Goal: Information Seeking & Learning: Obtain resource

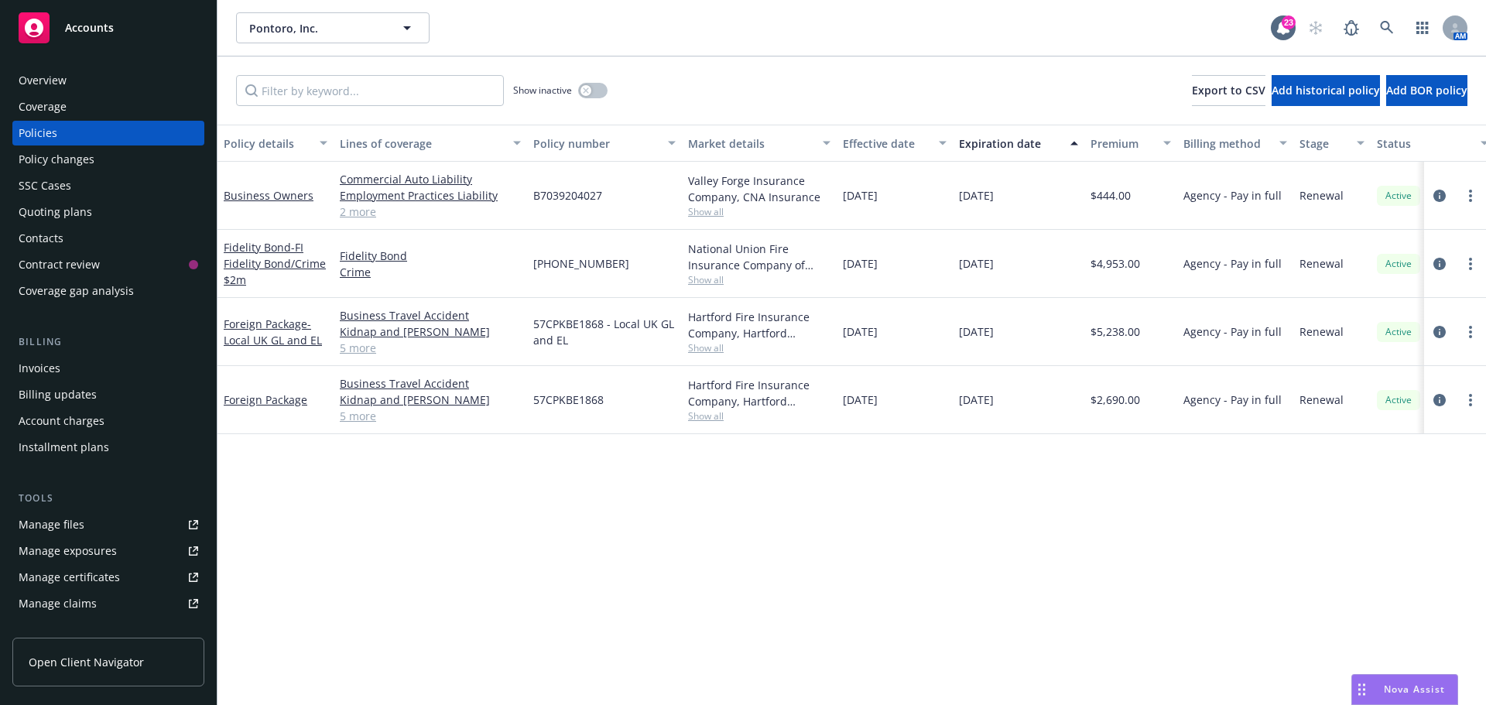
click at [1051, 36] on div "Pontoro, Inc. Pontoro, Inc." at bounding box center [753, 27] width 1035 height 31
click at [1380, 26] on icon at bounding box center [1387, 28] width 14 height 14
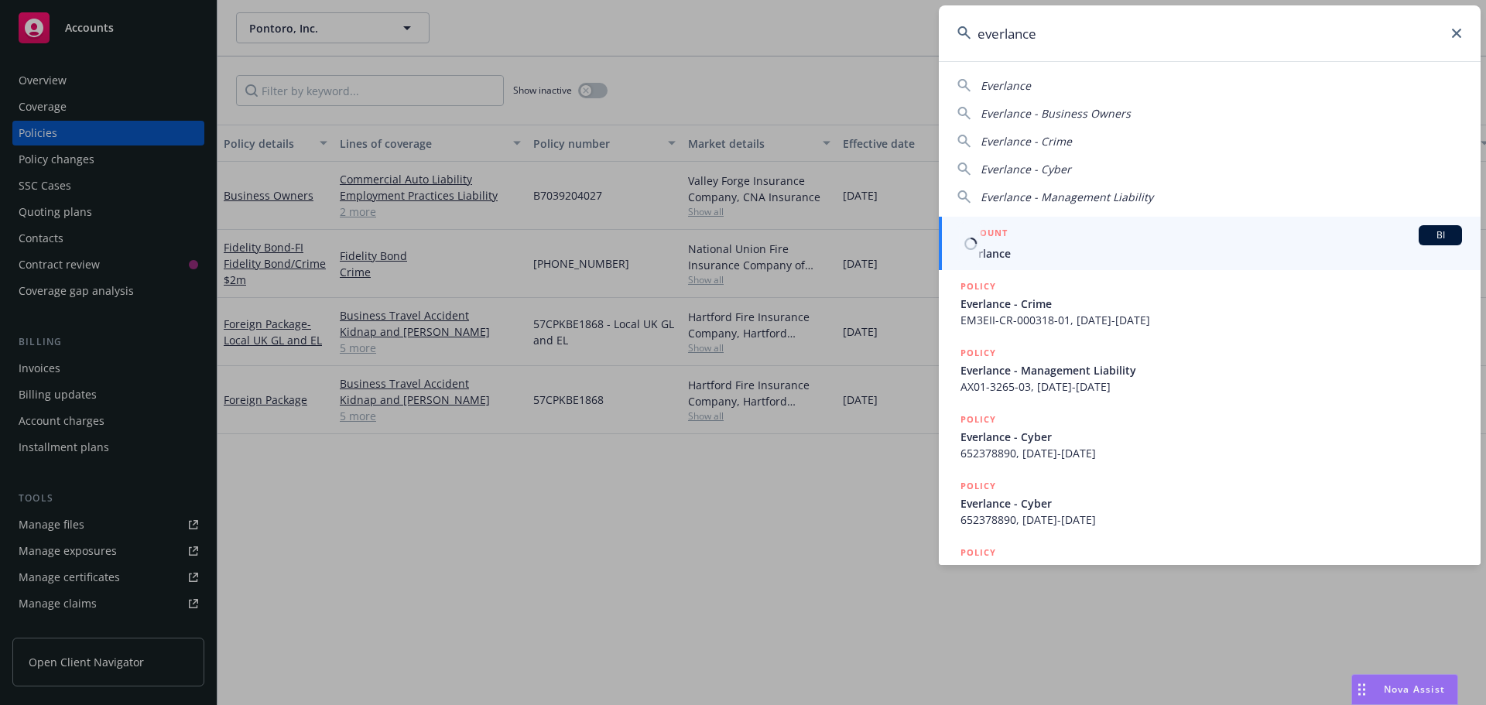
type input "everlance"
click at [1434, 243] on div "BI" at bounding box center [1439, 235] width 43 height 20
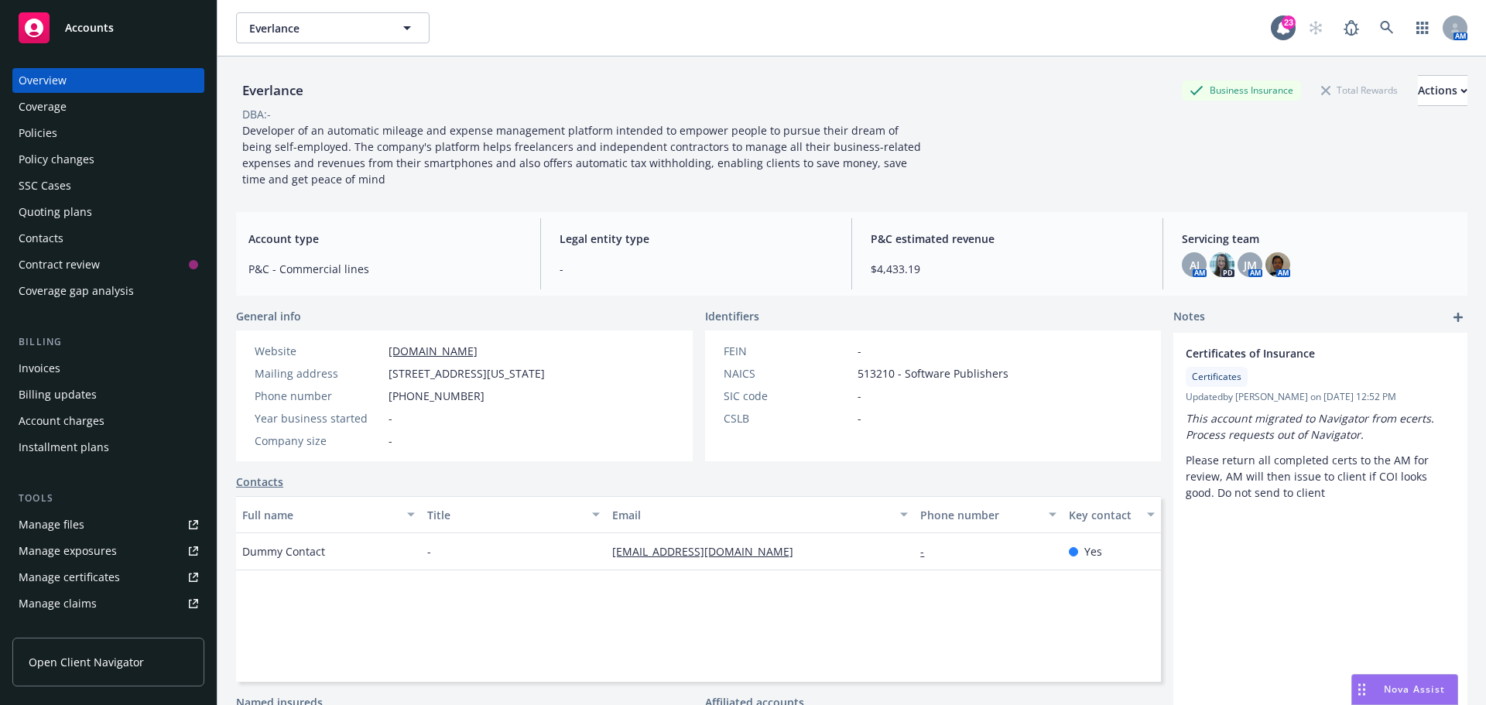
click at [476, 81] on div "Everlance Business Insurance Total Rewards Actions" at bounding box center [851, 90] width 1231 height 31
click at [108, 128] on div "Policies" at bounding box center [109, 133] width 180 height 25
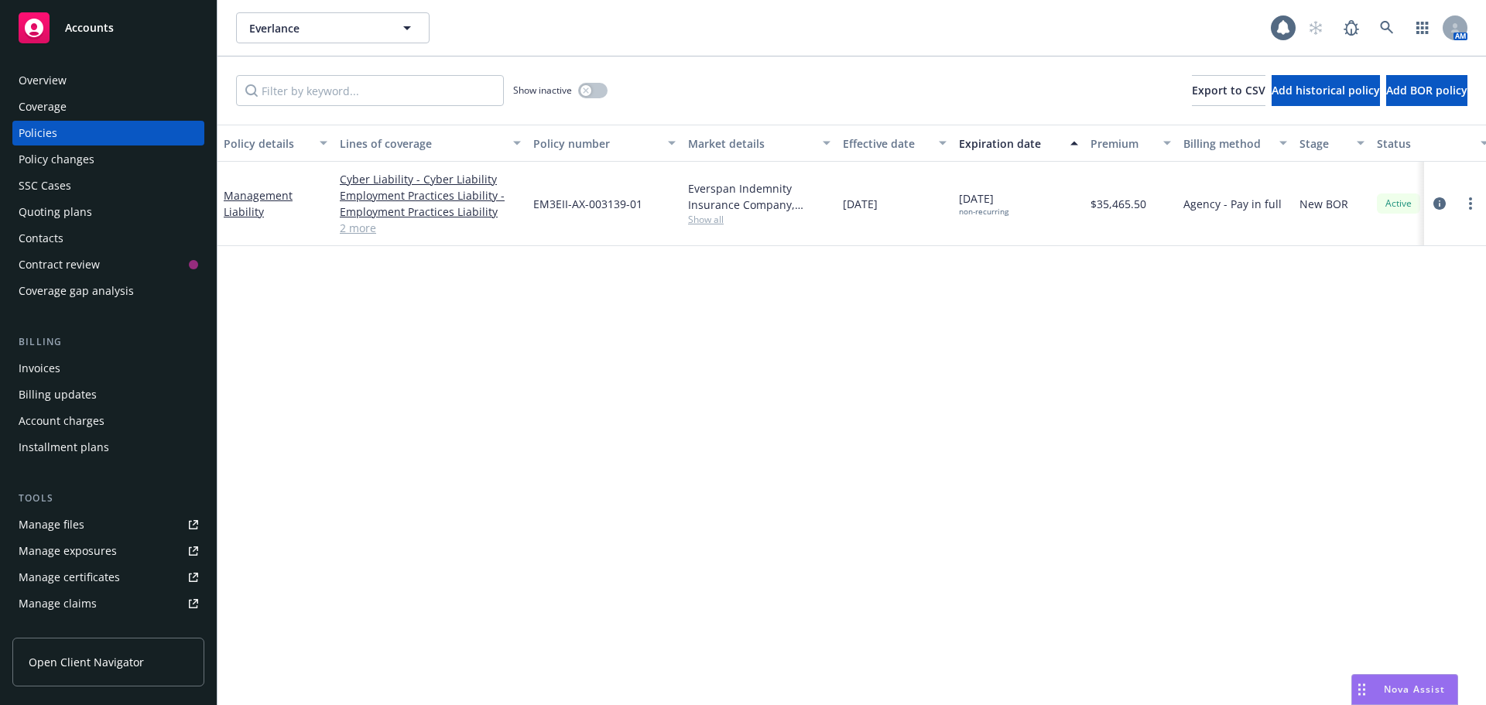
click at [640, 317] on div "Policy details Lines of coverage Policy number Market details Effective date Ex…" at bounding box center [851, 415] width 1268 height 580
click at [42, 358] on div "Invoices" at bounding box center [40, 368] width 42 height 25
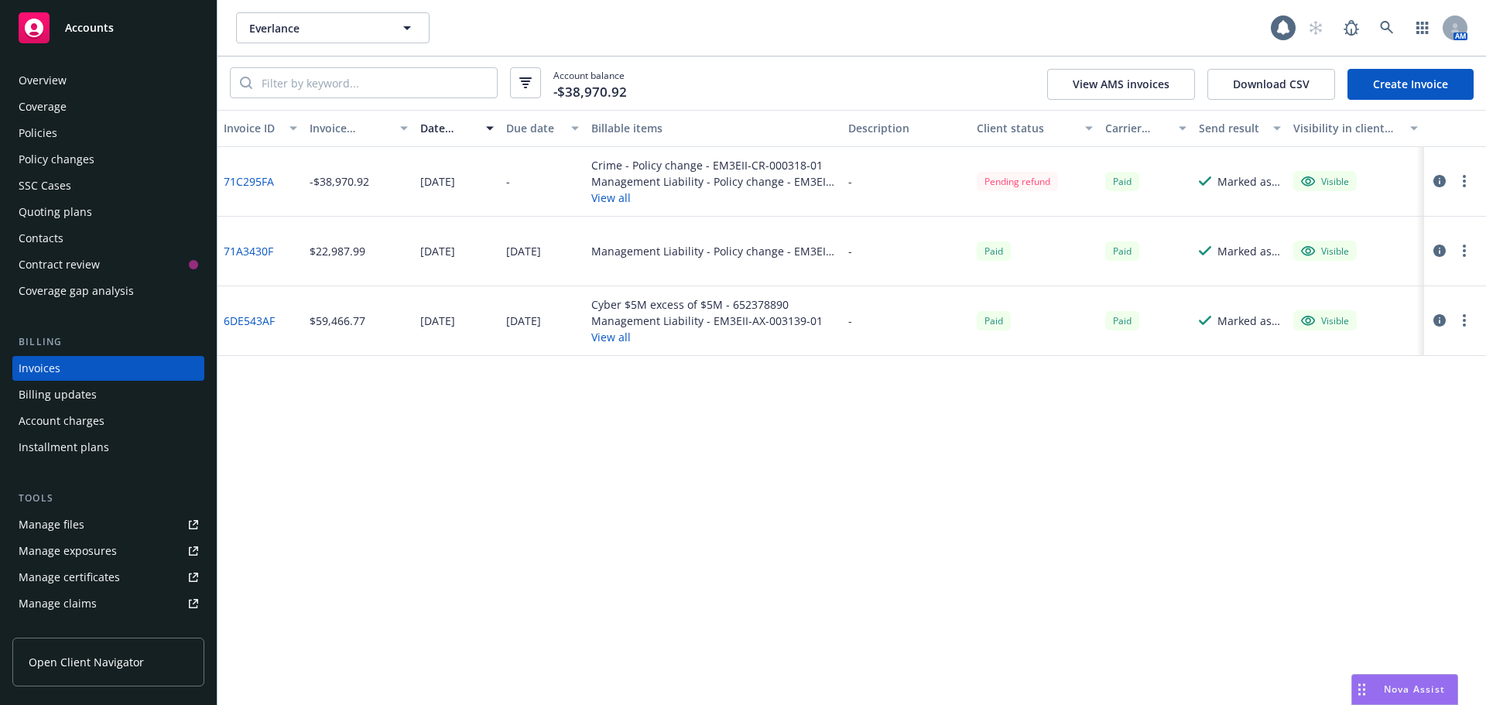
click at [644, 450] on div "Invoice ID Invoice amount Date issued Due date Billable items Description Clien…" at bounding box center [851, 407] width 1268 height 595
click at [696, 486] on div "Invoice ID Invoice amount Date issued Due date Billable items Description Clien…" at bounding box center [851, 407] width 1268 height 595
click at [512, 423] on div "Invoice ID Invoice amount Date issued Due date Billable items Description Clien…" at bounding box center [851, 407] width 1268 height 595
click at [690, 19] on div "Everlance Everlance" at bounding box center [753, 27] width 1035 height 31
click at [1388, 15] on link at bounding box center [1386, 27] width 31 height 31
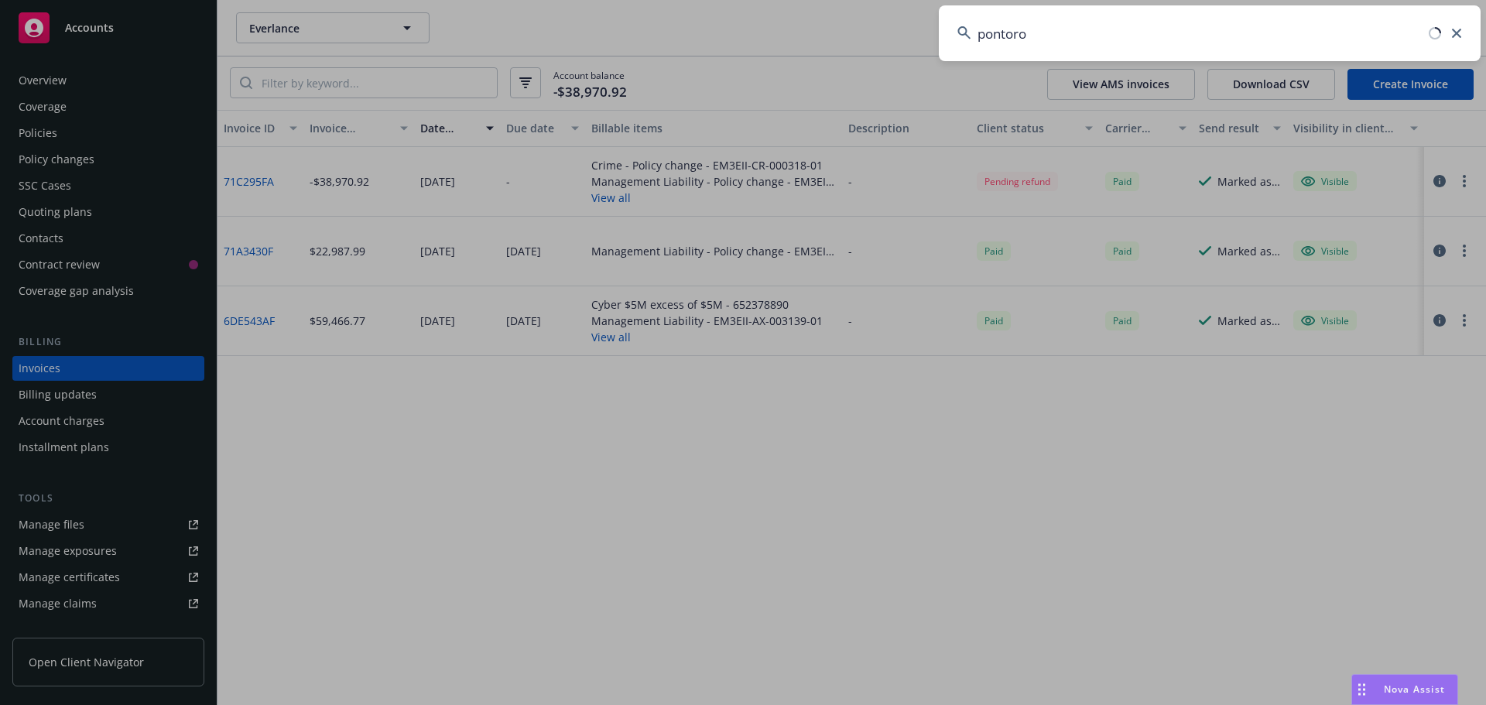
type input "pontoro"
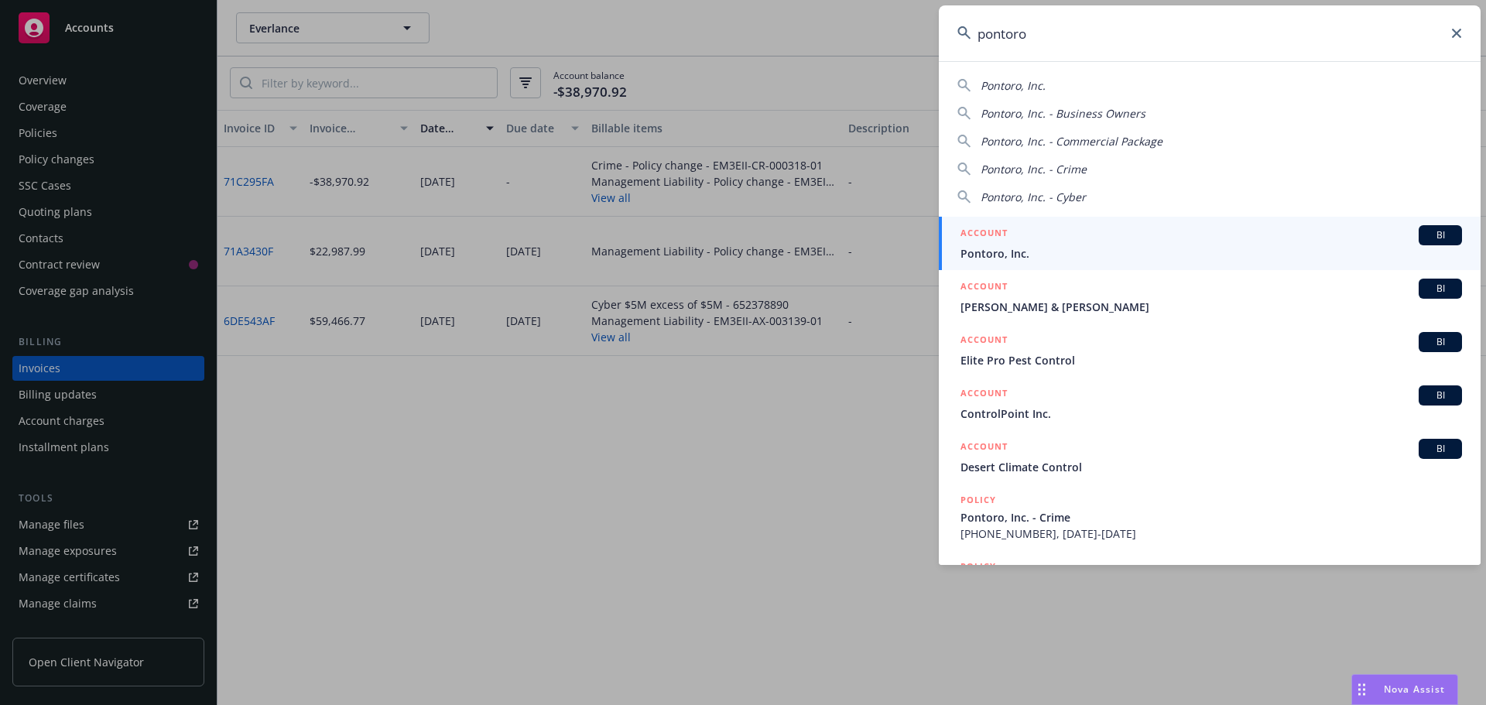
click at [1418, 242] on div "BI" at bounding box center [1439, 235] width 43 height 20
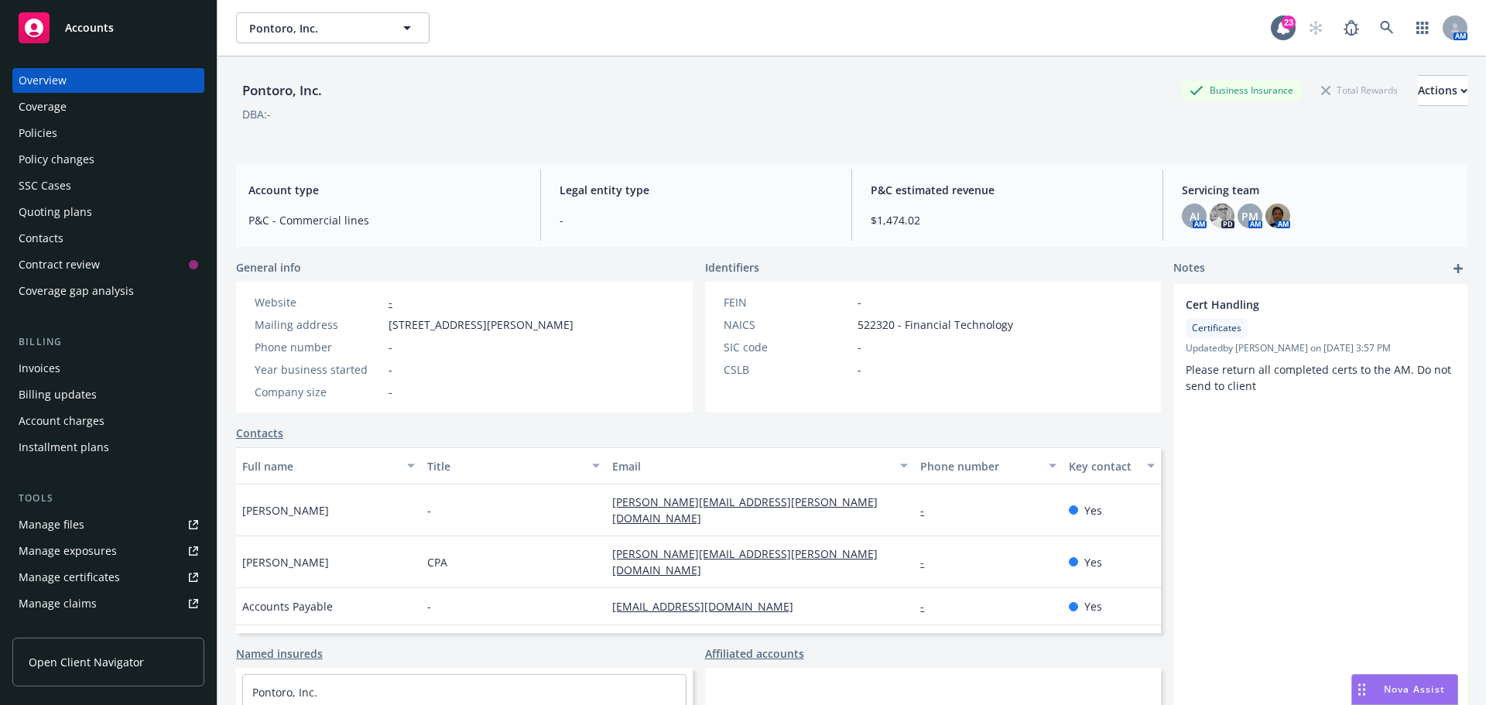
click at [806, 99] on div "Pontoro, Inc. Business Insurance Total Rewards Actions" at bounding box center [851, 90] width 1231 height 31
click at [159, 130] on div "Policies" at bounding box center [109, 133] width 180 height 25
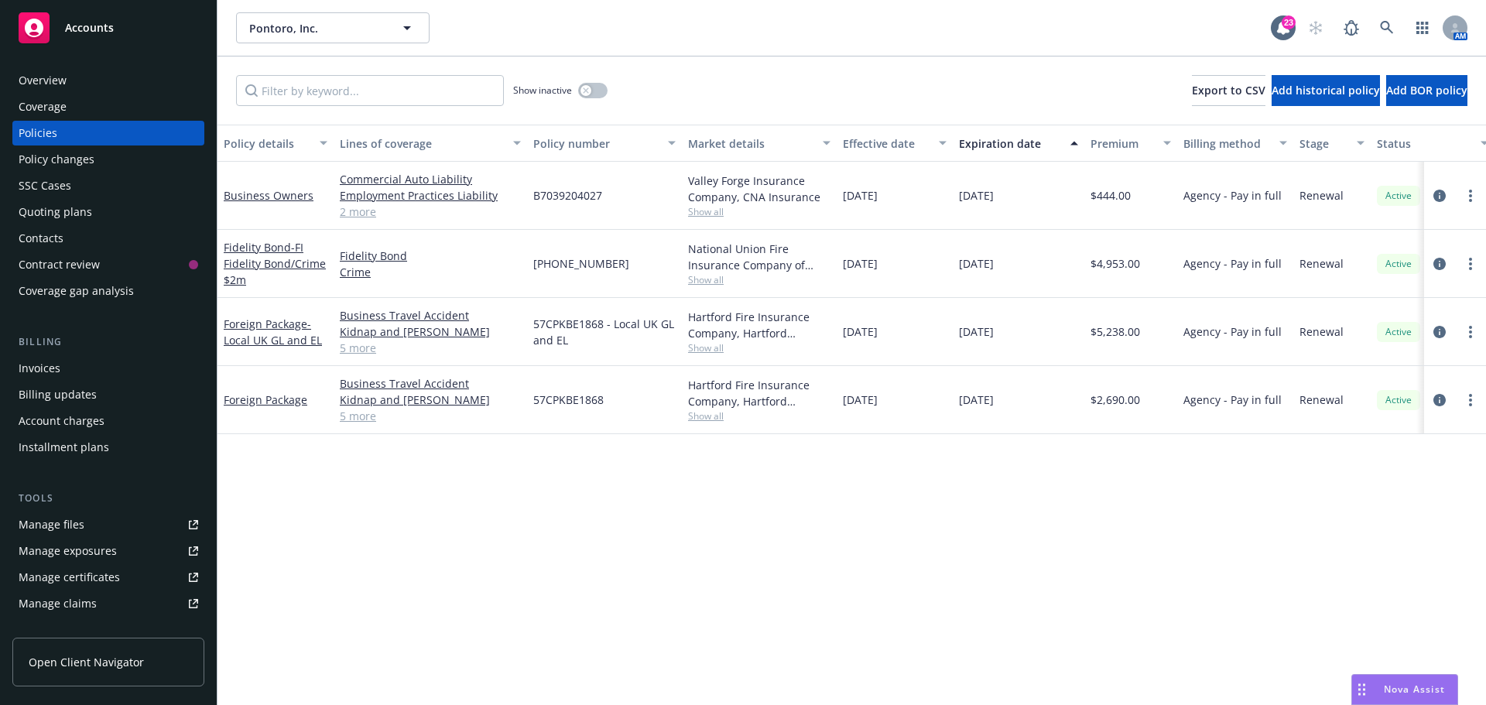
click at [570, 494] on div "Policy details Lines of coverage Policy number Market details Effective date Ex…" at bounding box center [851, 415] width 1268 height 580
click at [710, 67] on div "Show inactive Export to CSV Add historical policy Add BOR policy" at bounding box center [851, 90] width 1268 height 68
click at [57, 372] on div "Invoices" at bounding box center [40, 368] width 42 height 25
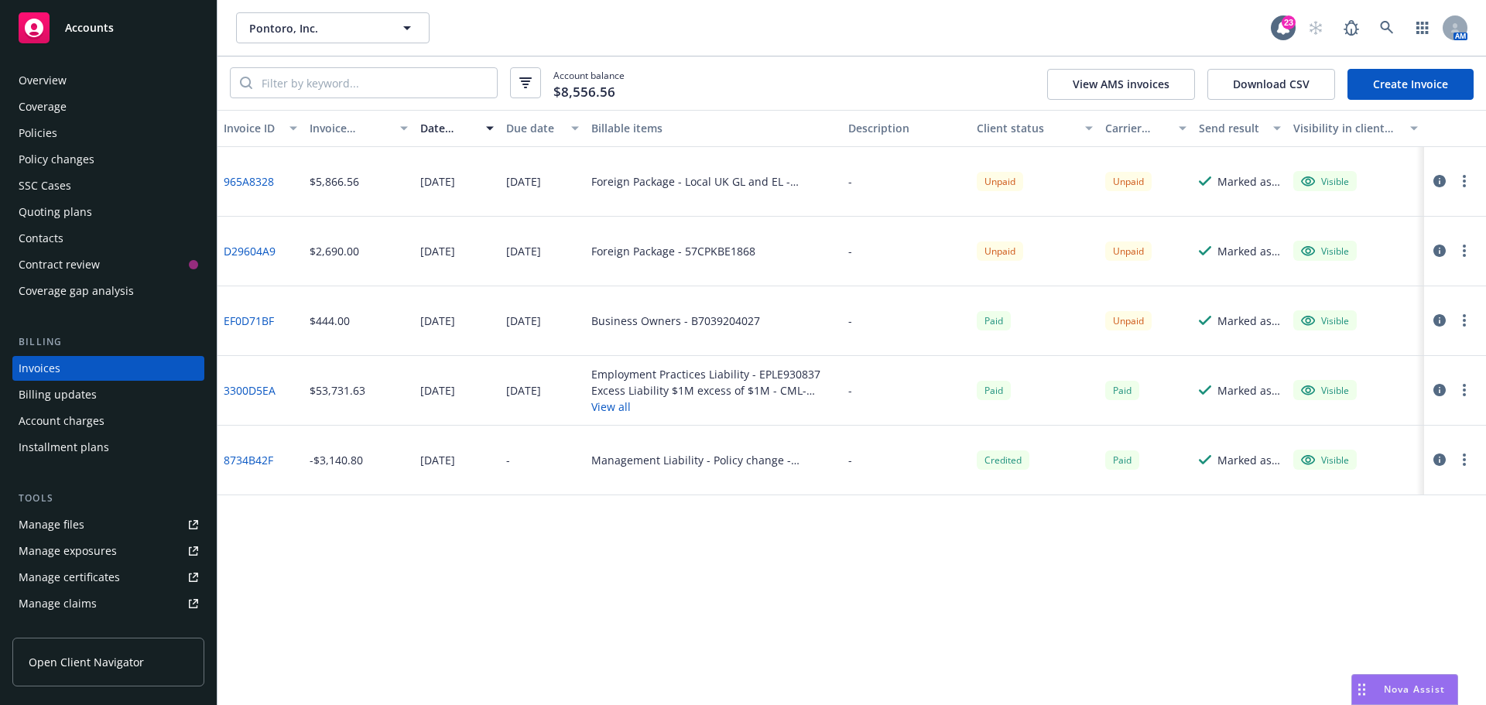
click at [97, 137] on div "Policies" at bounding box center [109, 133] width 180 height 25
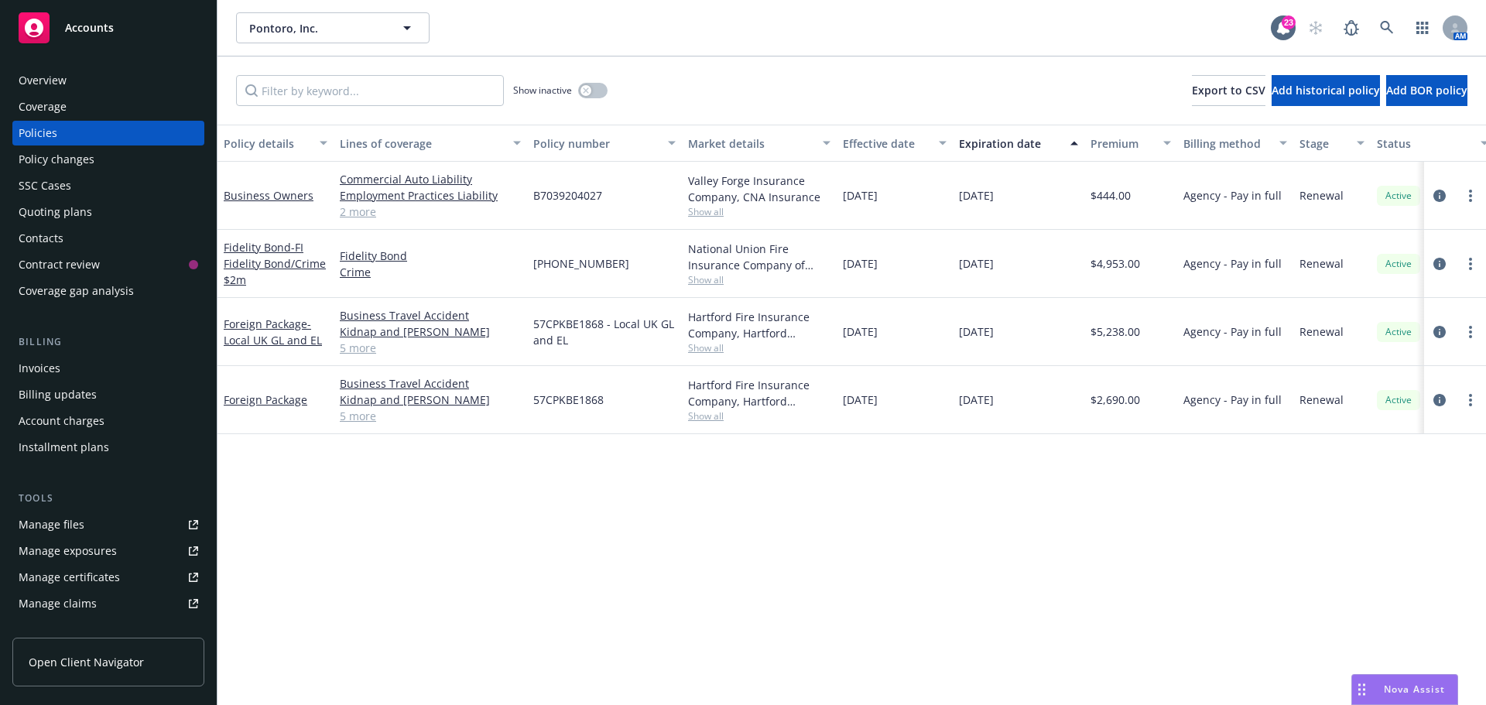
click at [705, 45] on div "Pontoro, Inc. Pontoro, Inc. 23 AM" at bounding box center [851, 28] width 1268 height 56
click at [872, 40] on div "Pontoro, Inc. Pontoro, Inc." at bounding box center [753, 27] width 1035 height 31
click at [1380, 27] on icon at bounding box center [1387, 28] width 14 height 14
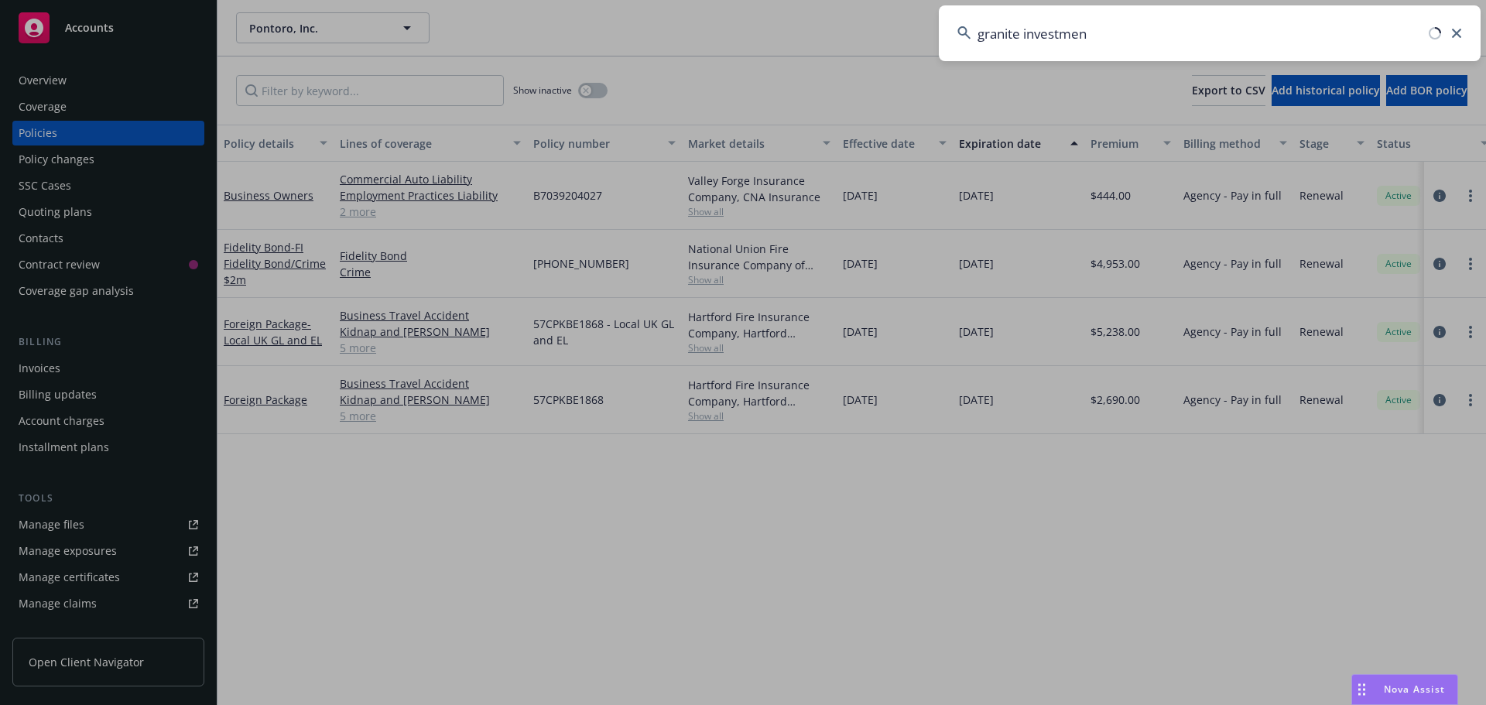
type input "granite investment"
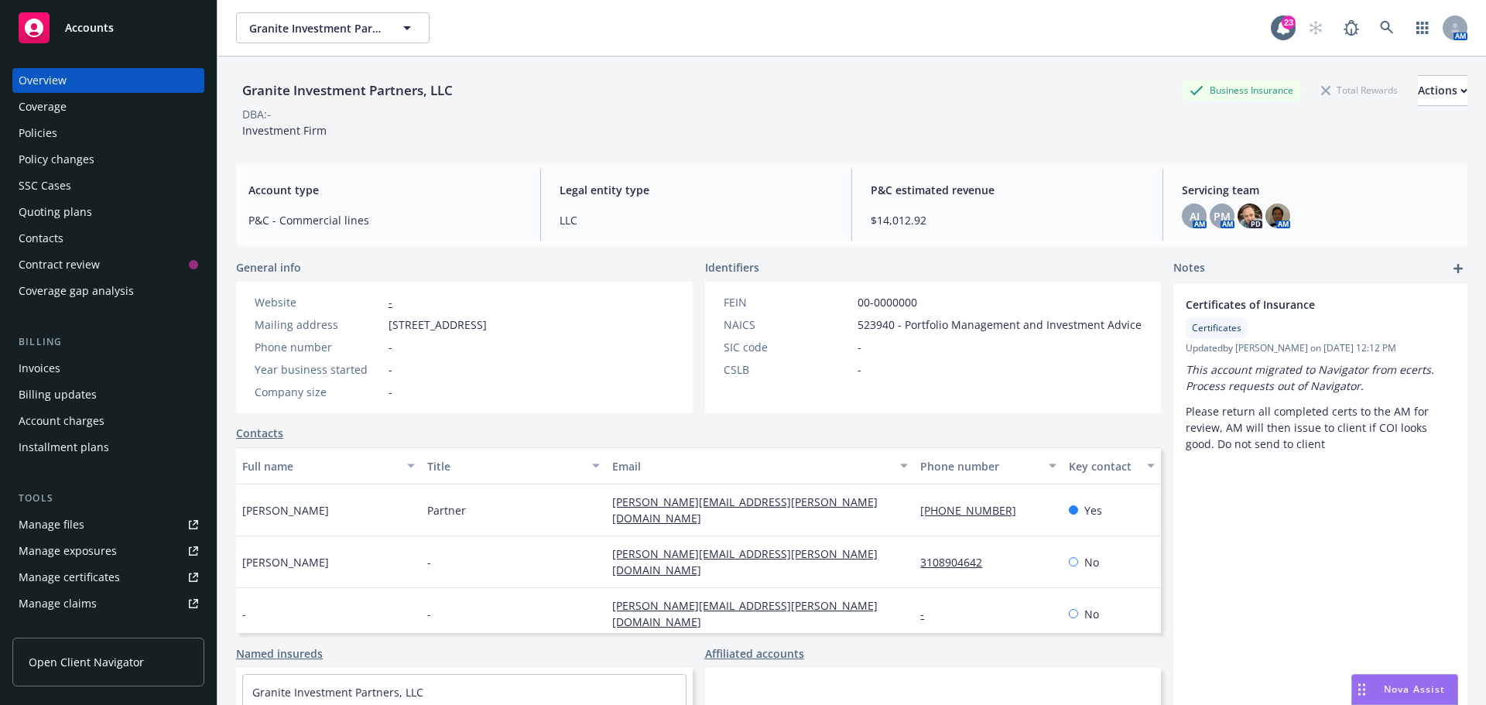
click at [488, 78] on div "Granite Investment Partners, LLC Business Insurance Total Rewards Actions" at bounding box center [851, 90] width 1231 height 31
click at [144, 126] on div "Policies" at bounding box center [109, 133] width 180 height 25
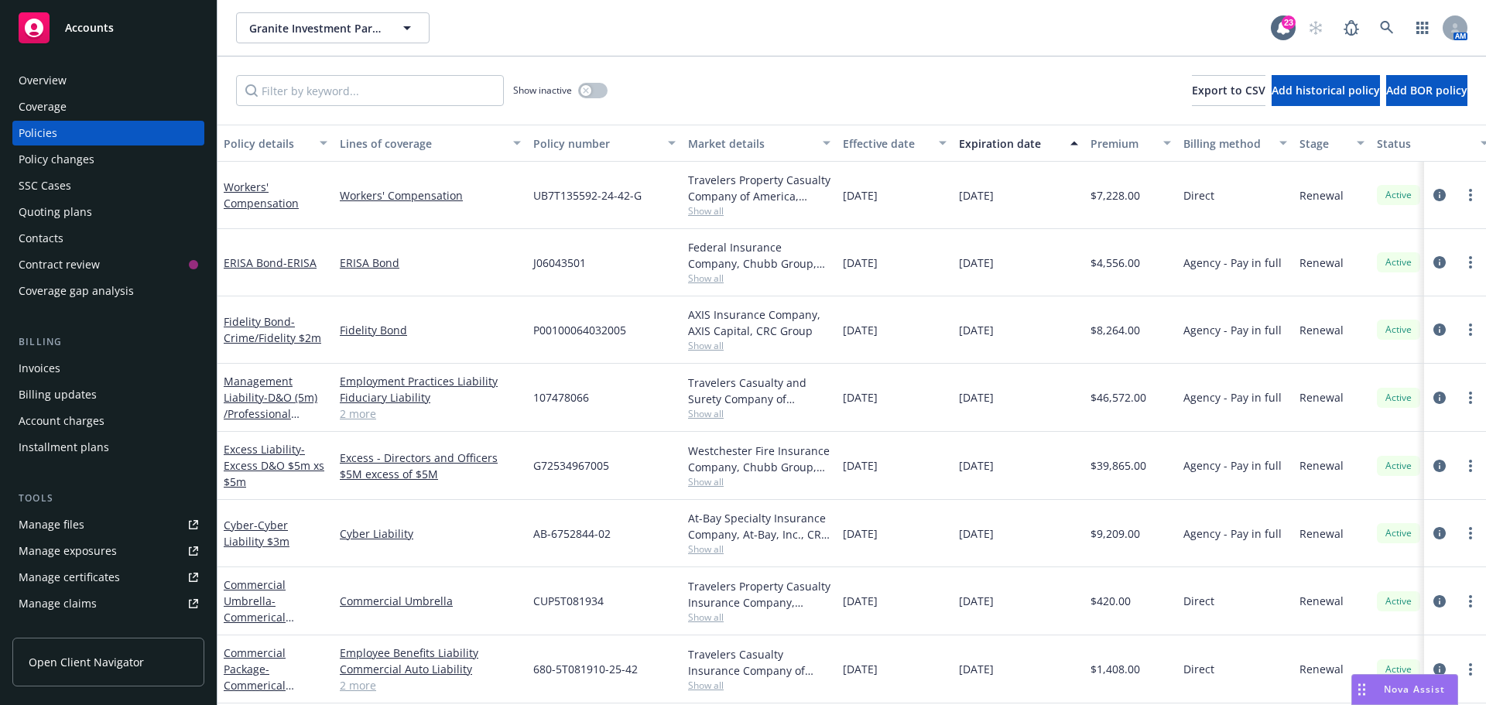
click at [916, 78] on div "Show inactive Export to CSV Add historical policy Add BOR policy" at bounding box center [851, 90] width 1268 height 68
click at [308, 266] on span "- ERISA" at bounding box center [299, 262] width 33 height 15
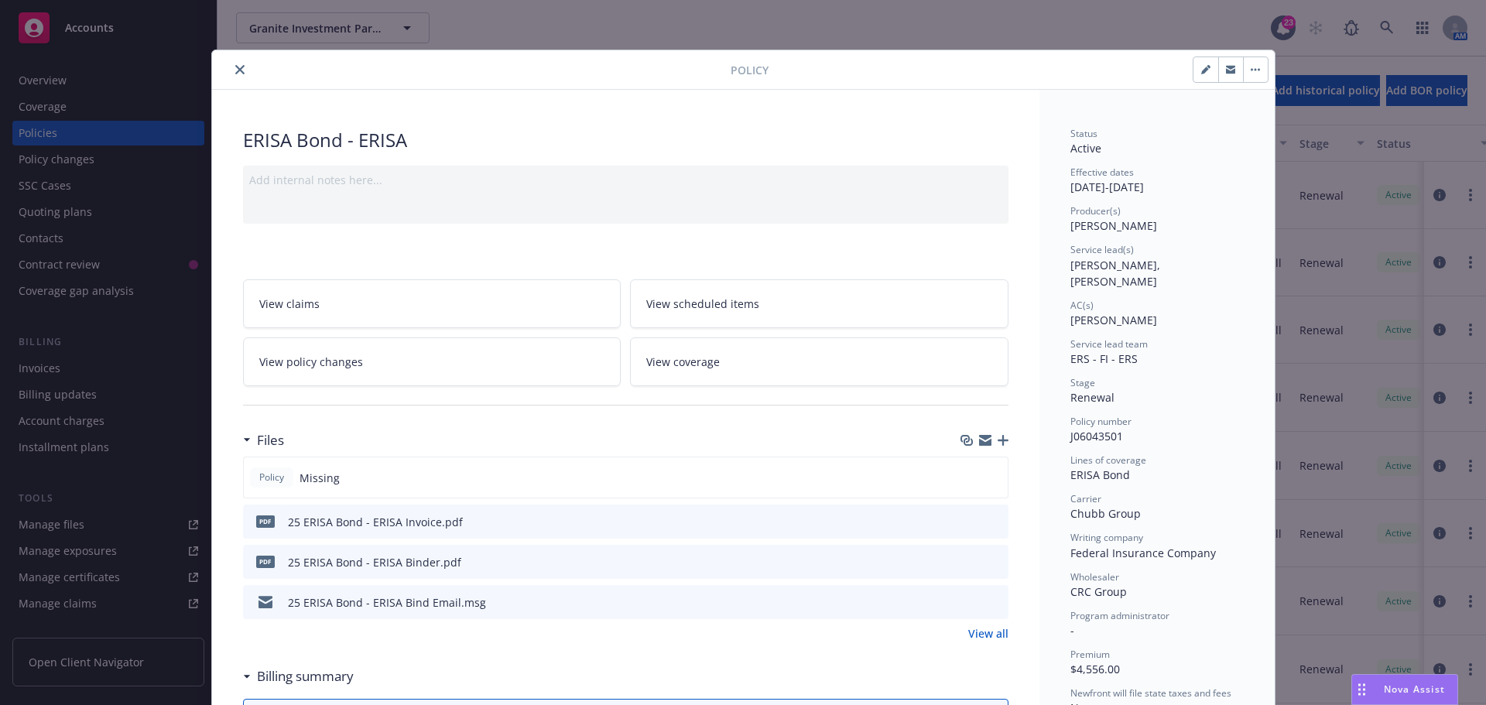
click at [987, 518] on icon "preview file" at bounding box center [994, 520] width 14 height 11
click at [235, 70] on icon "close" at bounding box center [239, 69] width 9 height 9
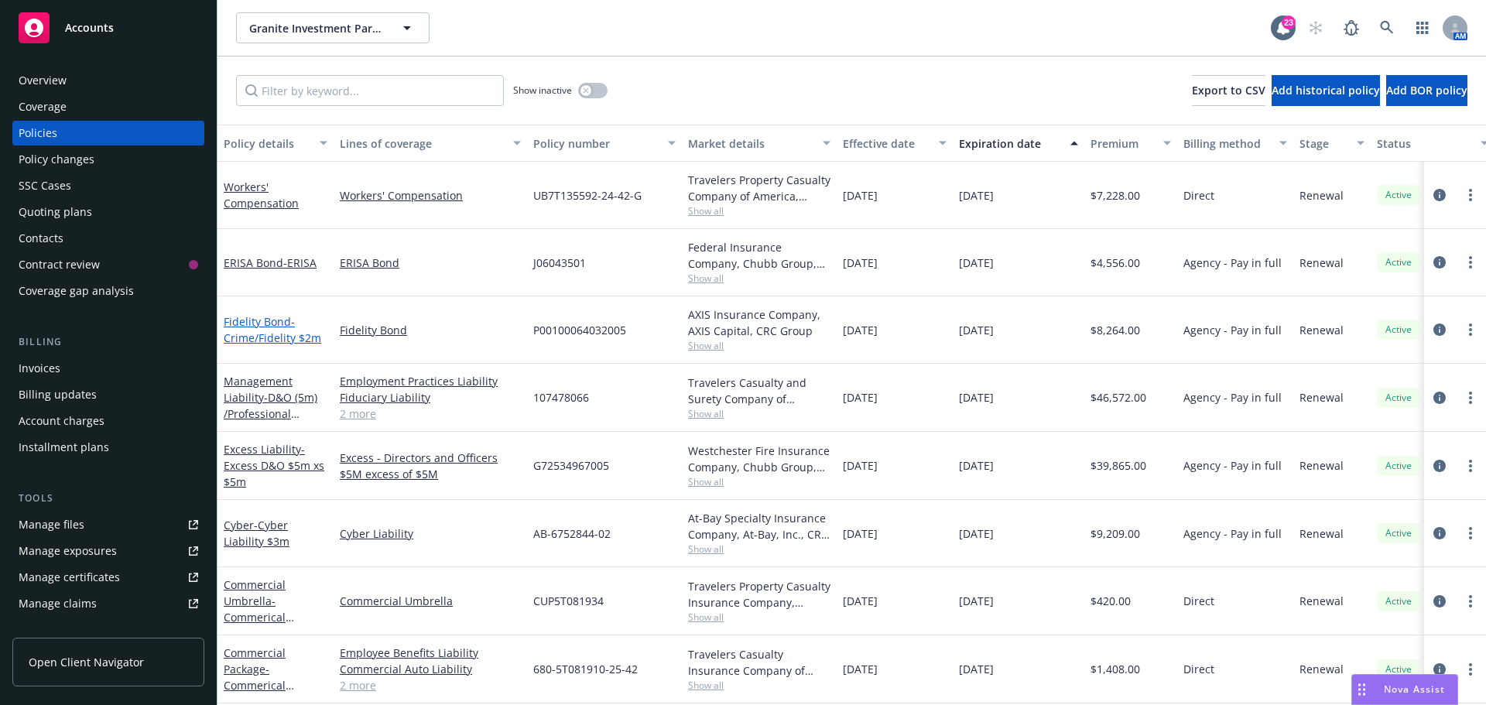
click at [287, 337] on span "- Crime/Fidelity $2m" at bounding box center [273, 329] width 98 height 31
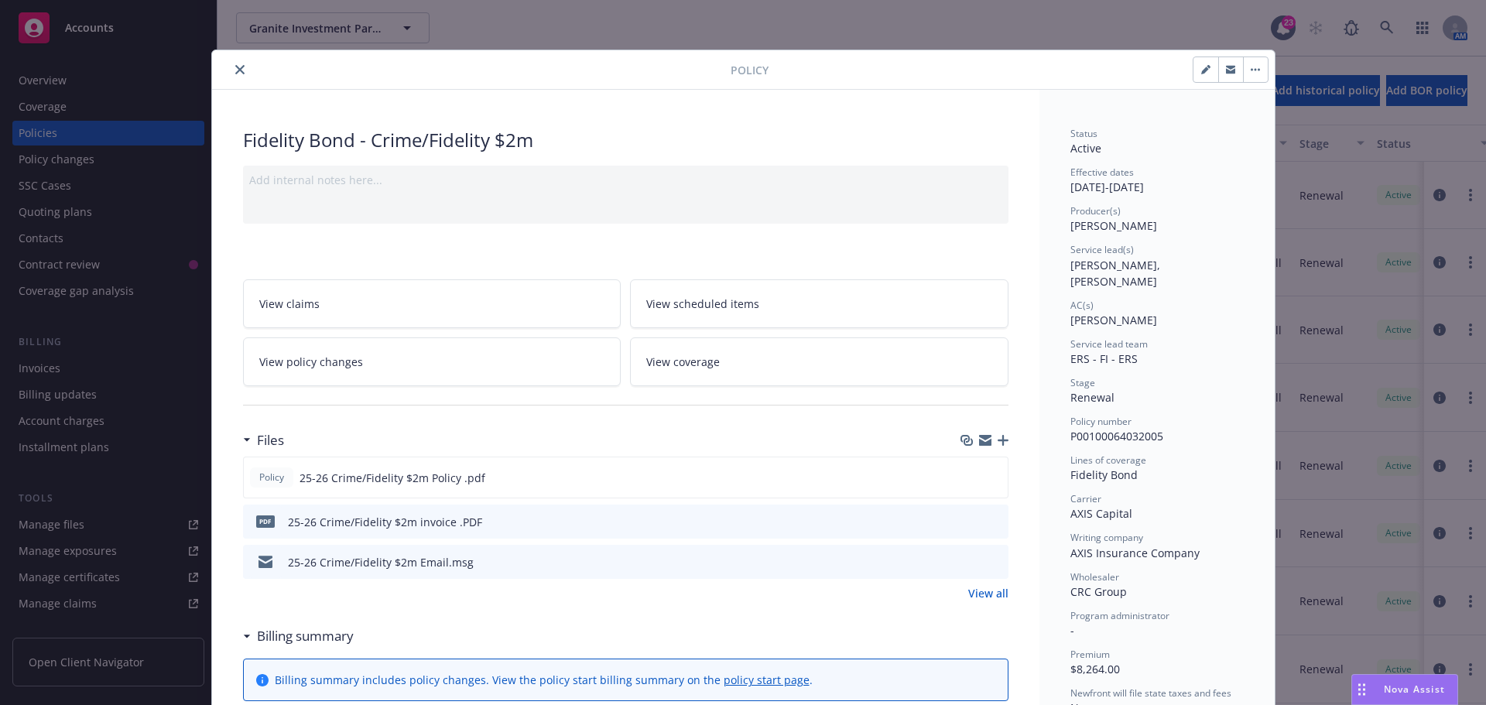
click at [987, 522] on icon "preview file" at bounding box center [994, 520] width 14 height 11
click at [235, 70] on icon "close" at bounding box center [239, 69] width 9 height 9
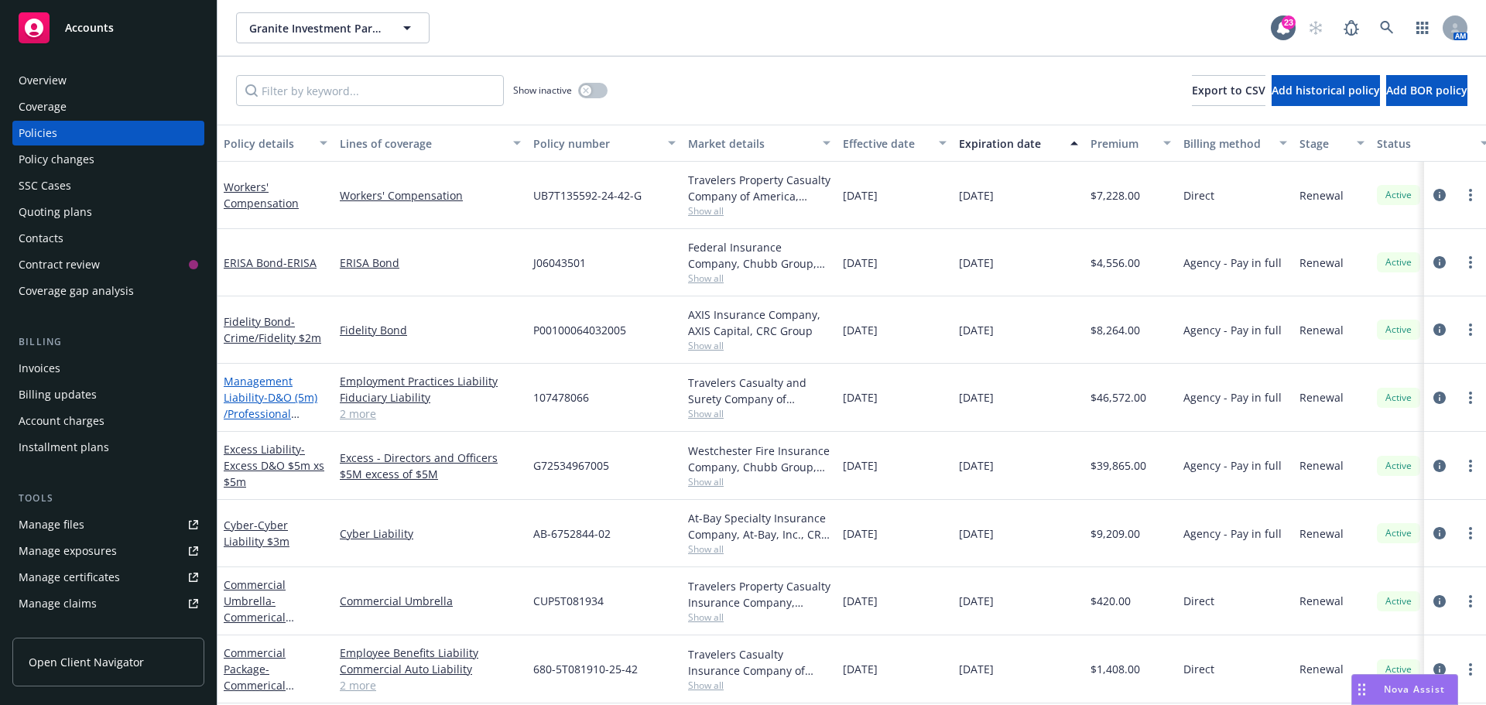
click at [268, 383] on link "Management Liability - D&O (5m) /Professional Liability ($5m)/EPL ($1m) / FID (…" at bounding box center [271, 414] width 94 height 80
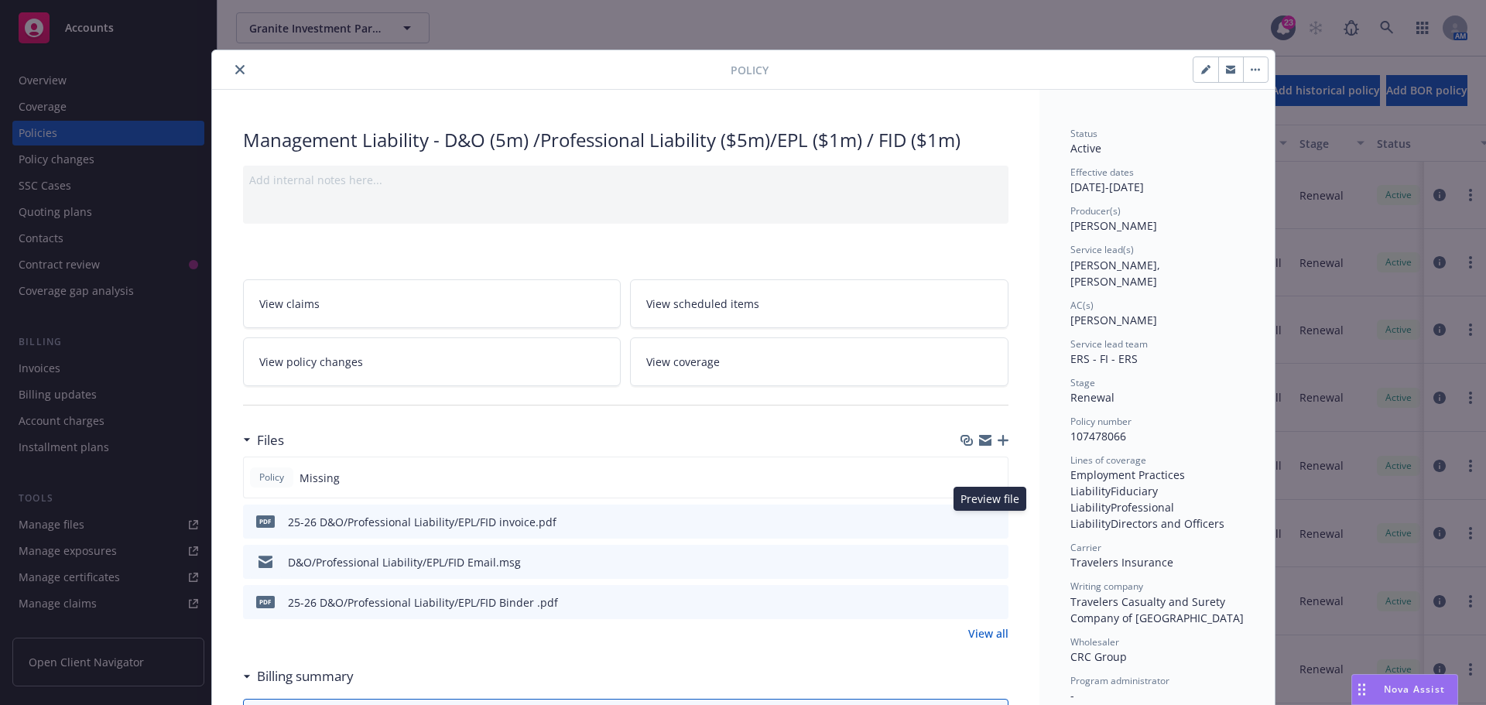
click at [991, 525] on icon "preview file" at bounding box center [994, 520] width 14 height 11
drag, startPoint x: 240, startPoint y: 67, endPoint x: 249, endPoint y: 72, distance: 10.4
click at [240, 67] on button "close" at bounding box center [240, 69] width 19 height 19
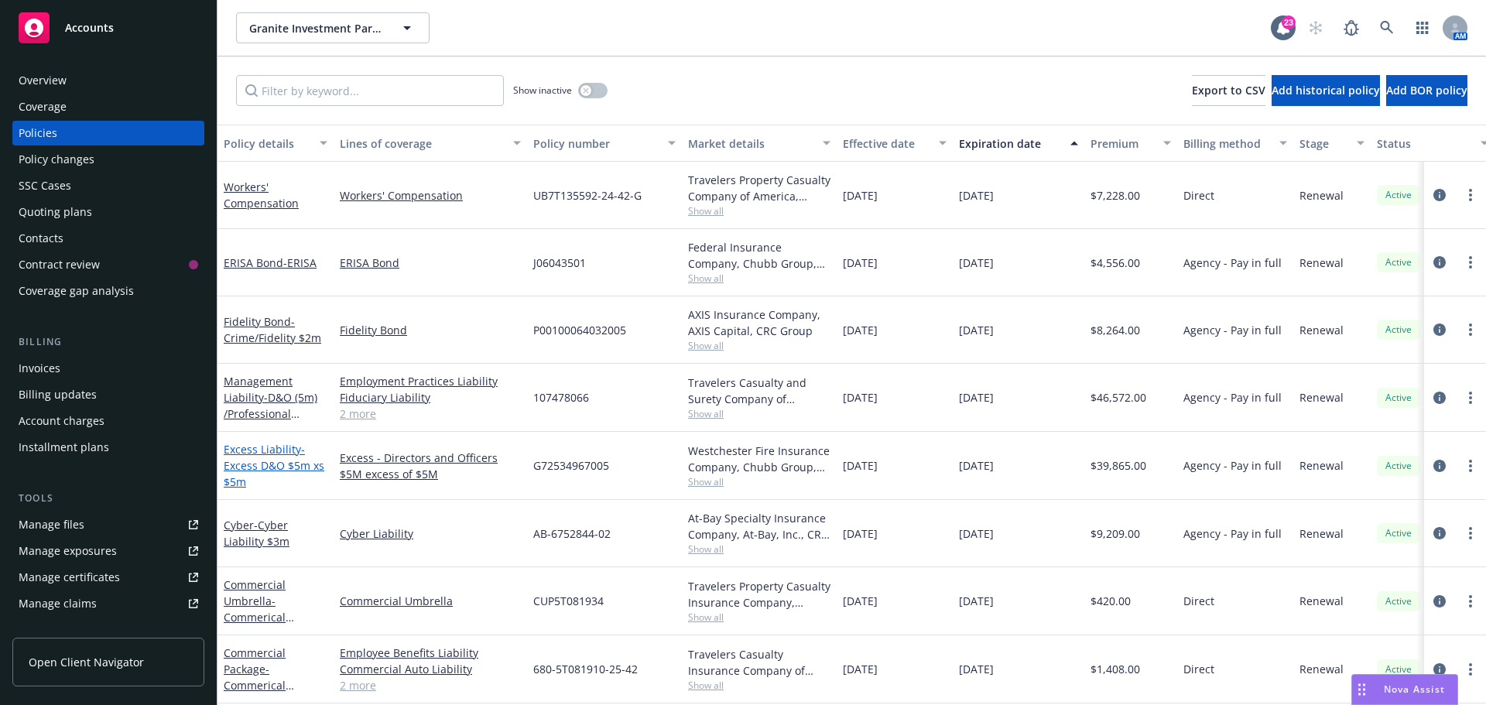
click at [275, 462] on span "- Excess D&O $5m xs $5m" at bounding box center [274, 465] width 101 height 47
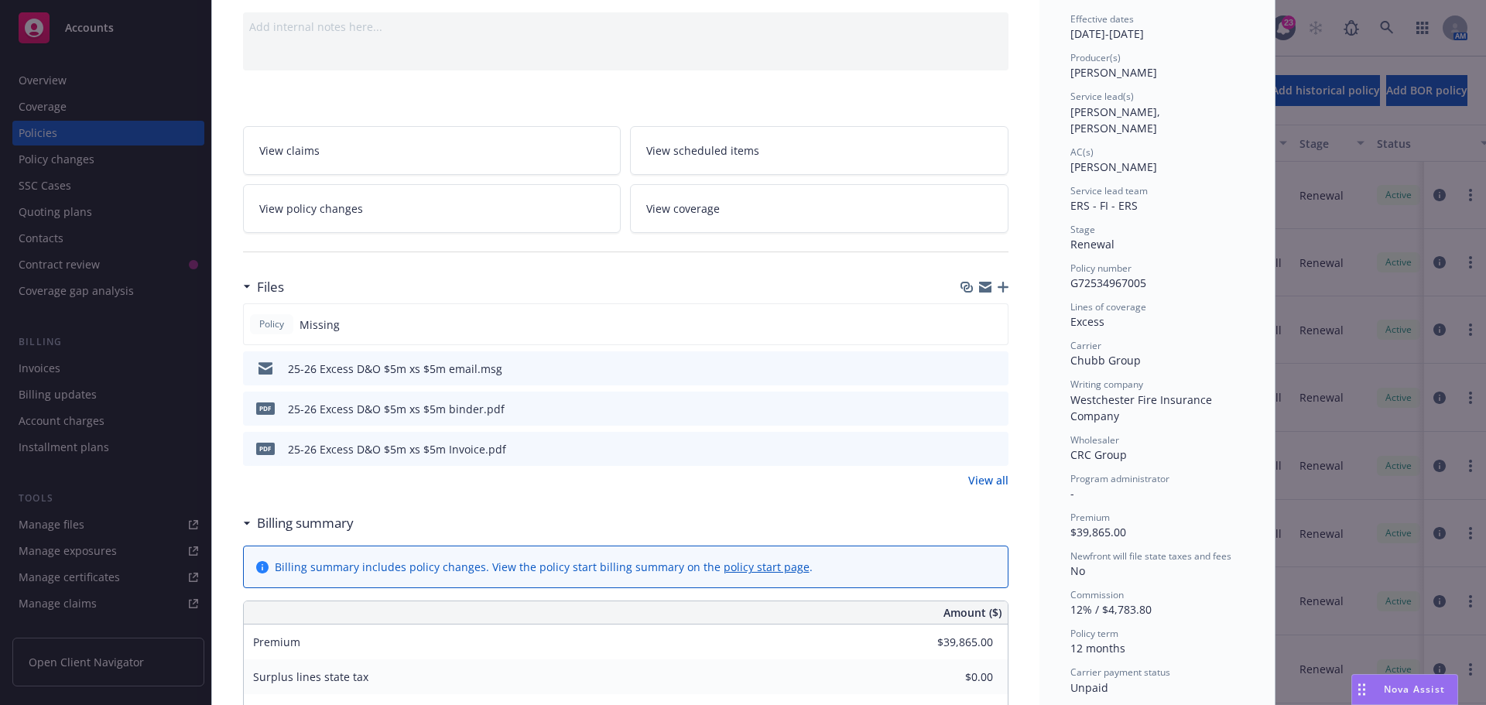
scroll to position [155, 0]
click at [991, 442] on icon "preview file" at bounding box center [994, 446] width 14 height 11
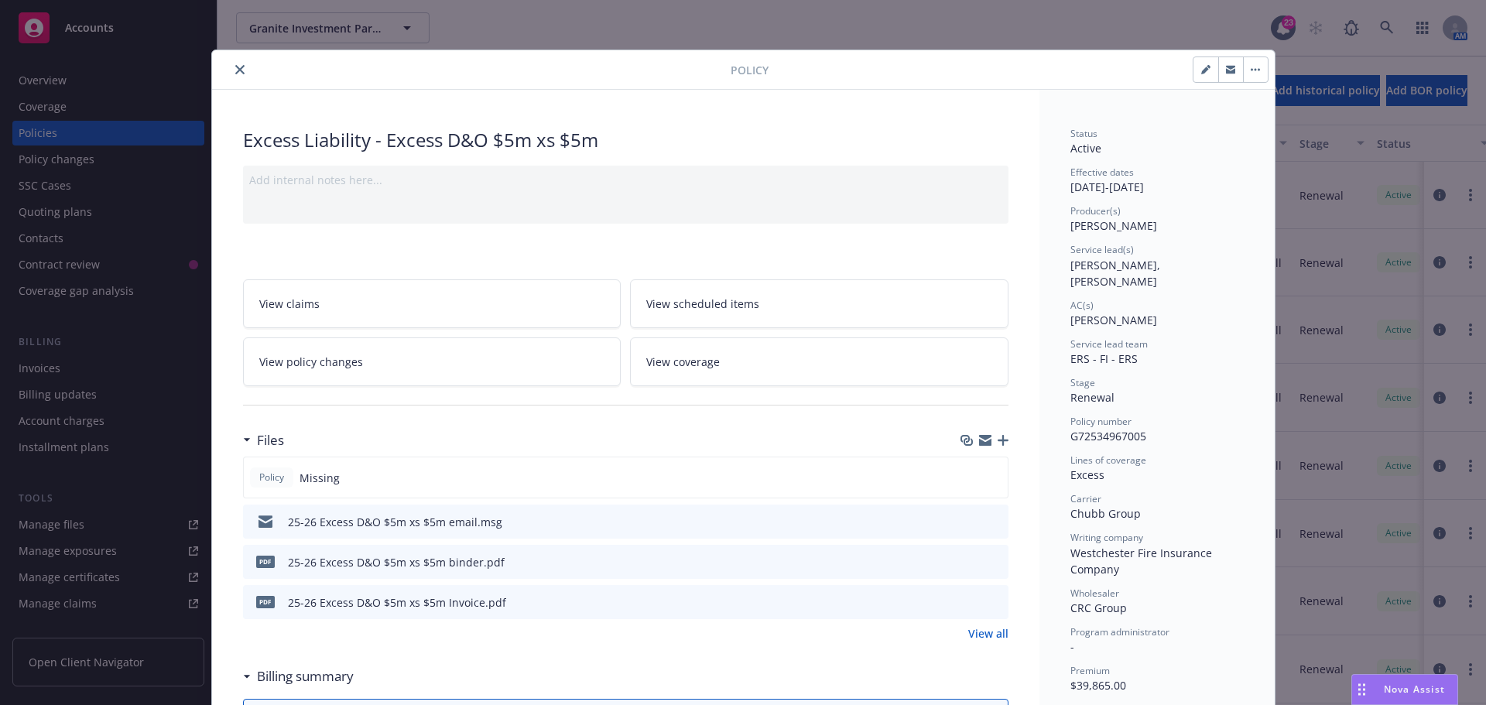
click at [235, 70] on icon "close" at bounding box center [239, 69] width 9 height 9
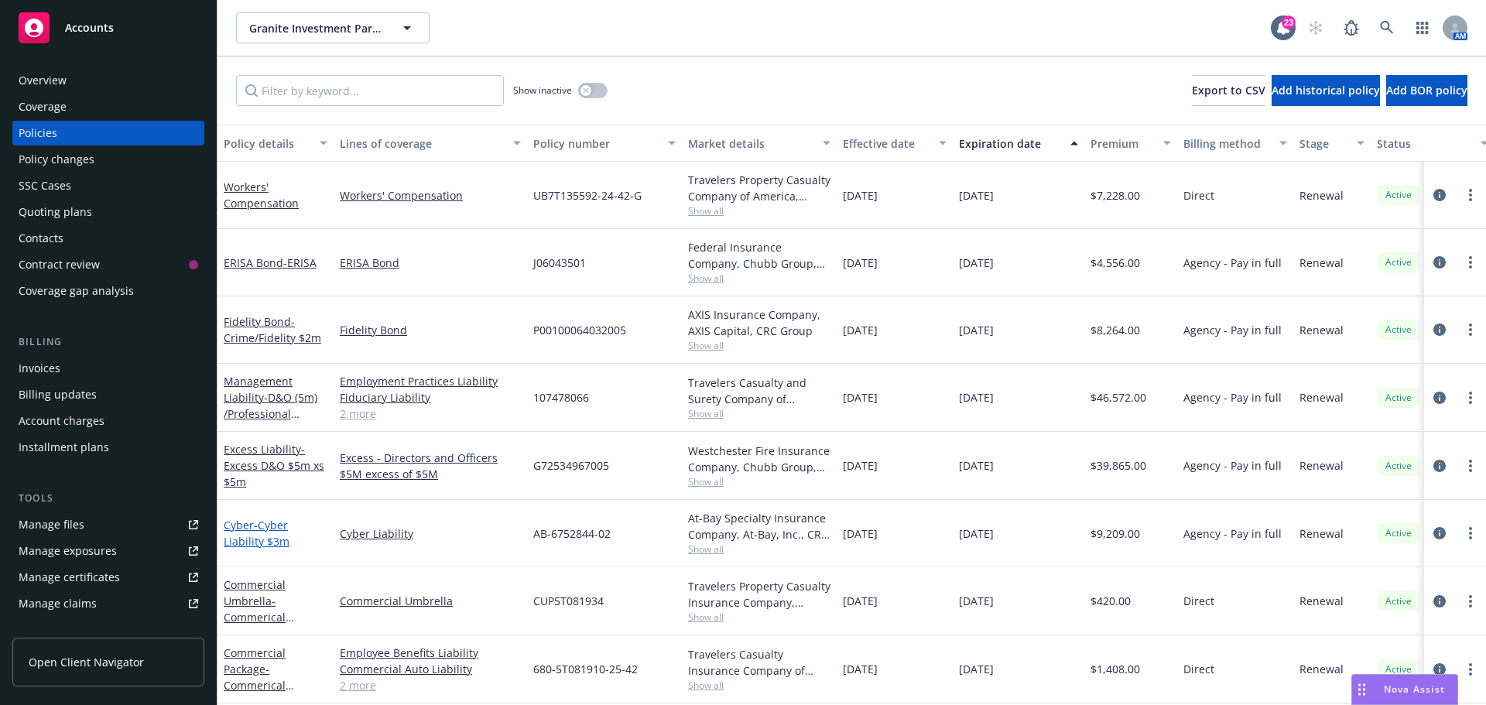
click at [273, 530] on span "- Cyber Liability $3m" at bounding box center [257, 533] width 66 height 31
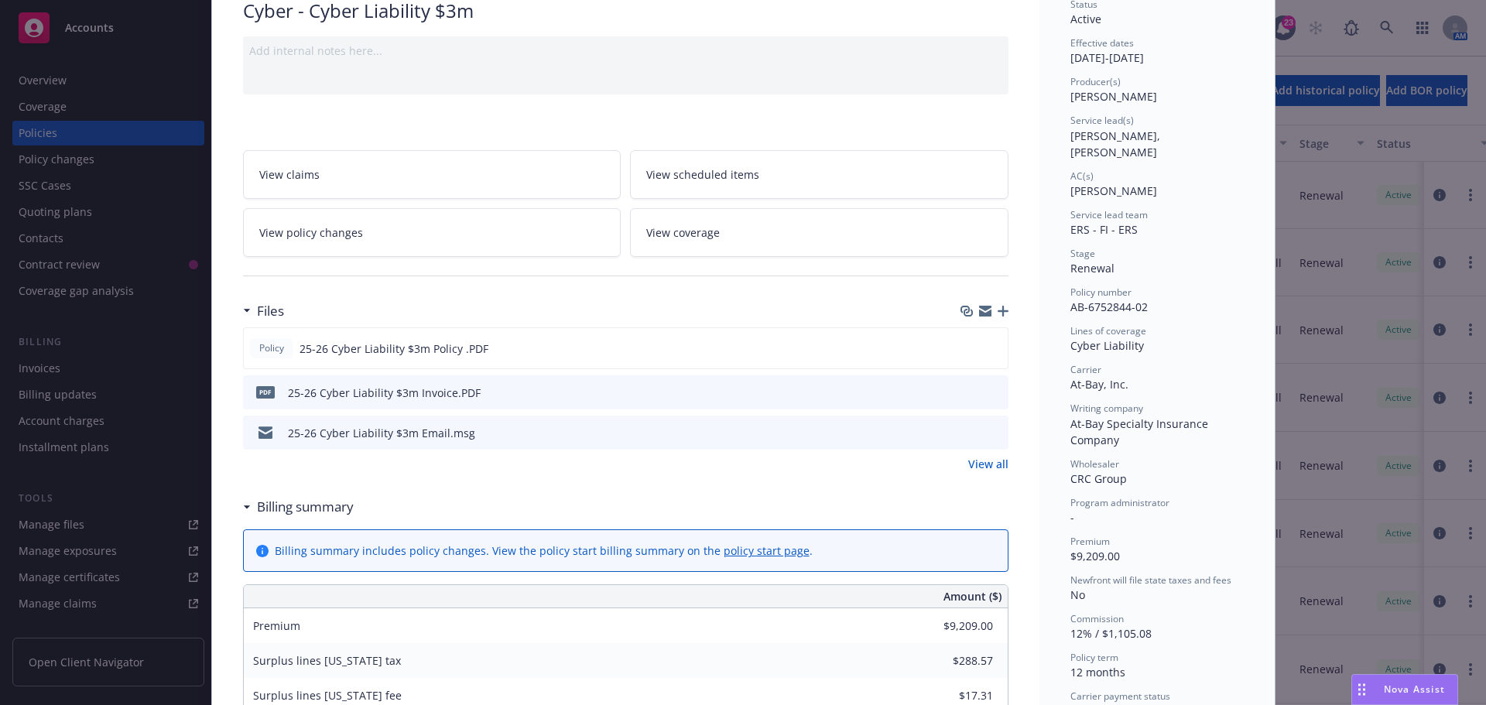
scroll to position [155, 0]
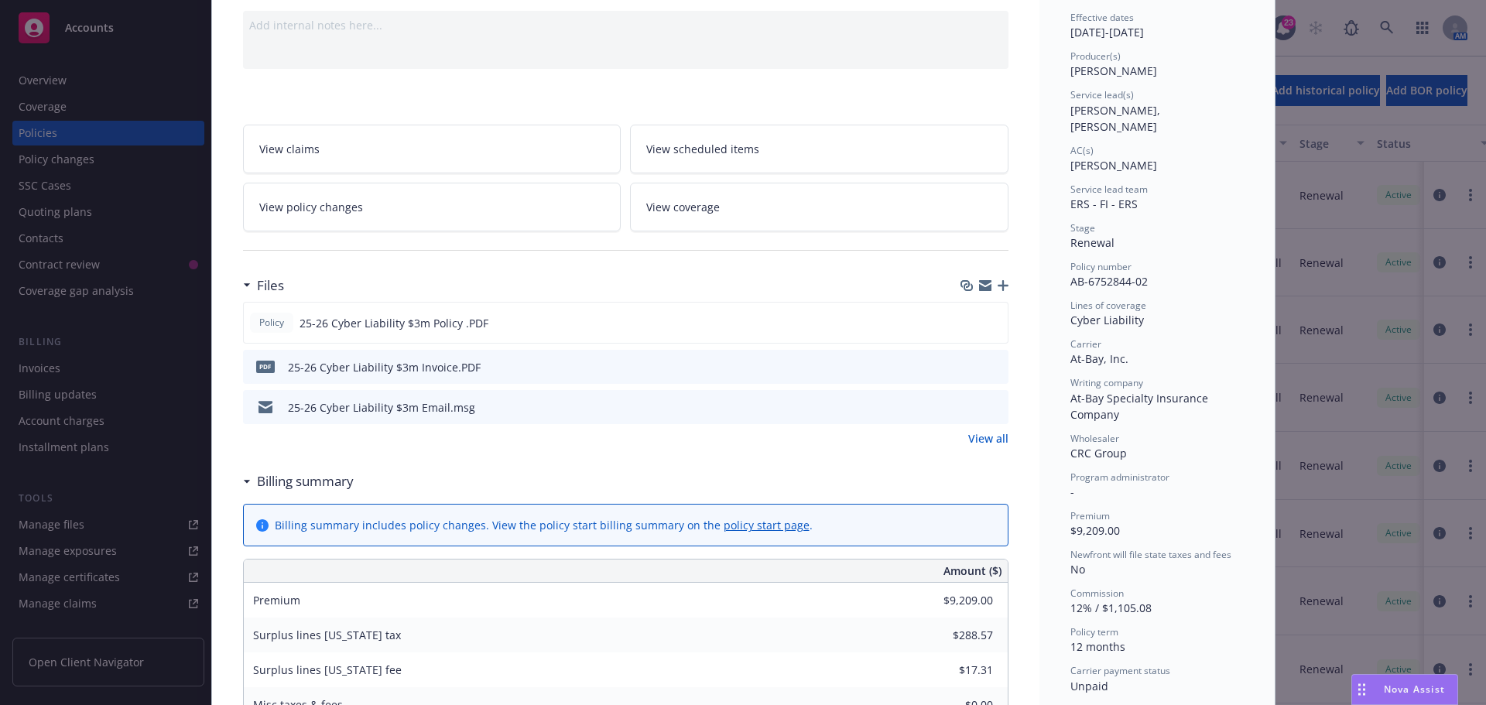
click at [988, 366] on icon "preview file" at bounding box center [994, 366] width 14 height 11
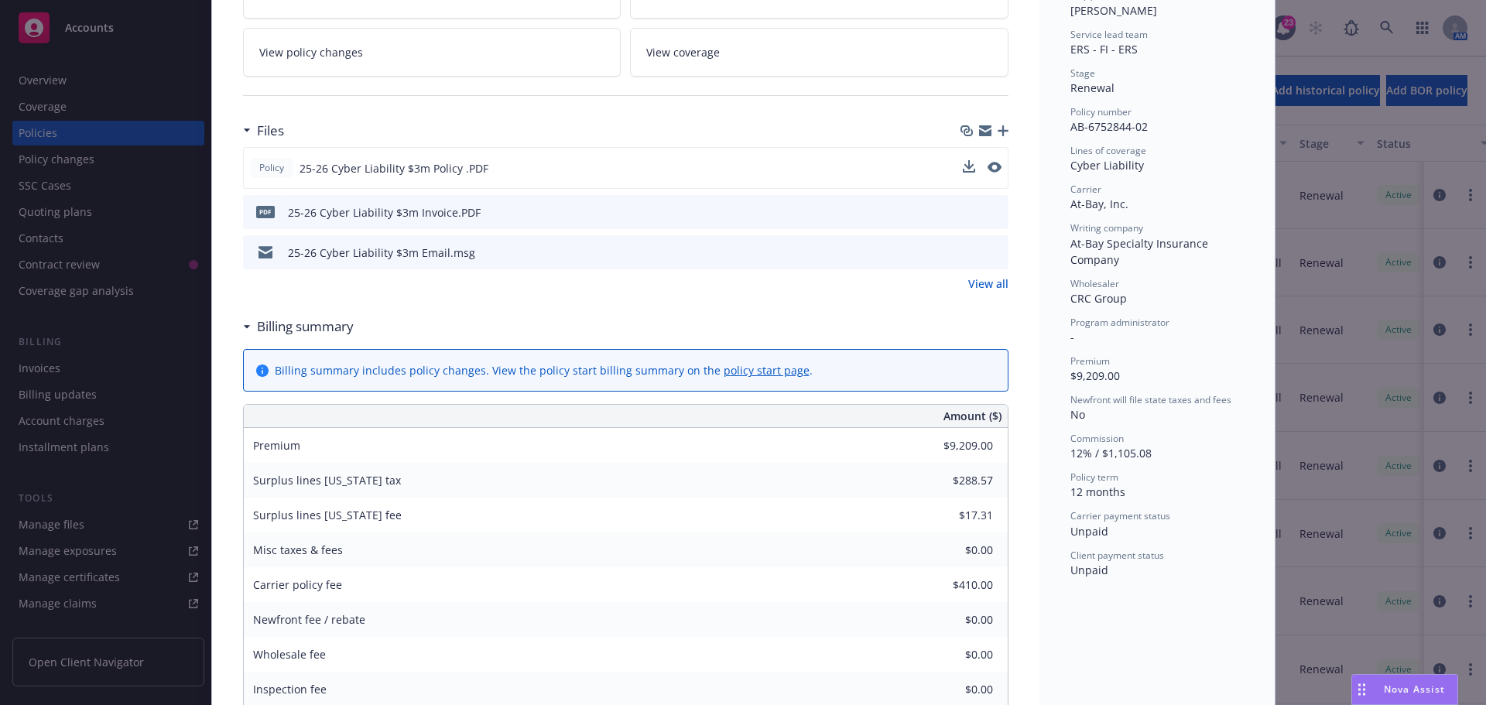
scroll to position [0, 0]
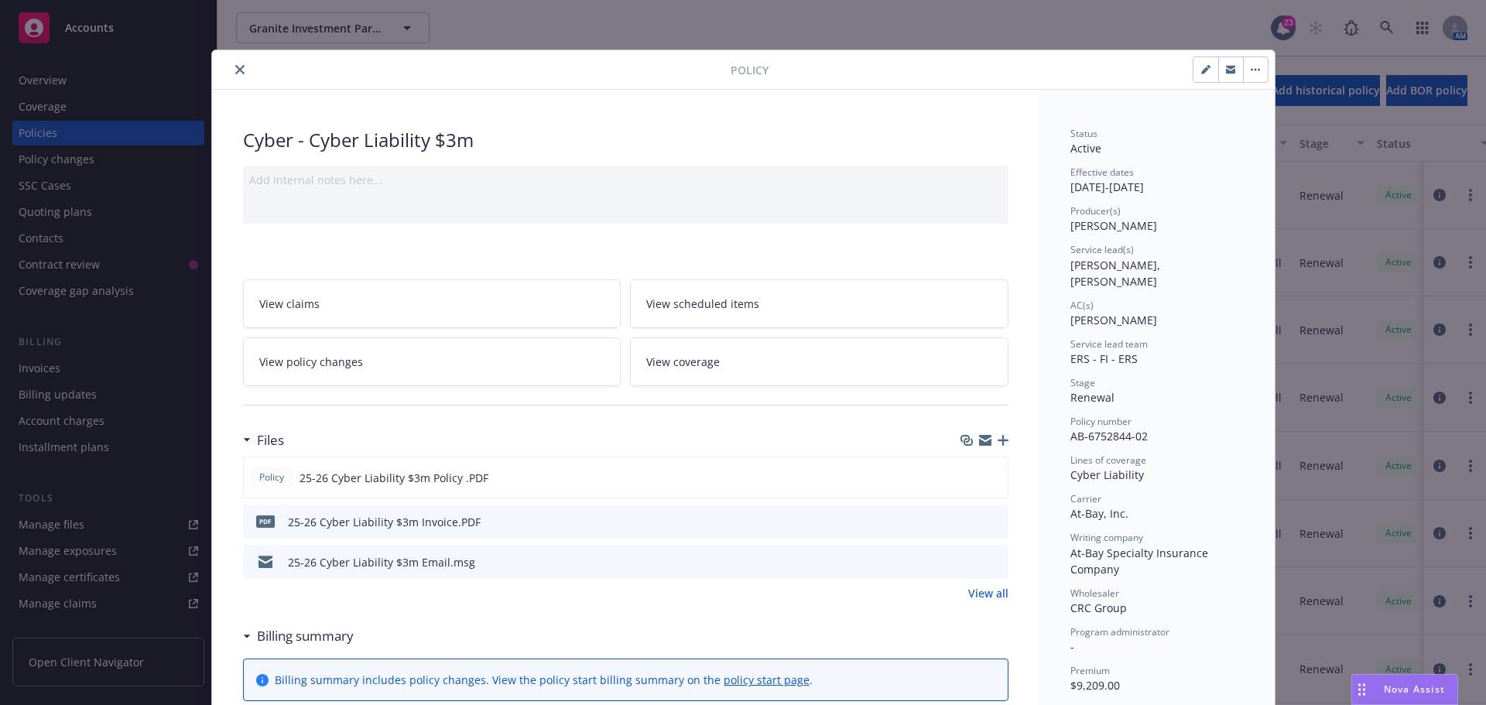
click at [233, 74] on button "close" at bounding box center [240, 69] width 19 height 19
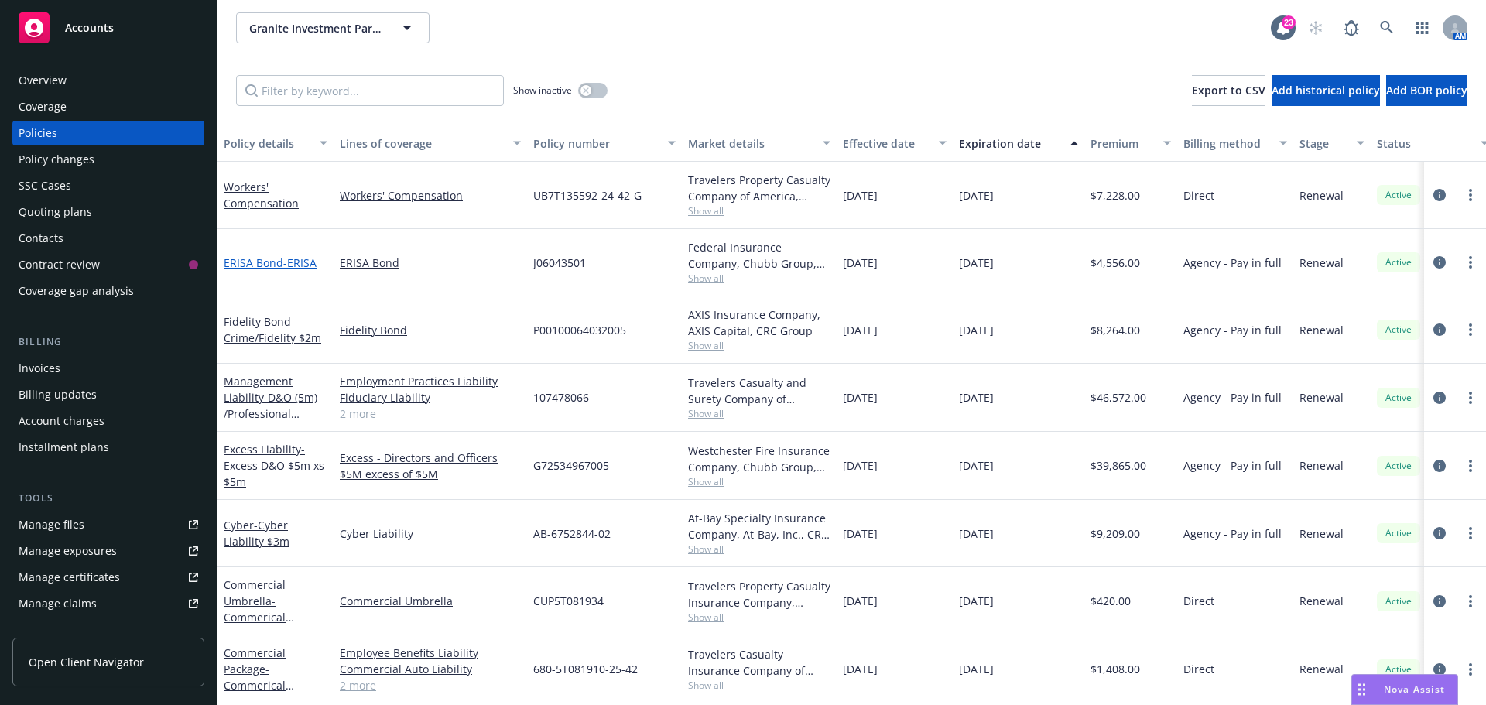
click at [272, 262] on link "ERISA Bond - ERISA" at bounding box center [270, 262] width 93 height 15
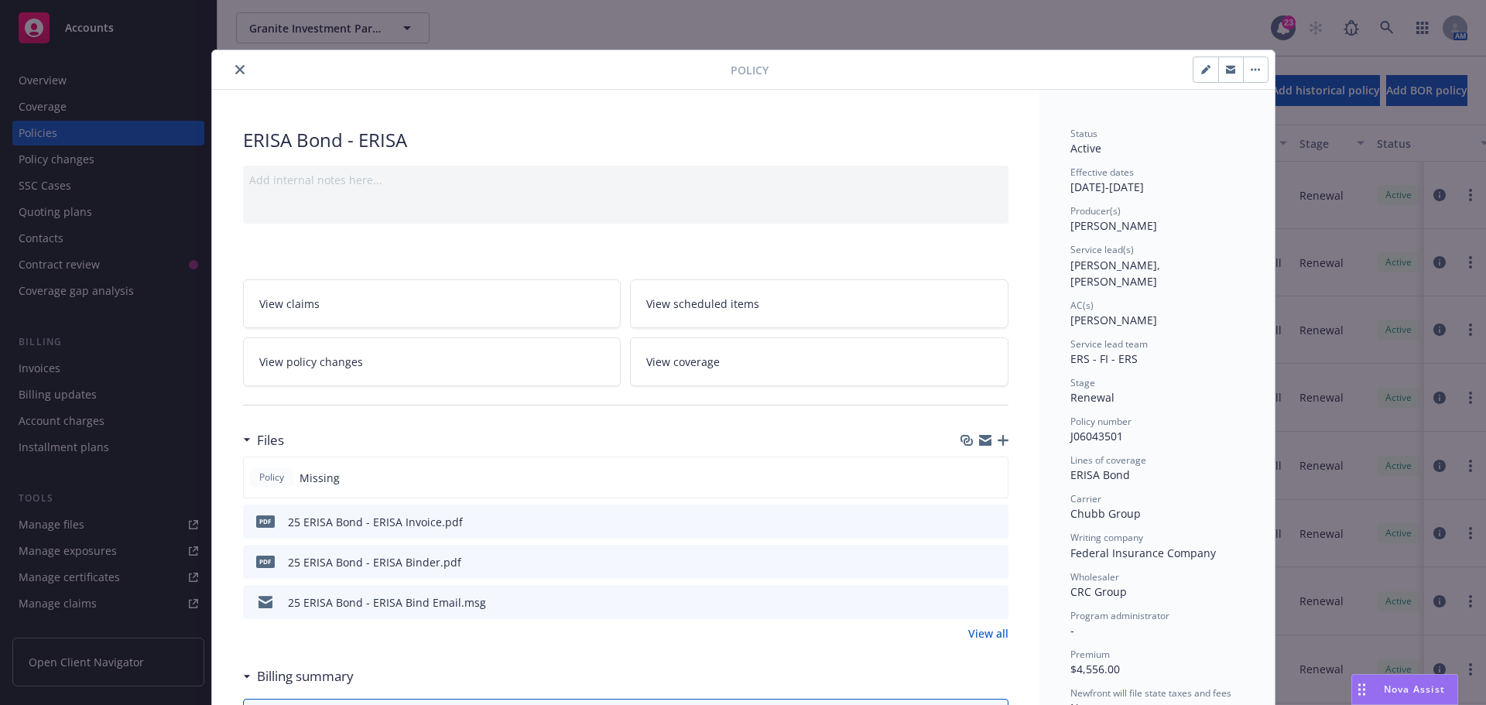
click at [962, 559] on icon "download file" at bounding box center [968, 561] width 12 height 12
click at [231, 70] on button "close" at bounding box center [240, 69] width 19 height 19
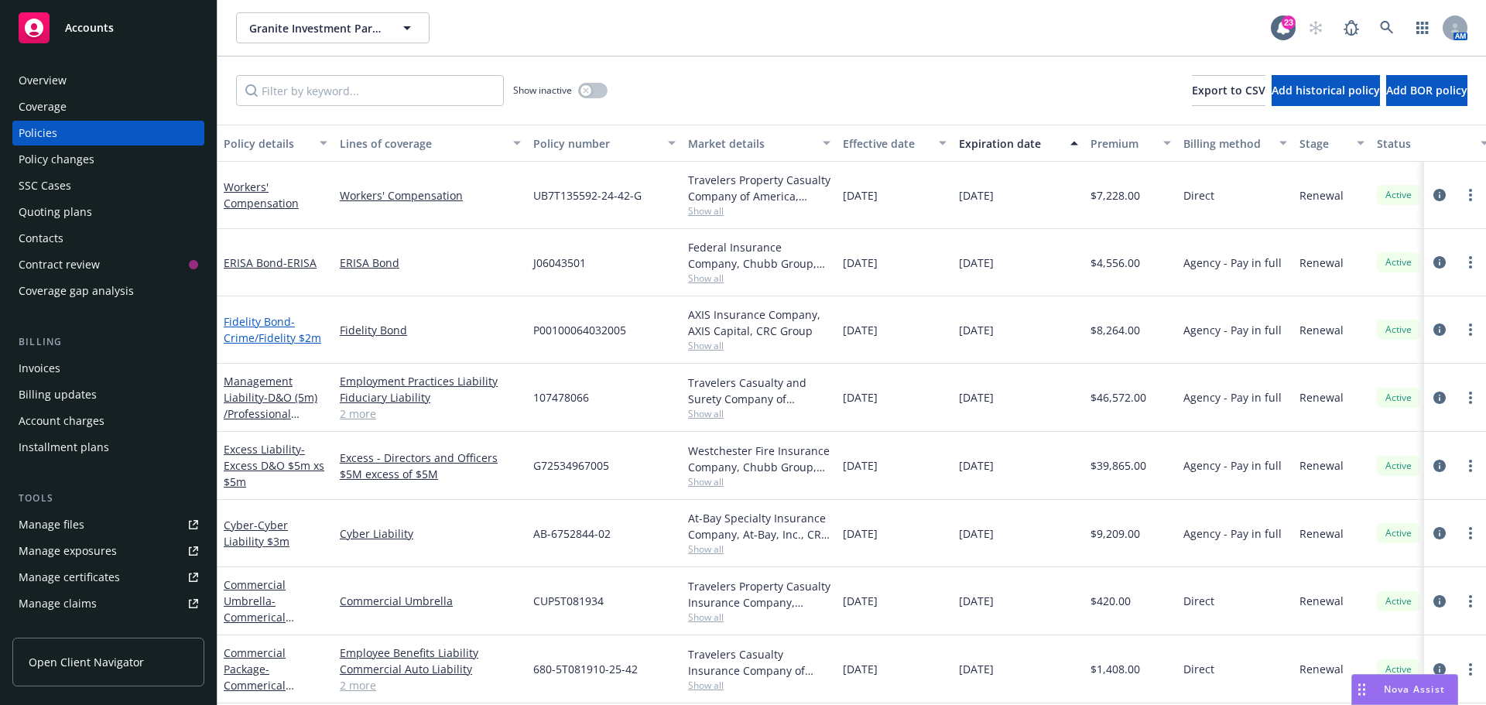
click at [258, 332] on span "- Crime/Fidelity $2m" at bounding box center [273, 329] width 98 height 31
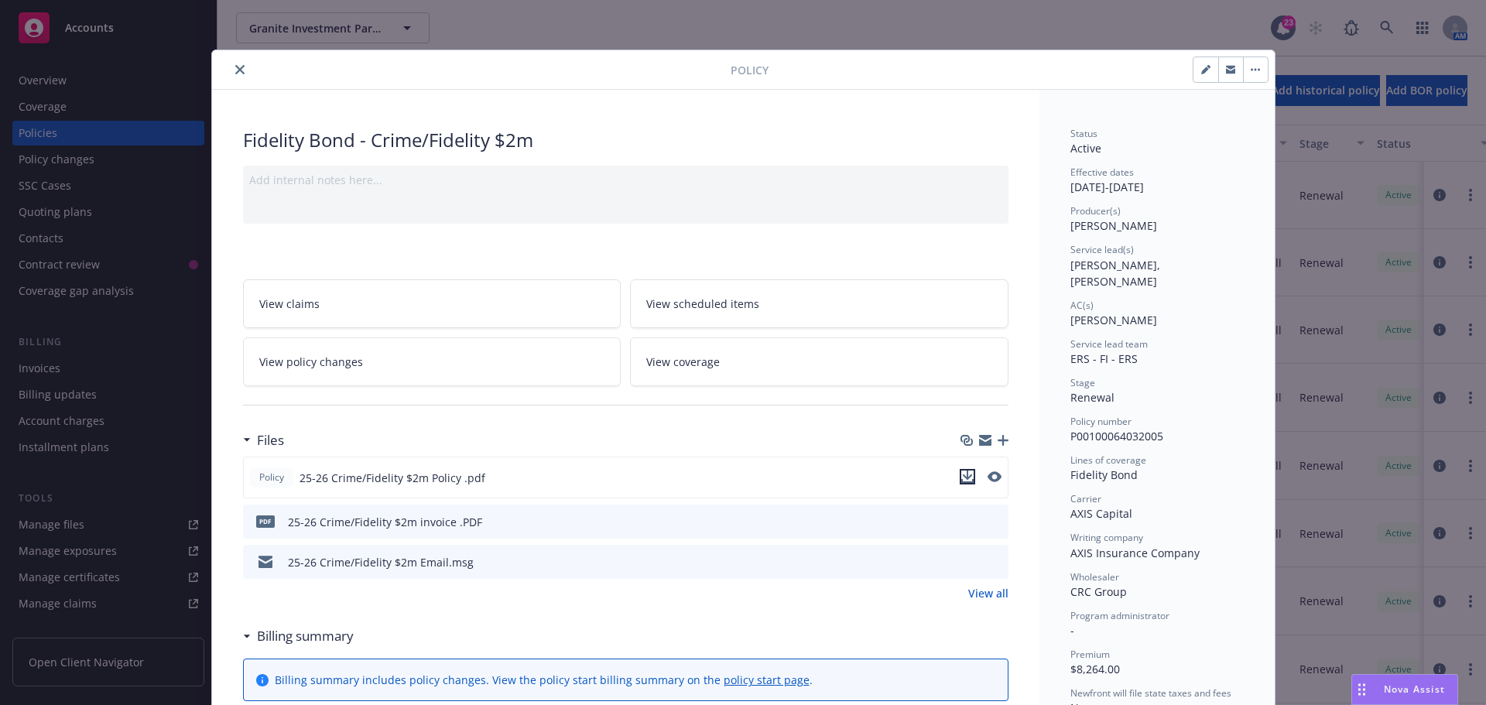
click at [961, 481] on icon "download file" at bounding box center [967, 481] width 12 height 4
drag, startPoint x: 238, startPoint y: 72, endPoint x: 269, endPoint y: 136, distance: 71.3
click at [238, 72] on icon "close" at bounding box center [239, 69] width 9 height 9
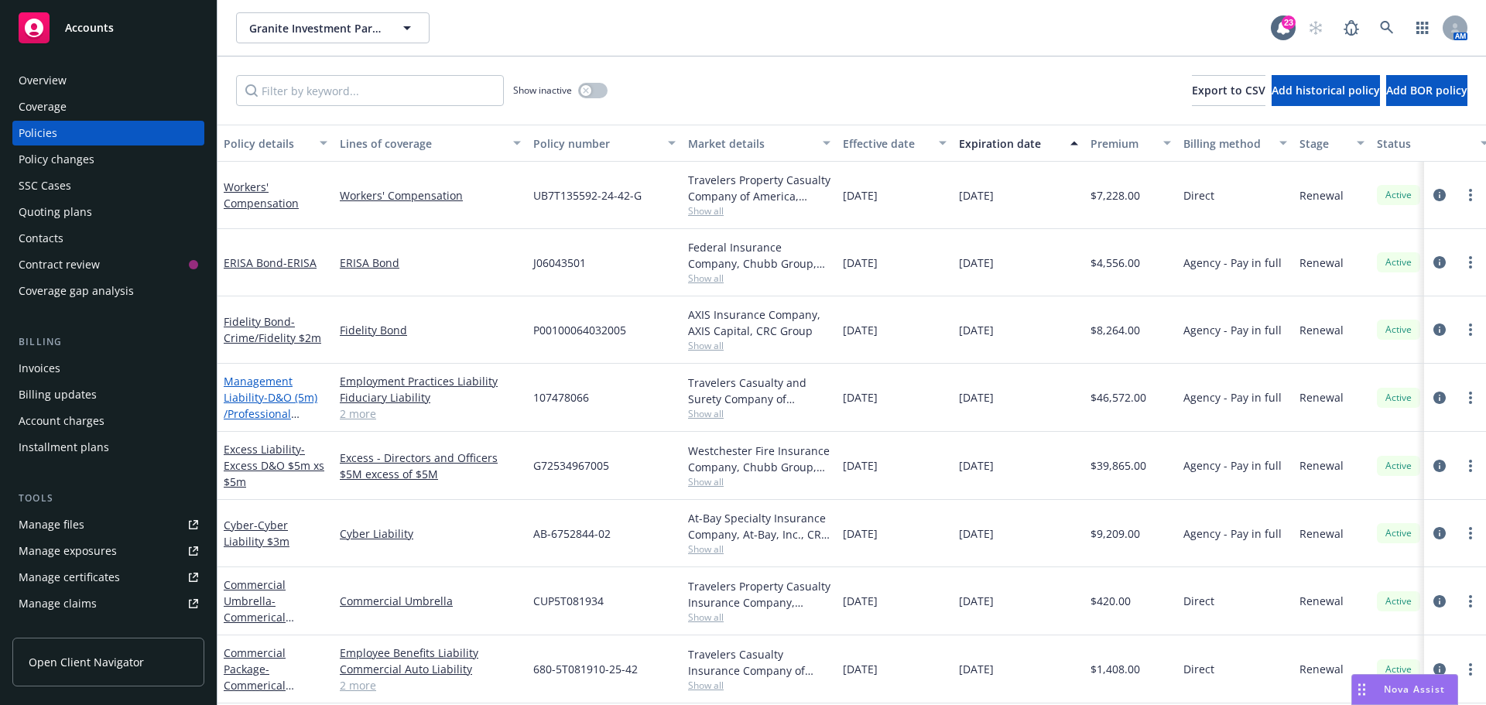
click at [236, 386] on link "Management Liability - D&O (5m) /Professional Liability ($5m)/EPL ($1m) / FID (…" at bounding box center [271, 414] width 94 height 80
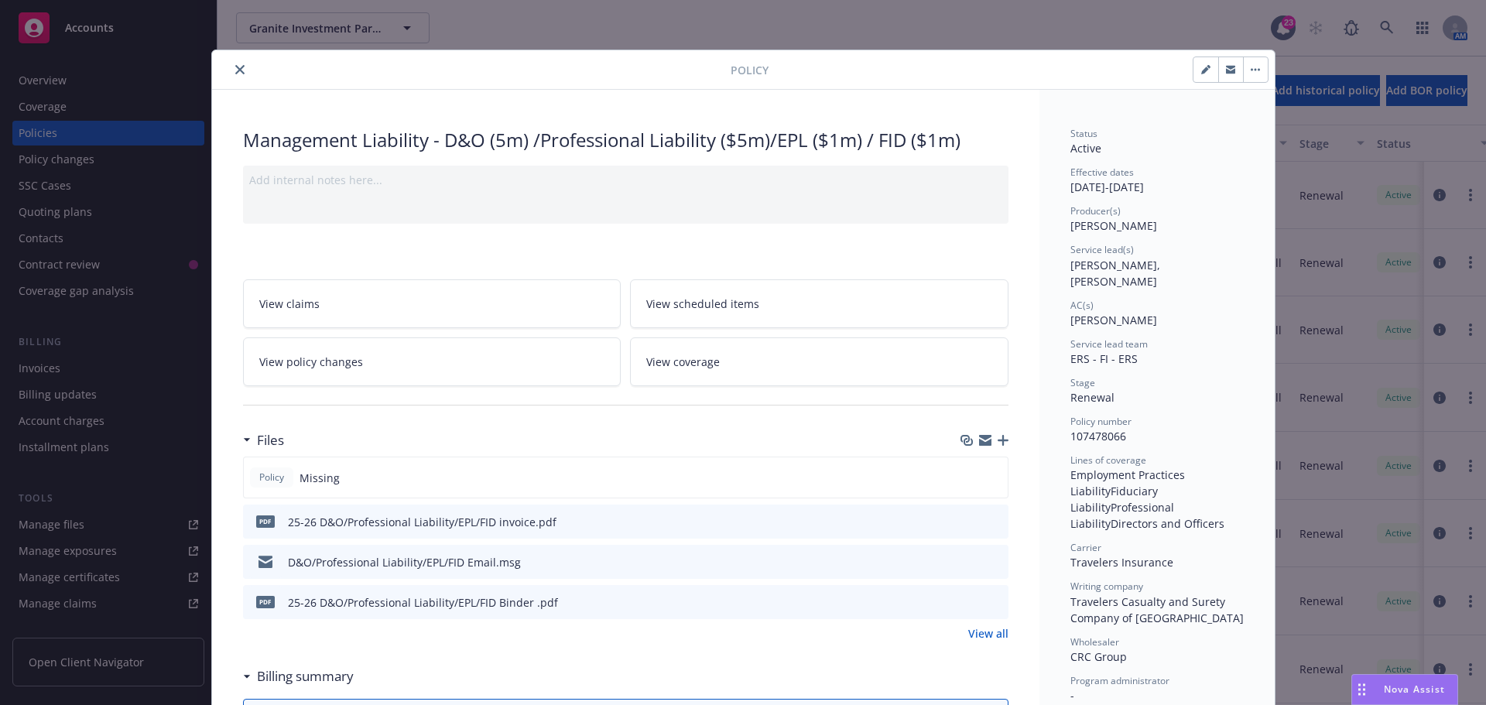
click at [962, 603] on icon "download file" at bounding box center [968, 601] width 12 height 12
click at [240, 63] on button "close" at bounding box center [240, 69] width 19 height 19
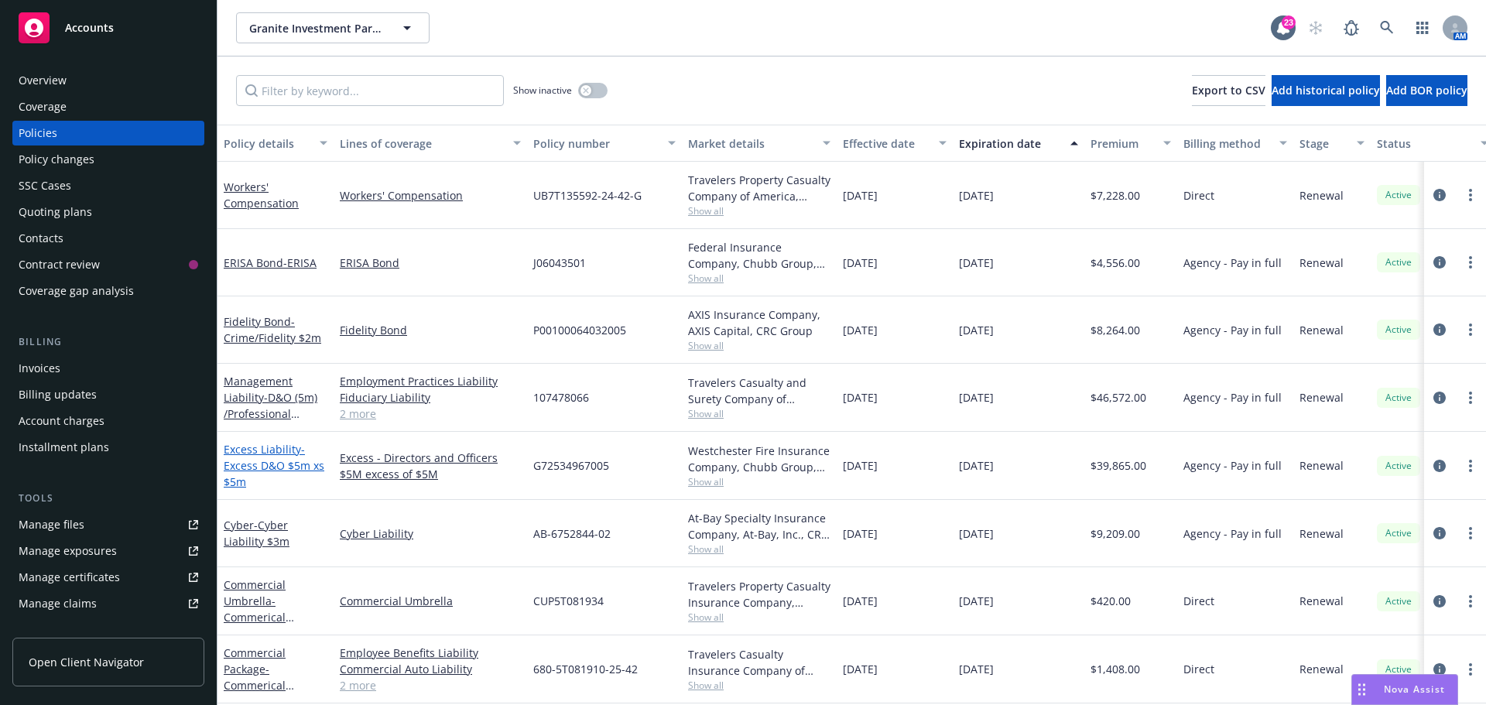
click at [281, 445] on link "Excess Liability - Excess D&O $5m xs $5m" at bounding box center [274, 465] width 101 height 47
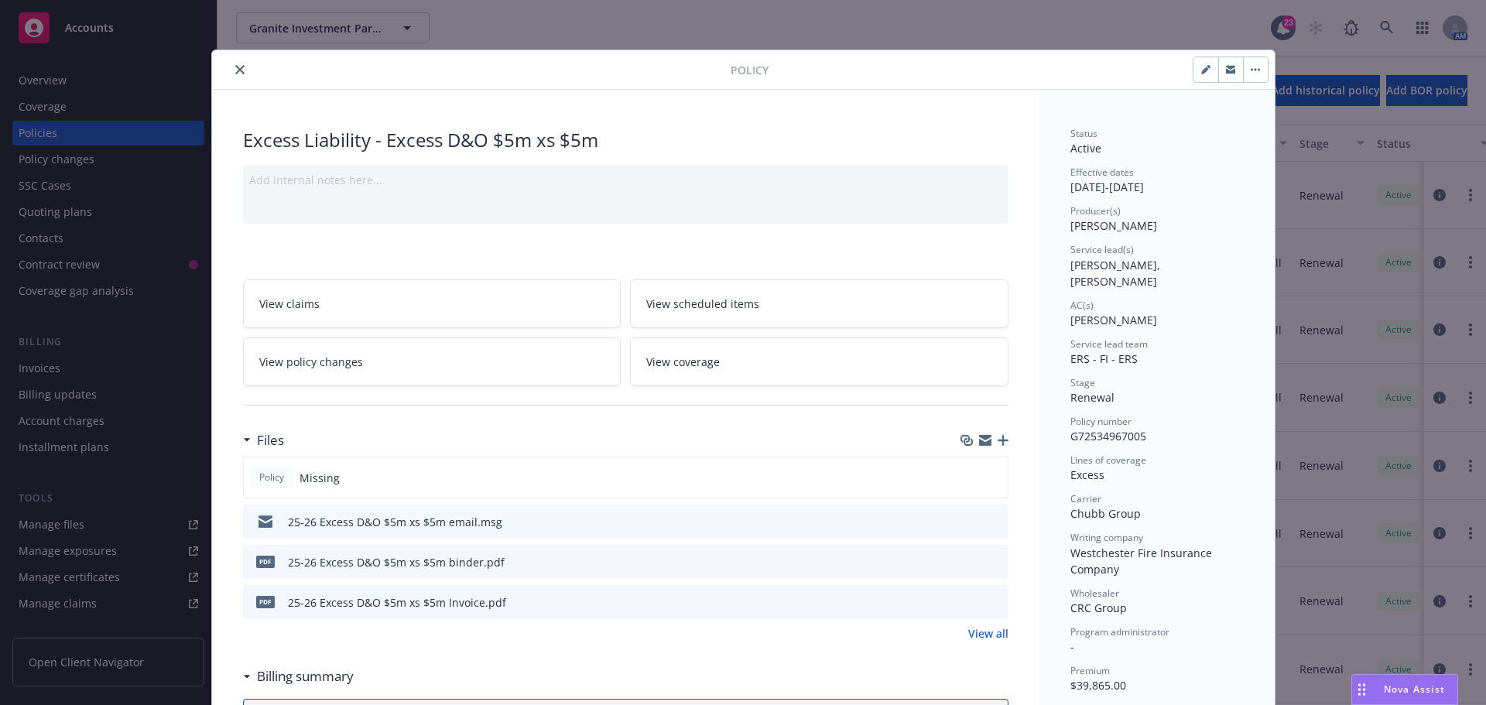
click at [962, 562] on icon "download file" at bounding box center [968, 561] width 12 height 12
click at [235, 66] on icon "close" at bounding box center [239, 69] width 9 height 9
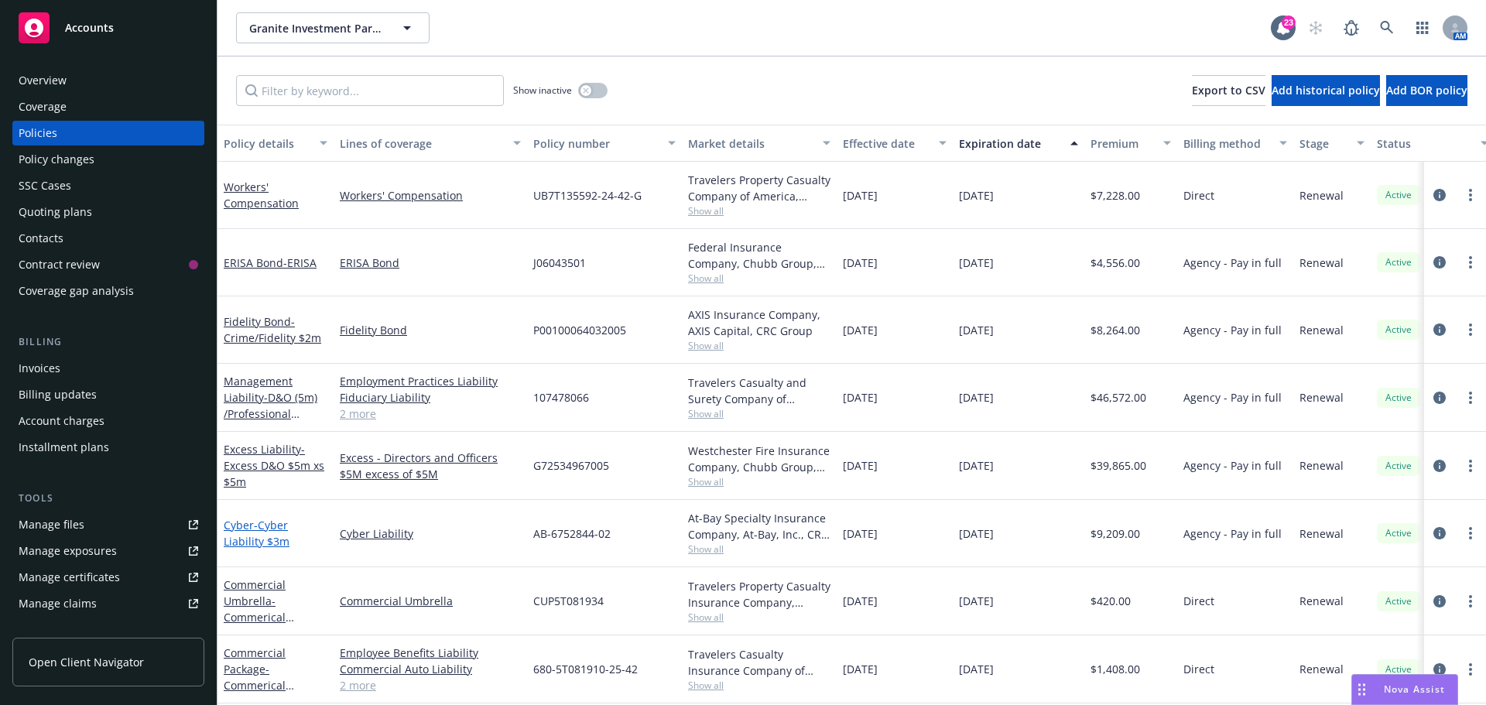
click at [264, 520] on span "- Cyber Liability $3m" at bounding box center [257, 533] width 66 height 31
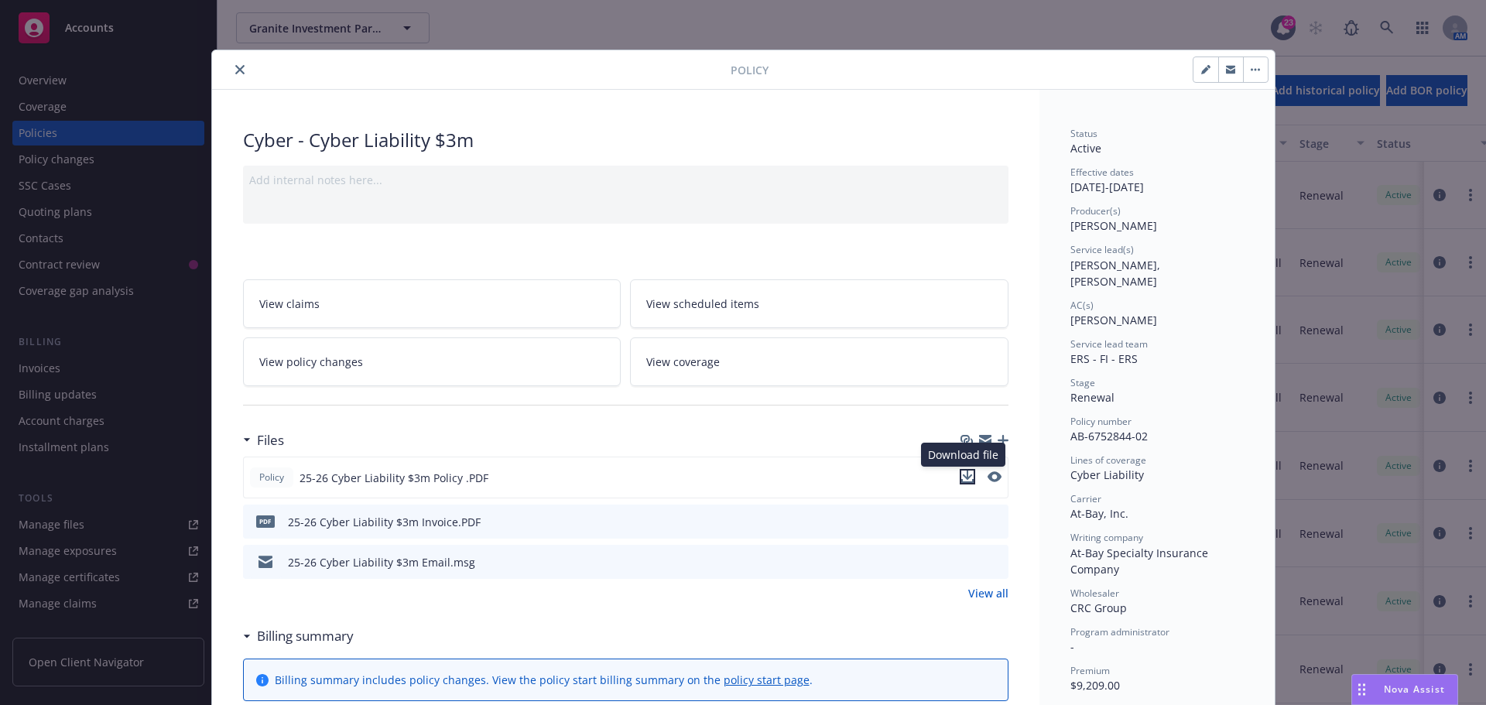
click at [961, 478] on icon "download file" at bounding box center [967, 477] width 12 height 12
click at [241, 64] on button "close" at bounding box center [240, 69] width 19 height 19
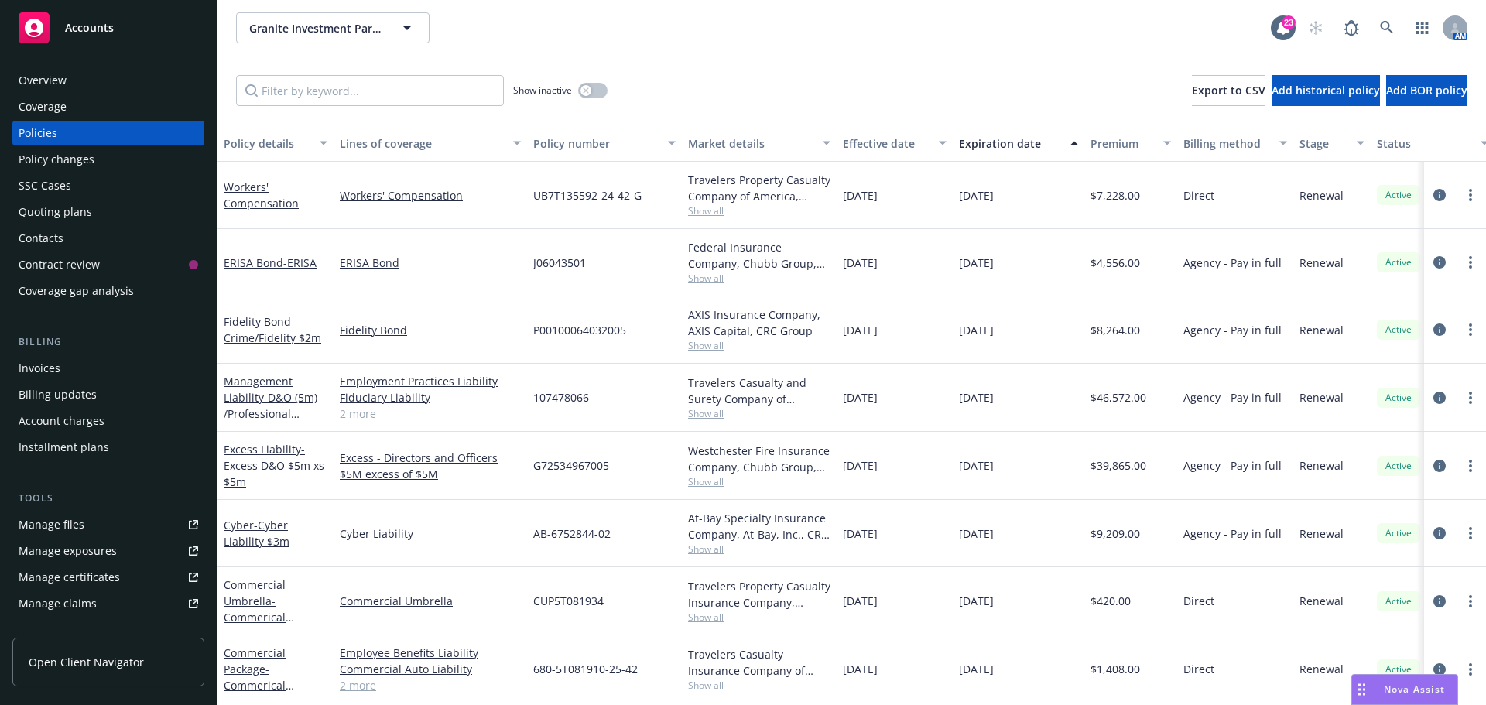
scroll to position [10, 0]
click at [241, 603] on span "- Commerical Umbrella" at bounding box center [259, 617] width 70 height 47
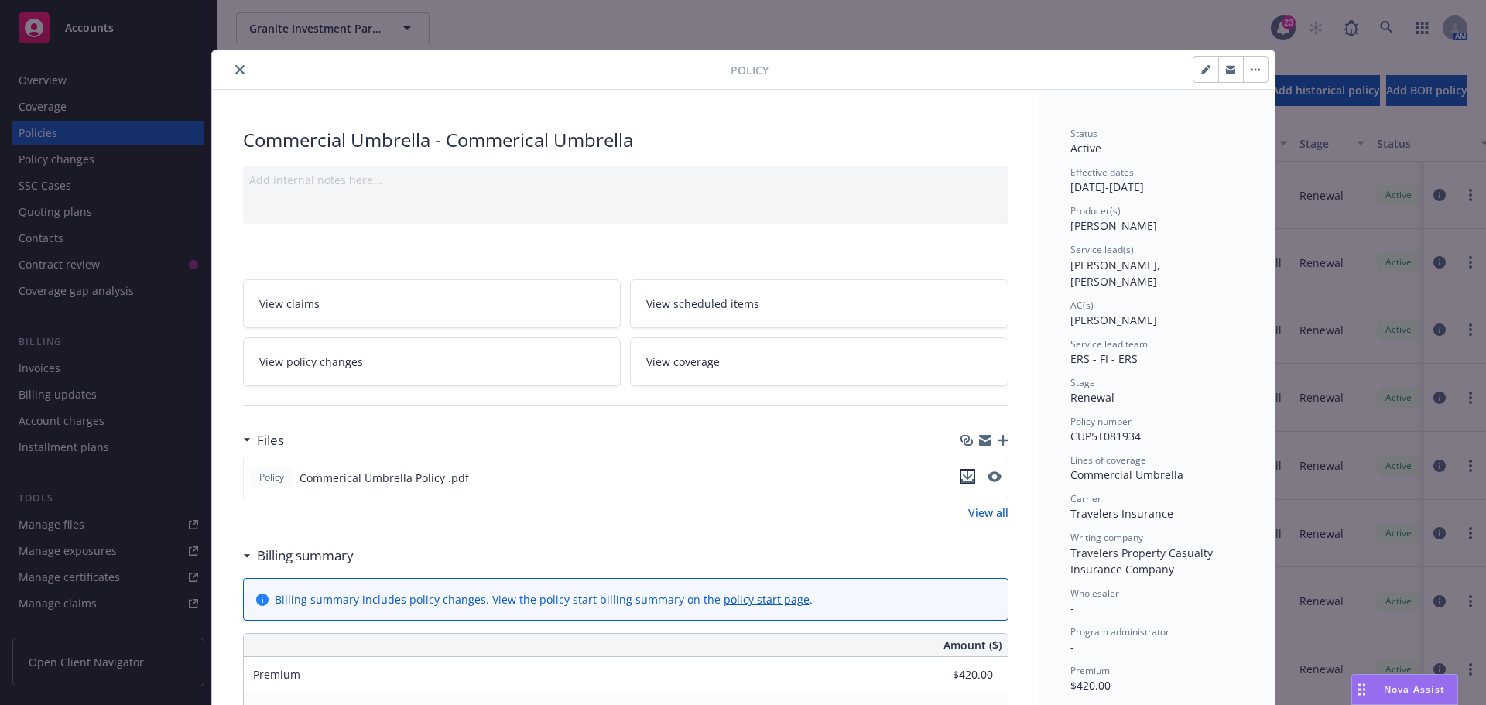
click at [962, 481] on icon "download file" at bounding box center [967, 481] width 12 height 4
drag, startPoint x: 231, startPoint y: 72, endPoint x: 236, endPoint y: 95, distance: 23.8
click at [235, 72] on icon "close" at bounding box center [239, 69] width 9 height 9
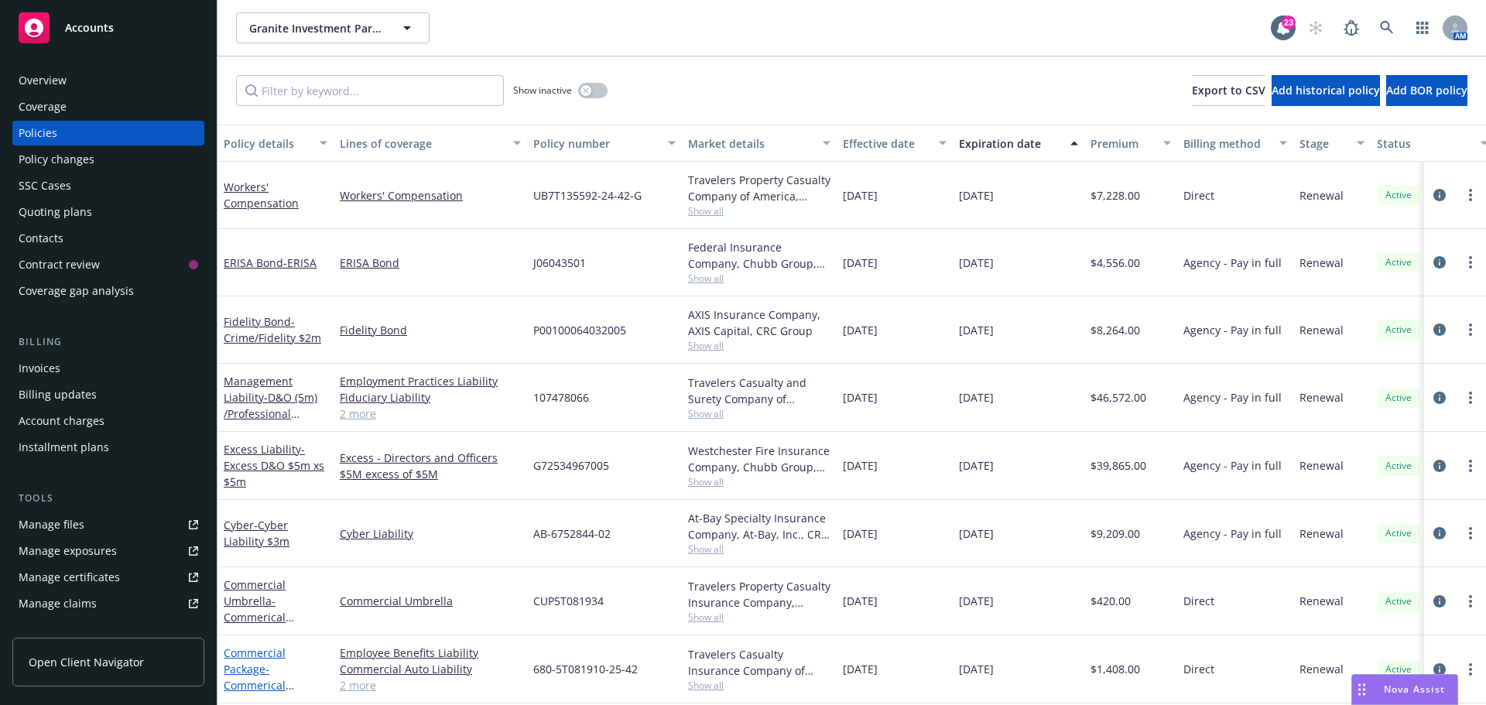
click at [231, 658] on link "Commercial Package - Commerical Package" at bounding box center [255, 676] width 62 height 63
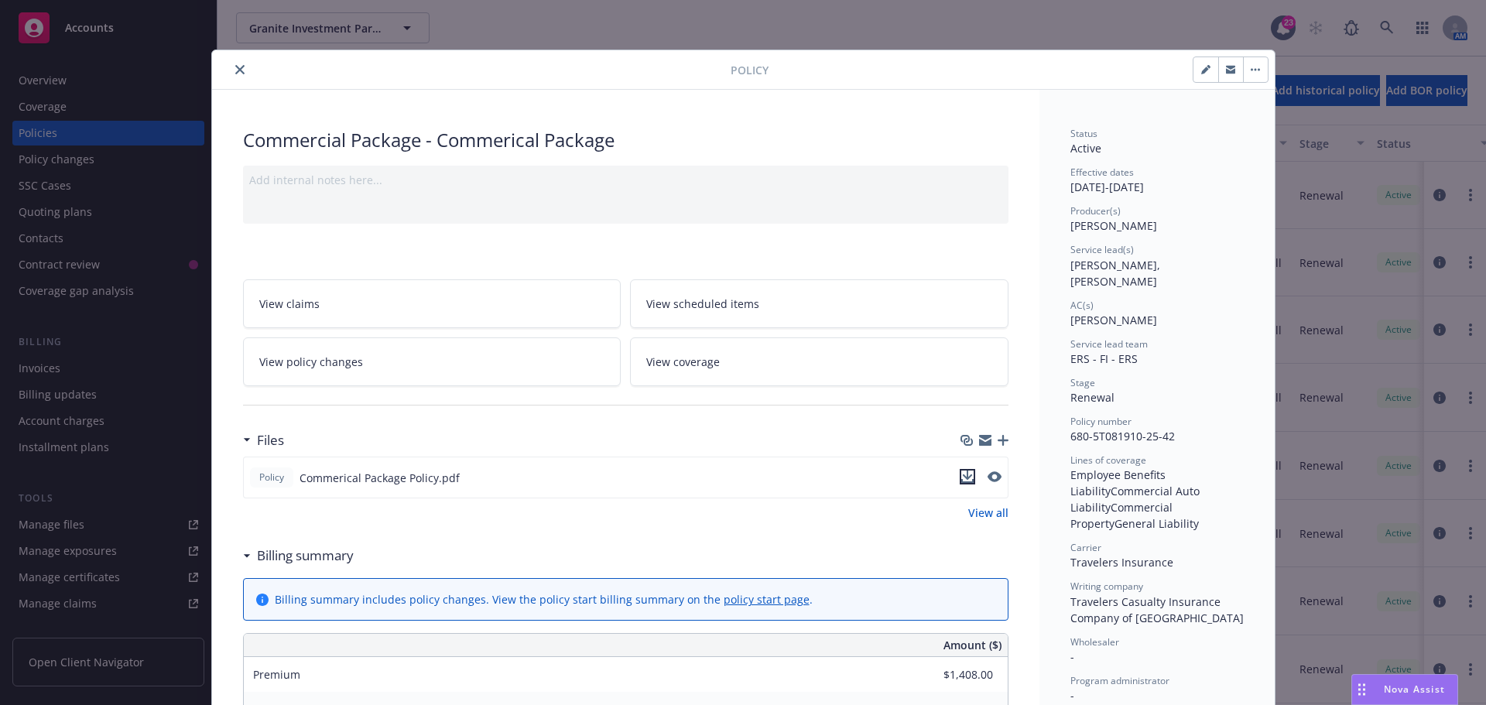
click at [961, 477] on icon "download file" at bounding box center [967, 477] width 12 height 12
click at [232, 75] on button "close" at bounding box center [240, 69] width 19 height 19
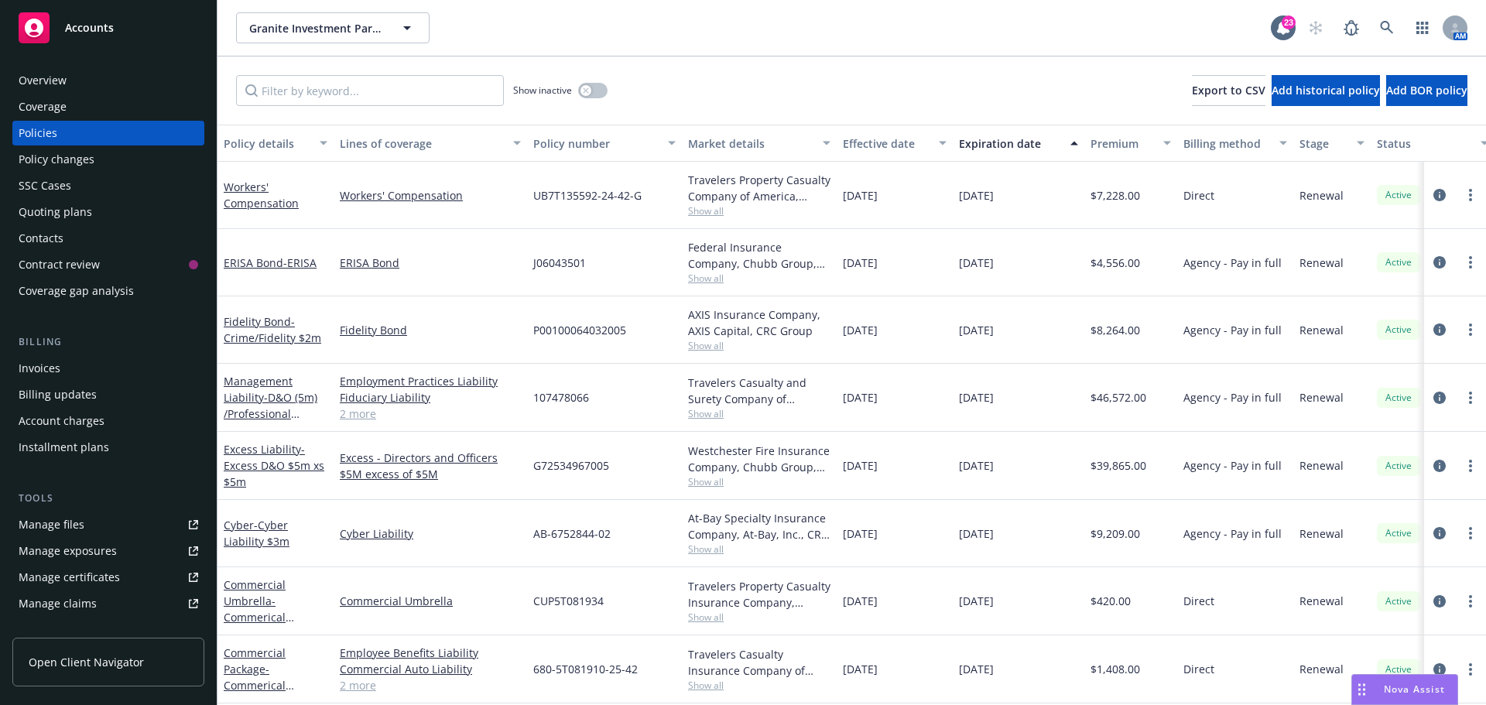
drag, startPoint x: 881, startPoint y: 67, endPoint x: 854, endPoint y: 73, distance: 27.6
click at [881, 67] on div "Show inactive Export to CSV Add historical policy Add BOR policy" at bounding box center [851, 90] width 1268 height 68
click at [305, 536] on div "Cyber - Cyber Liability $3m" at bounding box center [276, 533] width 104 height 33
click at [710, 53] on div "Granite Investment Partners, LLC Granite Investment Partners, LLC 23 AM" at bounding box center [851, 28] width 1268 height 56
click at [613, 27] on div "Granite Investment Partners, LLC Granite Investment Partners, LLC" at bounding box center [753, 27] width 1035 height 31
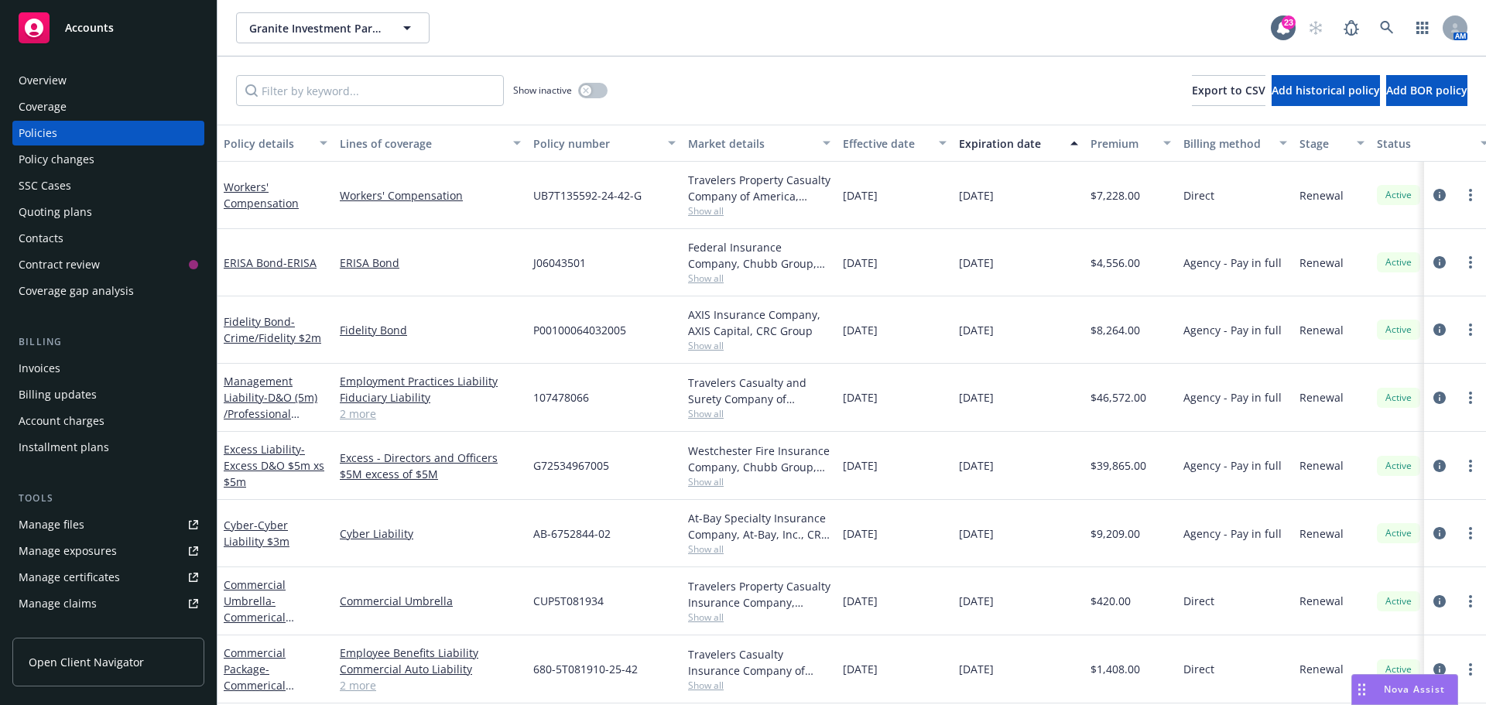
click at [56, 77] on div "Overview" at bounding box center [43, 80] width 48 height 25
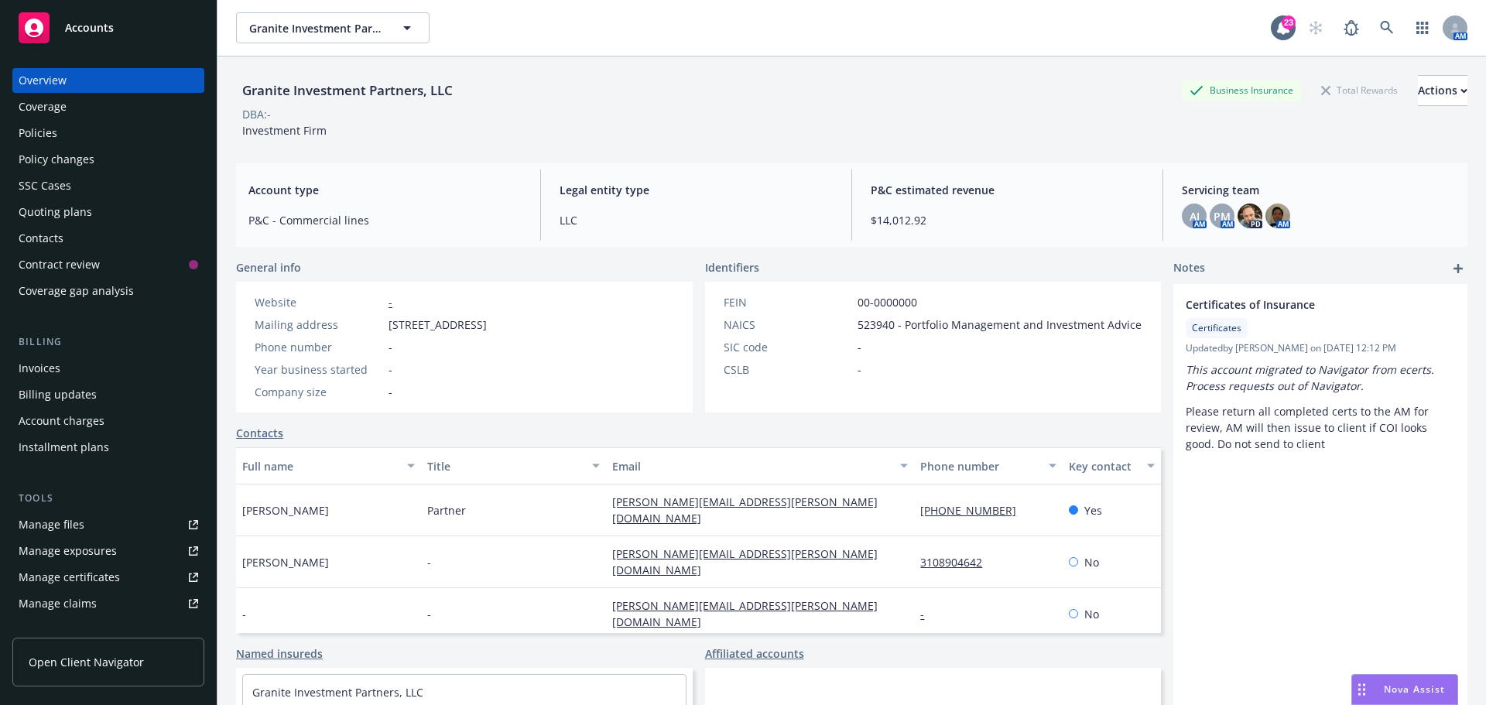
click at [481, 111] on div "DBA: -" at bounding box center [851, 114] width 1231 height 16
drag, startPoint x: 868, startPoint y: 82, endPoint x: 721, endPoint y: 47, distance: 150.3
click at [868, 82] on div "Granite Investment Partners, LLC Business Insurance Total Rewards Actions" at bounding box center [851, 90] width 1231 height 31
click at [86, 125] on div "Policies" at bounding box center [109, 133] width 180 height 25
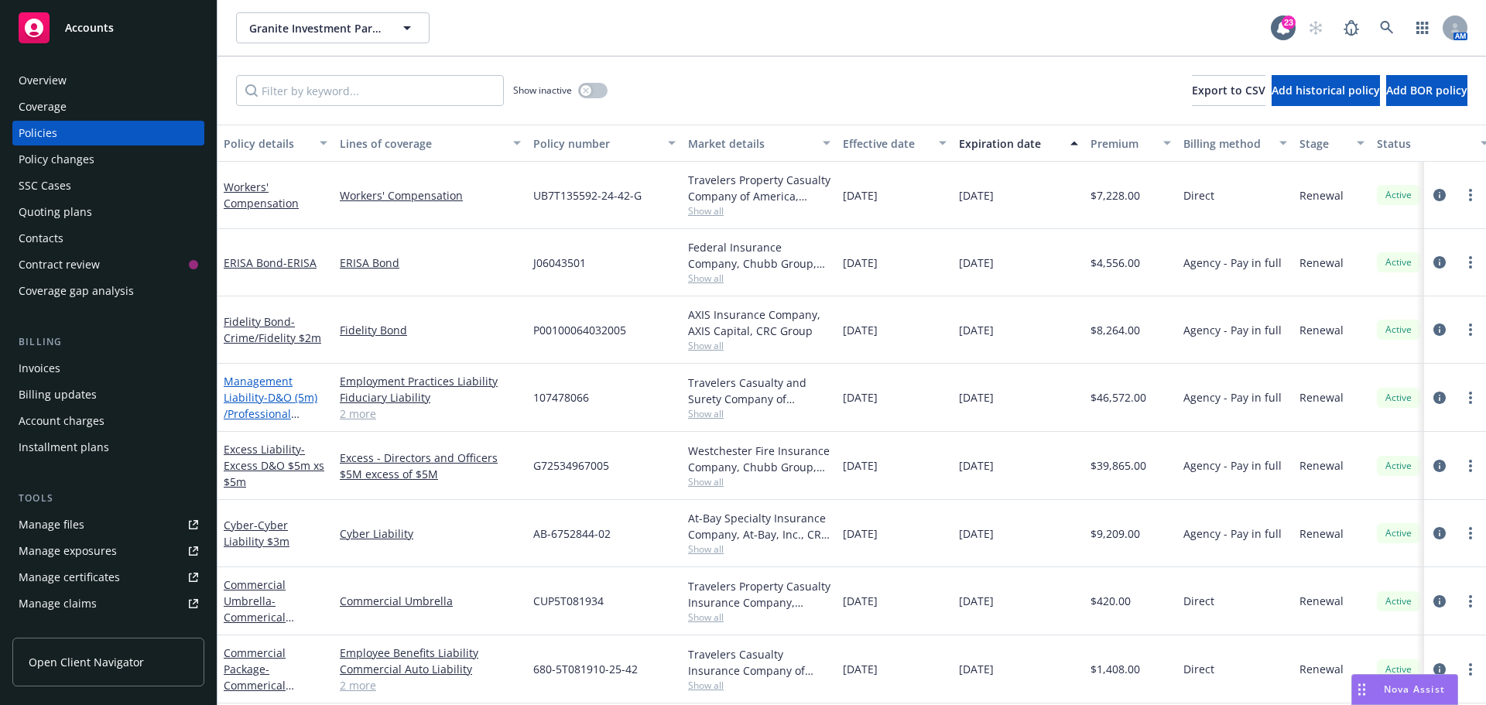
click at [265, 398] on span "- D&O (5m) /Professional Liability ($5m)/EPL ($1m) / FID ($1m)" at bounding box center [271, 421] width 94 height 63
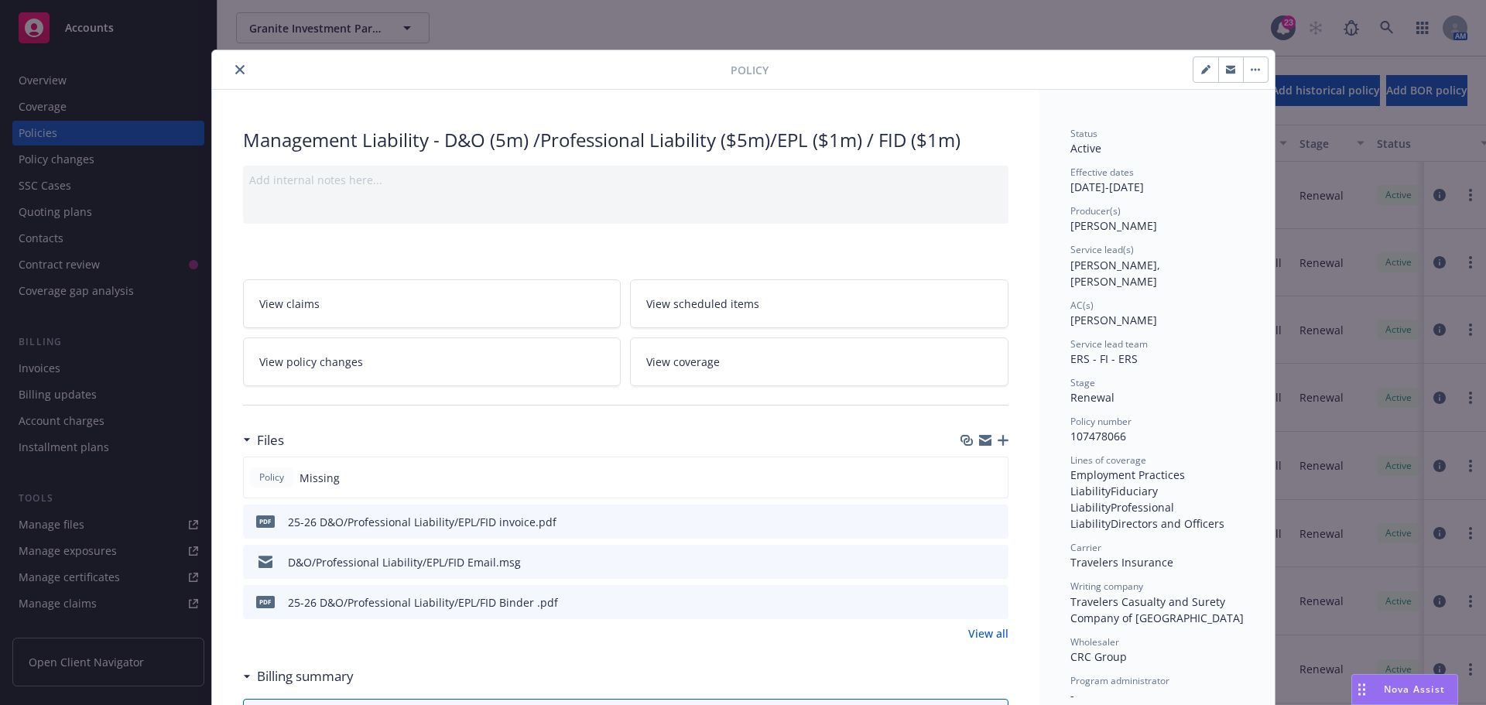
click at [999, 436] on icon "button" at bounding box center [1003, 440] width 11 height 11
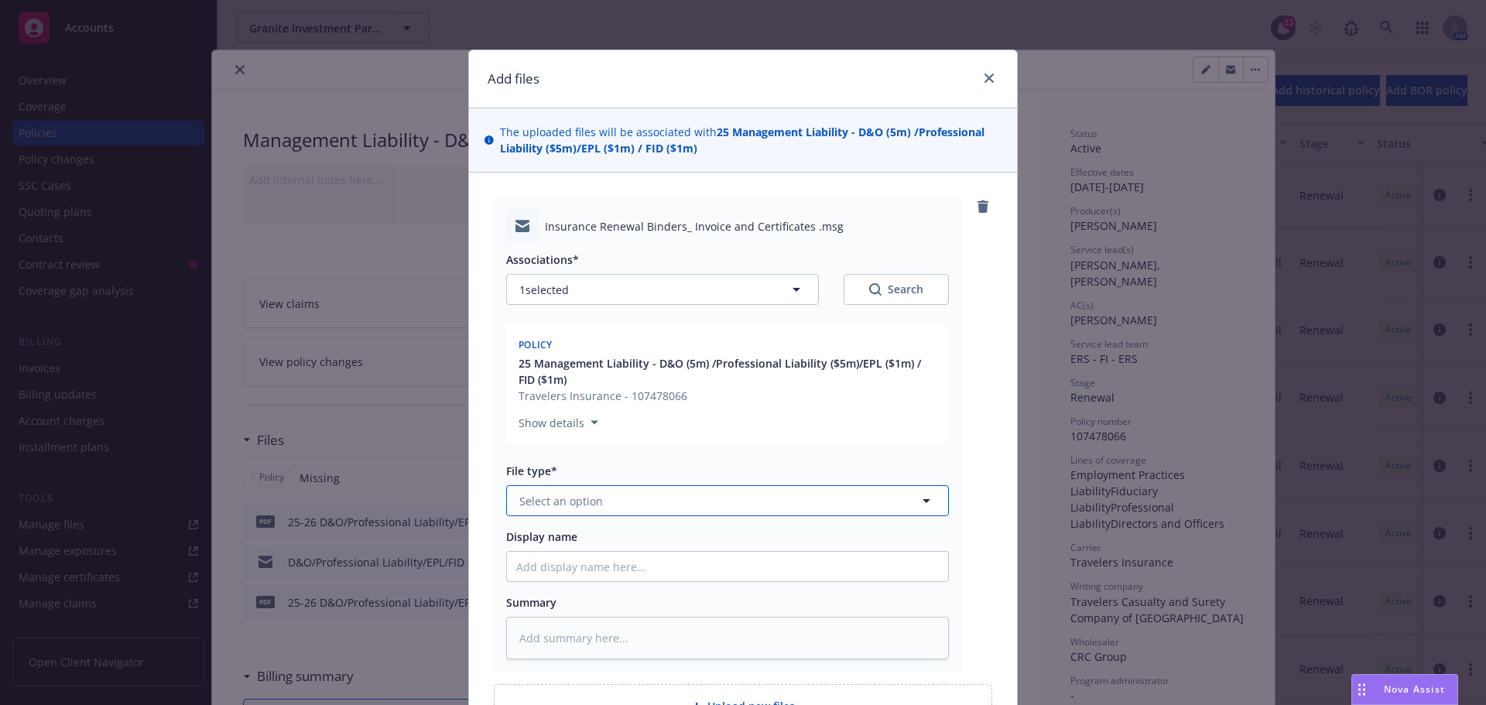
click at [590, 496] on span "Select an option" at bounding box center [561, 501] width 84 height 16
type input "Email"
click at [561, 543] on div "Email" at bounding box center [727, 543] width 423 height 22
click at [542, 567] on input "Display name" at bounding box center [727, 566] width 441 height 29
type textarea "x"
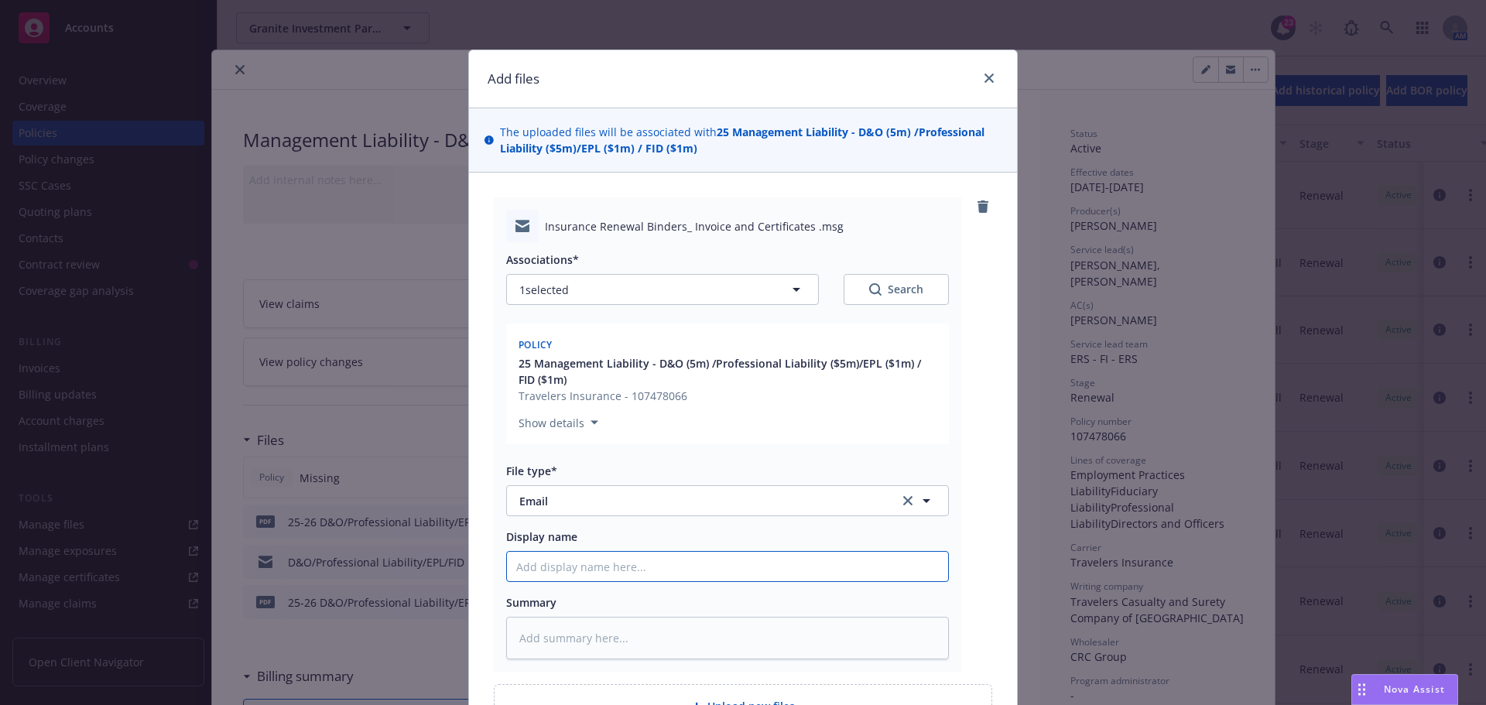
type input "9"
type textarea "x"
type input "8"
type textarea "x"
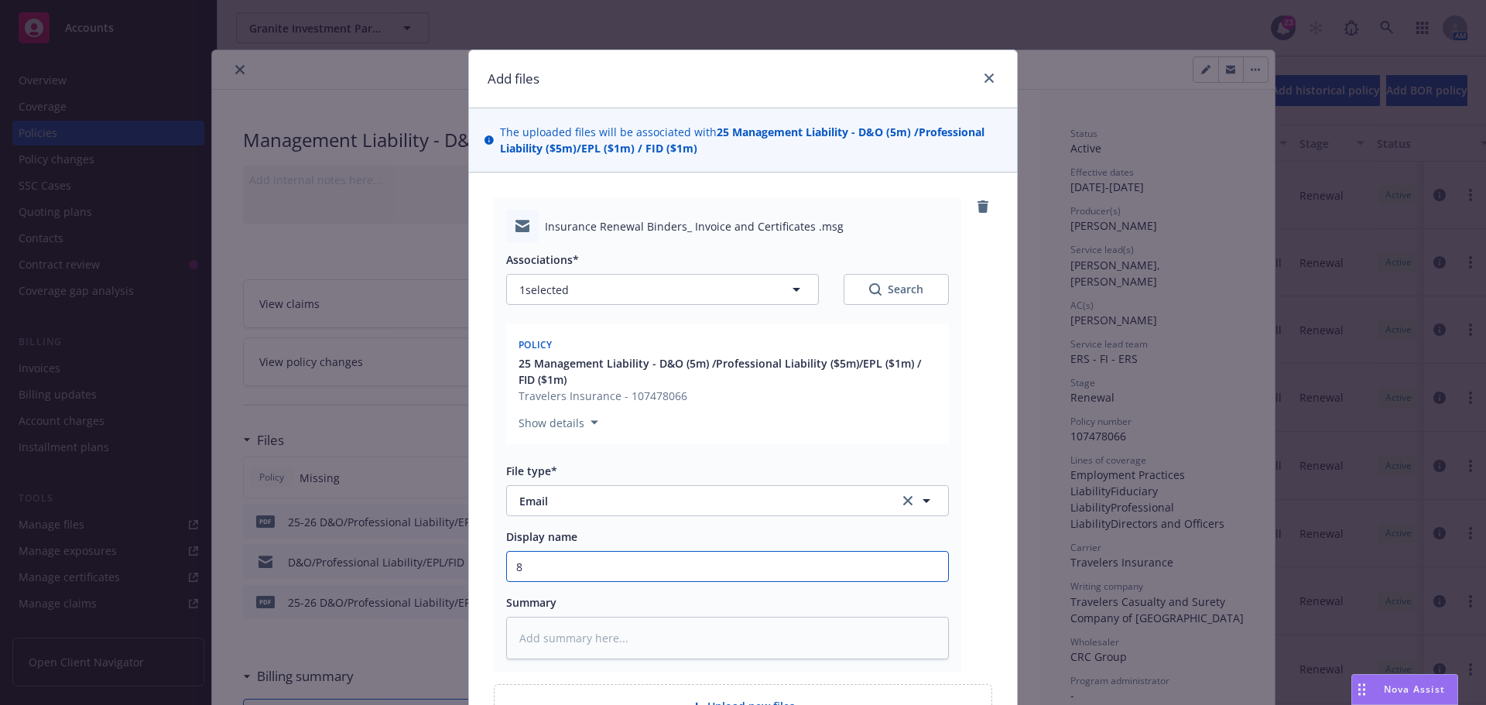
type input "8."
type textarea "x"
type input "8.1"
type textarea "x"
type input "8.11"
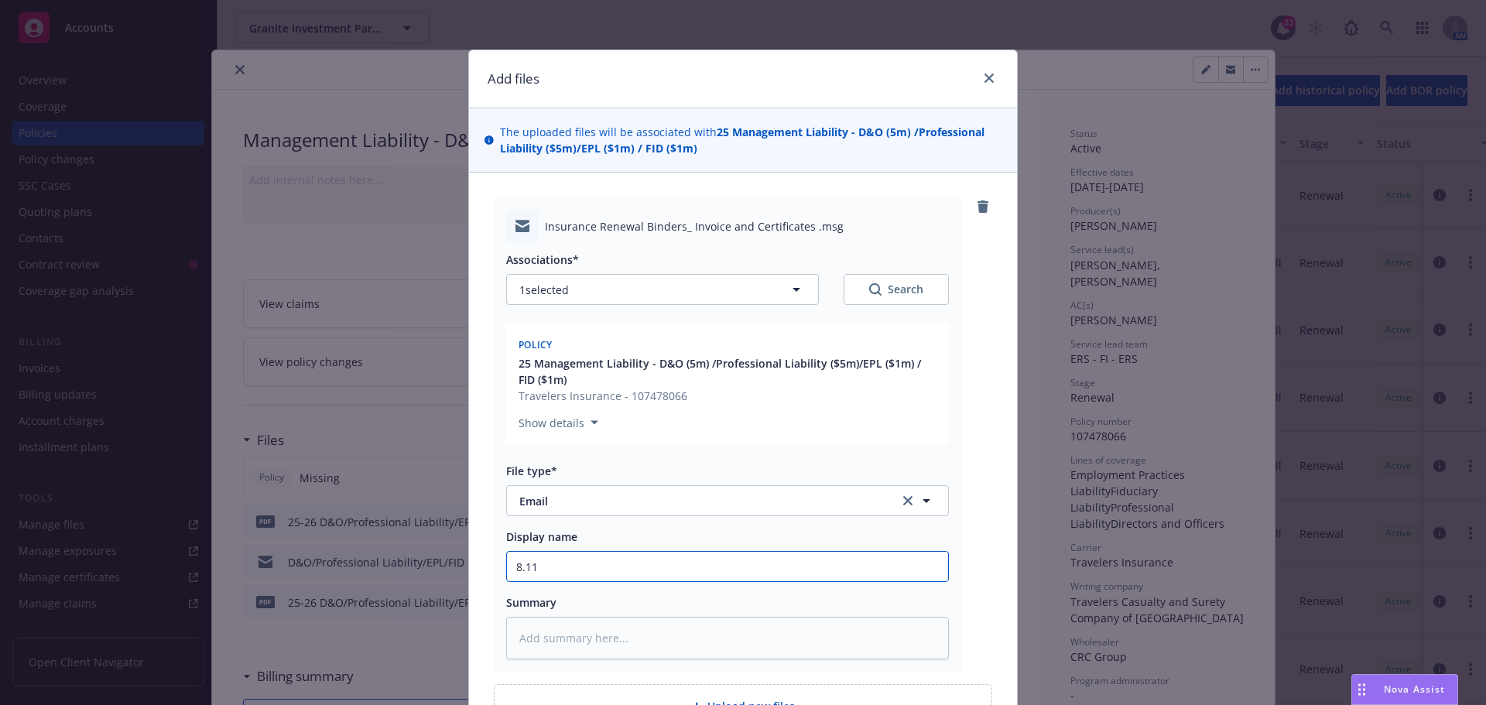
type textarea "x"
type input "8.11."
type textarea "x"
type input "8.11.2"
type textarea "x"
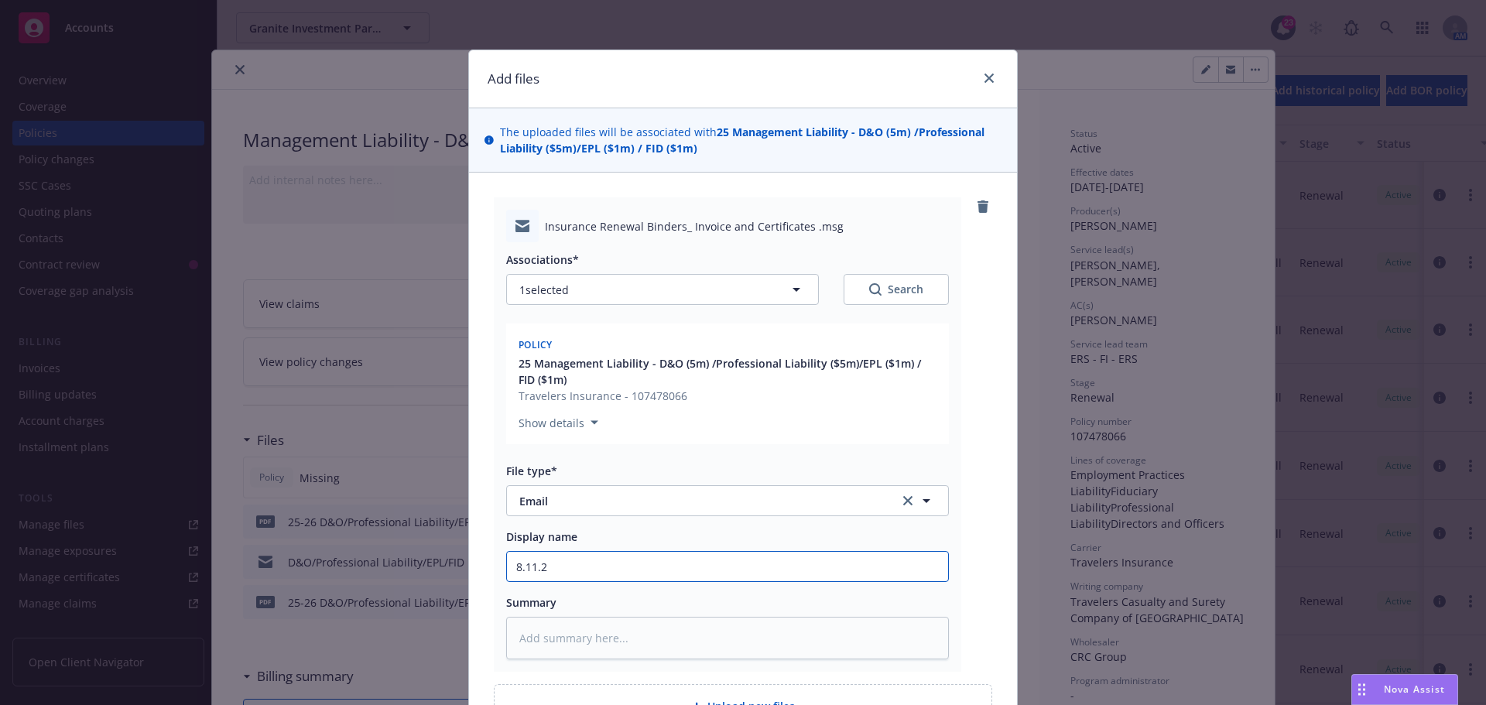
type input "[DATE]"
type textarea "x"
type input "[DATE]"
type textarea "x"
type input "[DATE] R"
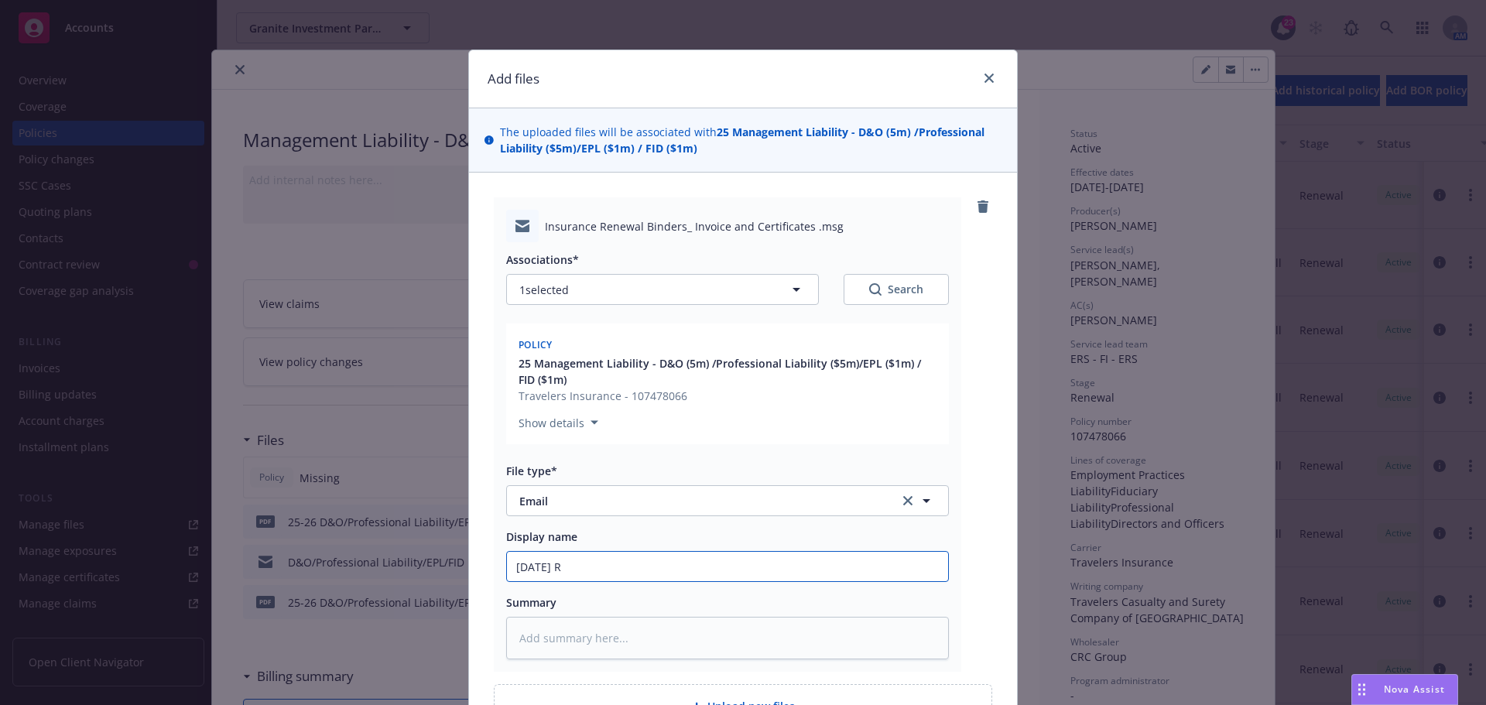
type textarea "x"
type input "[DATE] Re"
type textarea "x"
type input "[DATE] Ren"
type textarea "x"
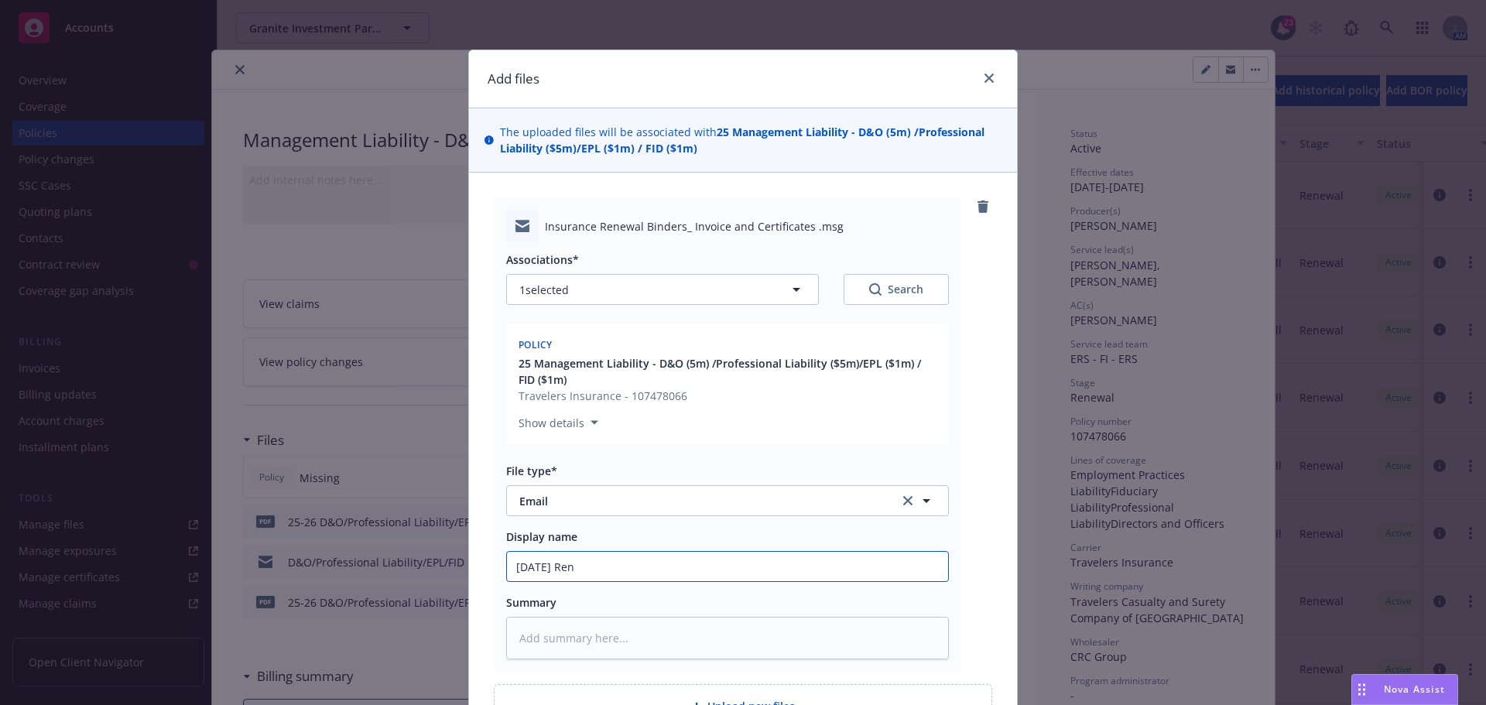
type input "[DATE] [PERSON_NAME]"
type textarea "x"
type input "[DATE] Renew"
type textarea "x"
type input "[DATE] Renewa"
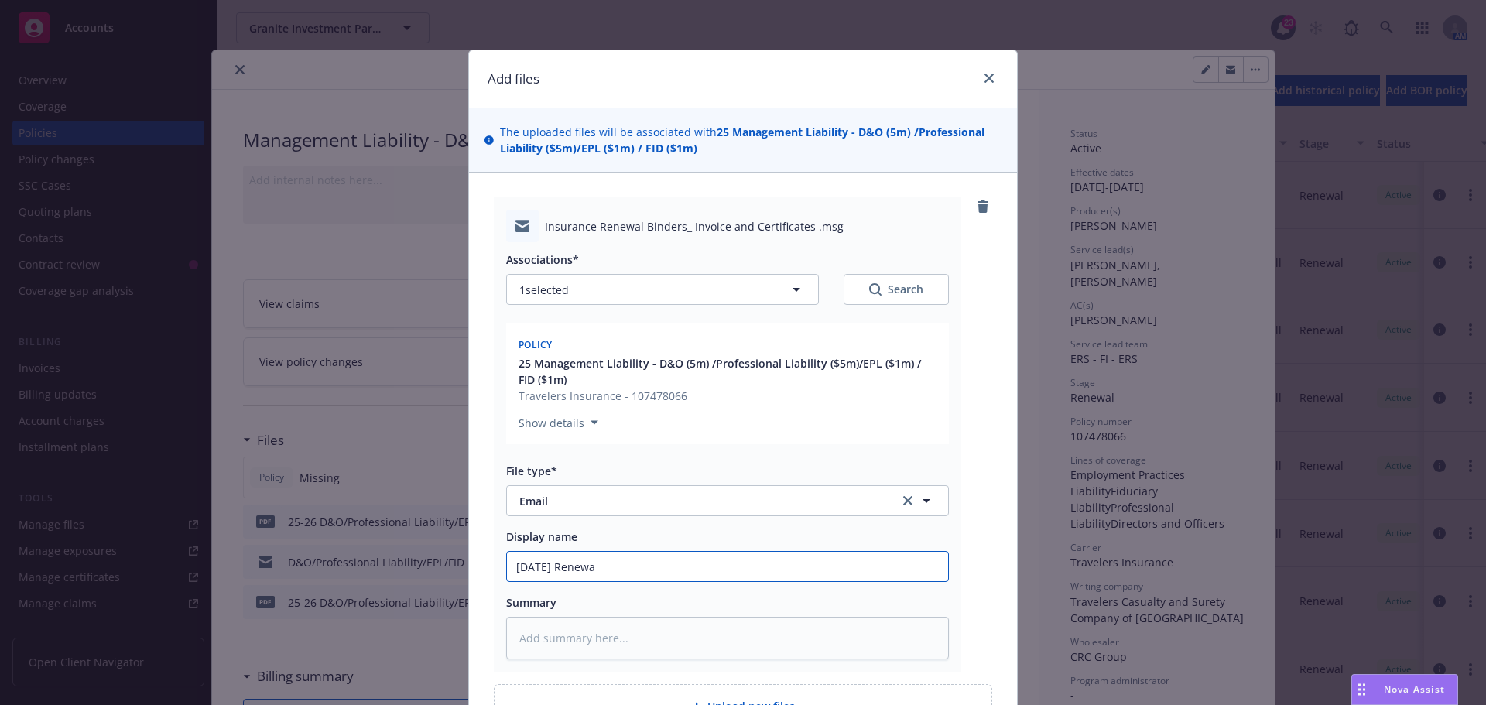
type textarea "x"
type input "[DATE] Renewal"
type textarea "x"
type input "[DATE] Renewal"
type textarea "x"
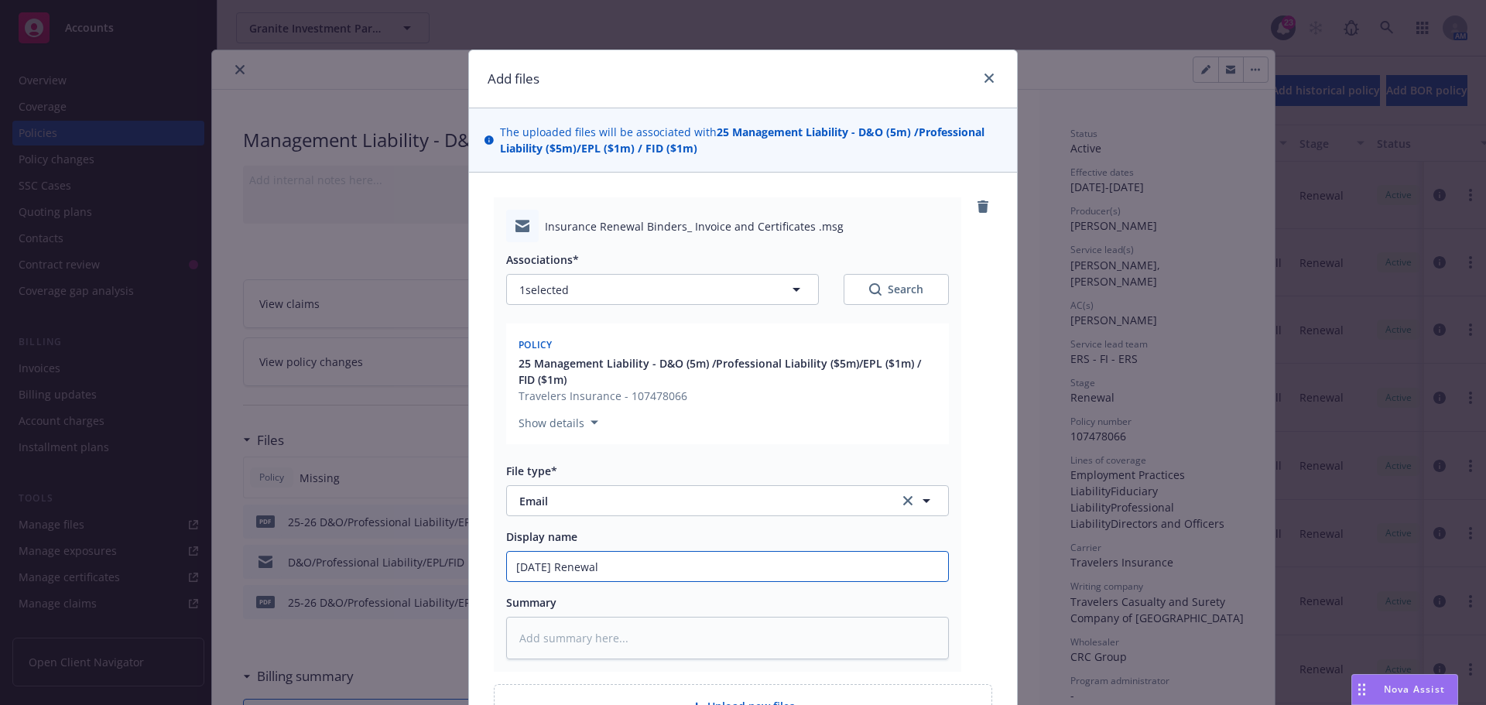
type input "[DATE] Renewal W"
type textarea "x"
type input "[DATE] Renewal Wr"
type textarea "x"
type input "[DATE] Renewal Wra"
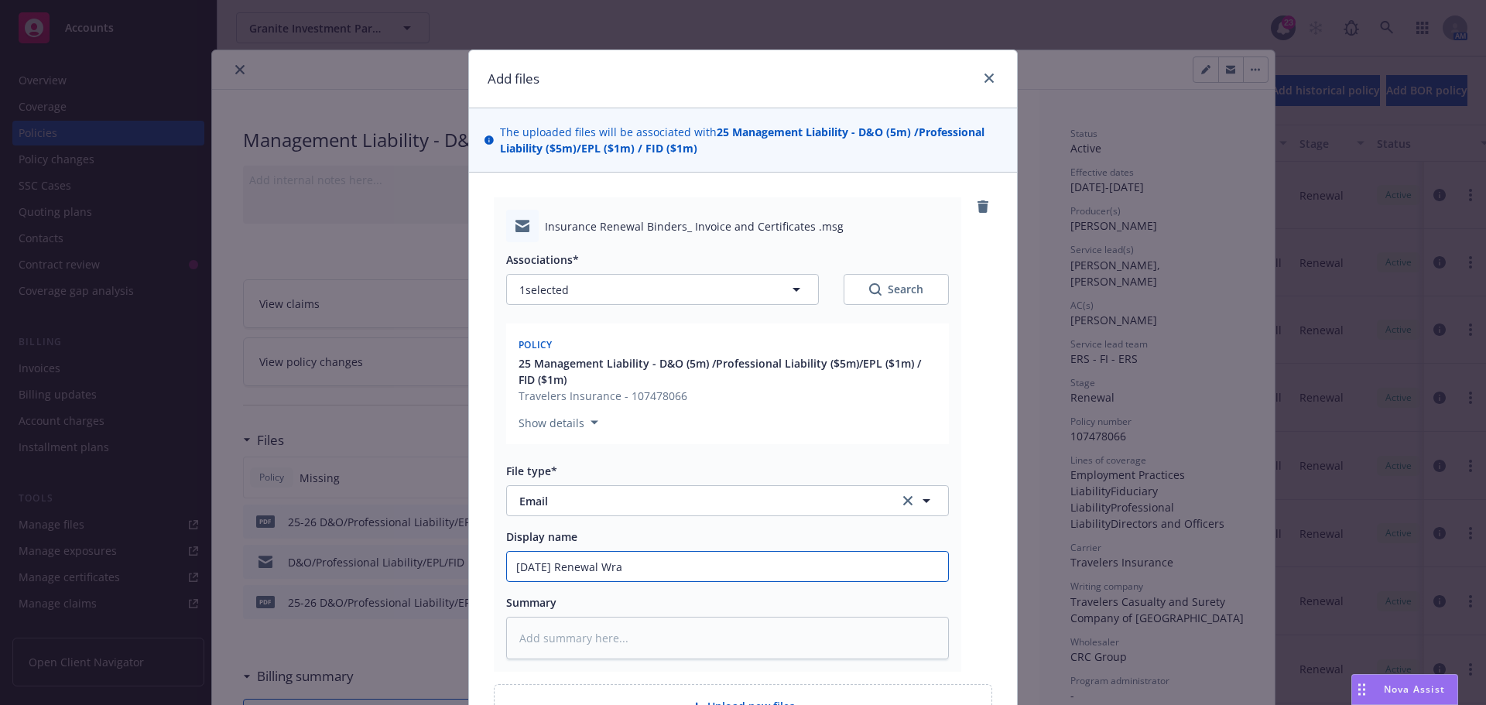
type textarea "x"
type input "[DATE] Renewal Wrap"
type textarea "x"
type input "[DATE] Renewal Wrap-"
type textarea "x"
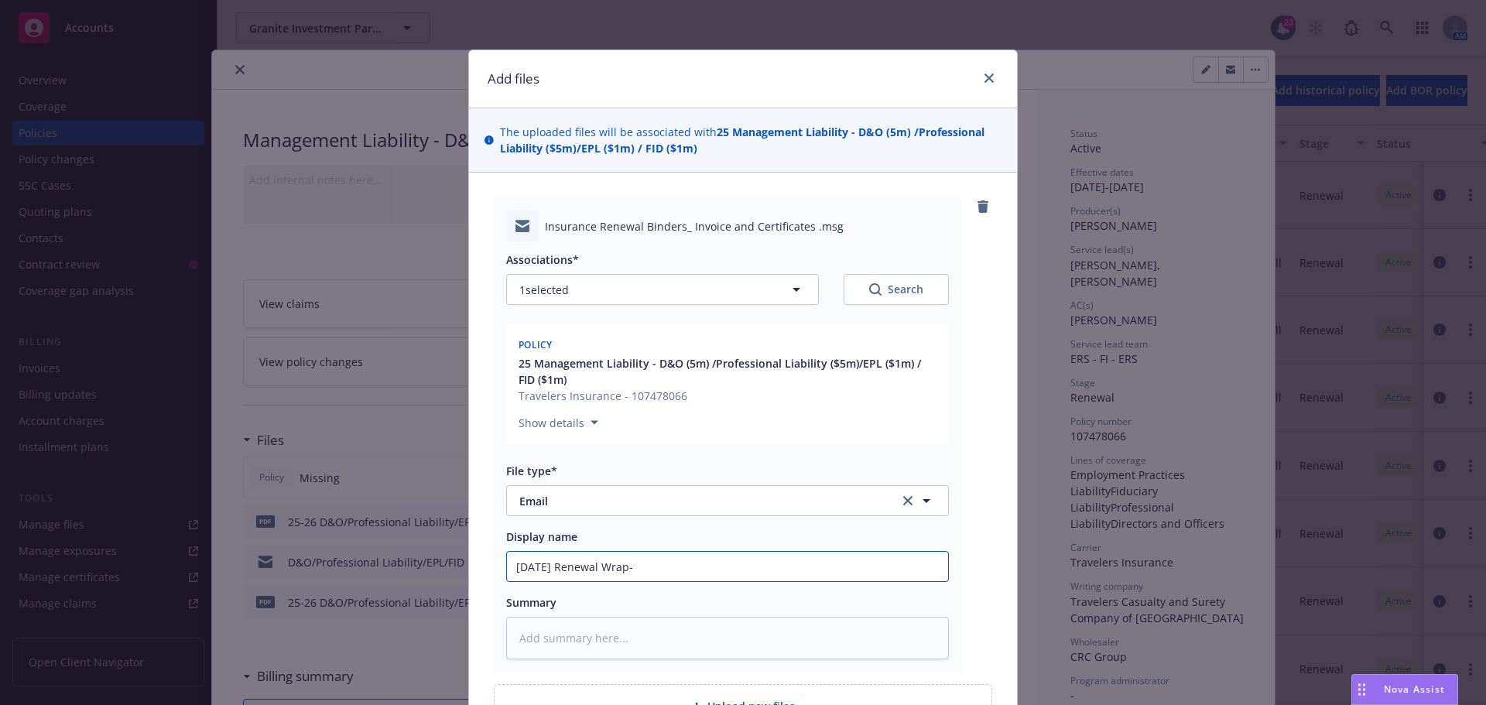
type input "[DATE] Renewal Wrap-u"
type textarea "x"
type input "[DATE] Renewal Wrap-up"
type textarea "x"
type input "[DATE] Renewal Wrap-up"
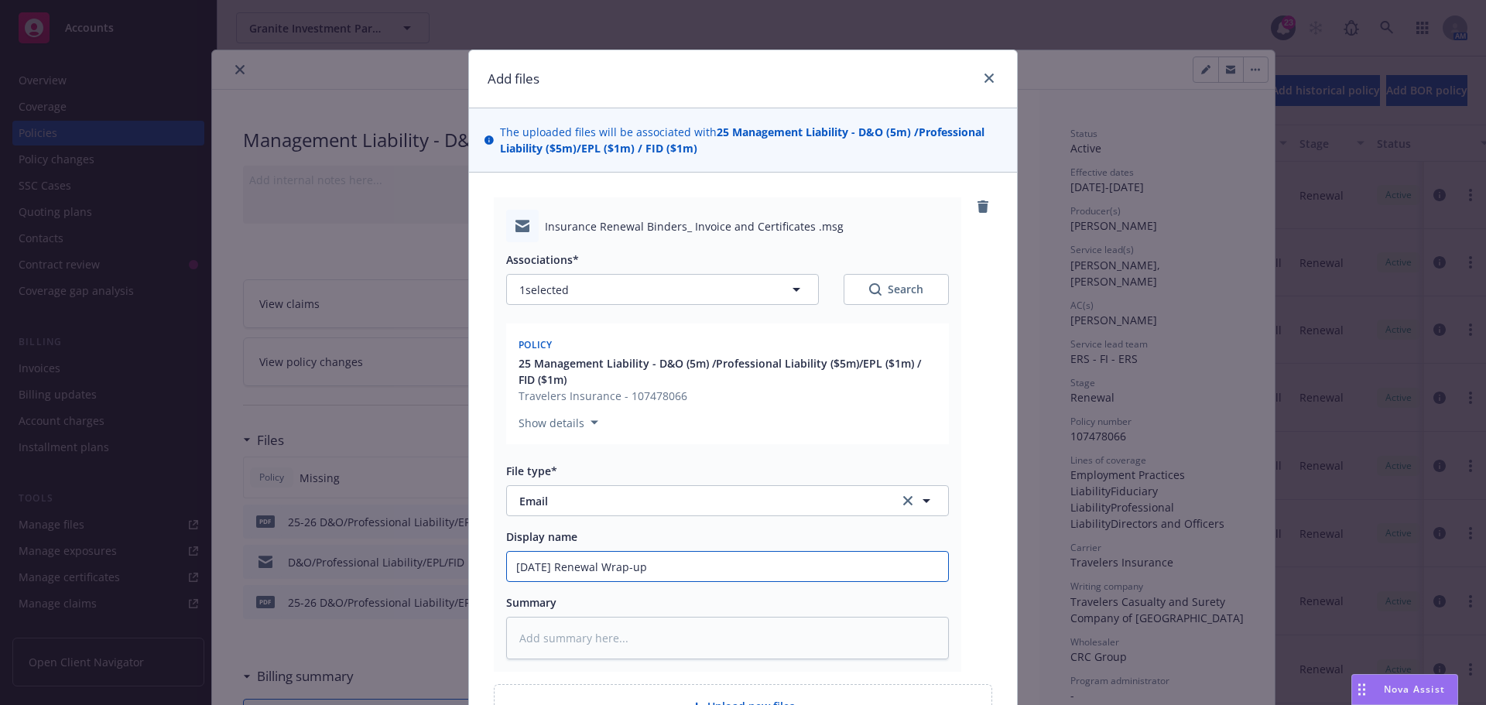
type textarea "x"
type input "[DATE] Renewal Wrap-up s"
type textarea "x"
type input "[DATE] Renewal Wrap-up se"
type textarea "x"
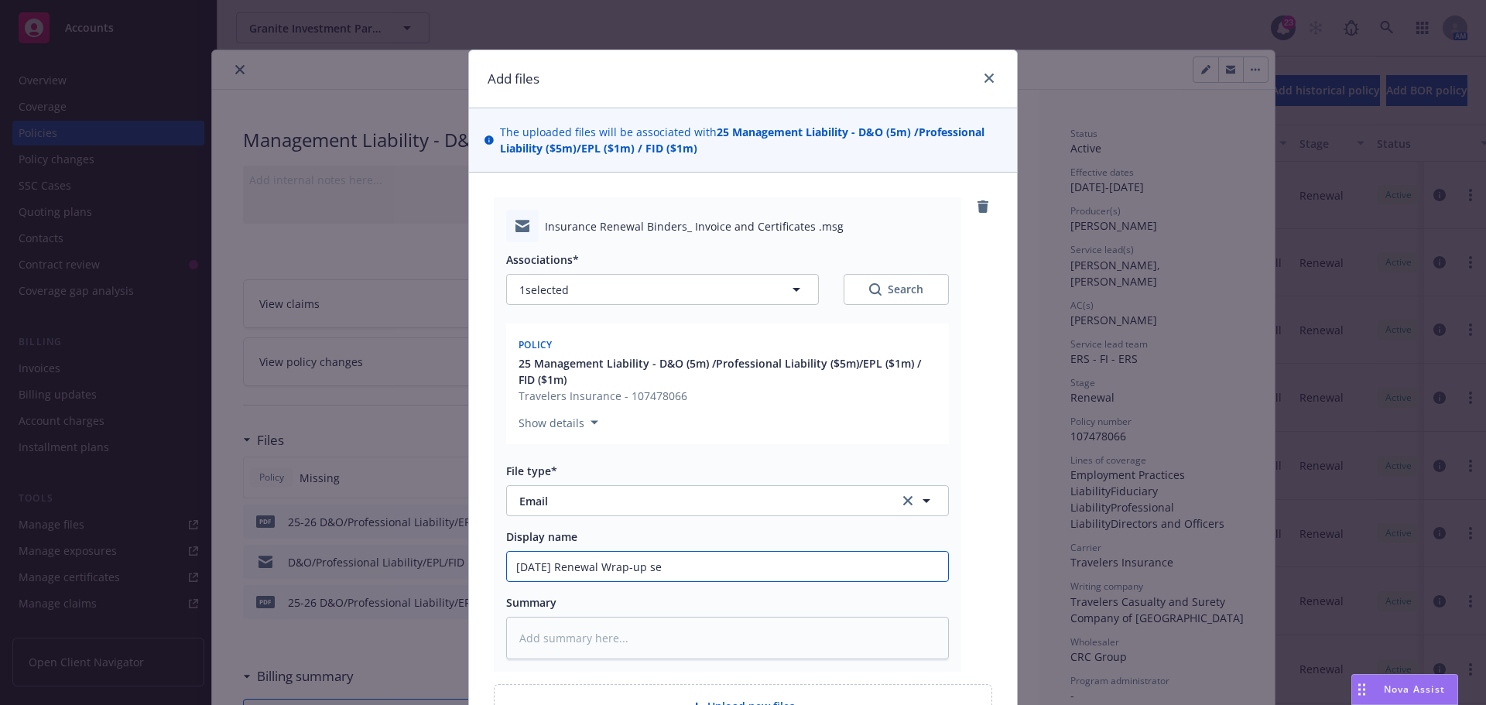
type input "[DATE] Renewal Wrap-up sen"
type textarea "x"
type input "[DATE] Renewal Wrap-up sent"
type textarea "x"
type input "[DATE] Renewal Wrap-up sent"
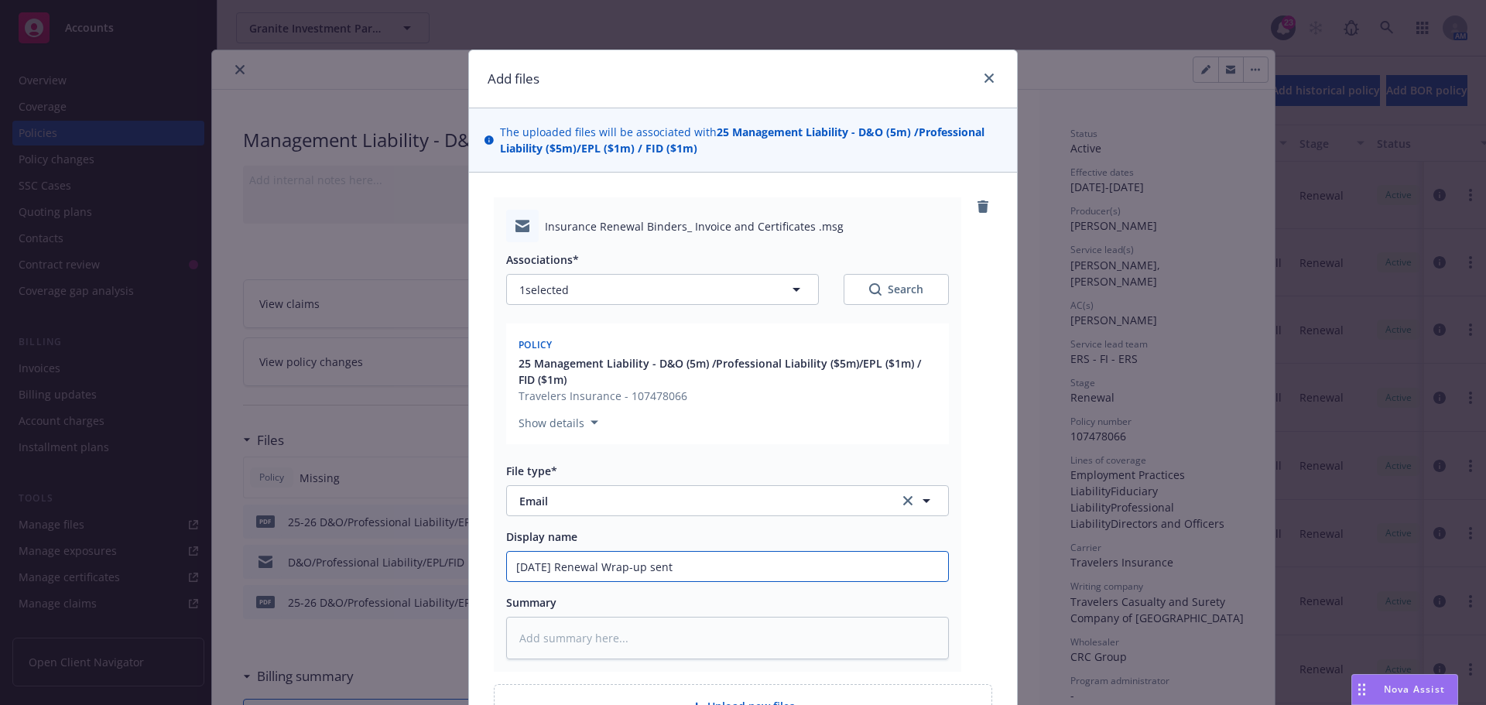
type textarea "x"
type input "[DATE] Renewal Wrap-up sent to"
type textarea "x"
type input "[DATE] Renewal Wrap-up sent to"
type textarea "x"
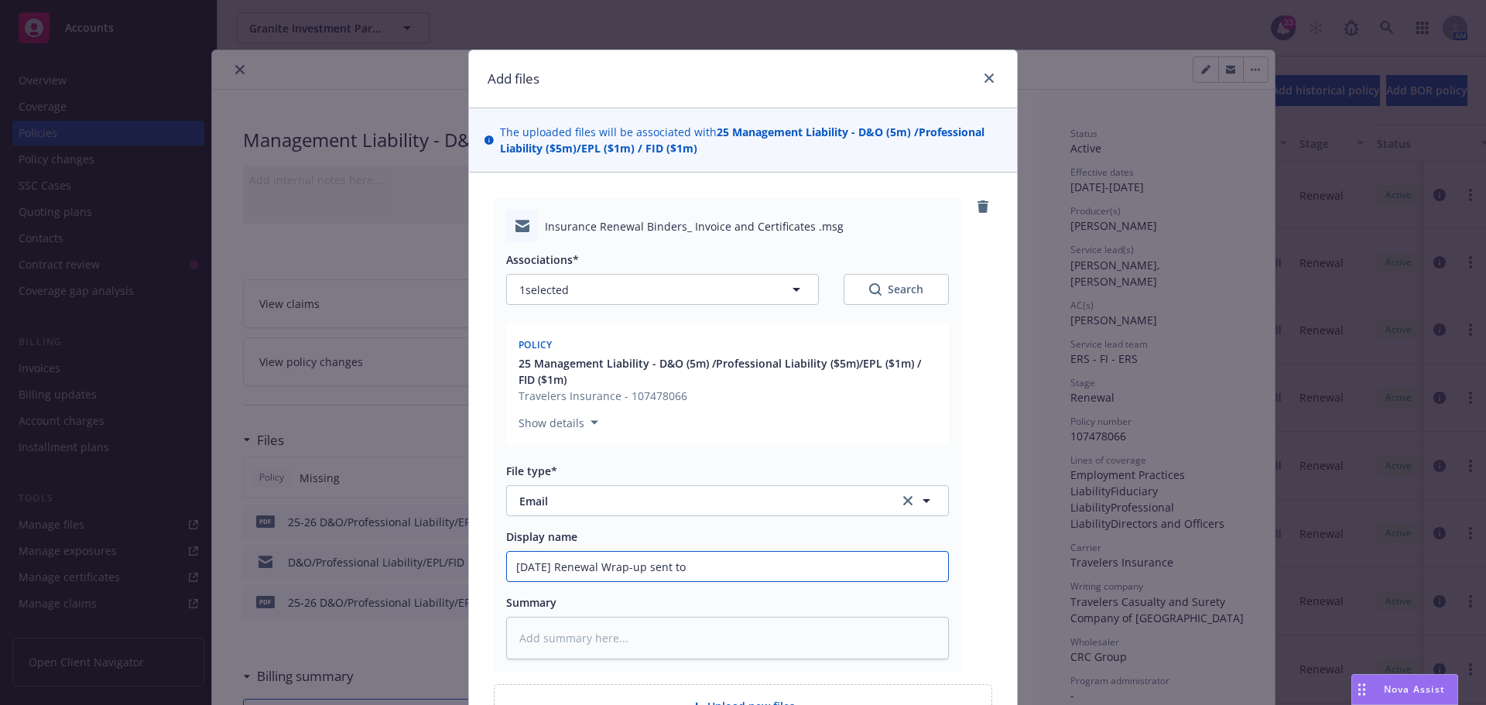
type input "[DATE] Renewal Wrap-up sent to c"
type textarea "x"
type input "[DATE] Renewal Wrap-up sent to cl"
type textarea "x"
type input "[DATE] Renewal Wrap-up sent to cle"
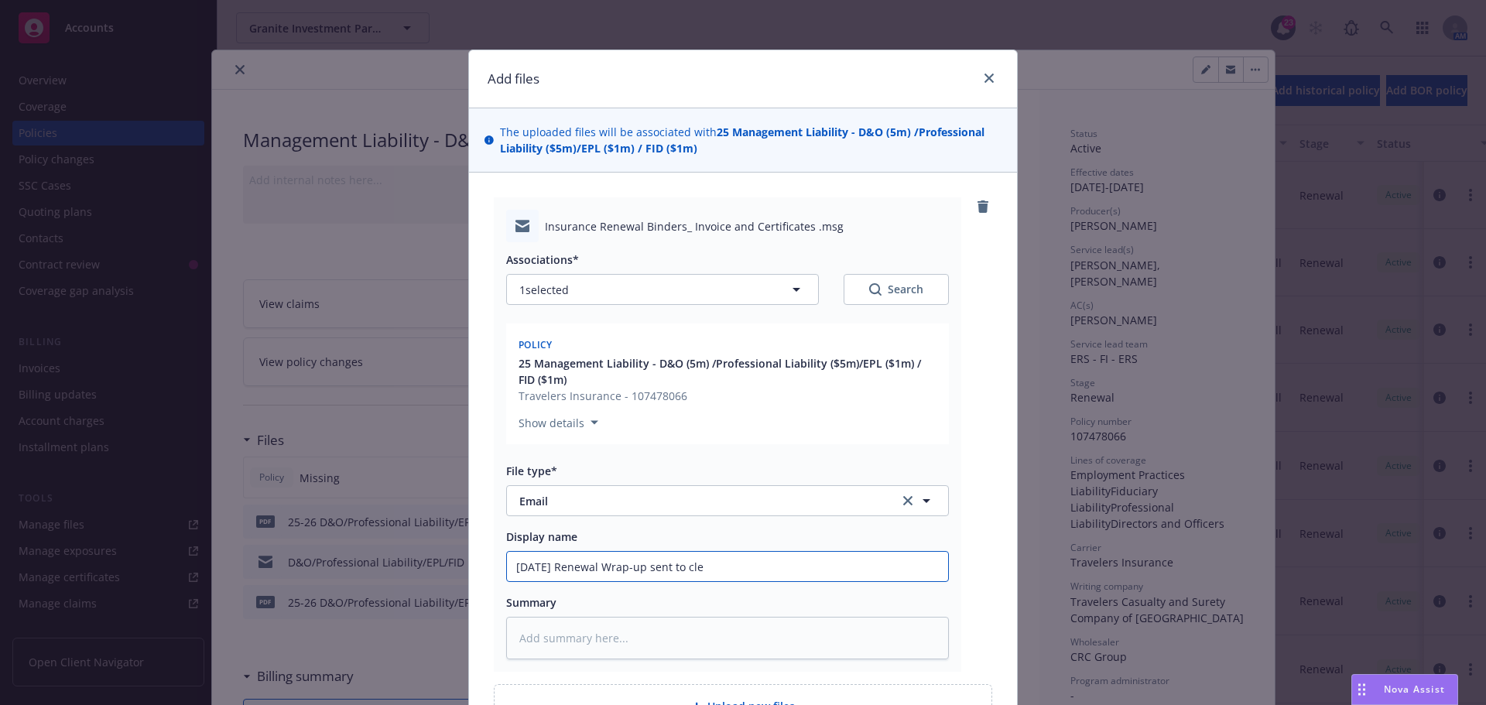
type textarea "x"
type input "[DATE] Renewal Wrap-up sent to clei"
type textarea "x"
type input "[DATE] Renewal Wrap-up sent to [PERSON_NAME]"
type textarea "x"
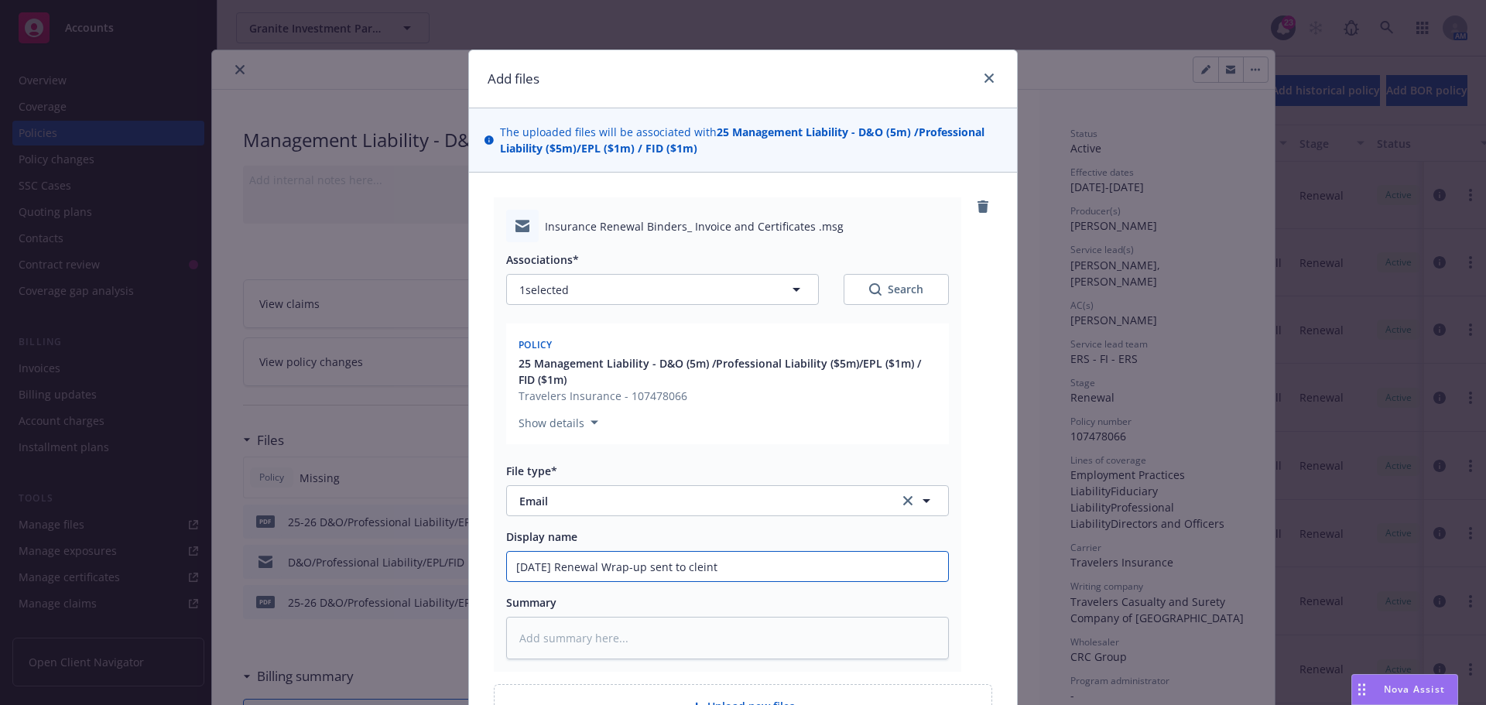
paste input "ie"
type input "[DATE] Renewal Wrap-up sent to client"
type textarea "x"
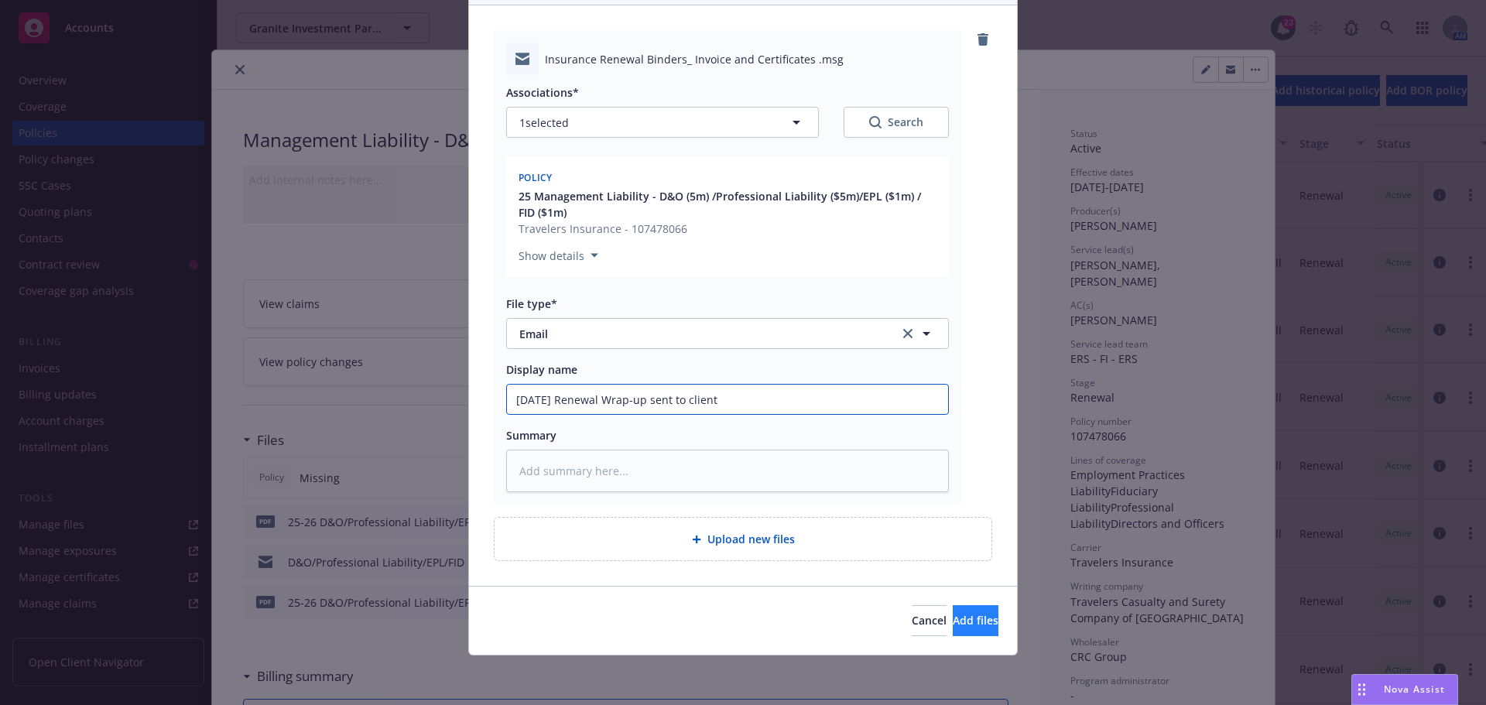
type input "[DATE] Renewal Wrap-up sent to client"
click at [953, 629] on button "Add files" at bounding box center [976, 620] width 46 height 31
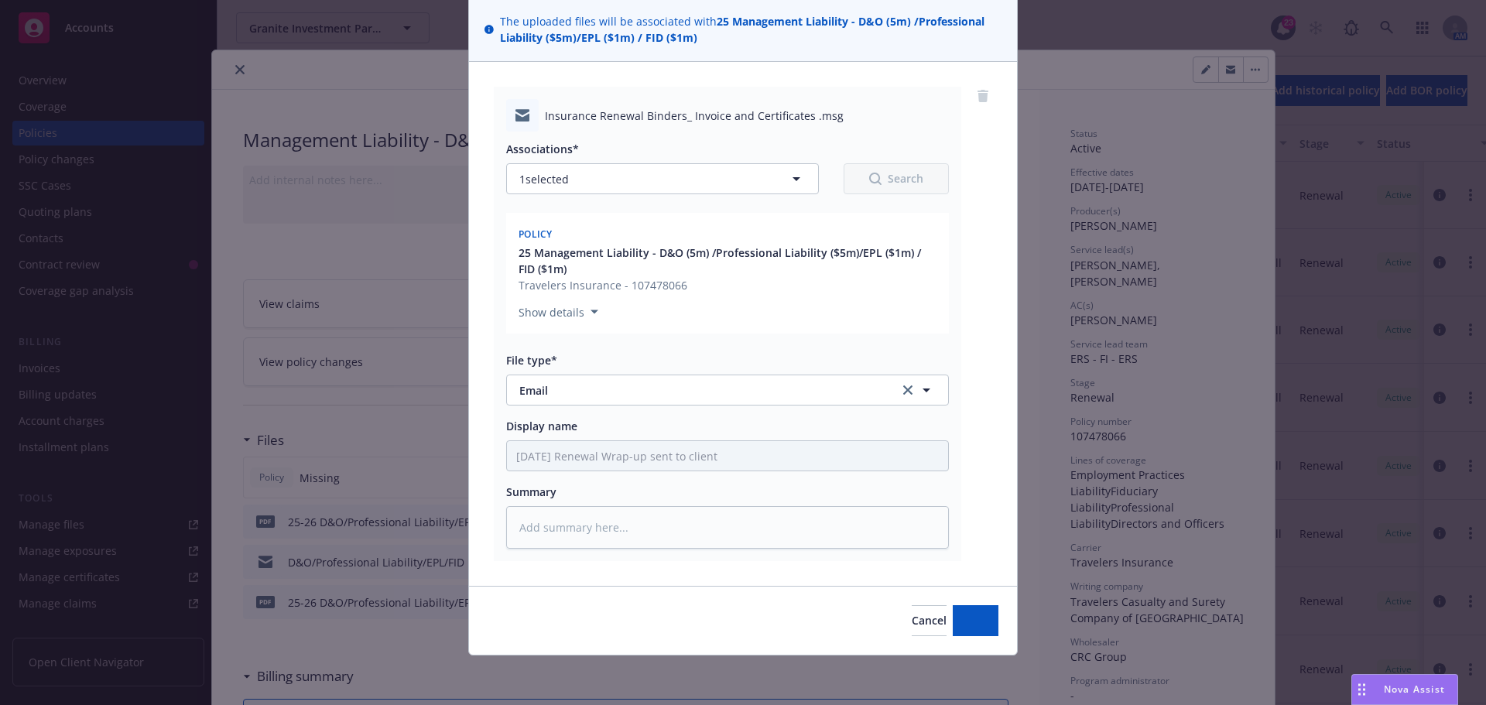
scroll to position [111, 0]
type textarea "x"
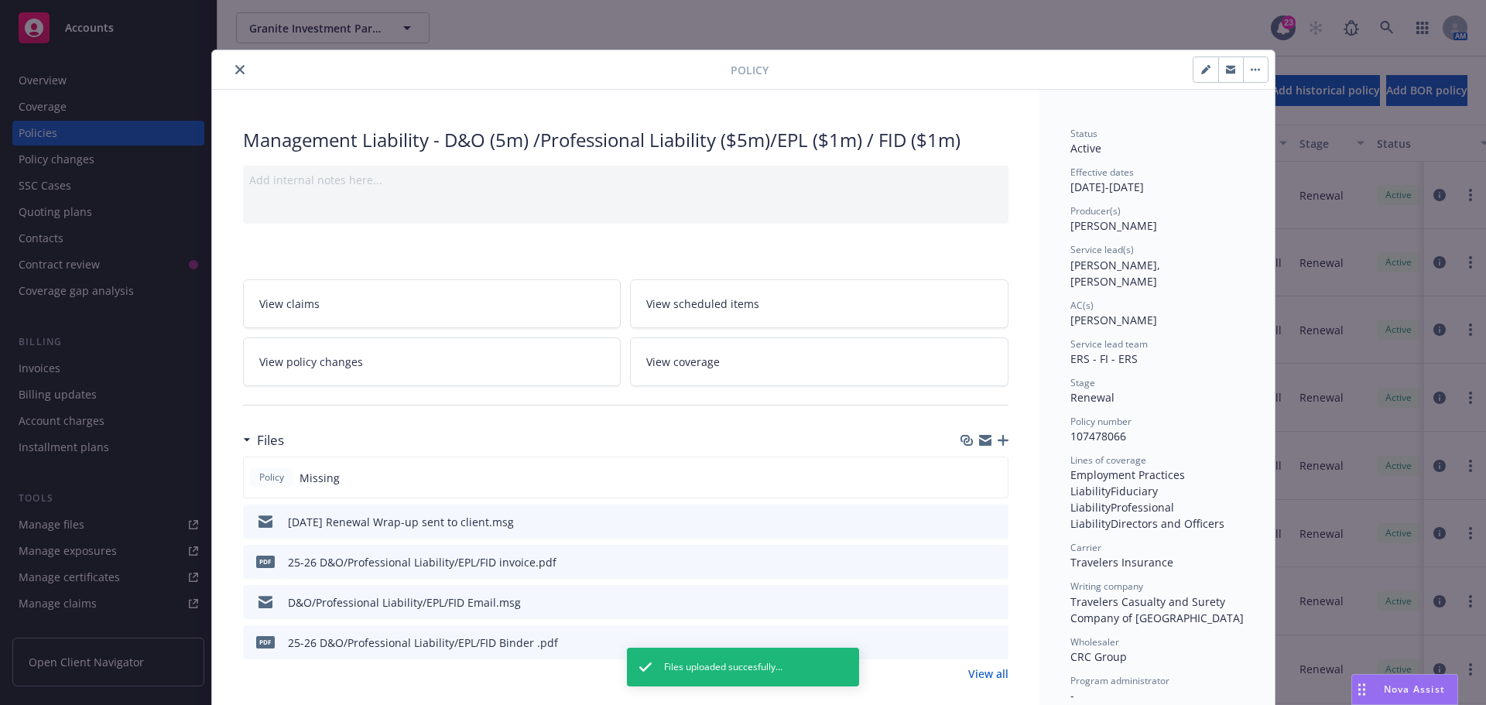
click at [235, 68] on icon "close" at bounding box center [239, 69] width 9 height 9
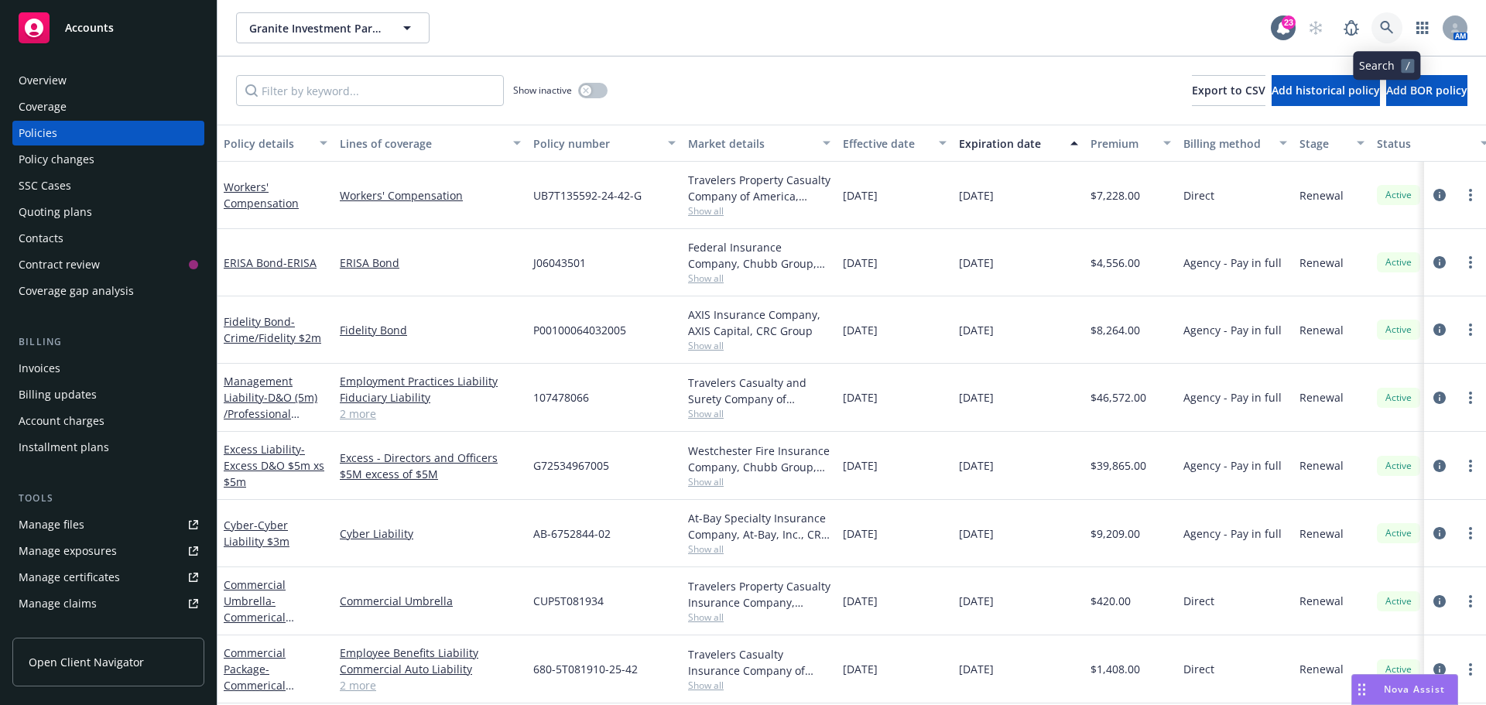
click at [1381, 33] on icon at bounding box center [1387, 28] width 14 height 14
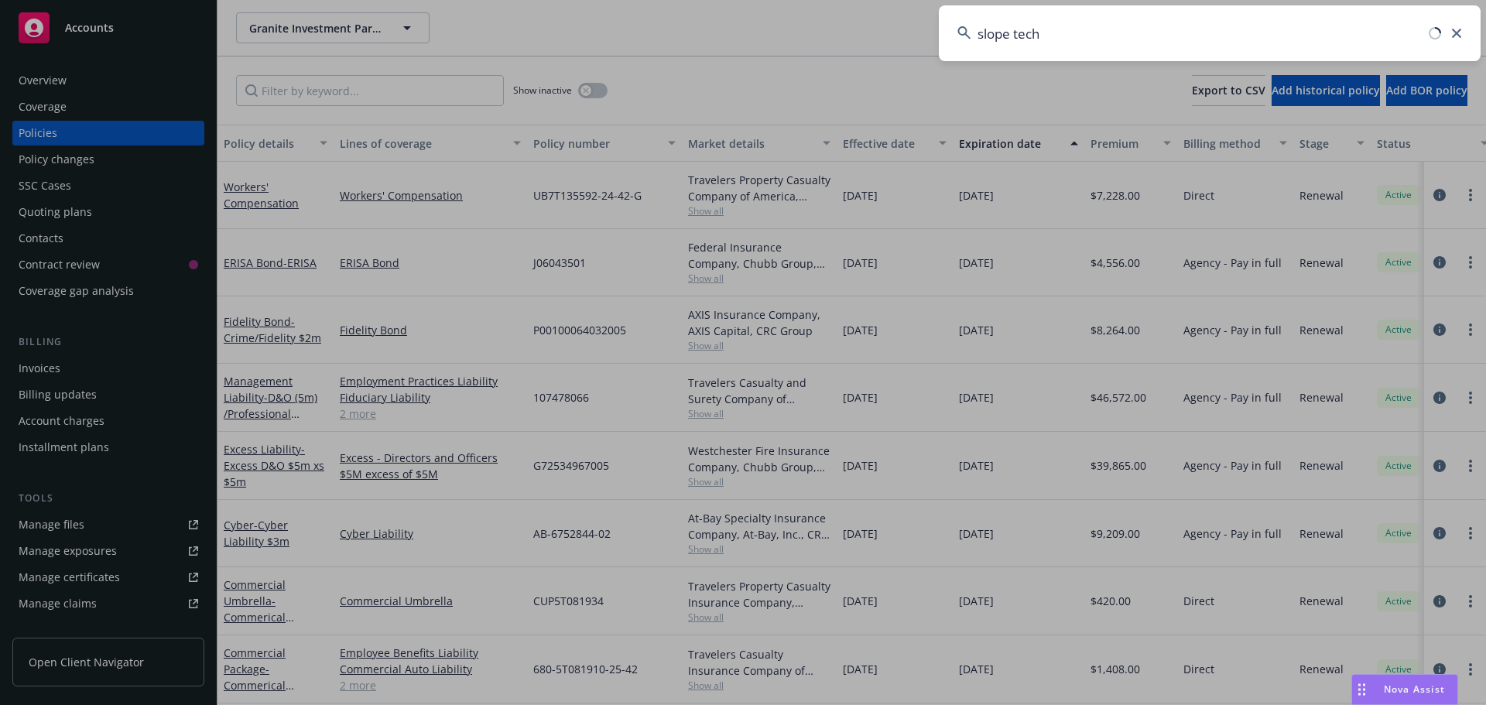
type input "slope tech"
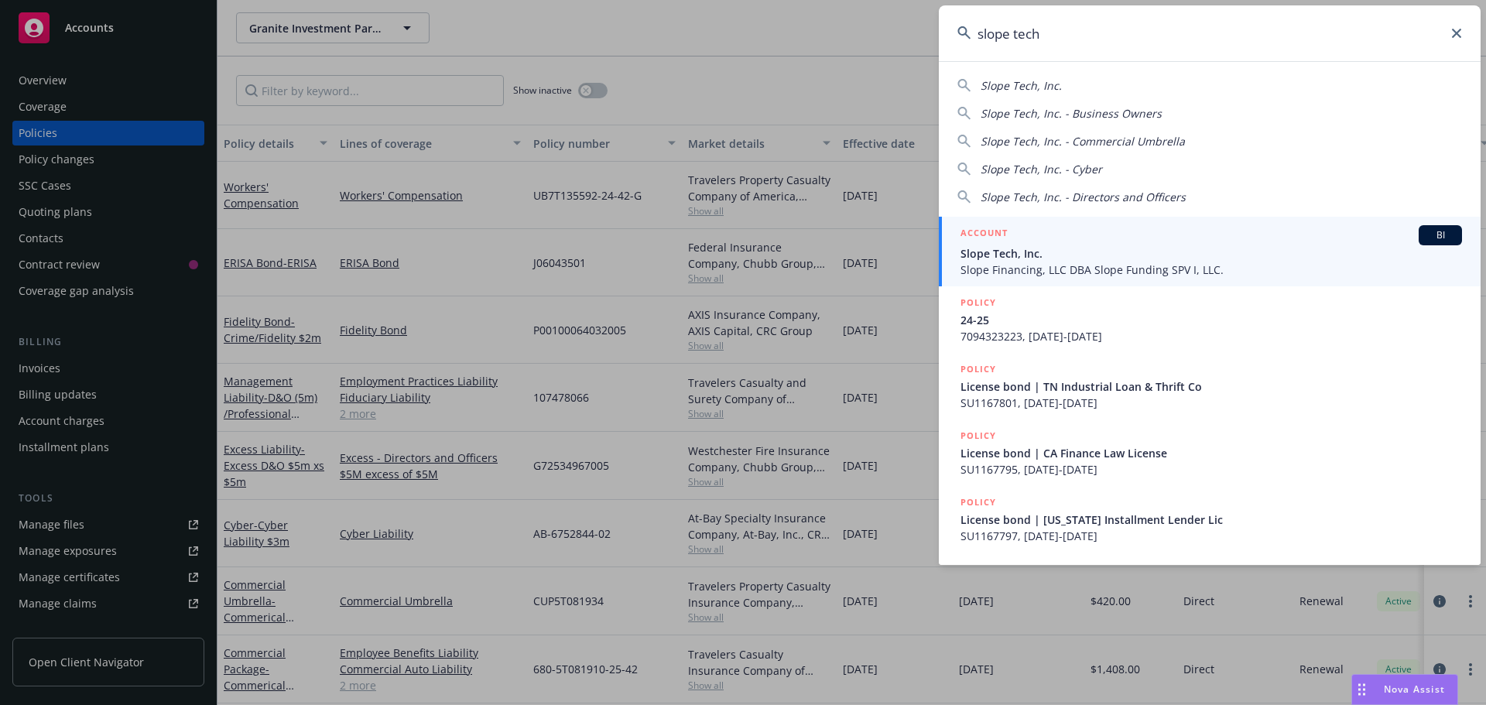
click at [1442, 236] on span "BI" at bounding box center [1440, 235] width 31 height 14
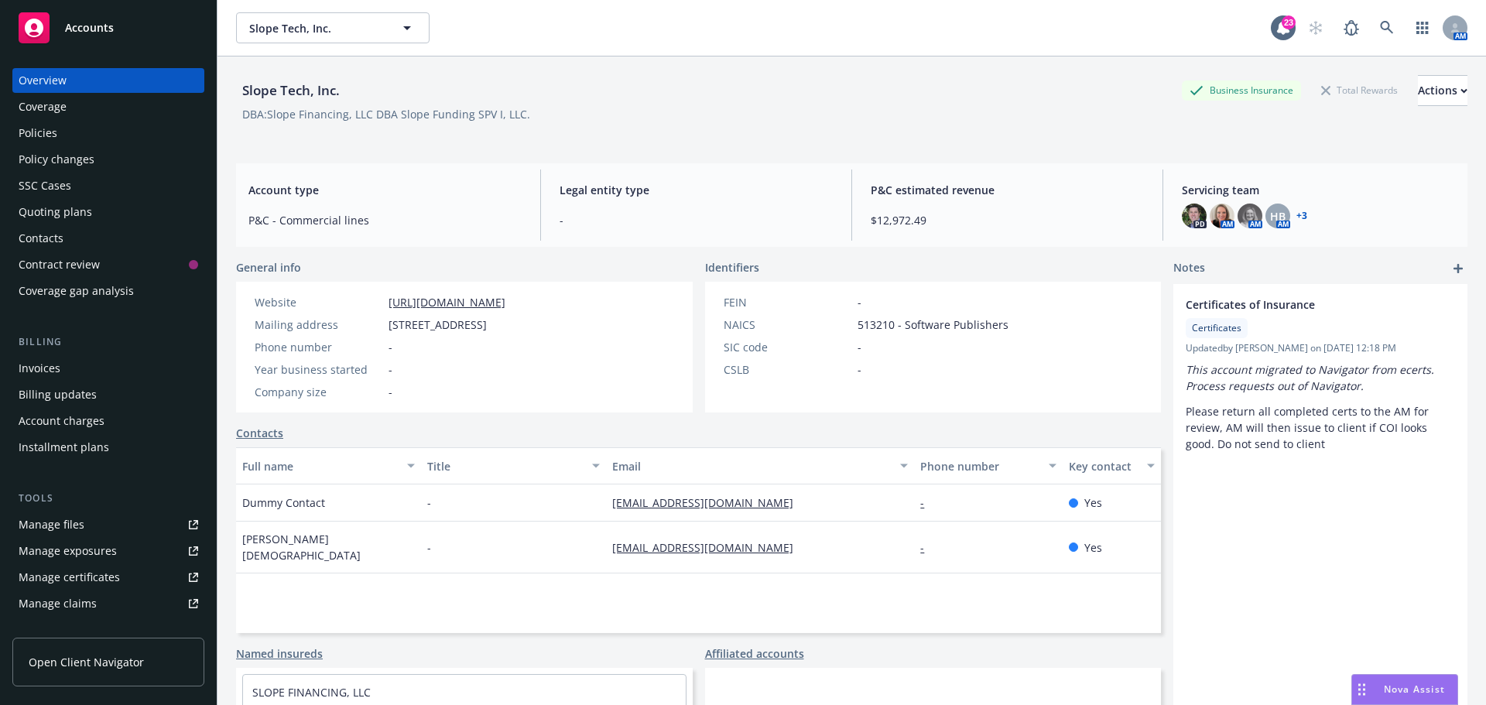
click at [697, 87] on div "Slope Tech, Inc. Business Insurance Total Rewards Actions" at bounding box center [851, 90] width 1231 height 31
click at [91, 136] on div "Policies" at bounding box center [109, 133] width 180 height 25
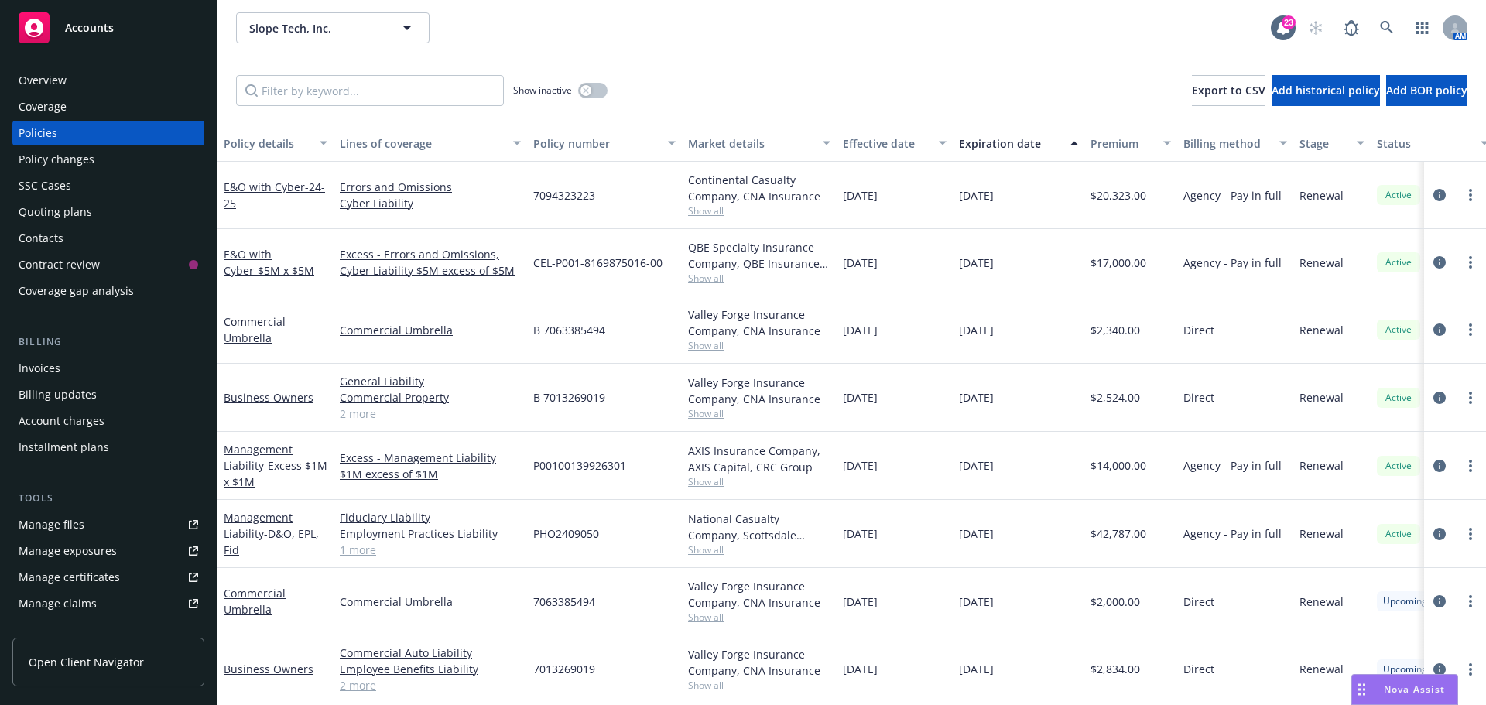
scroll to position [10, 0]
click at [970, 111] on div "Show inactive Export to CSV Add historical policy Add BOR policy" at bounding box center [851, 90] width 1268 height 68
click at [620, 12] on div "Slope Tech, Inc. Slope Tech, Inc." at bounding box center [753, 27] width 1035 height 31
click at [645, 79] on div "Show inactive Export to CSV Add historical policy Add BOR policy" at bounding box center [851, 90] width 1268 height 68
click at [1376, 26] on link at bounding box center [1386, 27] width 31 height 31
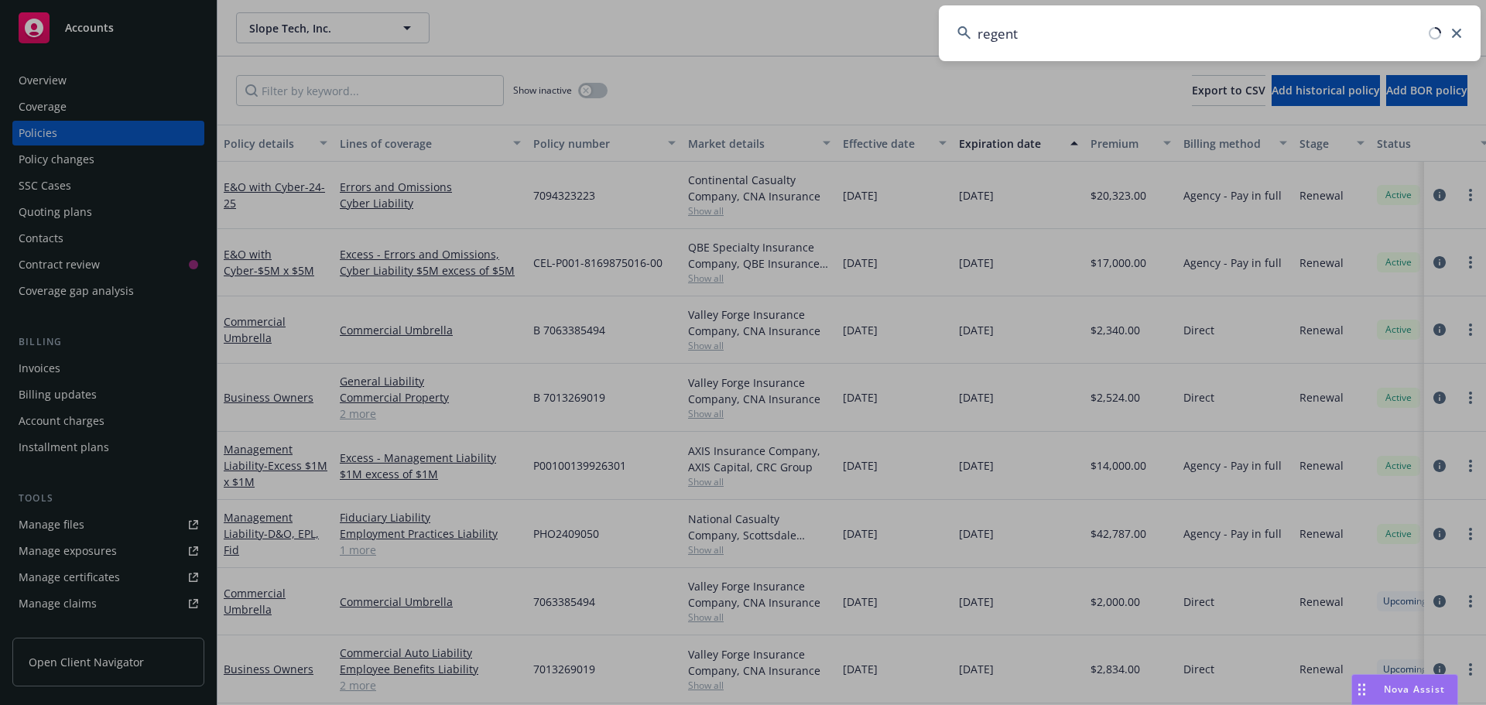
type input "regent"
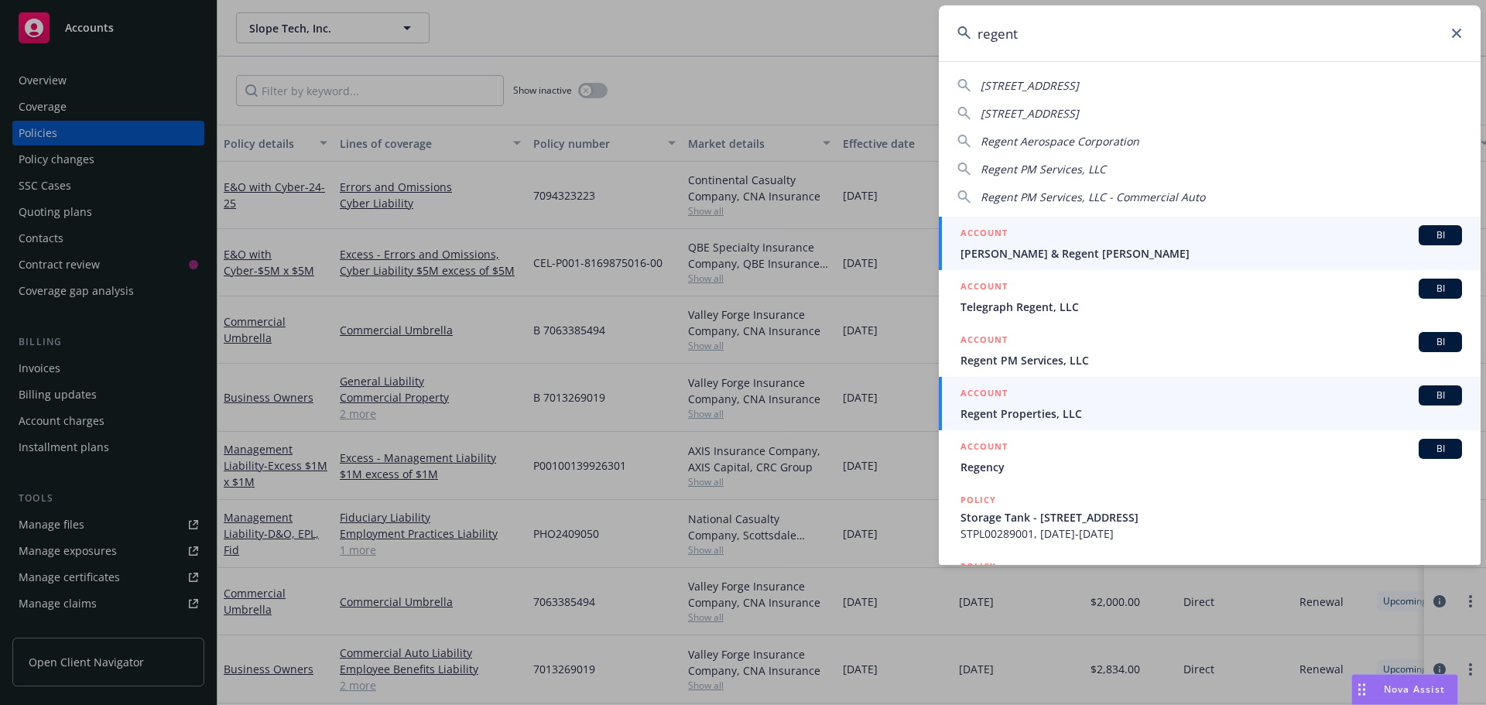
click at [1427, 398] on span "BI" at bounding box center [1440, 395] width 31 height 14
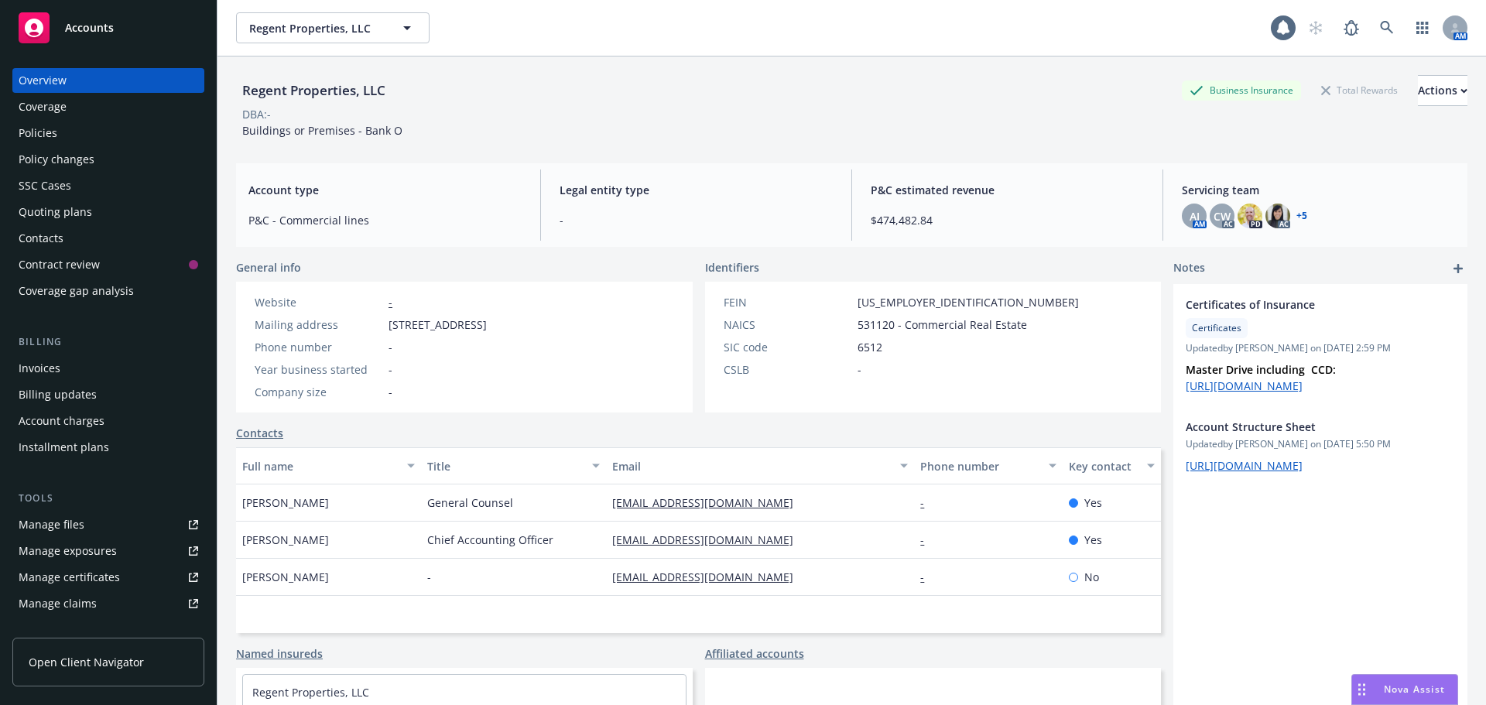
click at [649, 105] on div "Regent Properties, LLC Business Insurance Total Rewards Actions" at bounding box center [851, 90] width 1231 height 31
click at [27, 135] on div "Policies" at bounding box center [38, 133] width 39 height 25
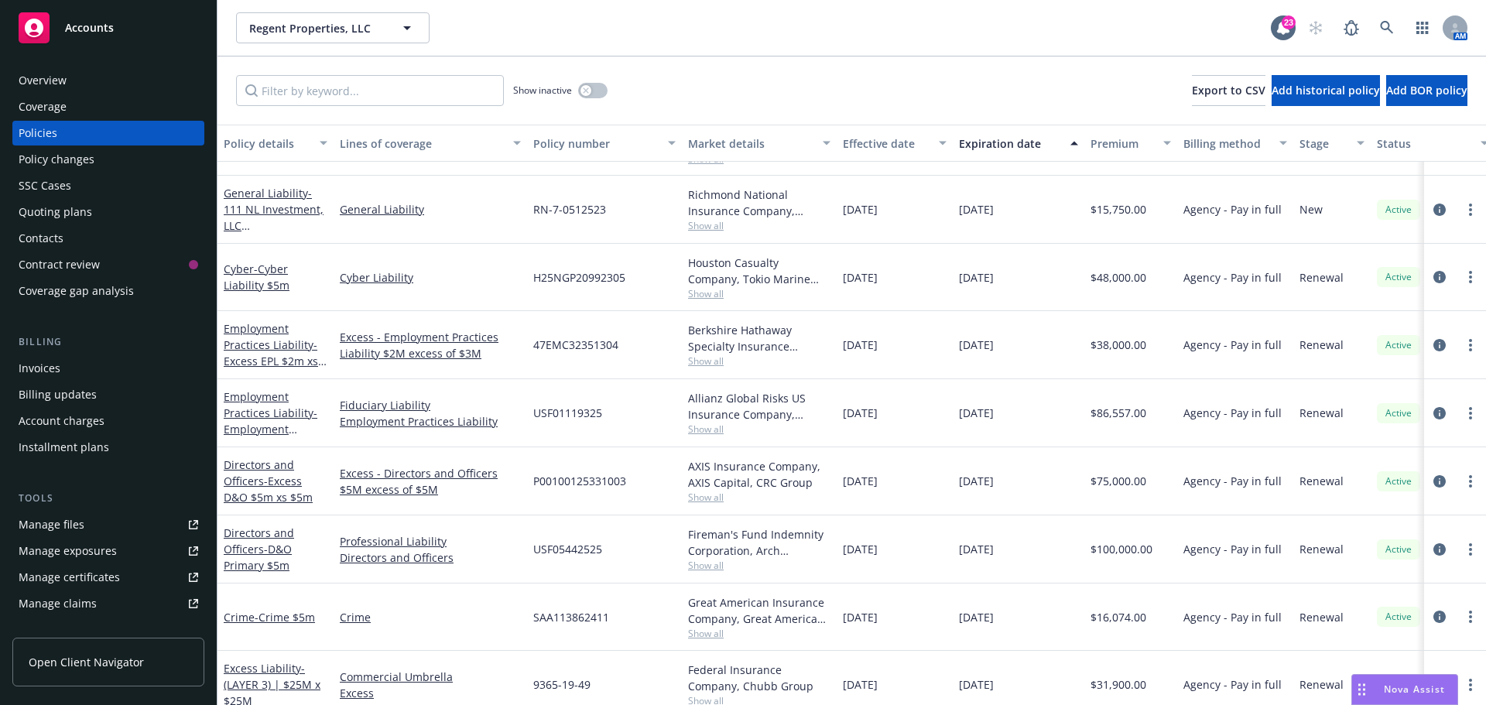
scroll to position [357, 0]
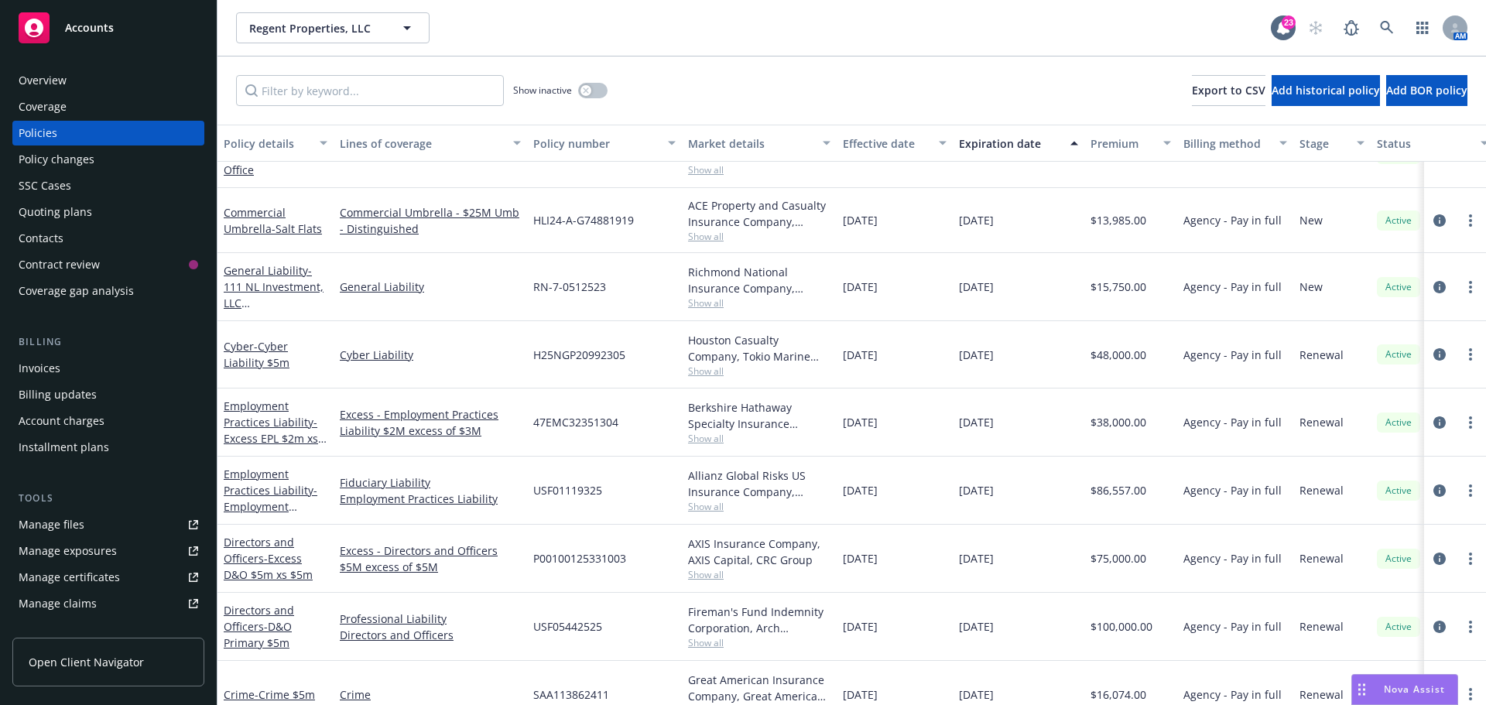
drag, startPoint x: 0, startPoint y: 241, endPoint x: -174, endPoint y: 261, distance: 175.2
click at [76, 364] on div "Invoices" at bounding box center [109, 368] width 180 height 25
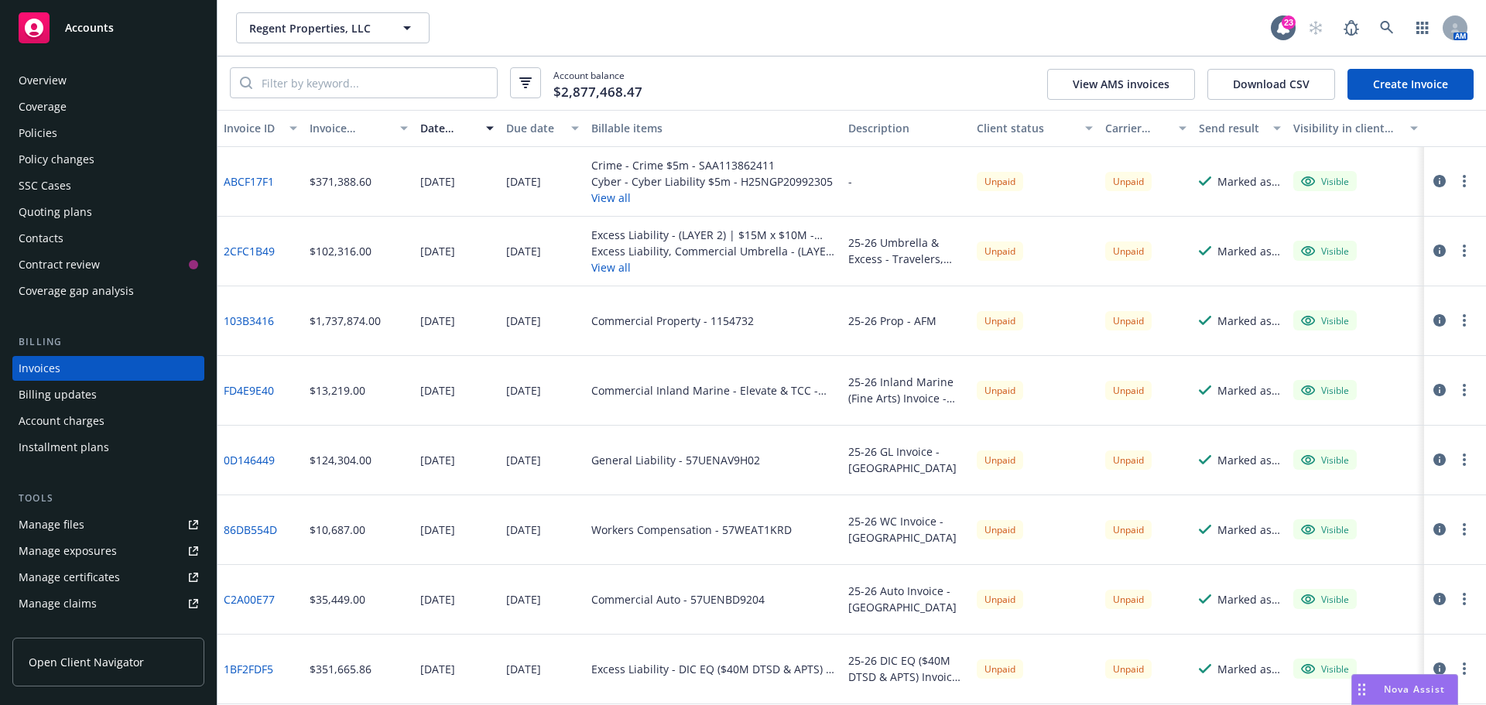
click at [600, 204] on button "View all" at bounding box center [711, 198] width 241 height 16
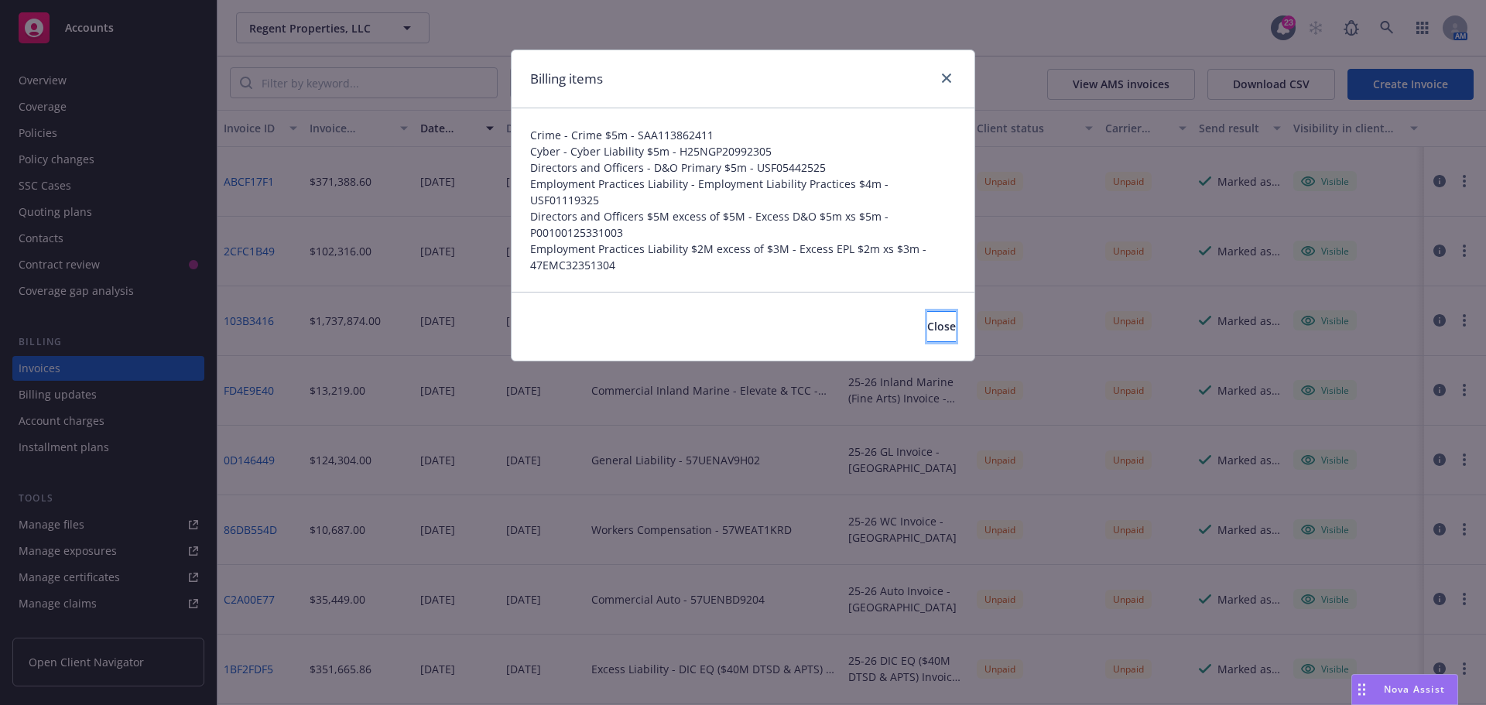
click at [927, 323] on button "Close" at bounding box center [941, 326] width 29 height 31
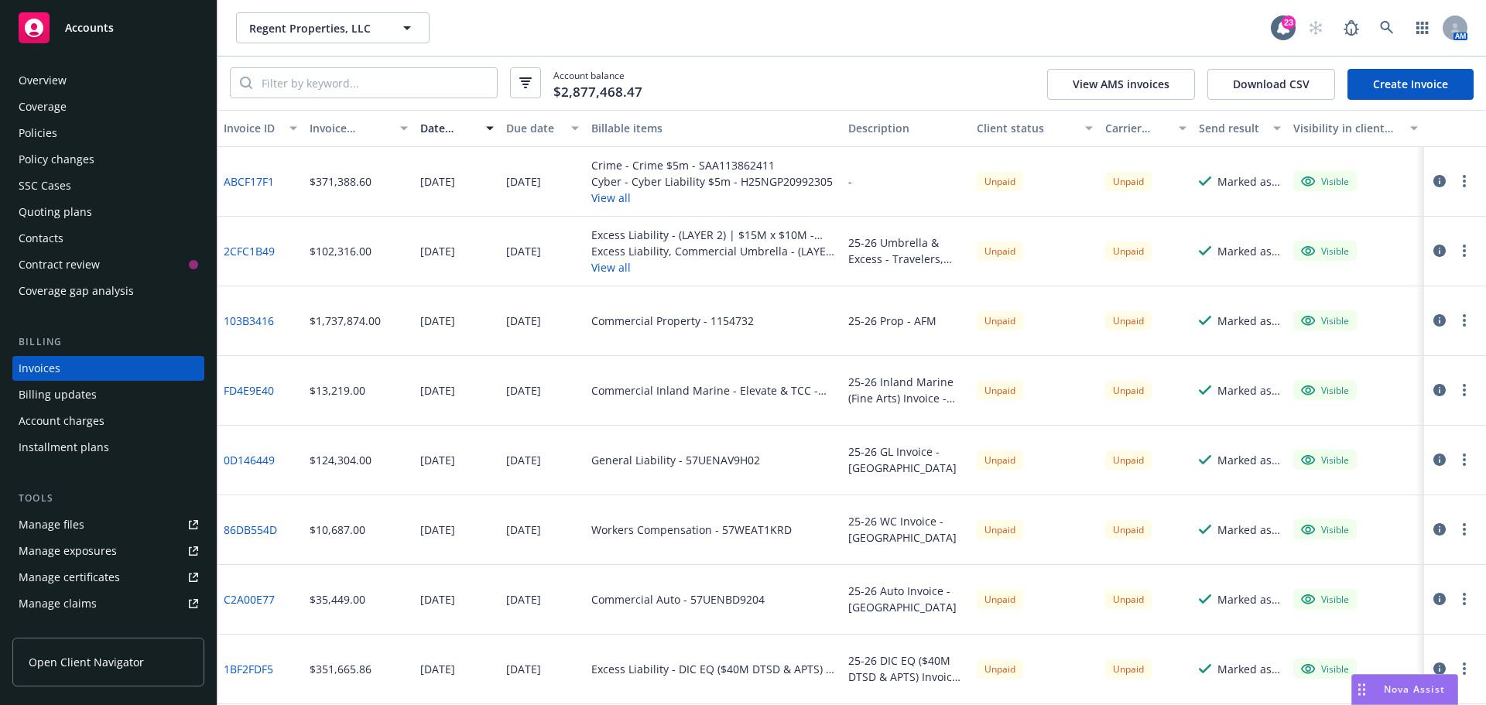
click at [768, 96] on div "Account balance $2,877,468.47 View AMS invoices Download CSV Create Invoice" at bounding box center [851, 82] width 1268 height 53
click at [770, 67] on div "Account balance $2,877,468.47 View AMS invoices Download CSV Create Invoice" at bounding box center [851, 82] width 1268 height 53
click at [79, 135] on div "Policies" at bounding box center [109, 133] width 180 height 25
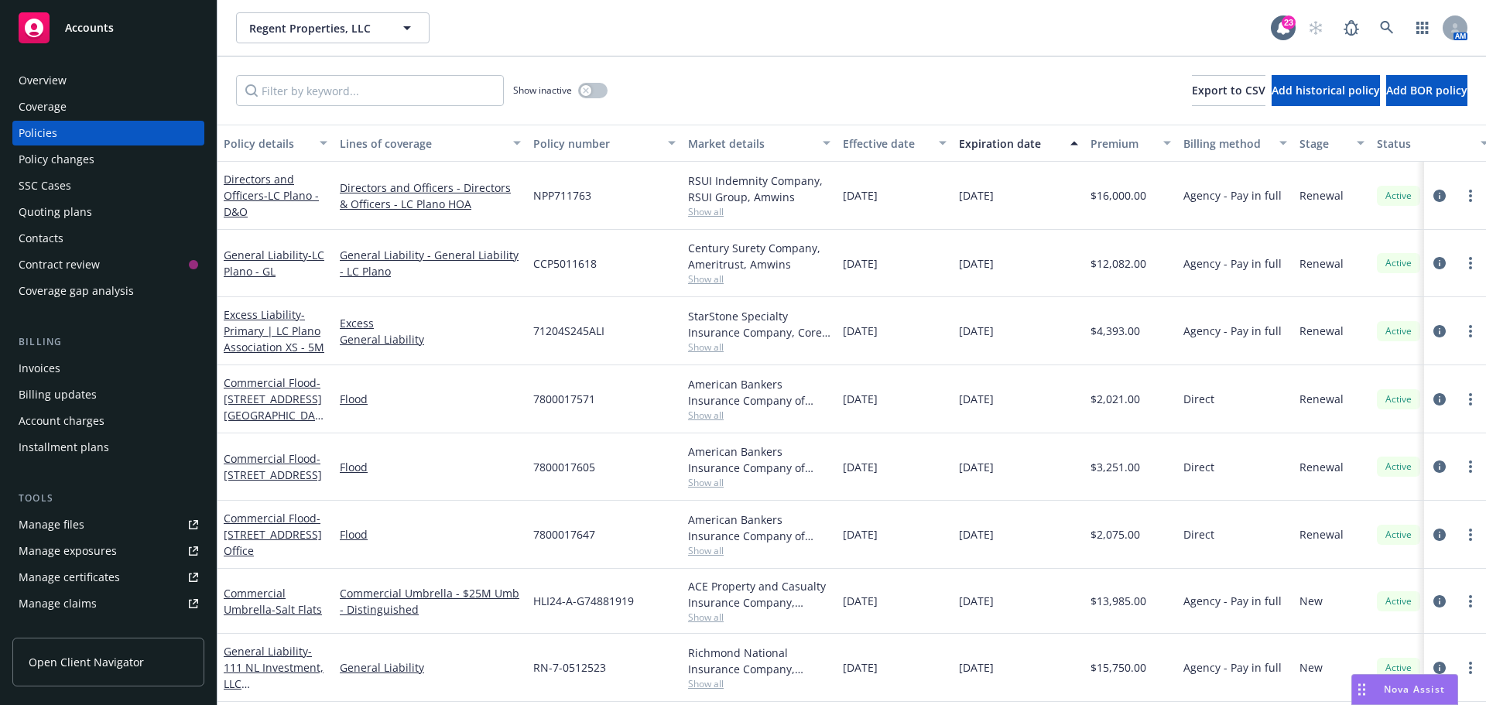
click at [881, 85] on div "Show inactive Export to CSV Add historical policy Add BOR policy" at bounding box center [851, 90] width 1268 height 68
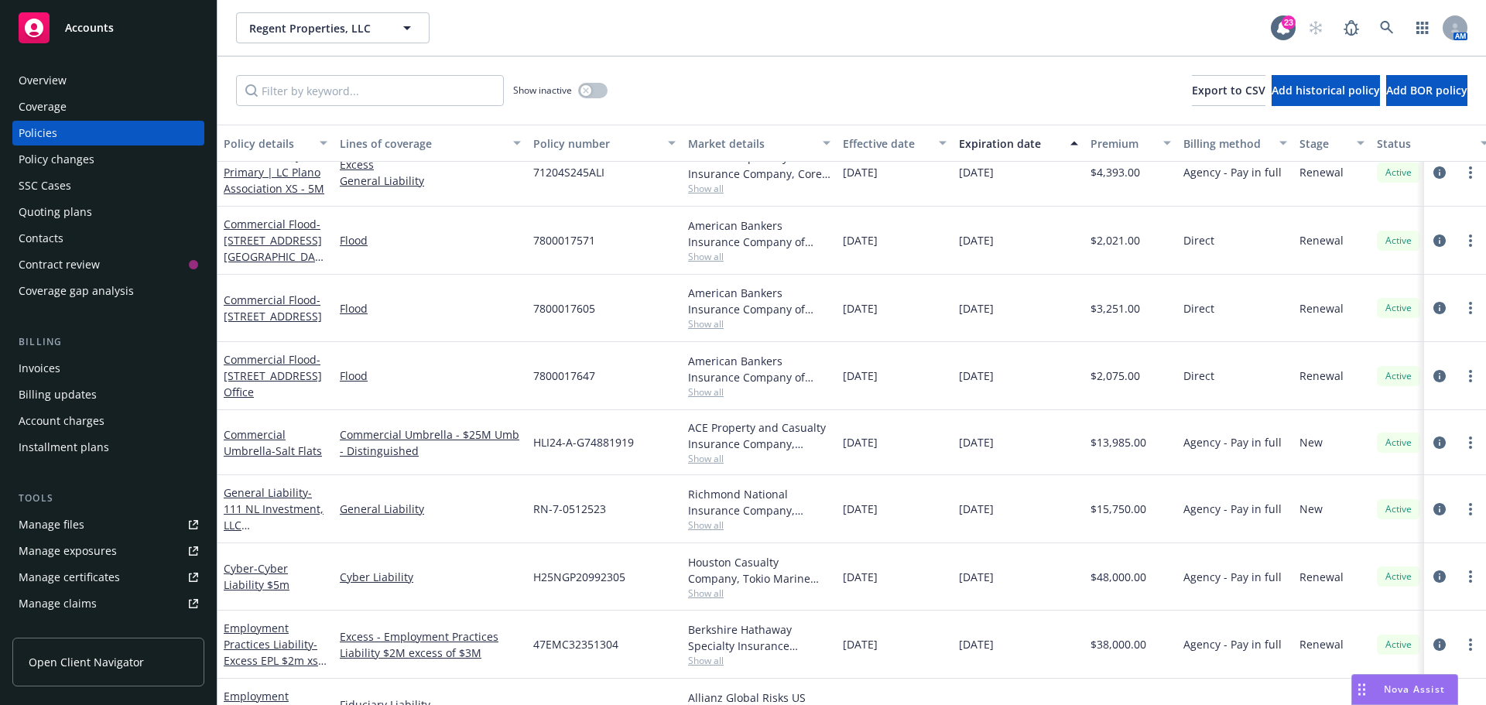
scroll to position [155, 0]
click at [238, 580] on span "- Cyber Liability $5m" at bounding box center [257, 574] width 66 height 31
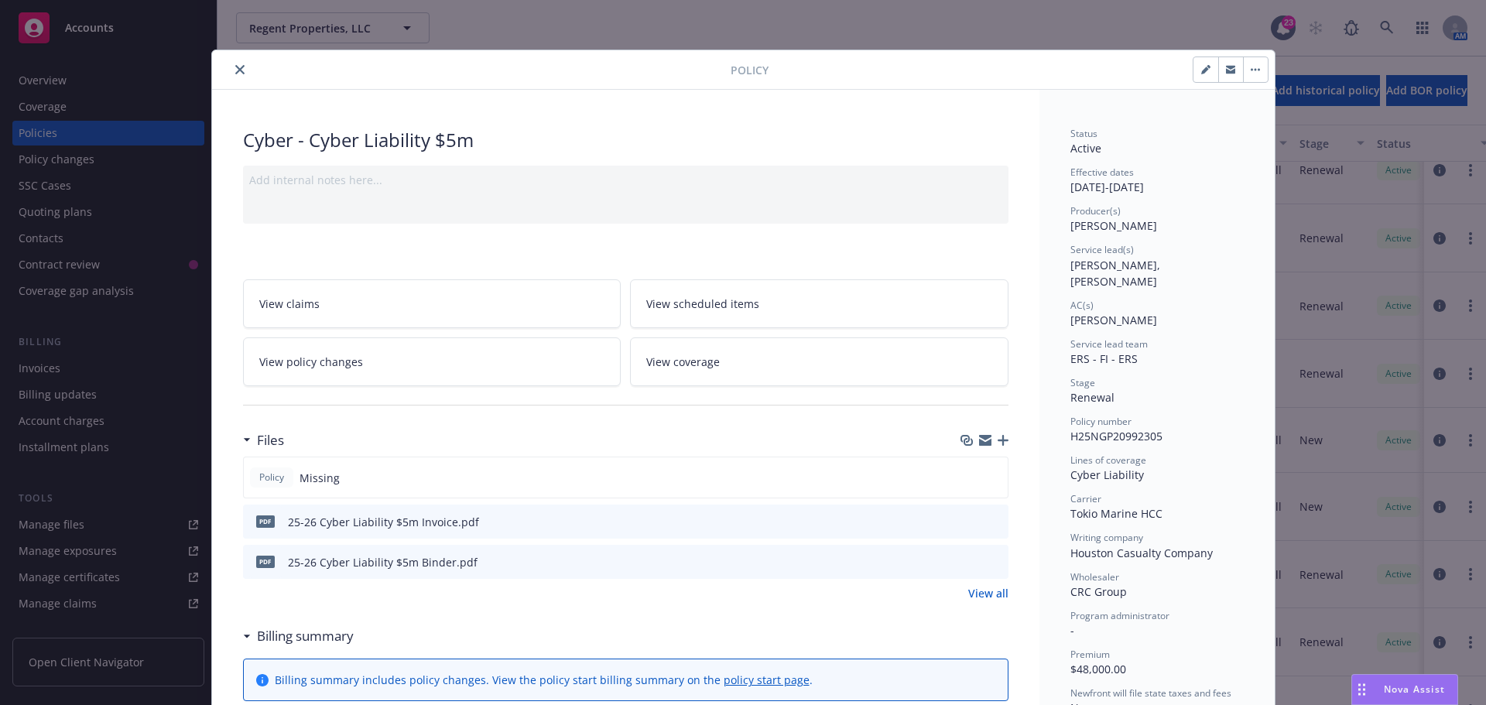
click at [962, 556] on icon "download file" at bounding box center [968, 561] width 12 height 12
click at [240, 77] on div at bounding box center [474, 69] width 512 height 19
click at [231, 68] on button "close" at bounding box center [240, 69] width 19 height 19
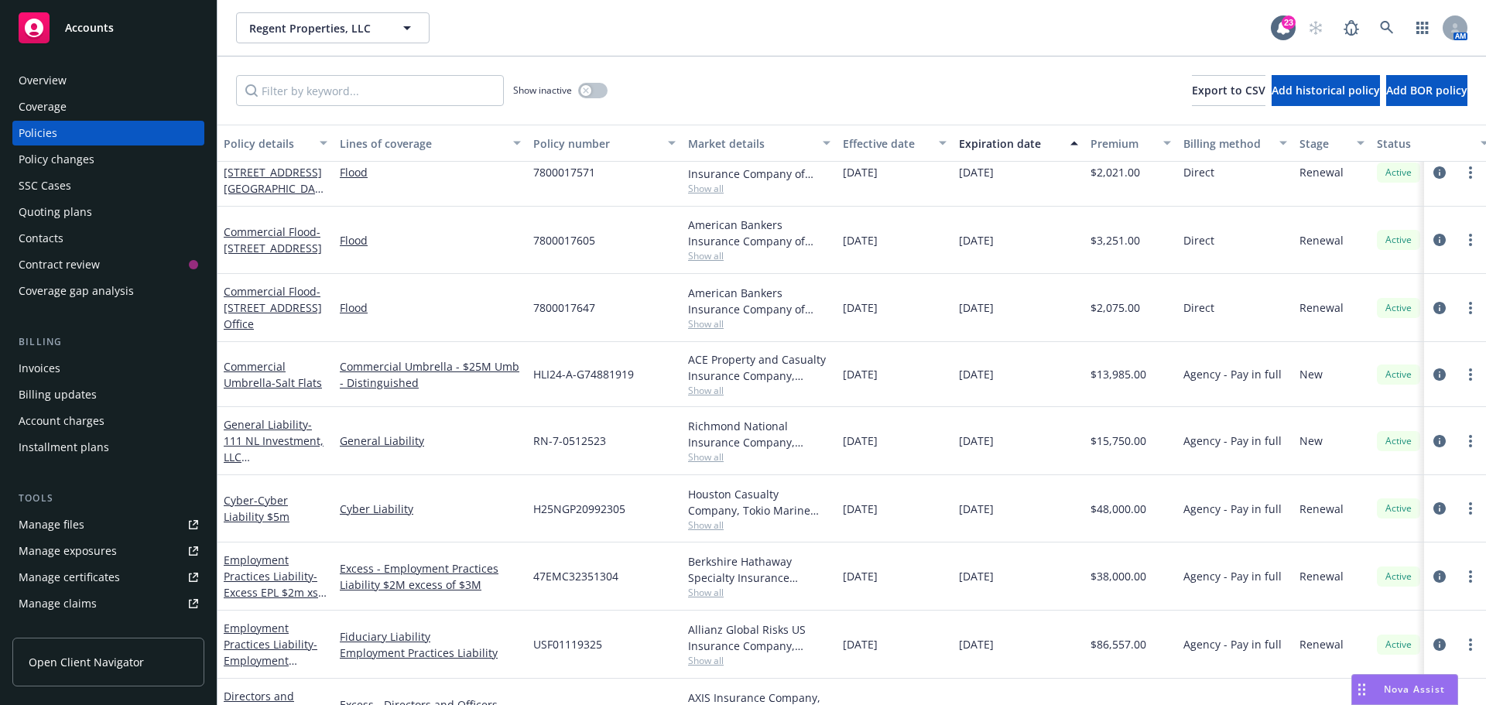
scroll to position [232, 0]
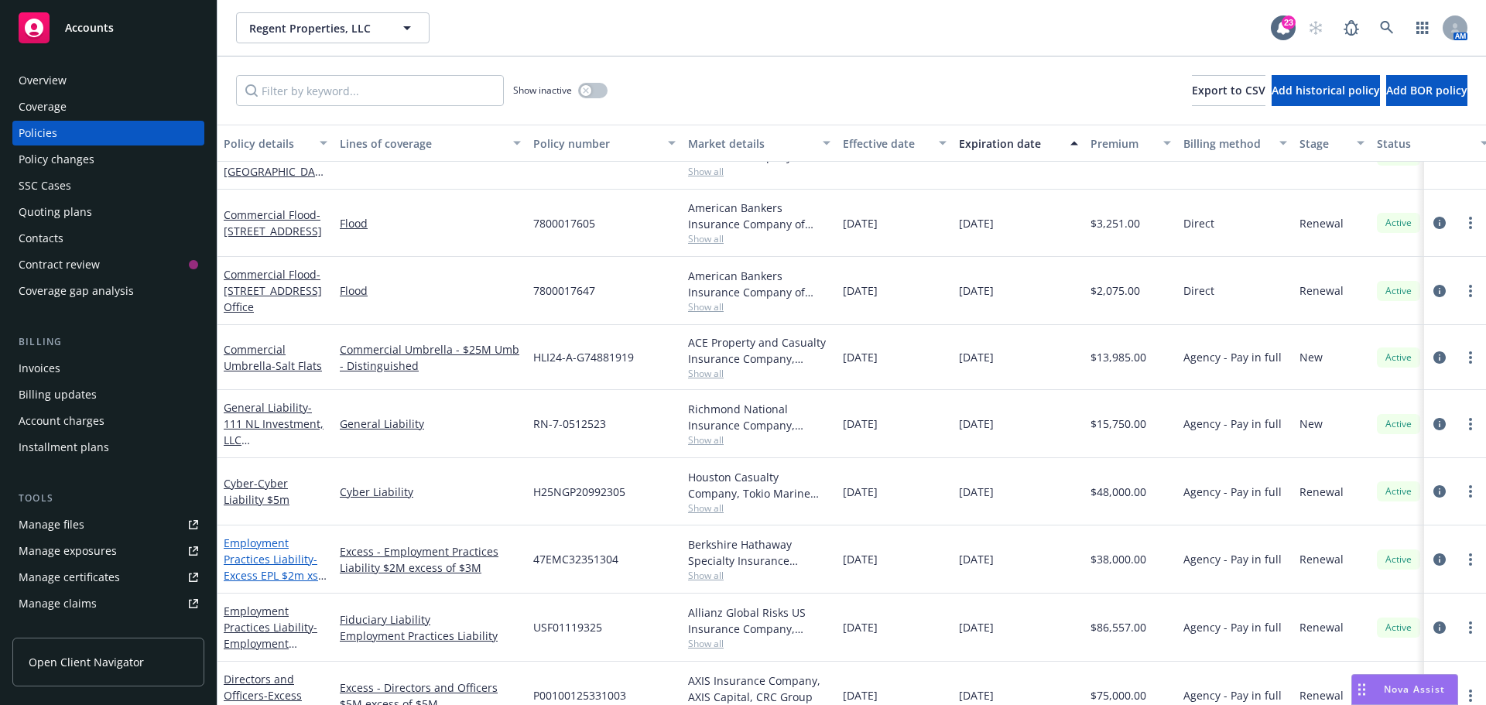
click at [261, 565] on link "Employment Practices Liability - Excess EPL $2m xs $3m" at bounding box center [271, 567] width 94 height 63
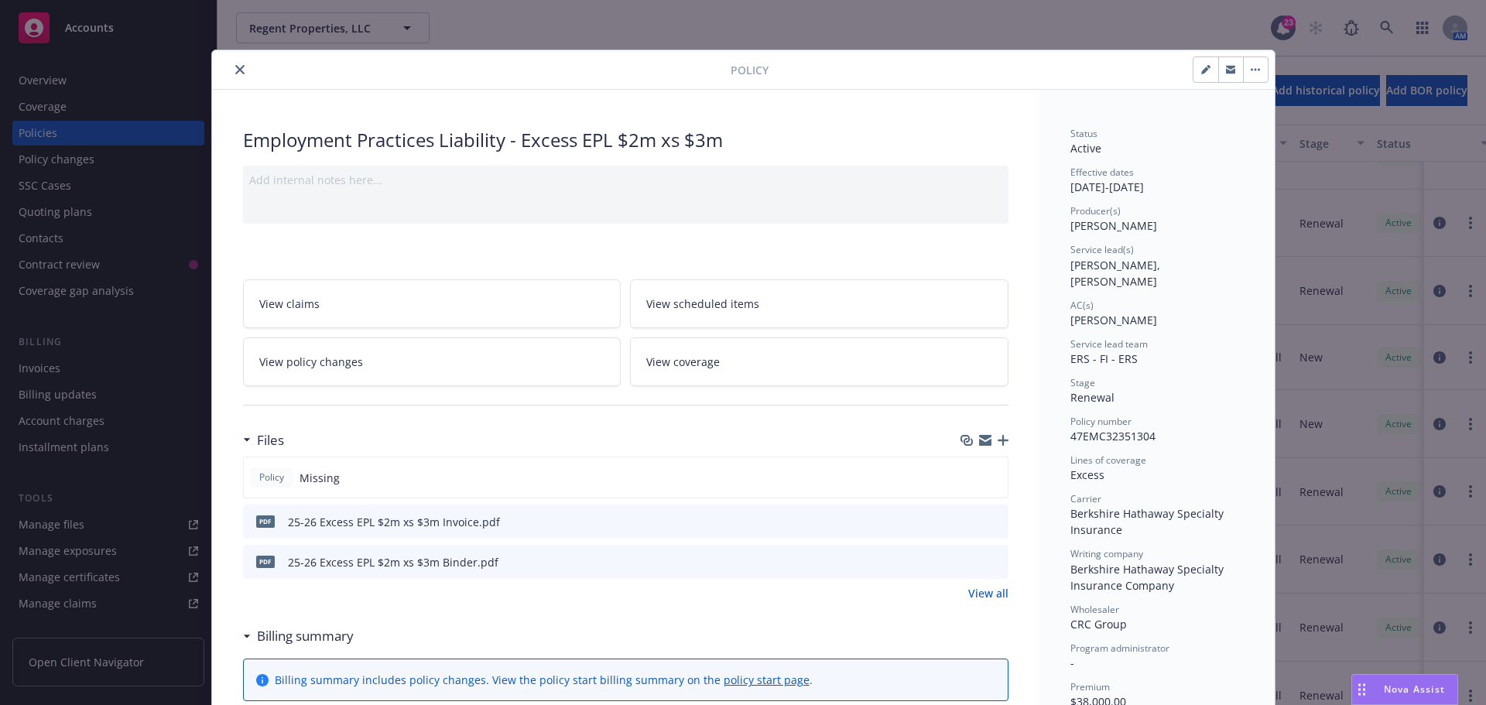
click at [956, 560] on div "pdf 25-26 Excess EPL $2m xs $3m Binder.pdf" at bounding box center [625, 562] width 765 height 34
click at [962, 561] on icon "download file" at bounding box center [968, 561] width 12 height 12
drag, startPoint x: 238, startPoint y: 72, endPoint x: 328, endPoint y: 224, distance: 176.3
click at [238, 72] on button "close" at bounding box center [240, 69] width 19 height 19
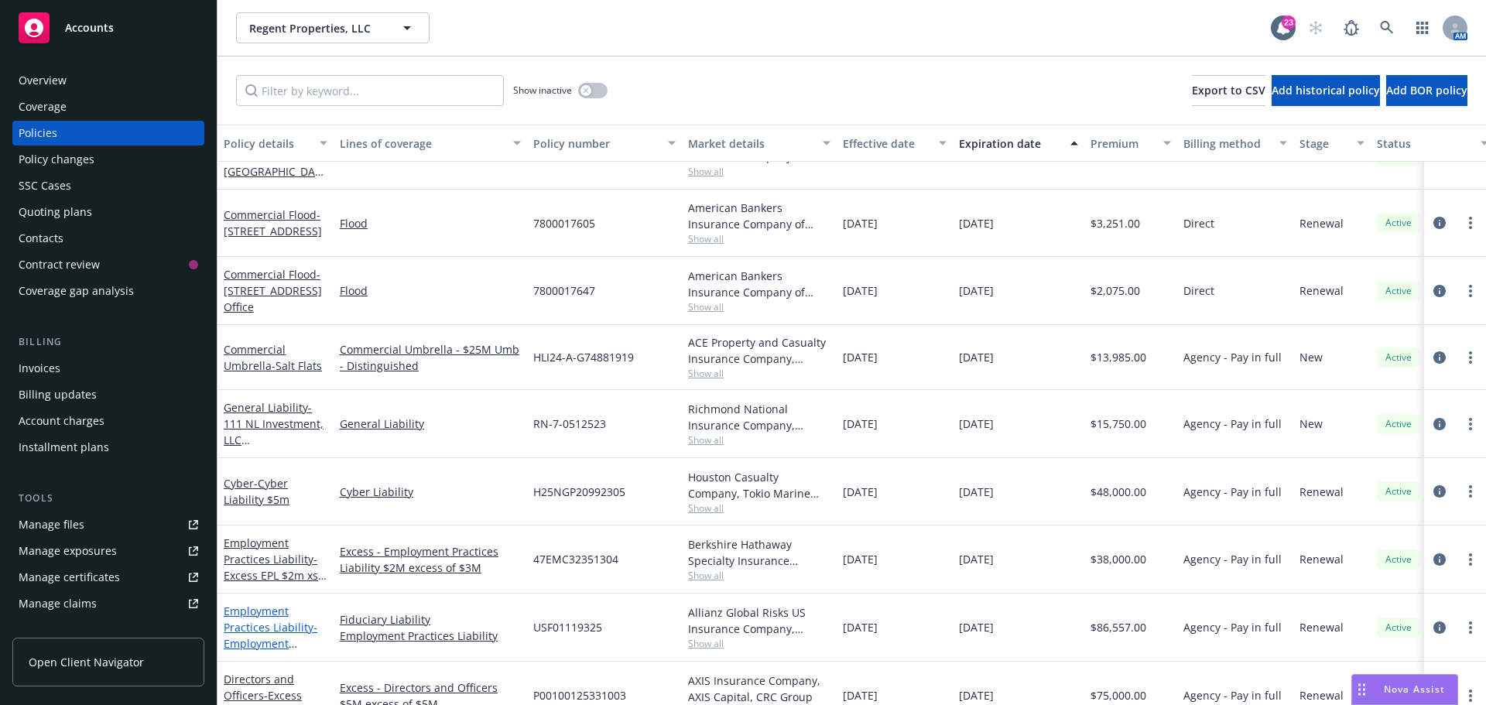
click at [287, 630] on link "Employment Practices Liability - Employment Liability Practices $4m" at bounding box center [271, 644] width 94 height 80
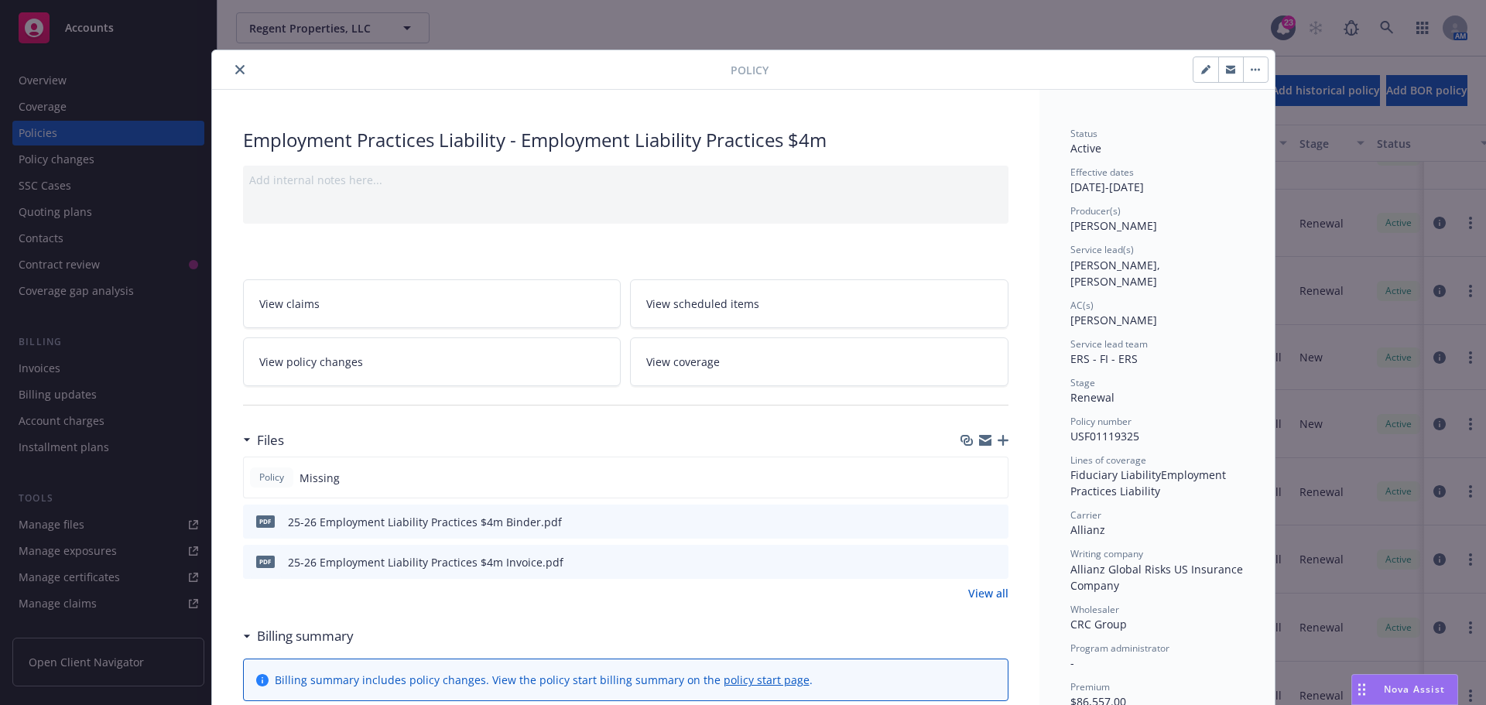
click at [962, 522] on icon "download file" at bounding box center [968, 521] width 12 height 12
click at [235, 68] on icon "close" at bounding box center [239, 69] width 9 height 9
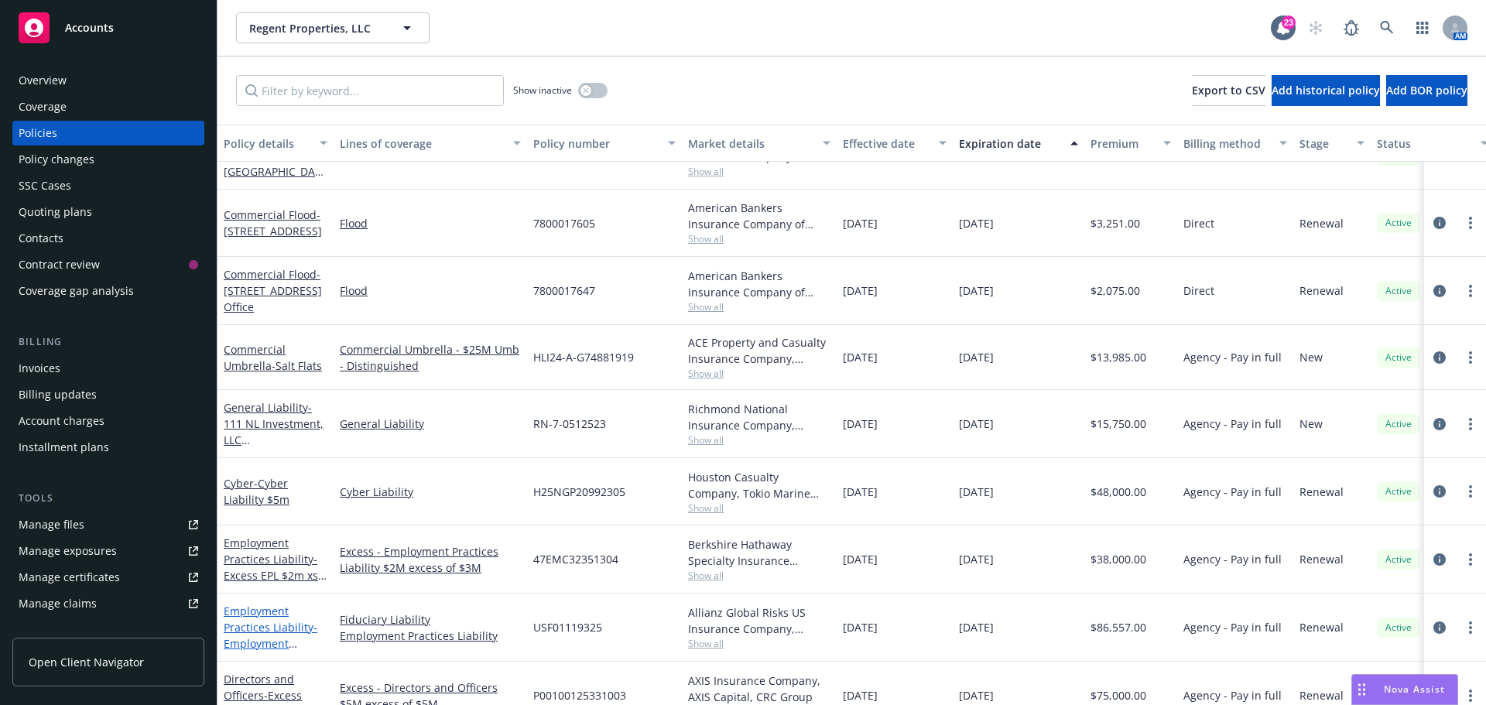
scroll to position [310, 0]
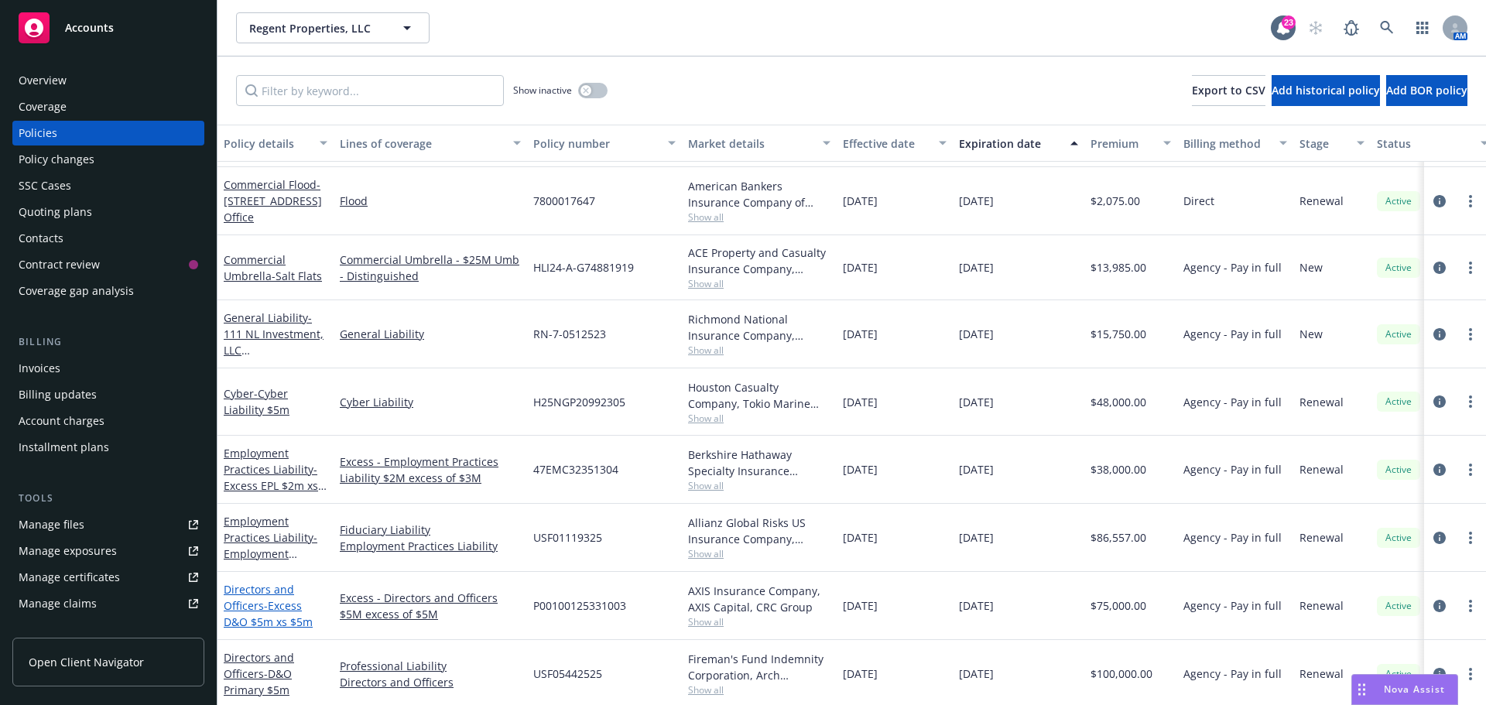
click at [274, 606] on span "- Excess D&O $5m xs $5m" at bounding box center [268, 613] width 89 height 31
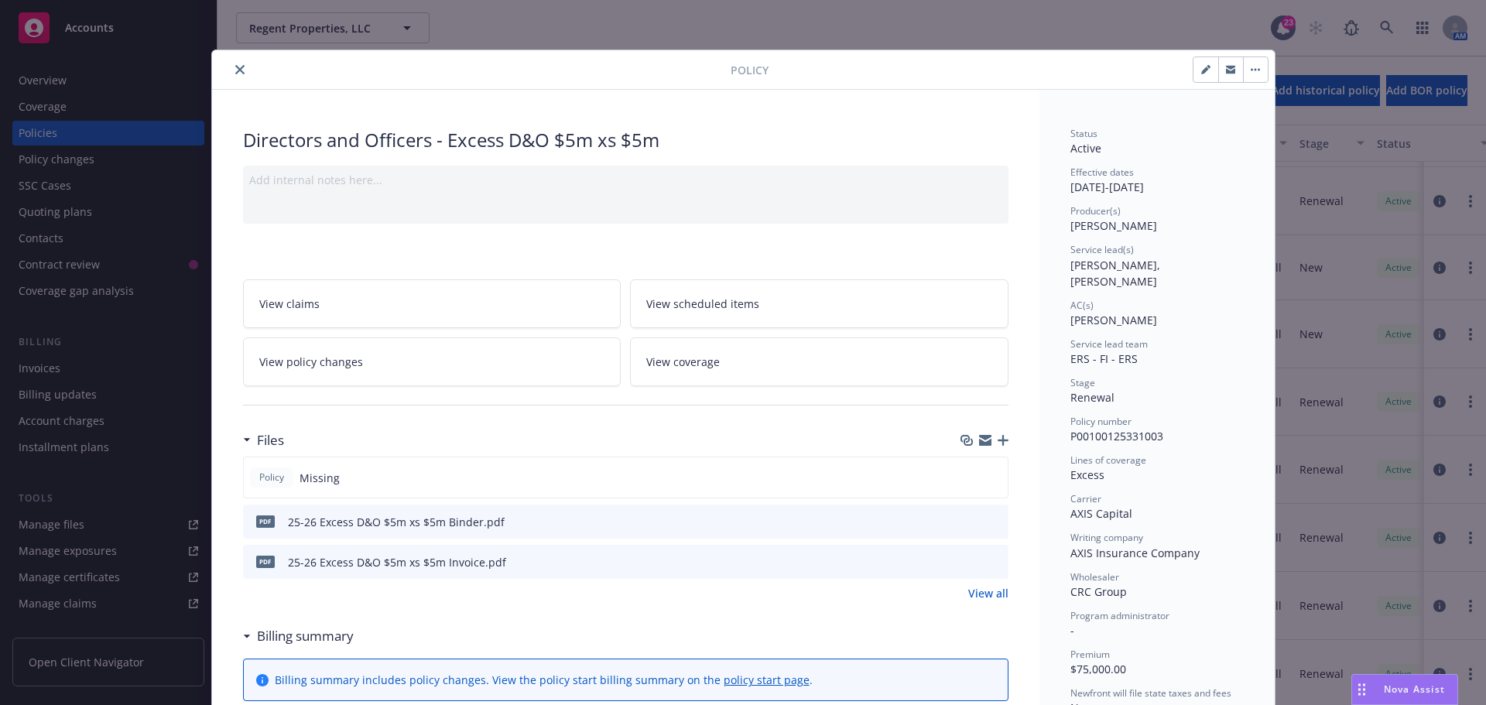
click at [965, 522] on icon "download file" at bounding box center [968, 521] width 12 height 12
click at [235, 70] on icon "close" at bounding box center [239, 69] width 9 height 9
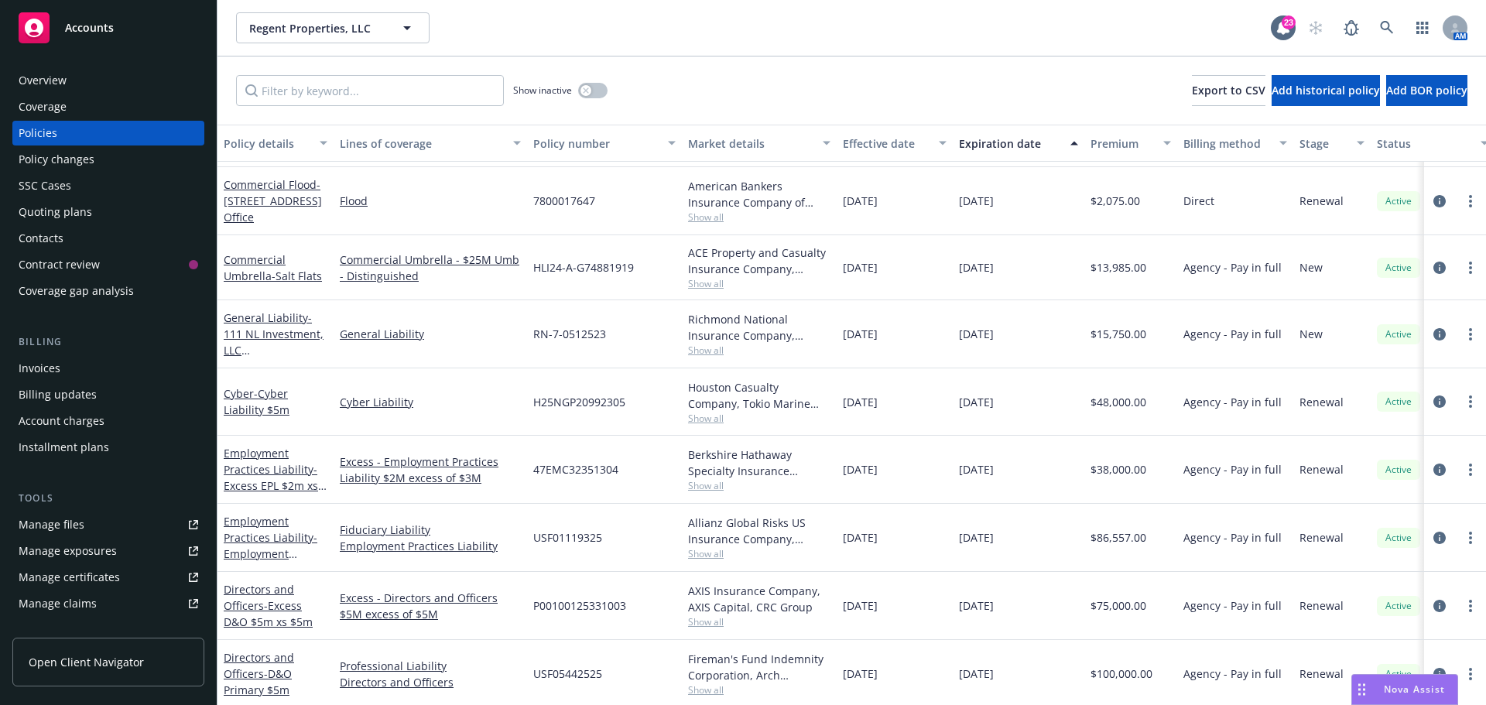
scroll to position [387, 0]
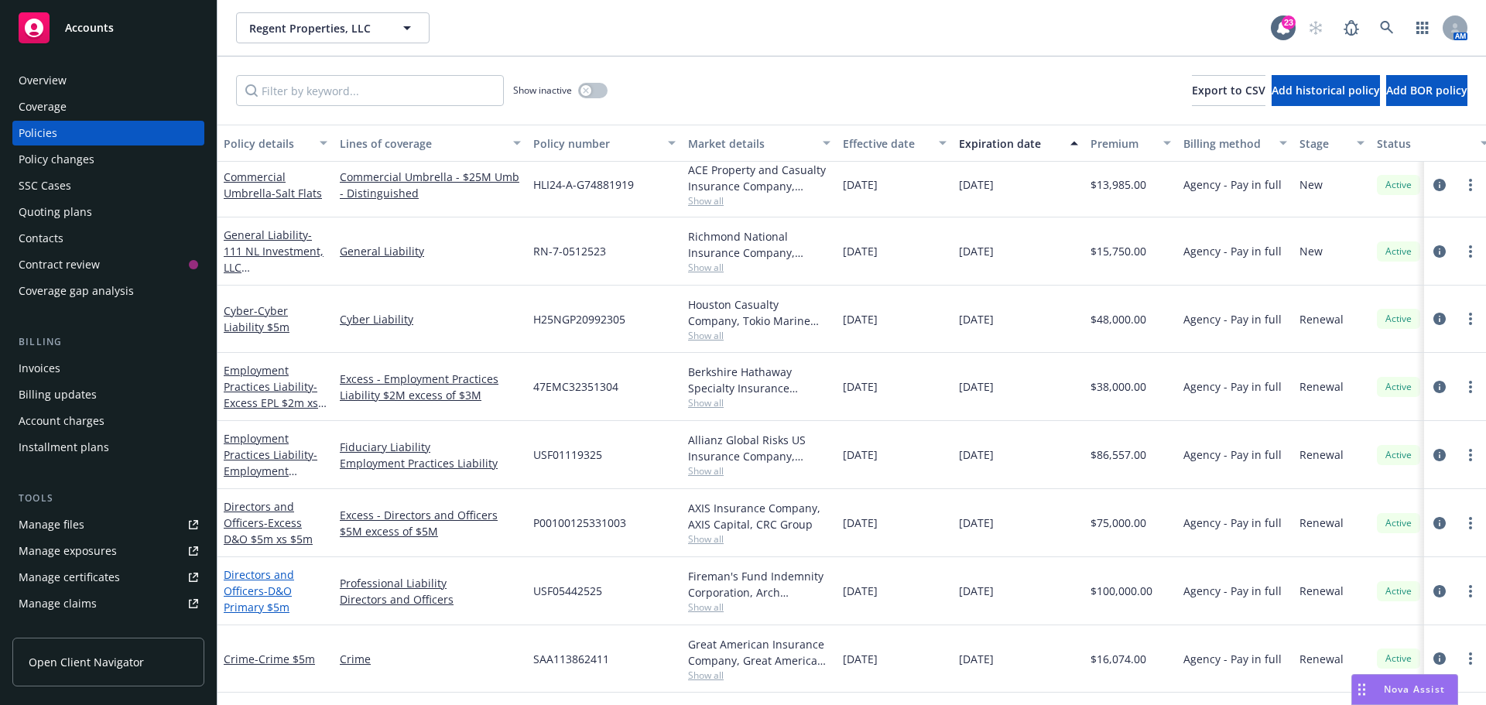
click at [262, 590] on link "Directors and Officers - D&O Primary $5m" at bounding box center [259, 590] width 70 height 47
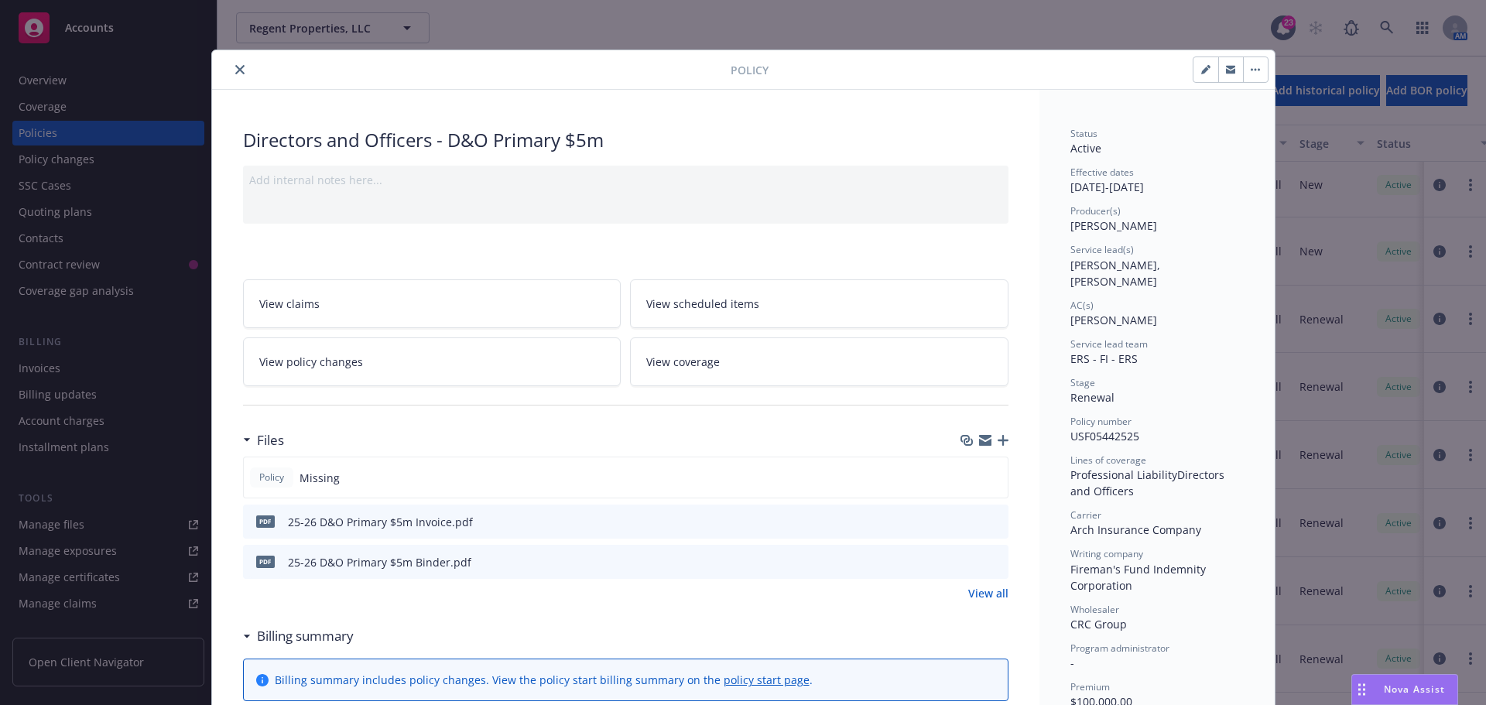
click at [962, 560] on icon "download file" at bounding box center [968, 561] width 12 height 12
click at [235, 71] on icon "close" at bounding box center [239, 69] width 9 height 9
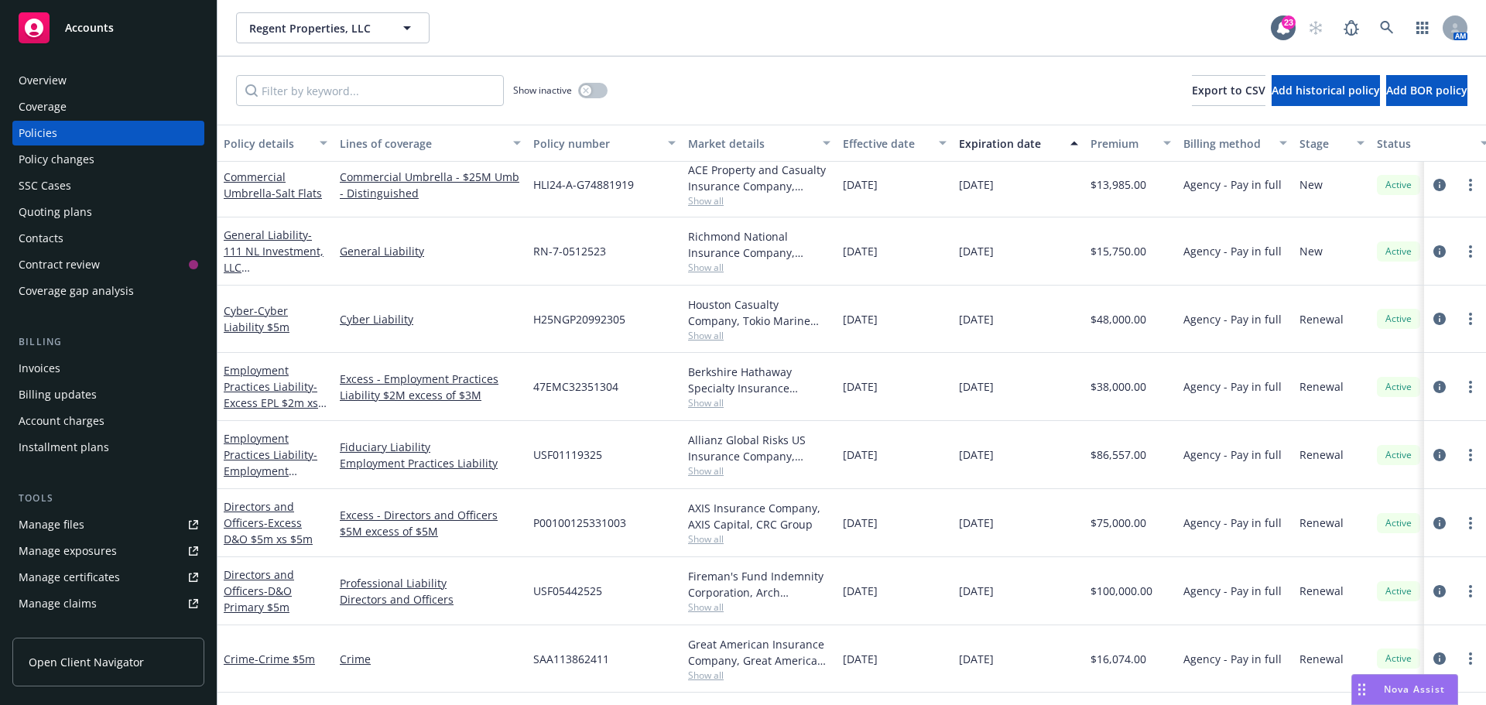
scroll to position [464, 0]
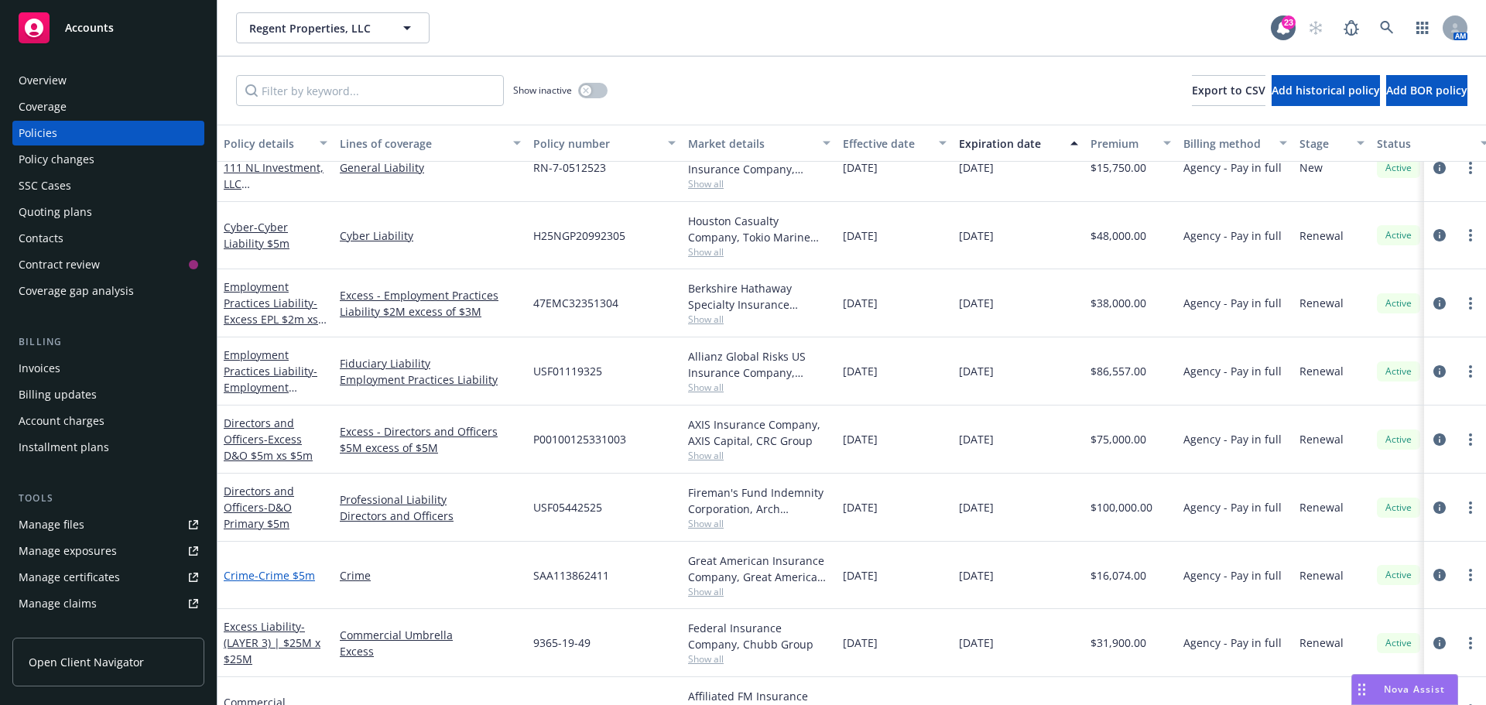
click at [283, 580] on span "- Crime $5m" at bounding box center [285, 575] width 60 height 15
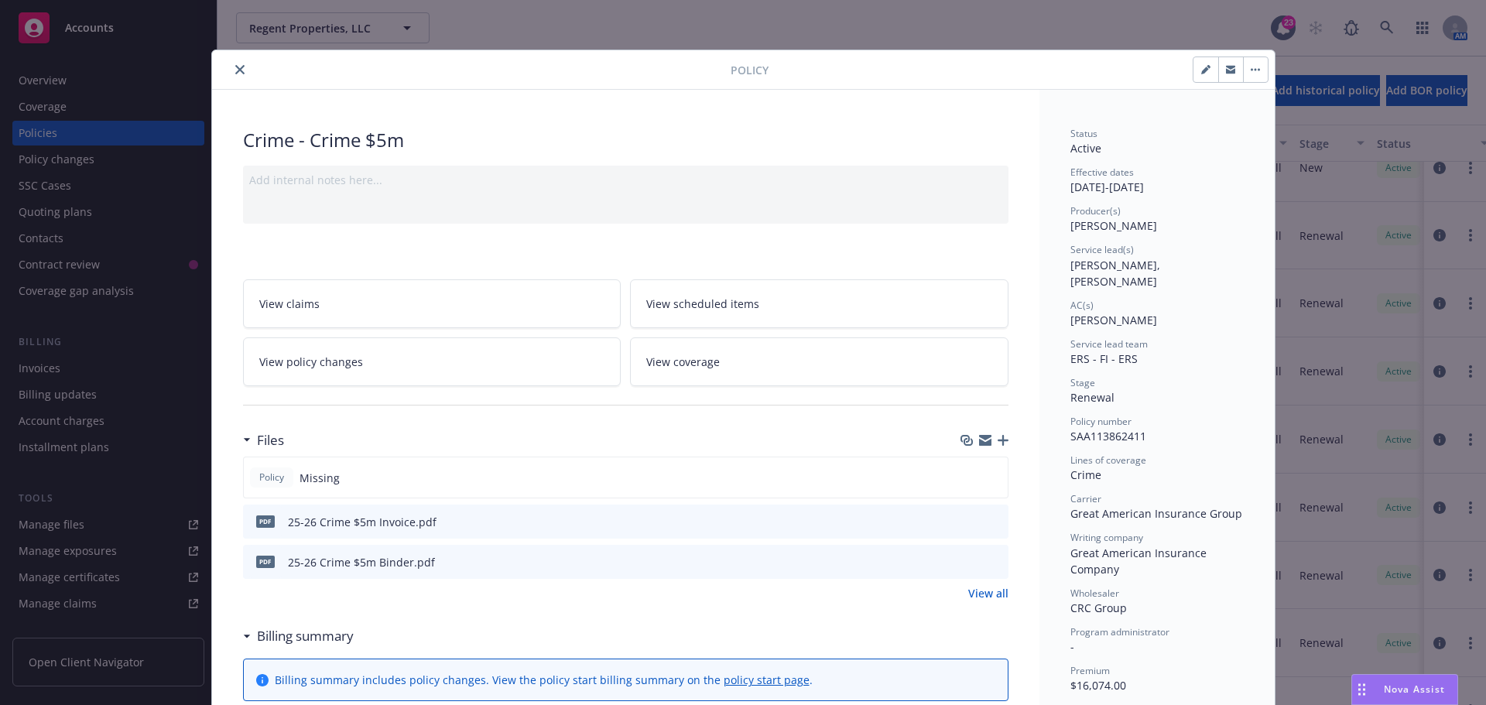
click at [966, 559] on icon "download file" at bounding box center [968, 561] width 12 height 12
click at [237, 74] on icon "close" at bounding box center [239, 69] width 9 height 9
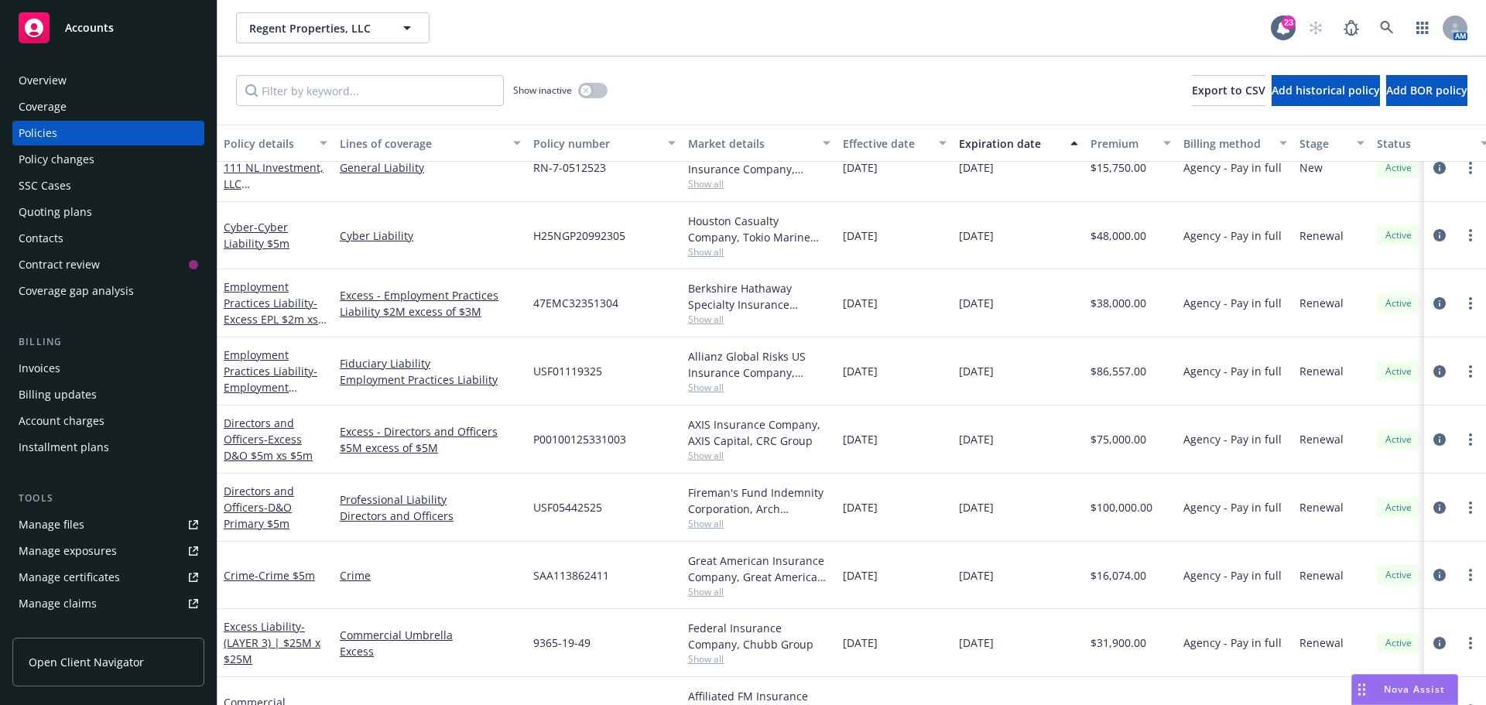
click at [833, 83] on div "Show inactive Export to CSV Add historical policy Add BOR policy" at bounding box center [851, 90] width 1268 height 68
click at [280, 513] on span "- D&O Primary $5m" at bounding box center [258, 515] width 68 height 31
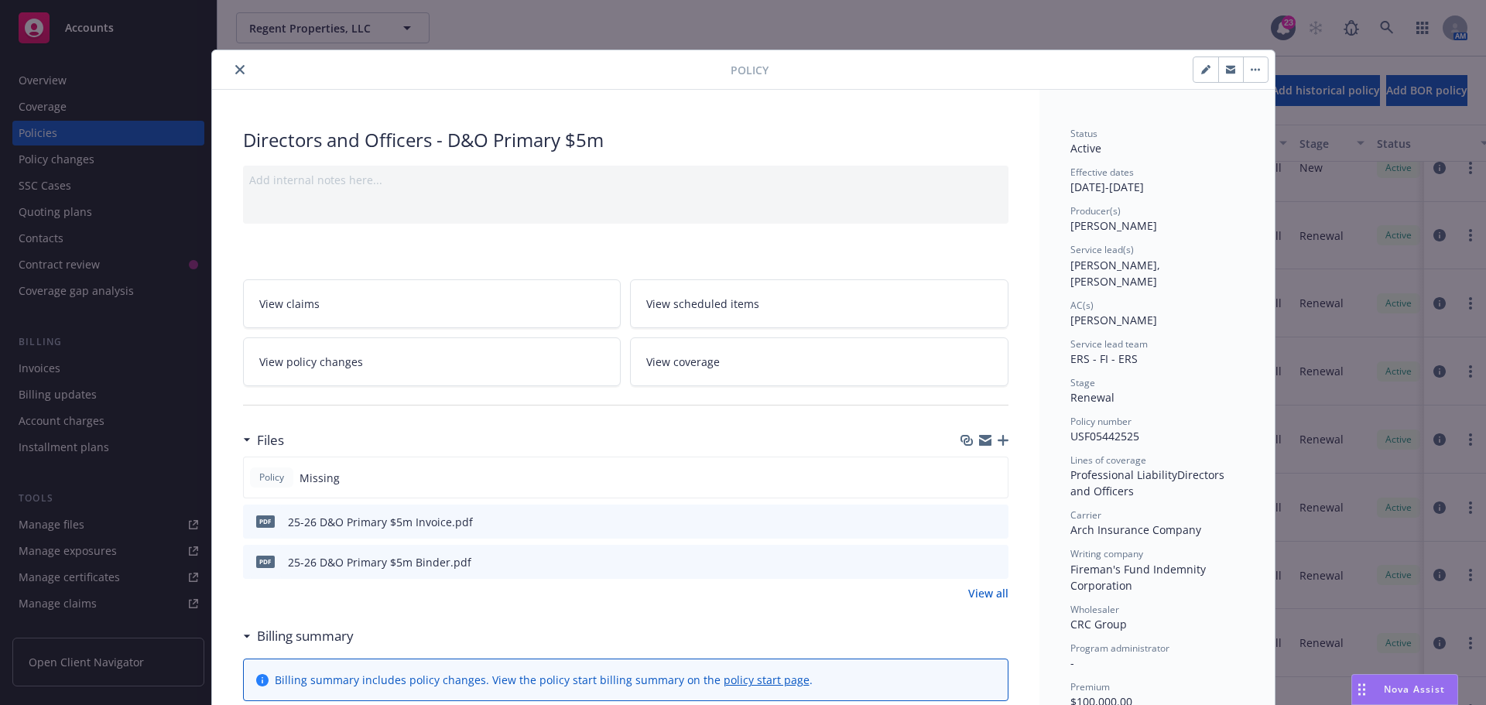
click at [1001, 438] on icon "button" at bounding box center [1003, 440] width 11 height 11
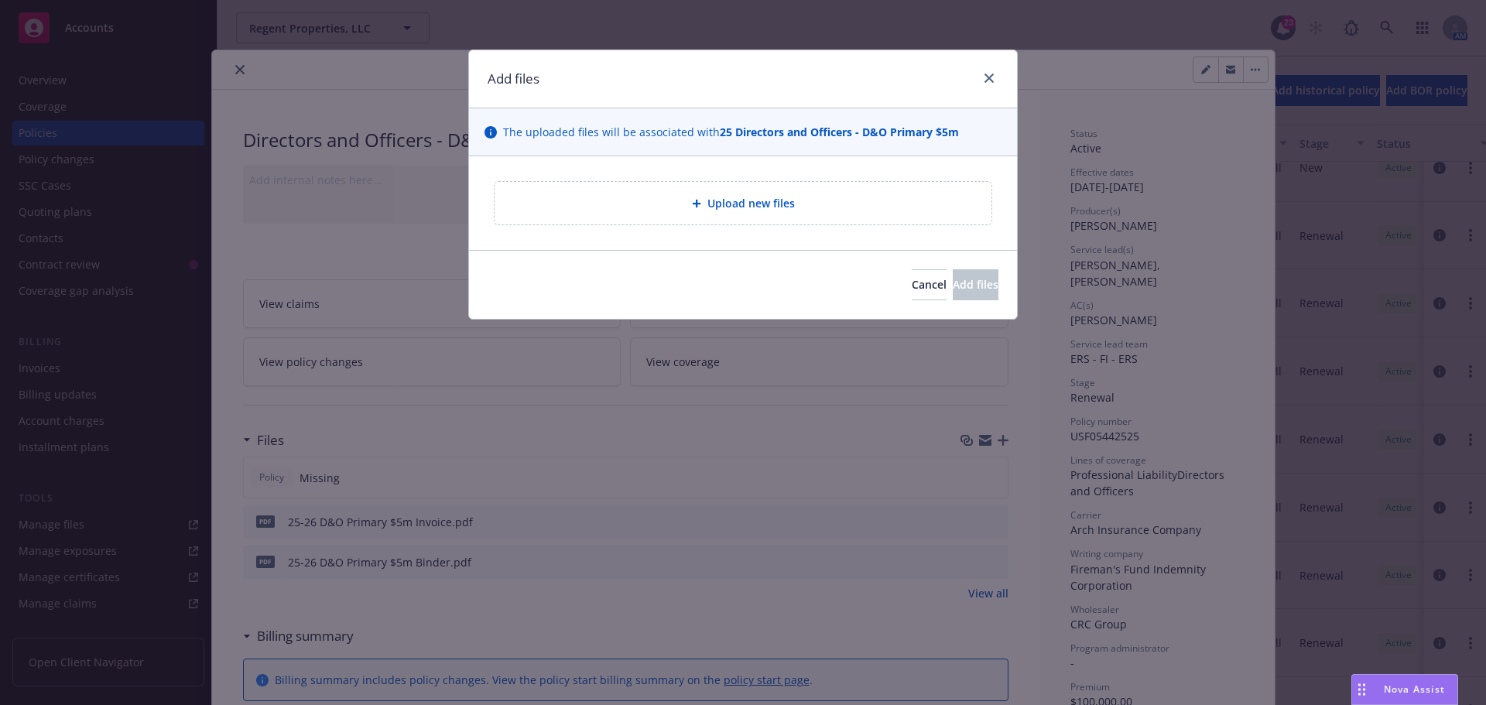
click at [725, 238] on div "Upload new files" at bounding box center [743, 203] width 548 height 94
click at [741, 192] on div "Upload new files" at bounding box center [743, 203] width 497 height 43
click at [737, 262] on div "Cancel Add files" at bounding box center [743, 284] width 548 height 69
click at [722, 198] on span "Upload new files" at bounding box center [750, 203] width 87 height 16
click at [912, 295] on button "Cancel" at bounding box center [929, 284] width 35 height 31
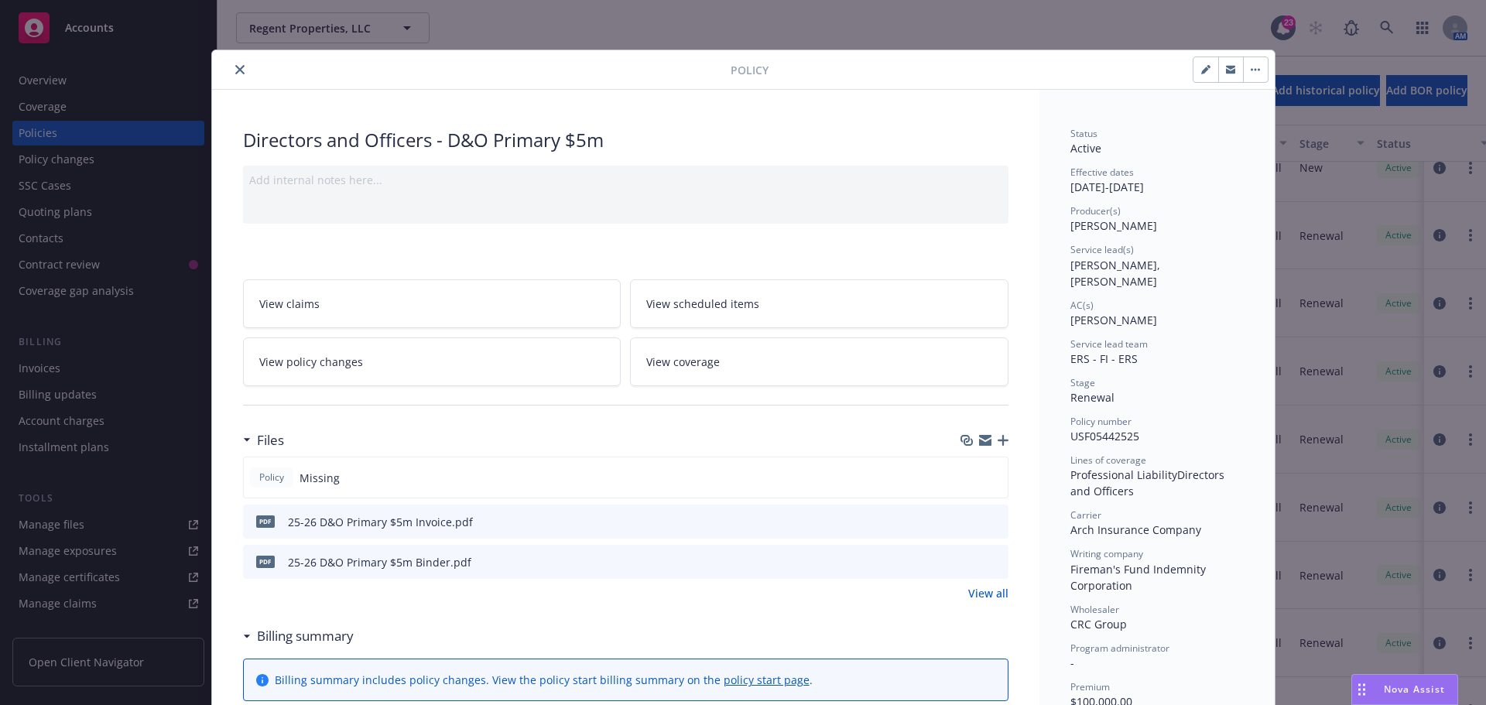
click at [998, 443] on icon "button" at bounding box center [1003, 440] width 11 height 11
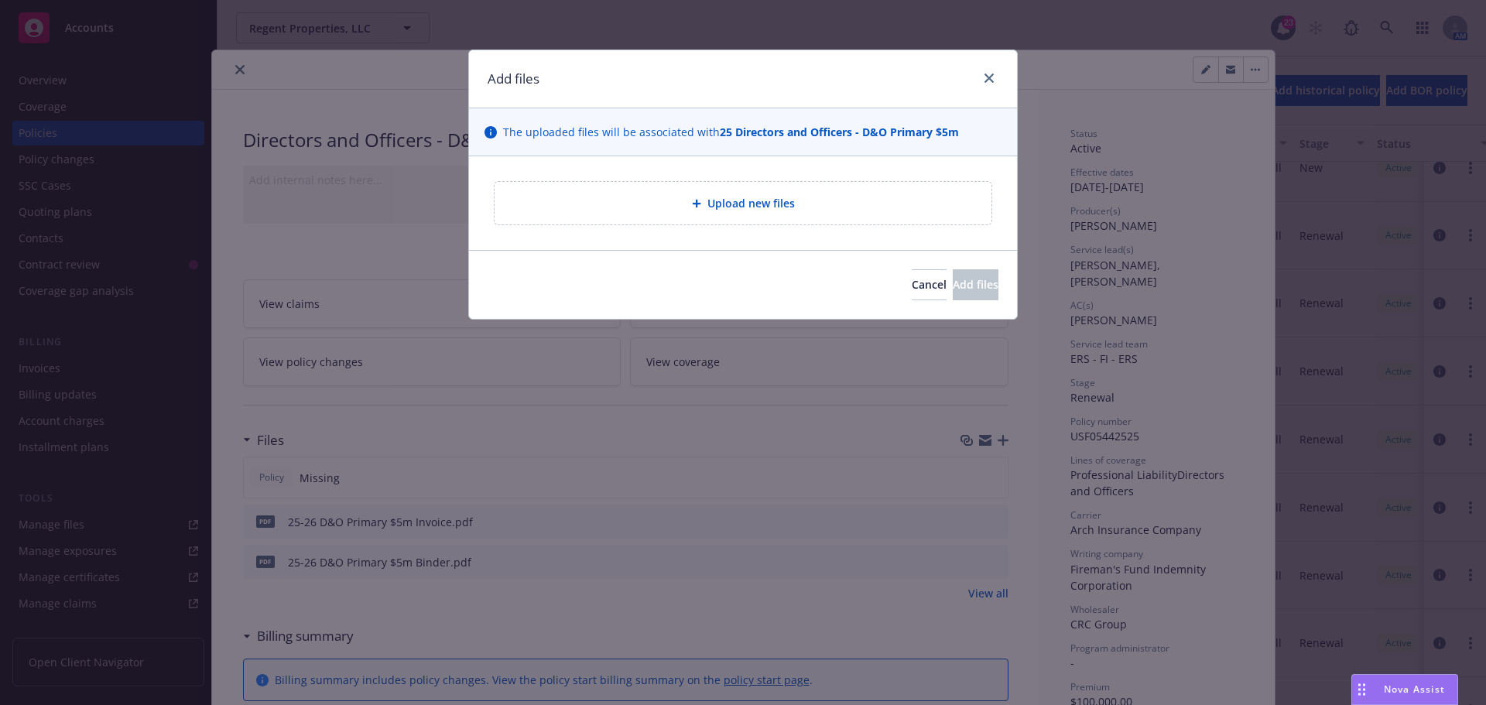
click at [539, 279] on div "Cancel Add files" at bounding box center [743, 284] width 511 height 31
click at [715, 280] on div "Cancel Add files" at bounding box center [743, 284] width 511 height 31
click at [991, 74] on icon "close" at bounding box center [988, 78] width 9 height 9
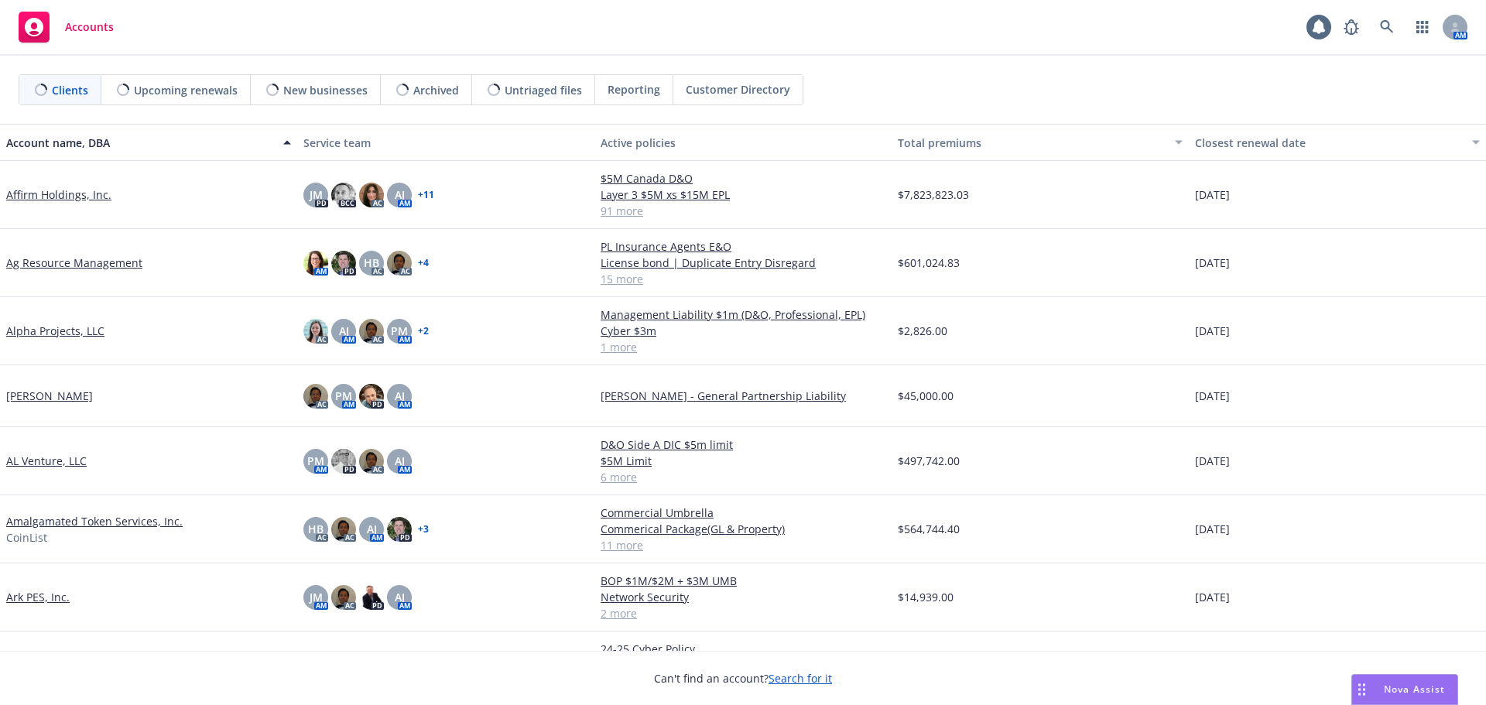
click at [931, 94] on div "Clients Upcoming renewals New businesses Archived Untriaged files Reporting Cus…" at bounding box center [743, 89] width 1449 height 31
click at [1384, 31] on icon at bounding box center [1387, 27] width 14 height 14
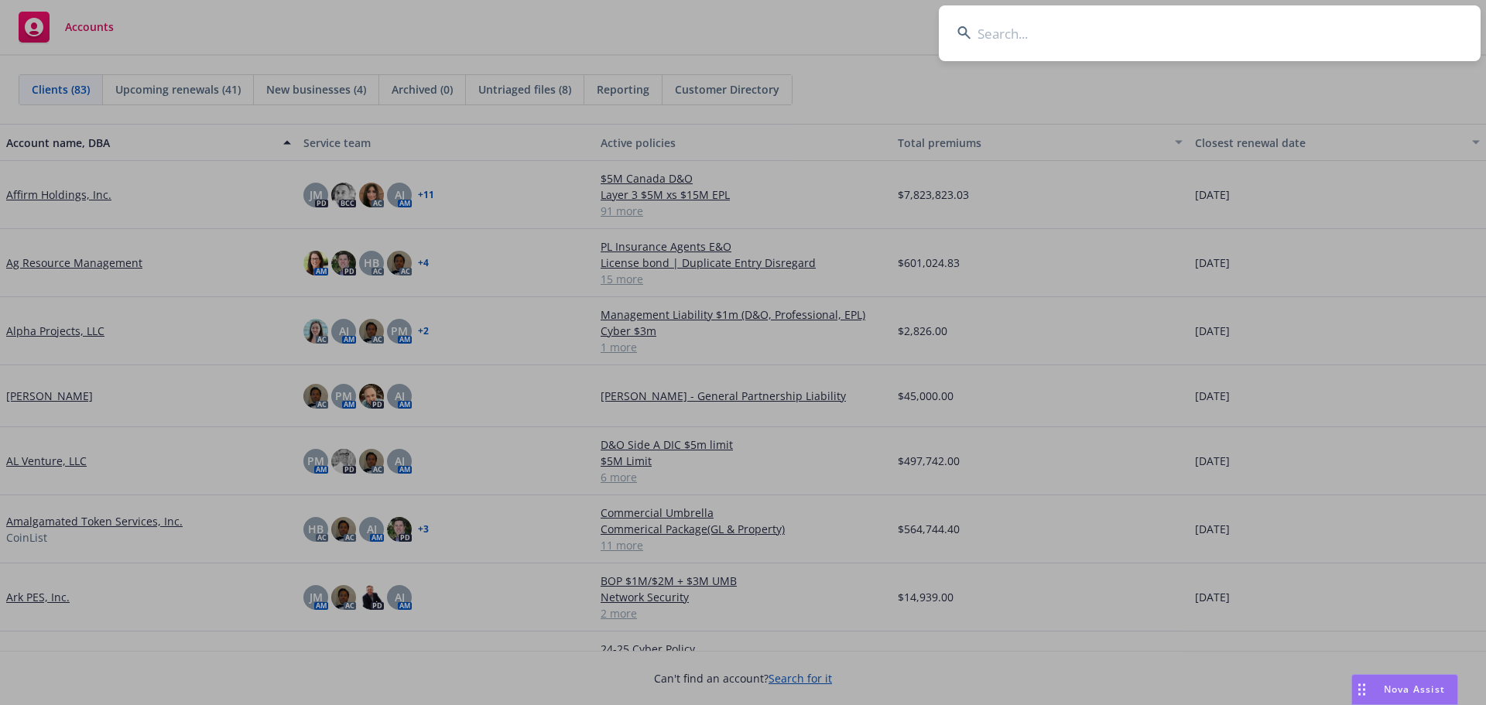
click at [1006, 39] on input at bounding box center [1210, 33] width 542 height 56
type input "regent"
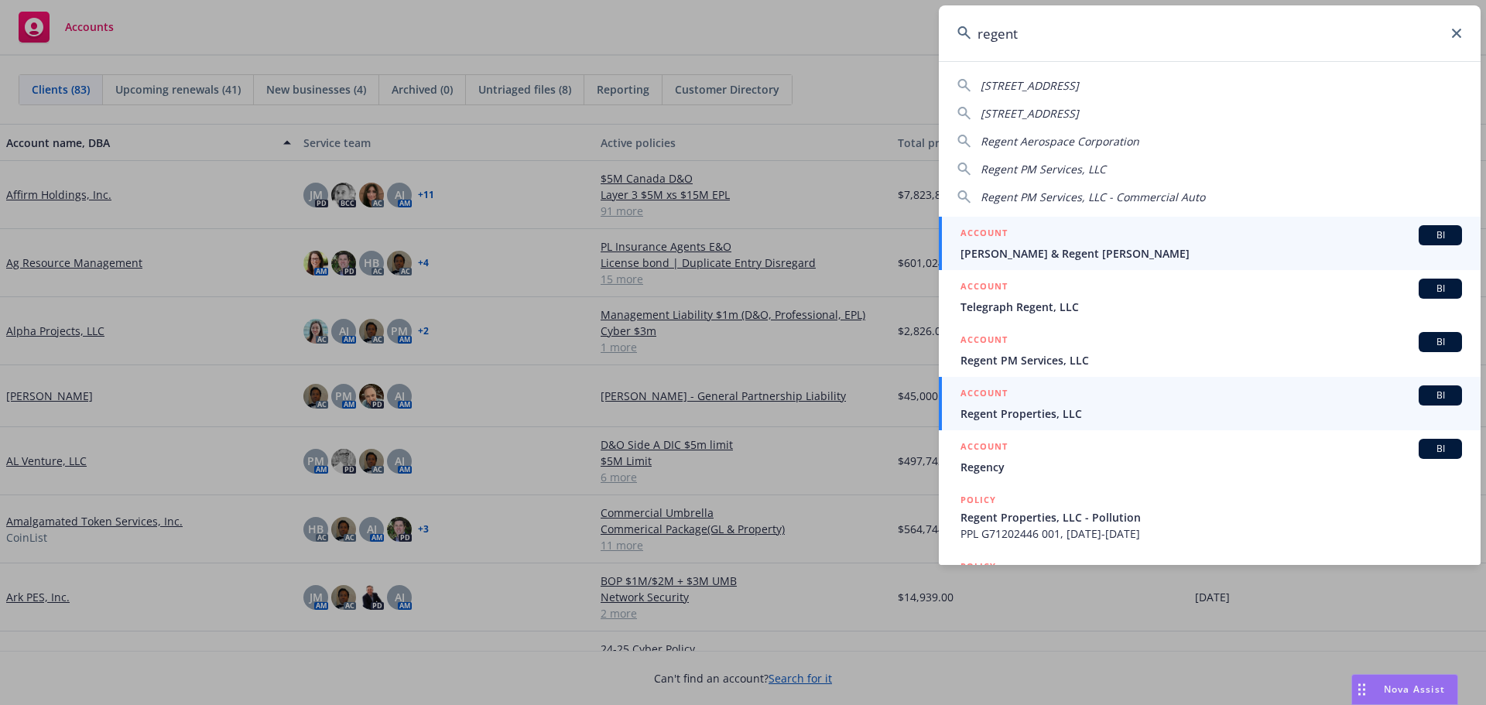
click at [1425, 389] on span "BI" at bounding box center [1440, 395] width 31 height 14
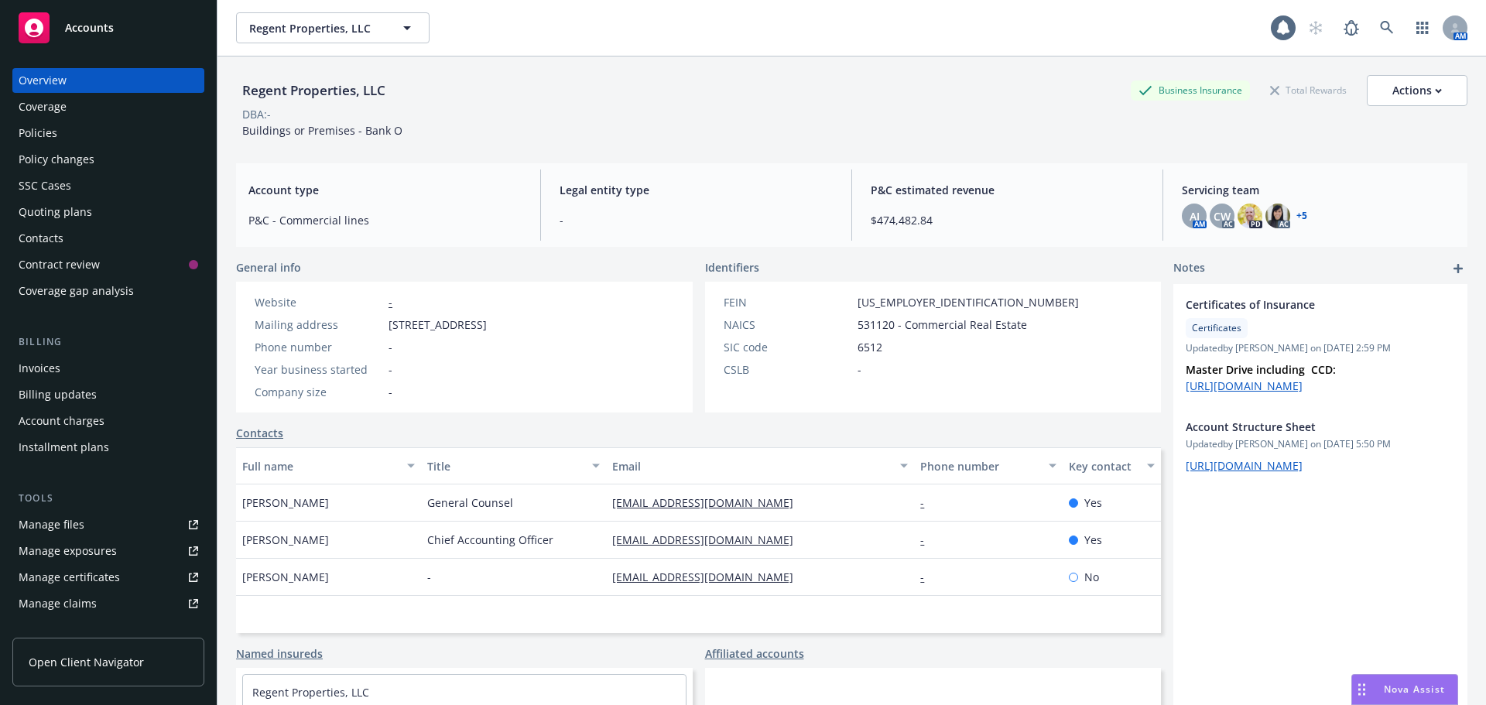
click at [526, 111] on div "DBA: -" at bounding box center [851, 114] width 1231 height 16
click at [117, 136] on div "Policies" at bounding box center [109, 133] width 180 height 25
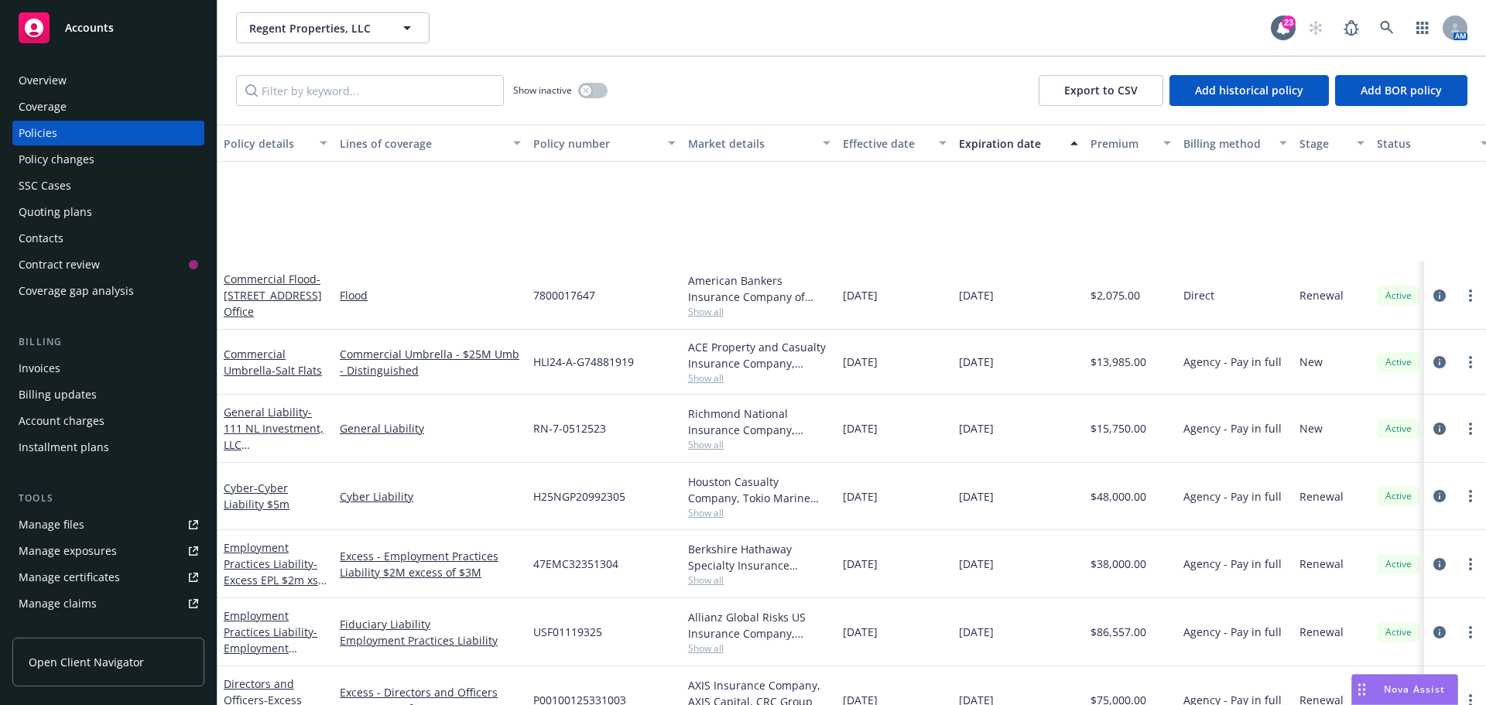
scroll to position [387, 0]
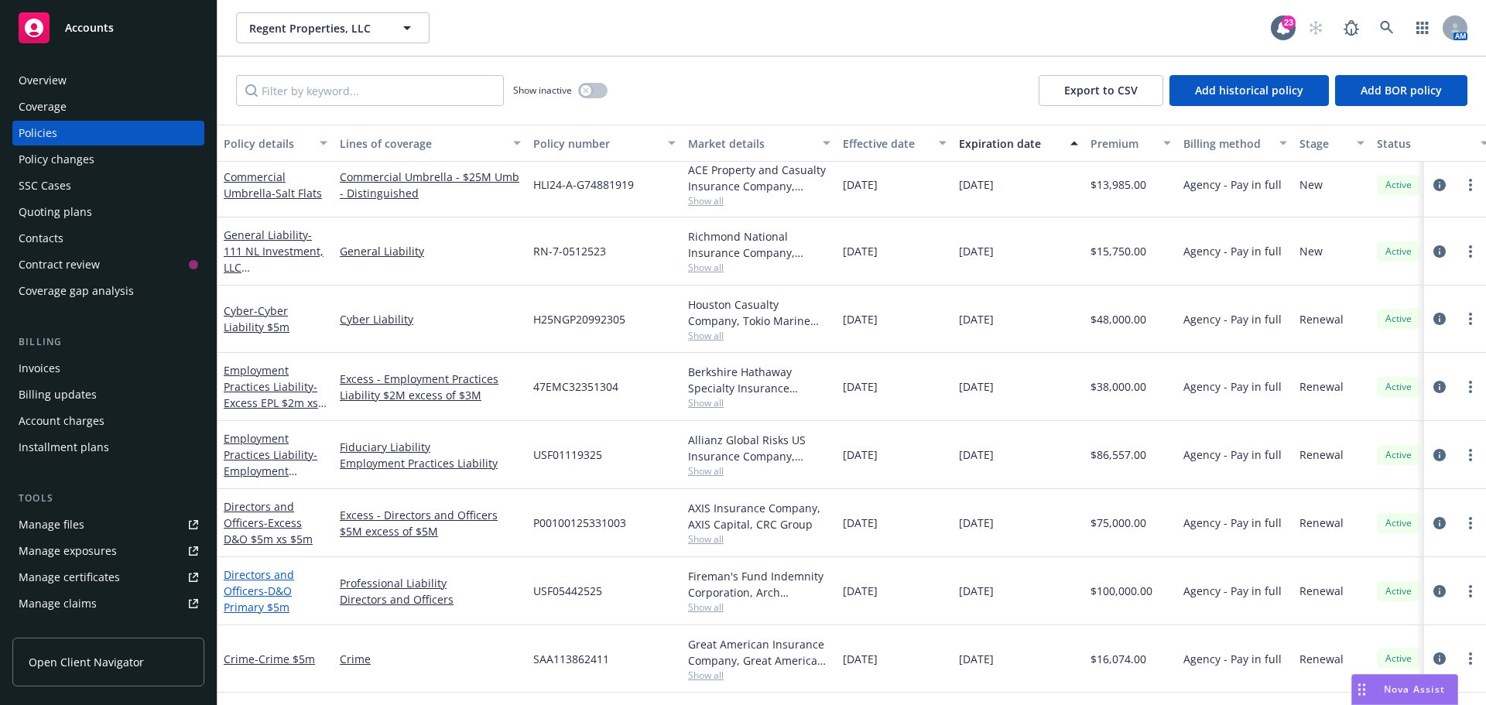
click at [254, 594] on link "Directors and Officers - D&O Primary $5m" at bounding box center [259, 590] width 70 height 47
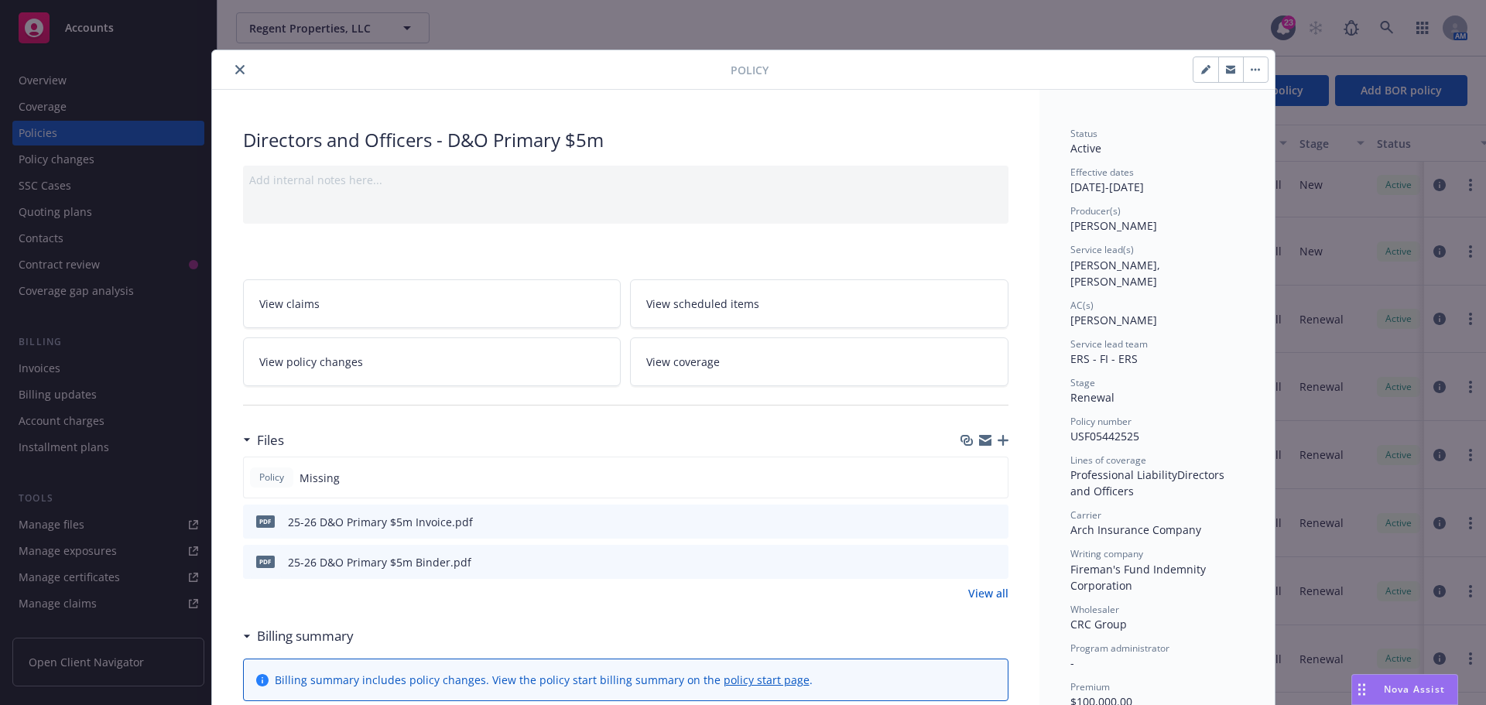
click at [998, 443] on icon "button" at bounding box center [1003, 440] width 11 height 11
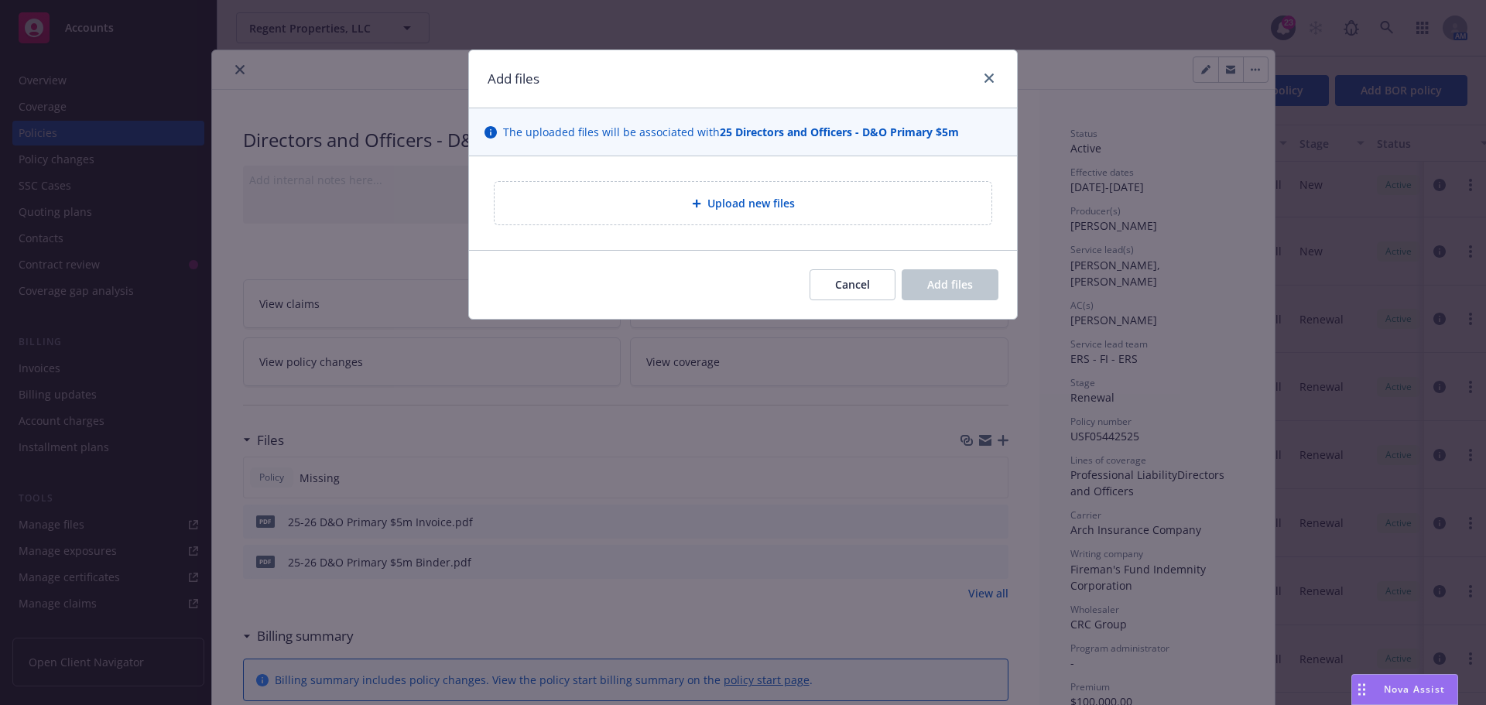
click at [703, 202] on div at bounding box center [699, 203] width 15 height 9
click at [676, 299] on div "Cancel Add files" at bounding box center [743, 284] width 511 height 31
click at [670, 275] on div "Cancel Add files" at bounding box center [743, 284] width 511 height 31
click at [824, 277] on button "Cancel" at bounding box center [852, 284] width 86 height 31
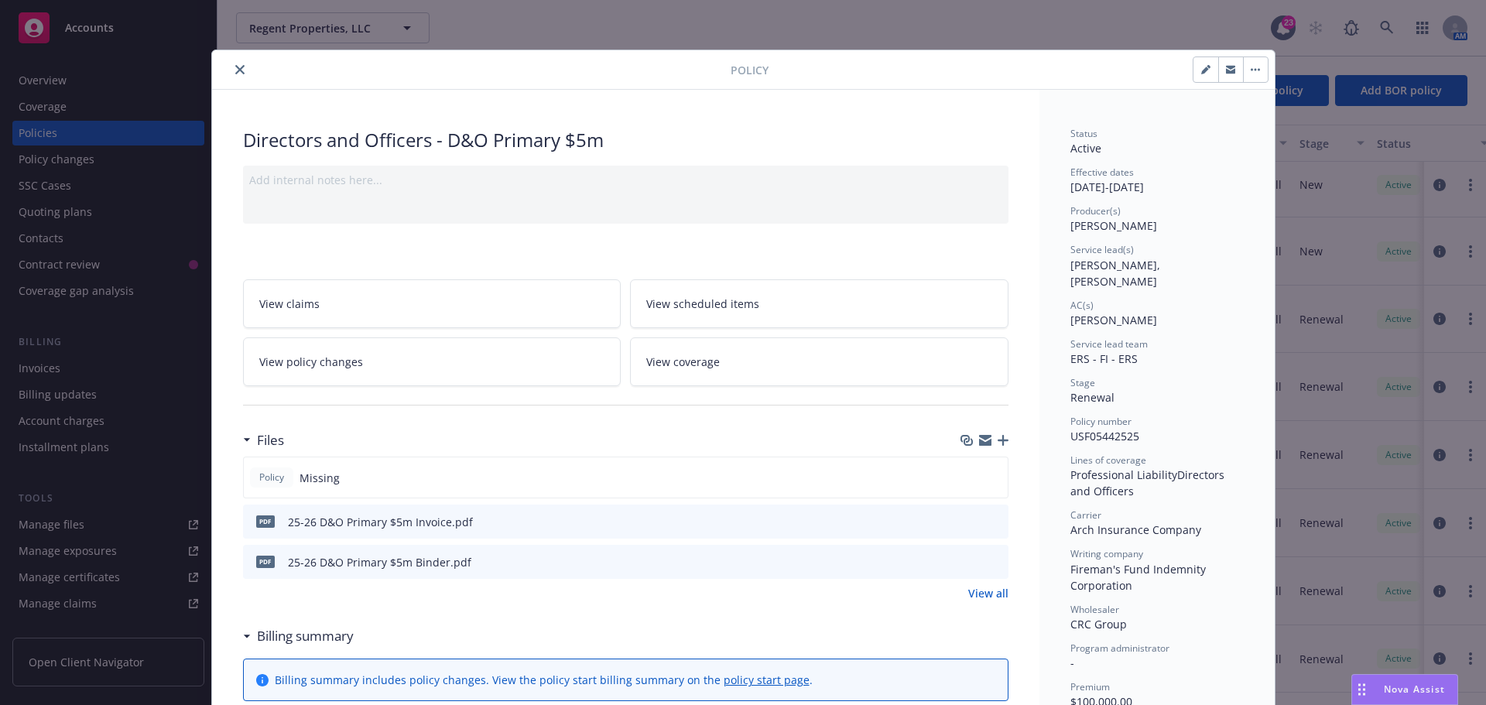
click at [235, 66] on icon "close" at bounding box center [239, 69] width 9 height 9
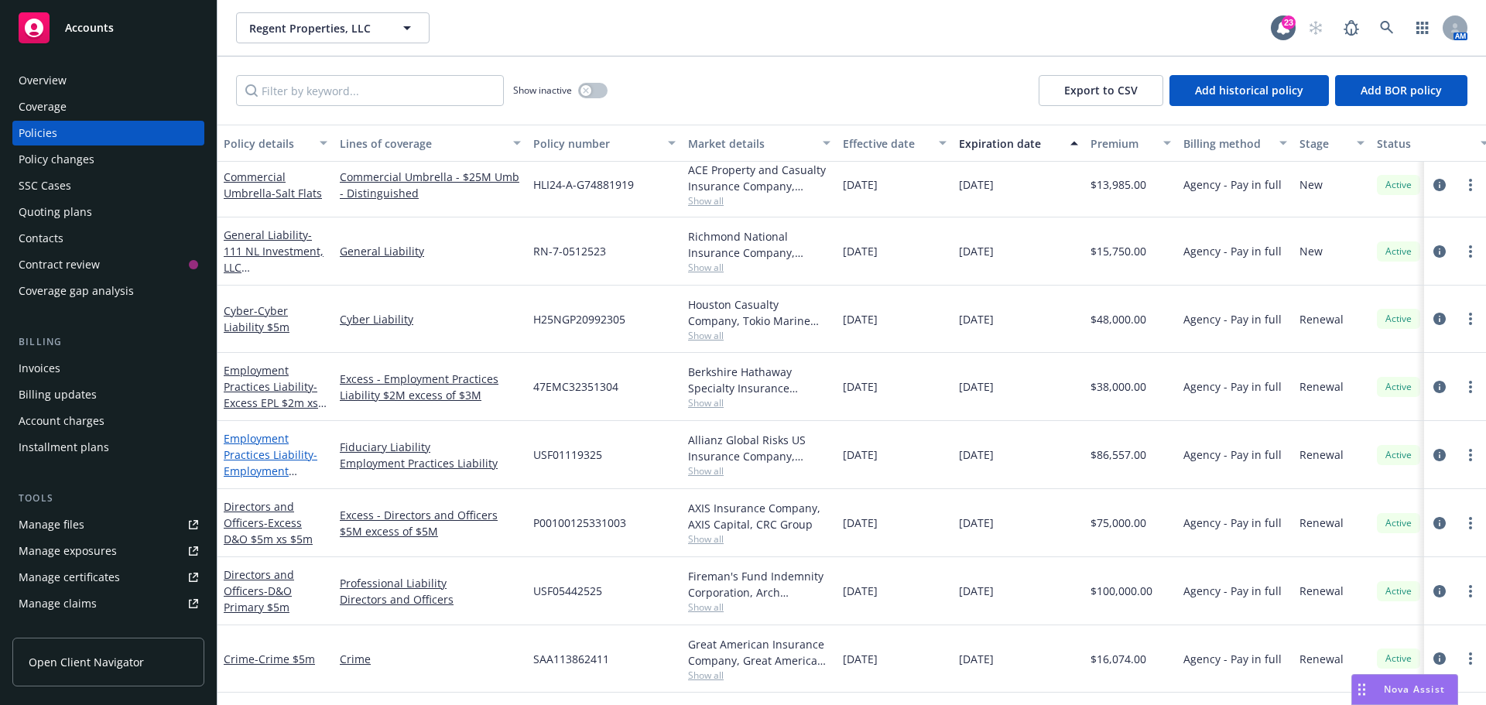
click at [245, 456] on link "Employment Practices Liability - Employment Liability Practices $4m" at bounding box center [271, 471] width 94 height 80
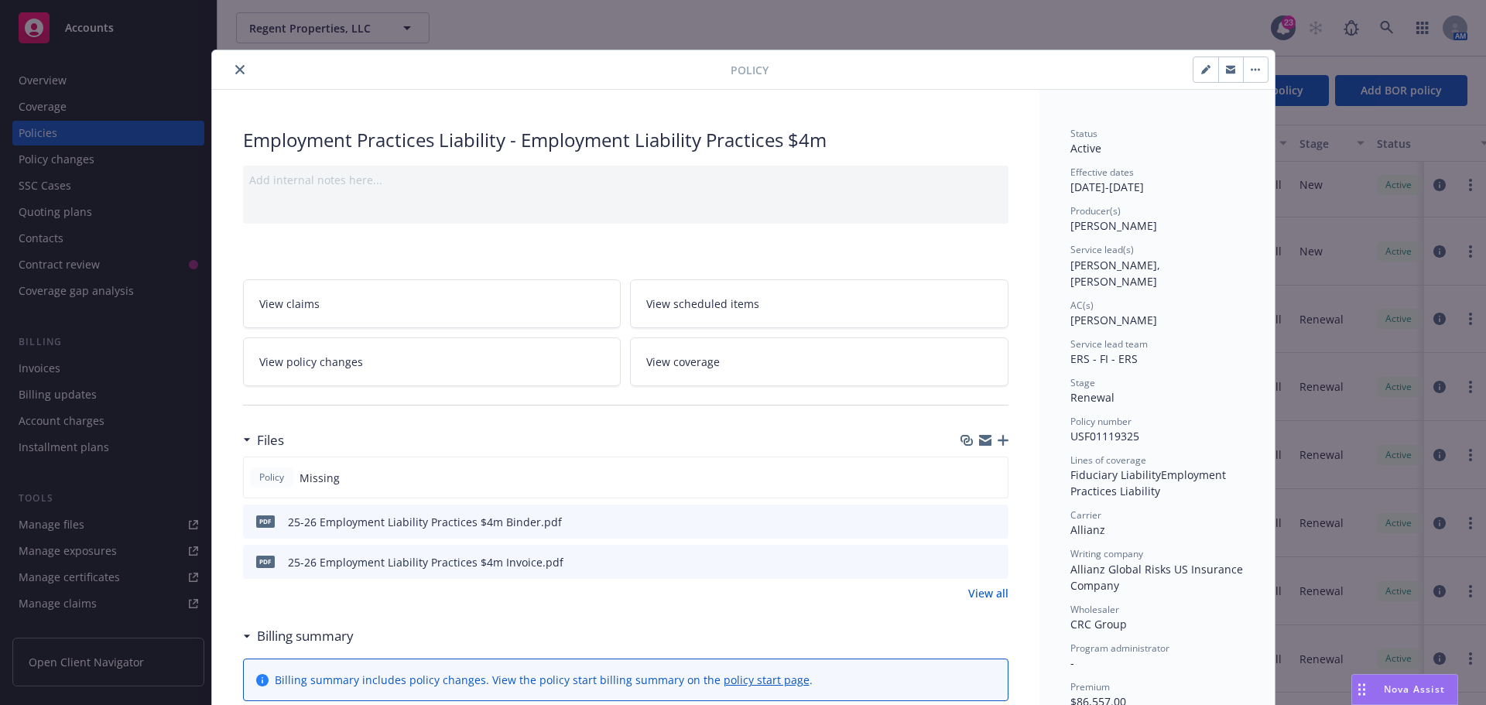
click at [998, 443] on icon "button" at bounding box center [1003, 440] width 11 height 11
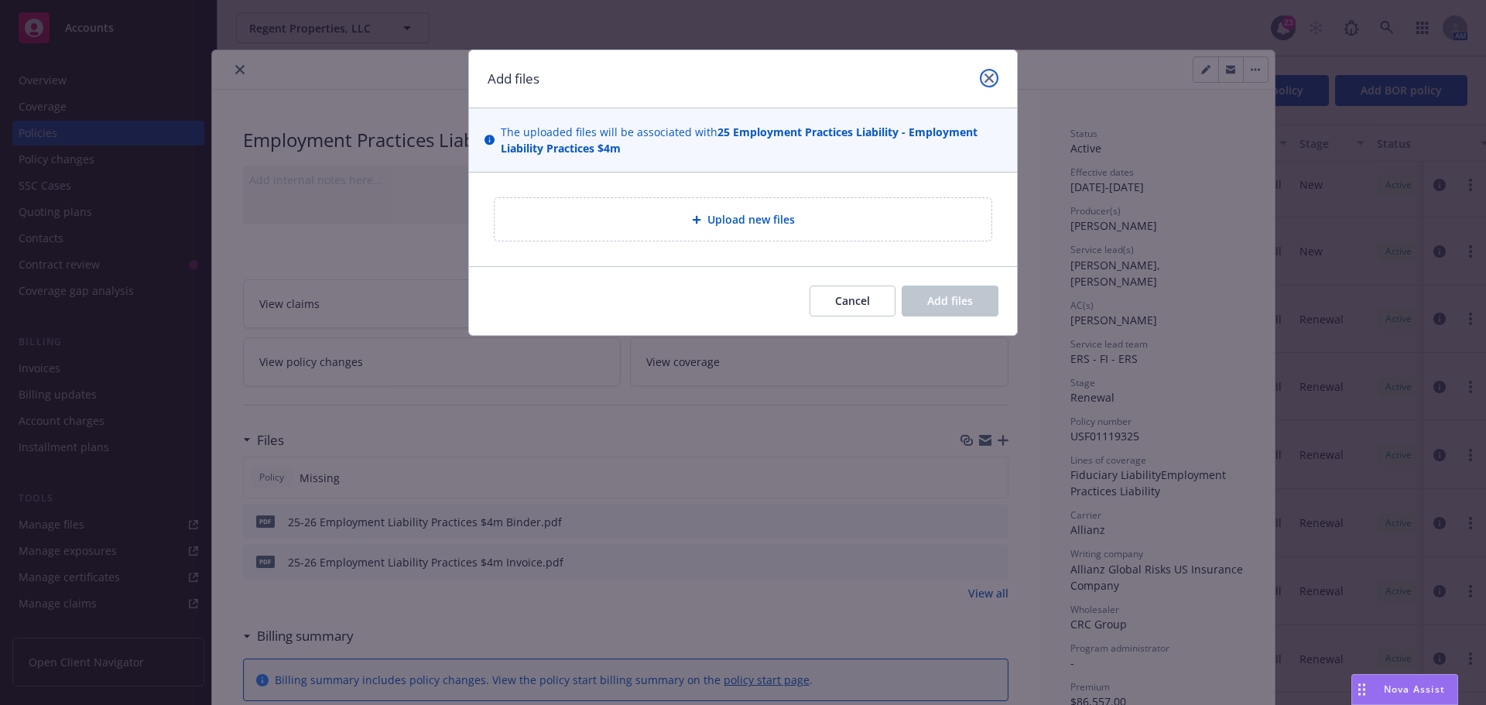
click at [989, 80] on icon "close" at bounding box center [988, 78] width 9 height 9
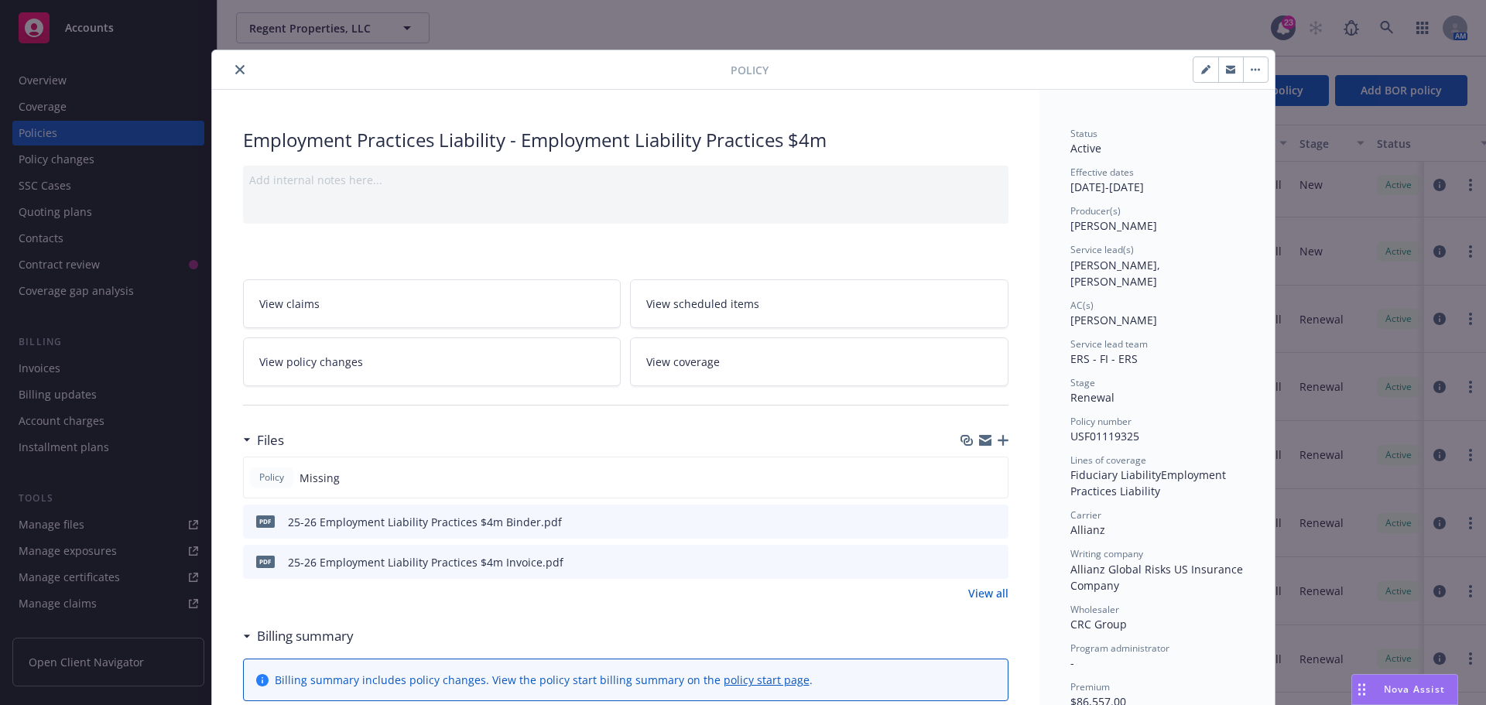
click at [998, 444] on icon "button" at bounding box center [1003, 440] width 11 height 11
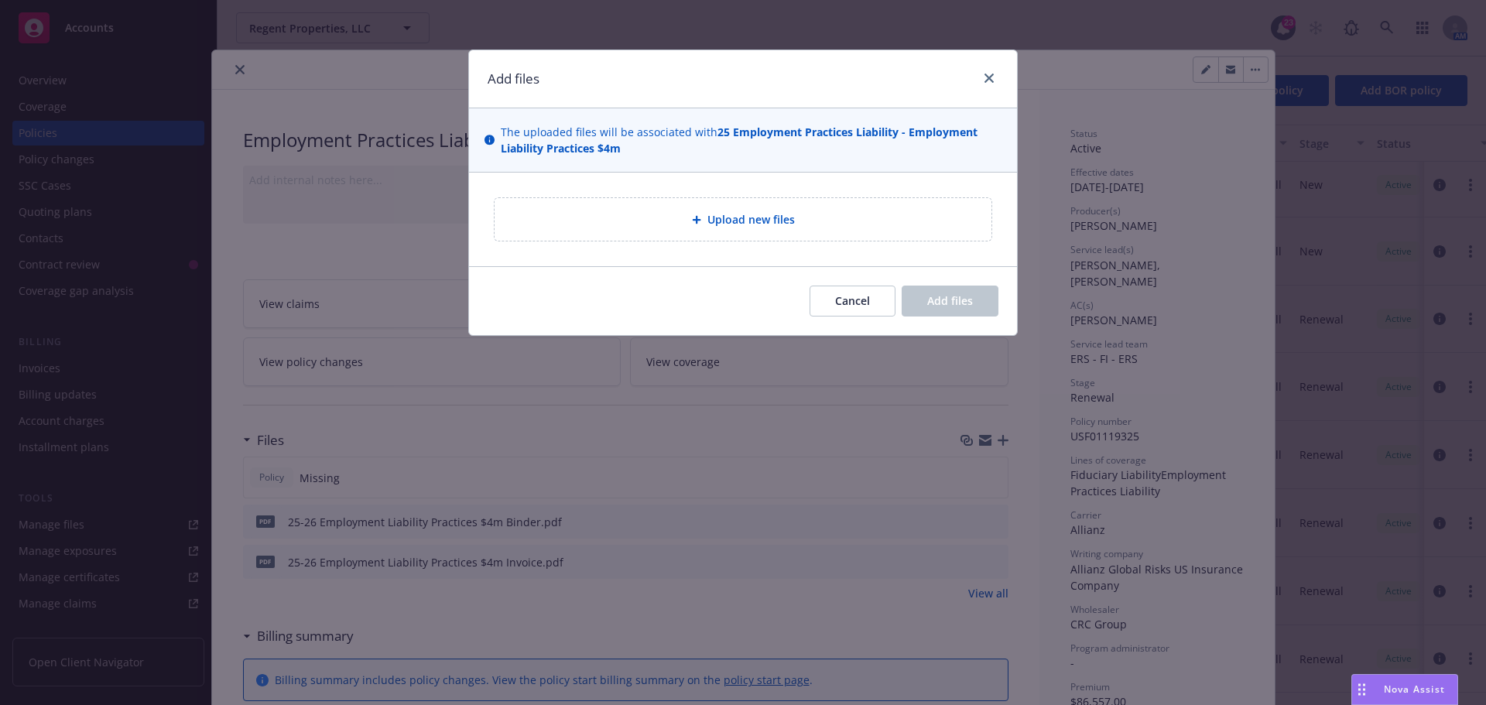
click at [710, 282] on div "Cancel Add files" at bounding box center [743, 300] width 548 height 69
click at [736, 219] on span "Upload new files" at bounding box center [750, 219] width 87 height 16
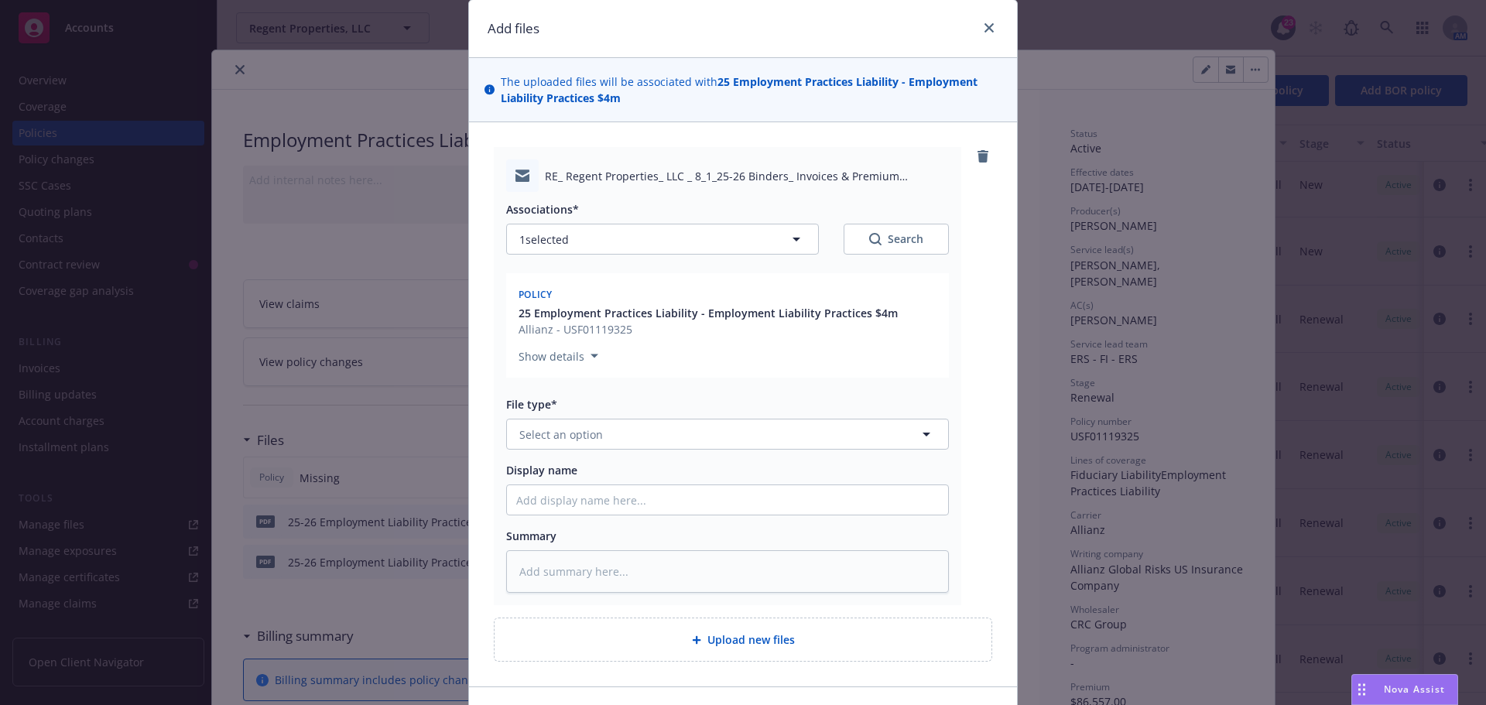
scroll to position [77, 0]
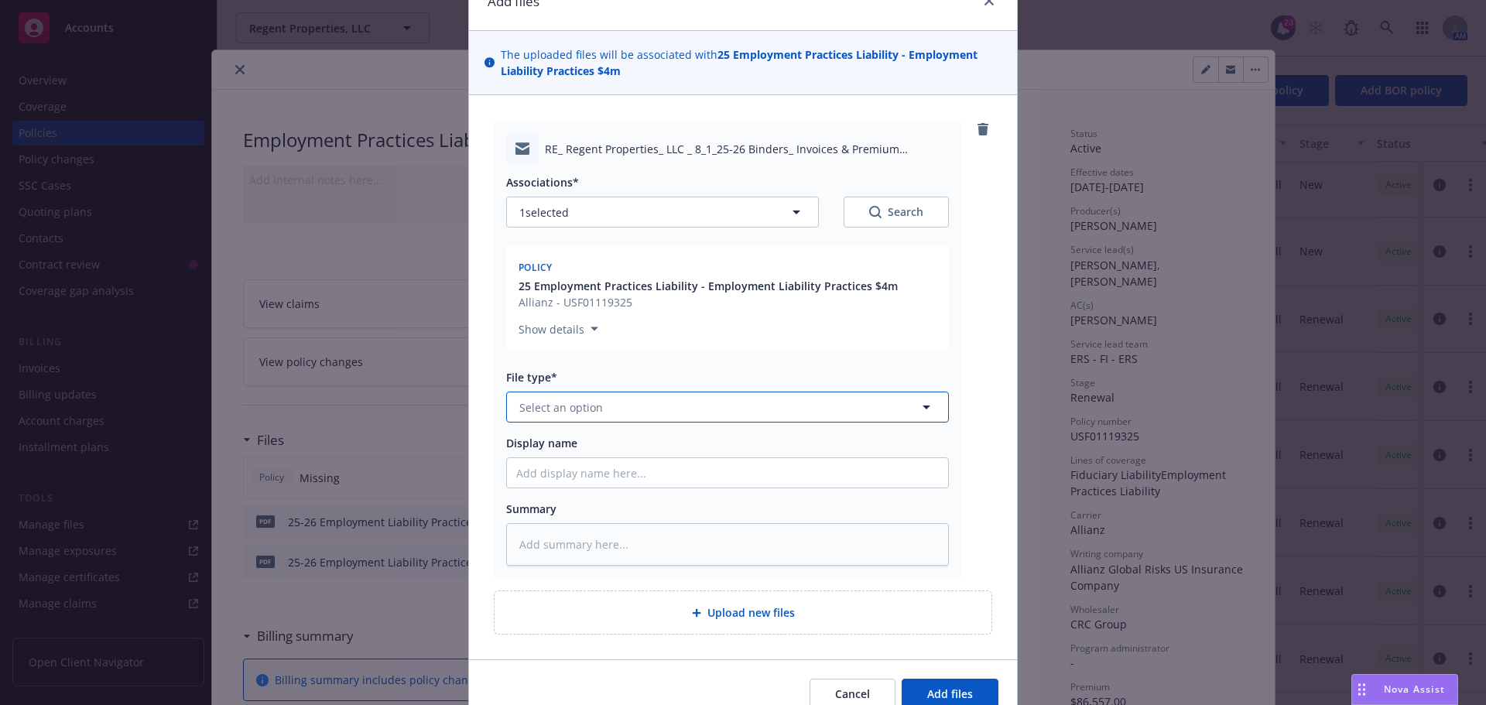
click at [782, 406] on button "Select an option" at bounding box center [727, 407] width 443 height 31
type input "email"
click at [661, 450] on div "Email" at bounding box center [727, 450] width 423 height 22
click at [621, 471] on input "Display name" at bounding box center [727, 472] width 441 height 29
type textarea "x"
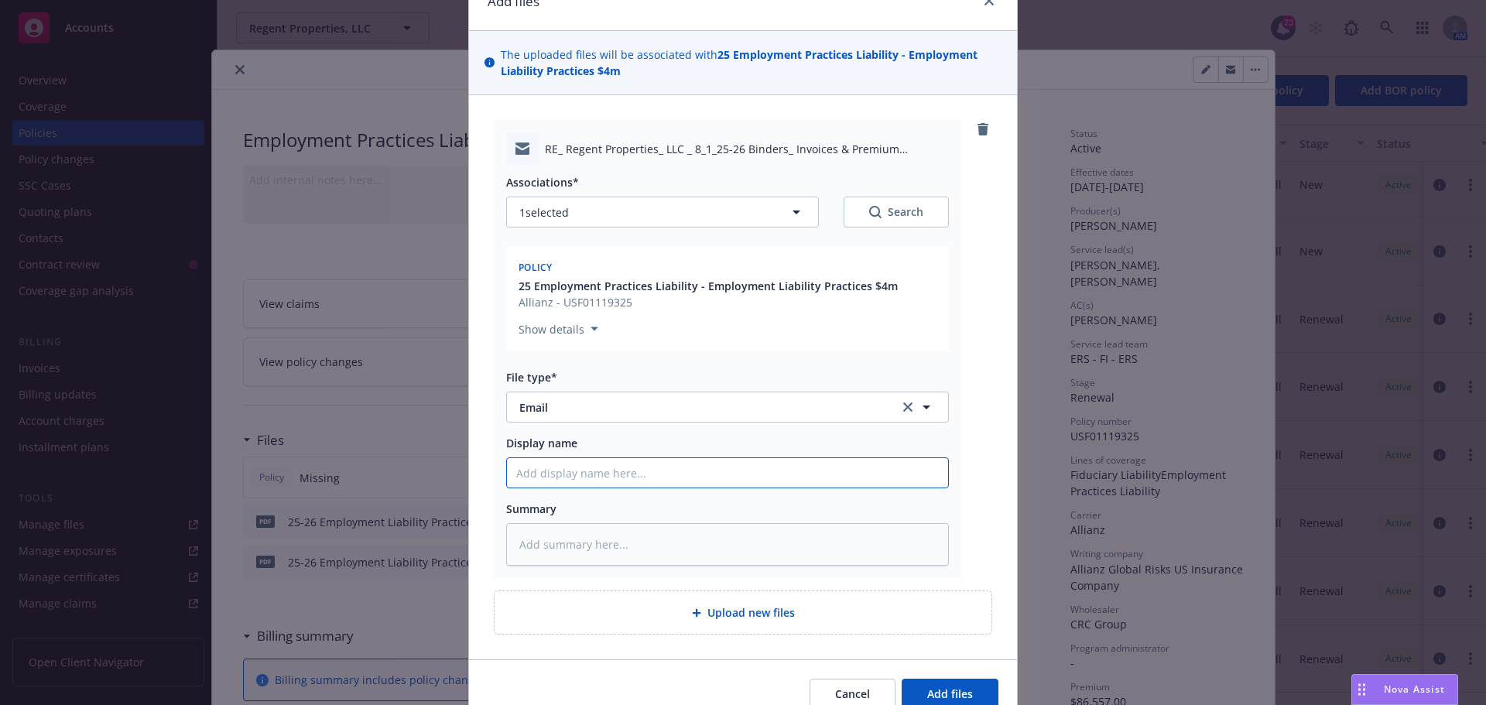
type input "2"
type textarea "x"
type input "25"
type textarea "x"
type input "25-"
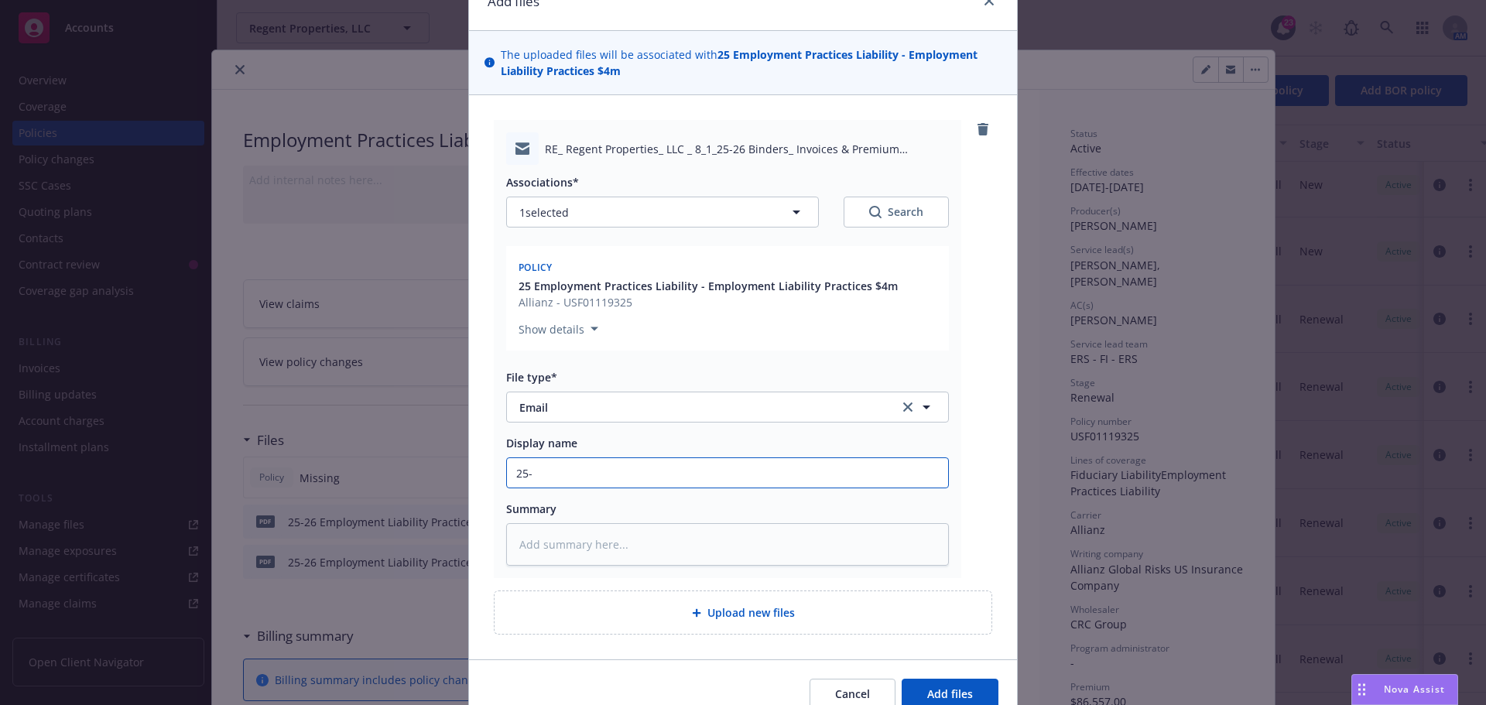
type textarea "x"
type input "25-26"
type textarea "x"
type input "25-26"
click at [707, 470] on input "25-26" at bounding box center [727, 472] width 441 height 29
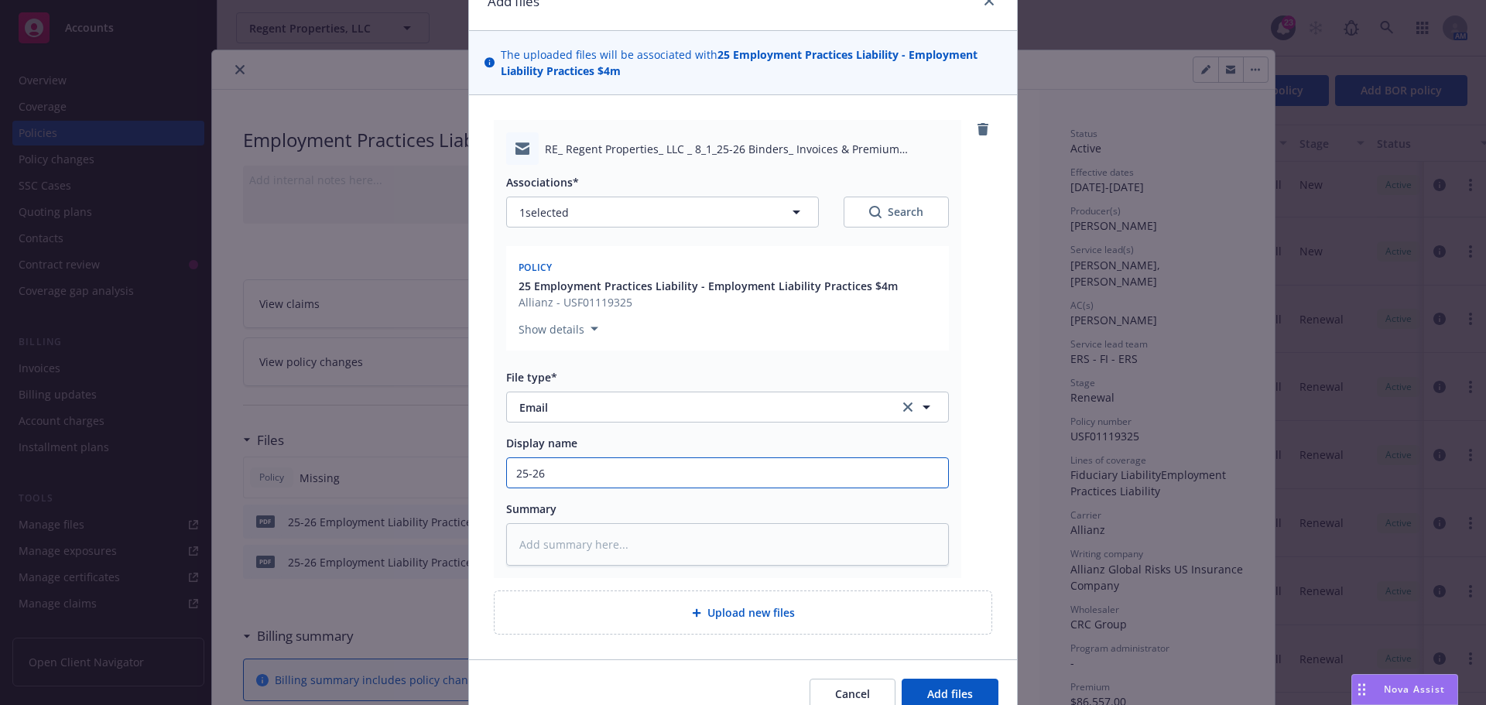
type textarea "x"
type input "25-26 B"
type textarea "x"
type input "25-26 Bin"
type textarea "x"
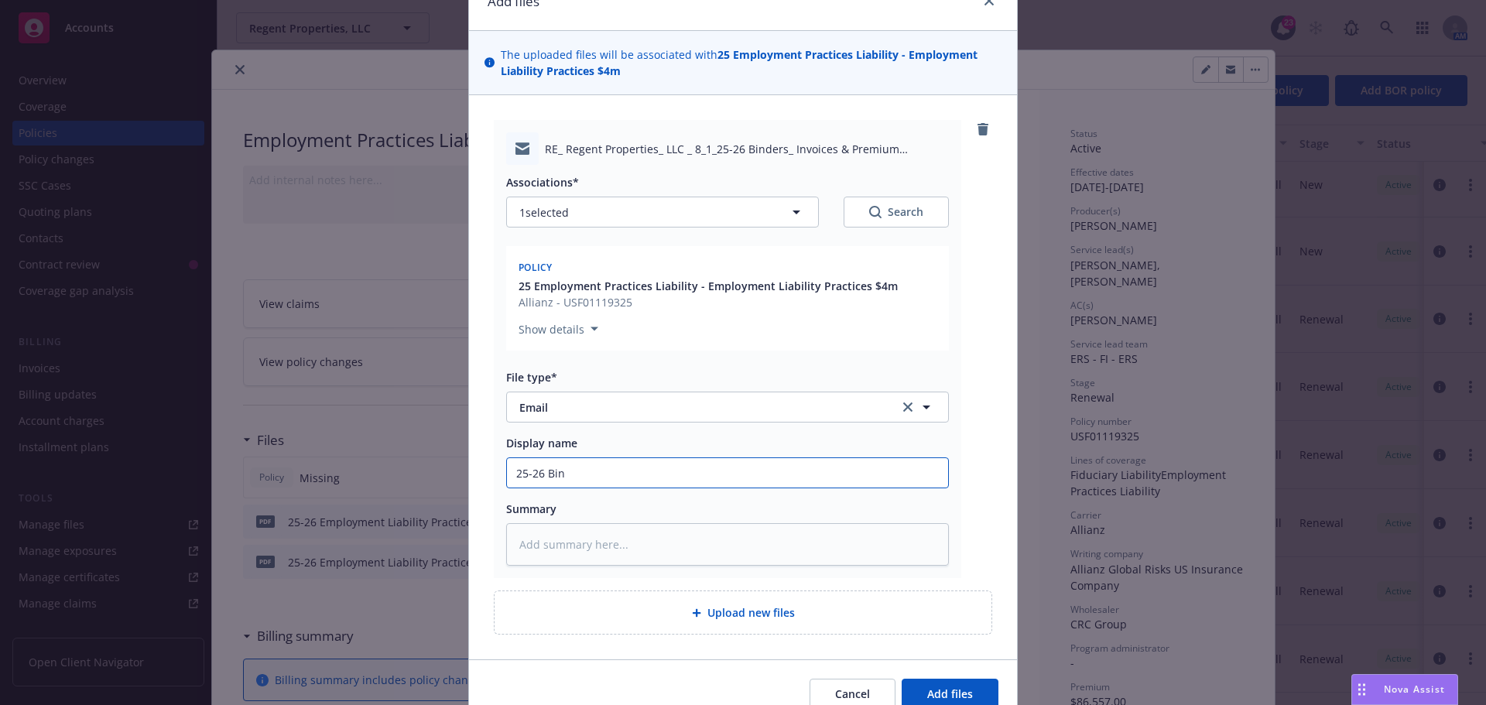
type input "25-26 Bind"
type textarea "x"
type input "25-26 Binde"
type textarea "x"
type input "25-26 Binder"
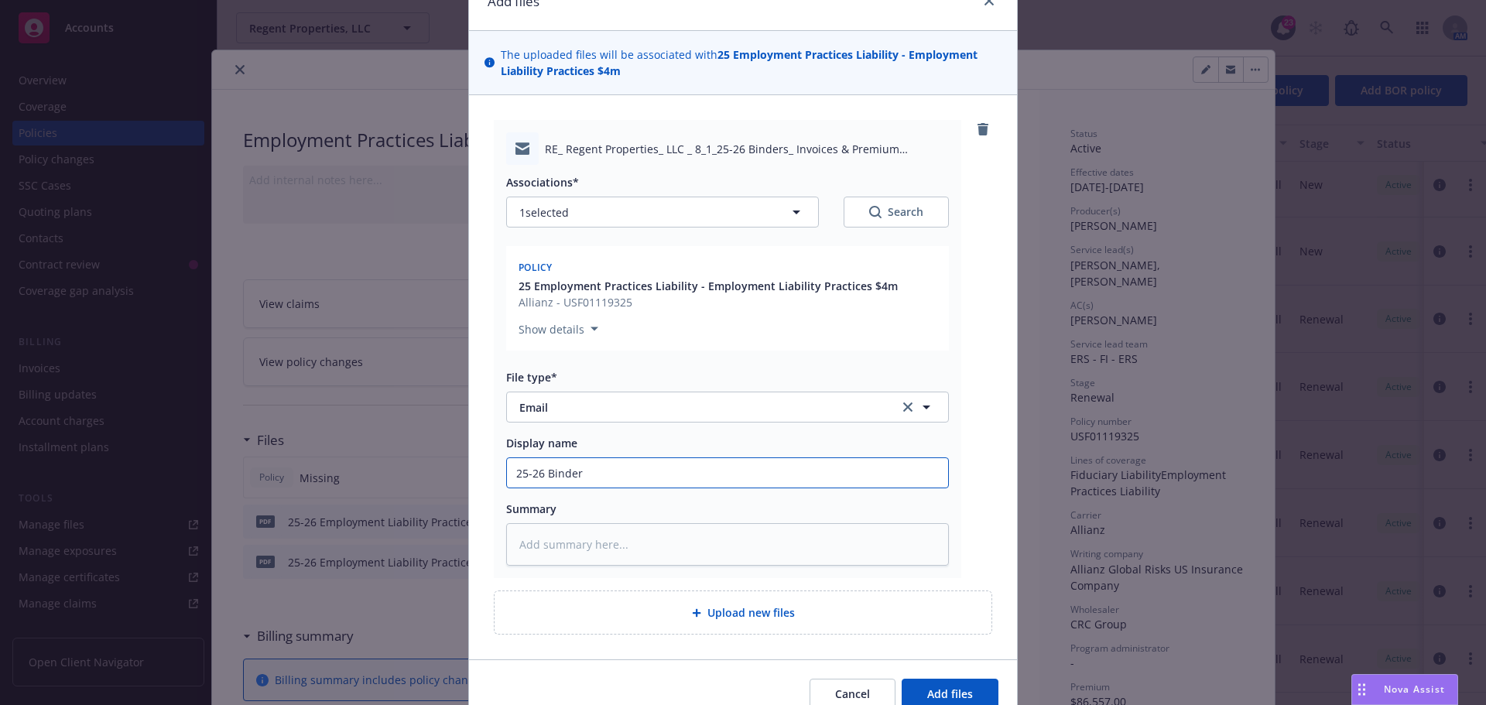
type textarea "x"
type input "25-26 Binder"
type textarea "x"
type input "25-26 Binder"
type textarea "x"
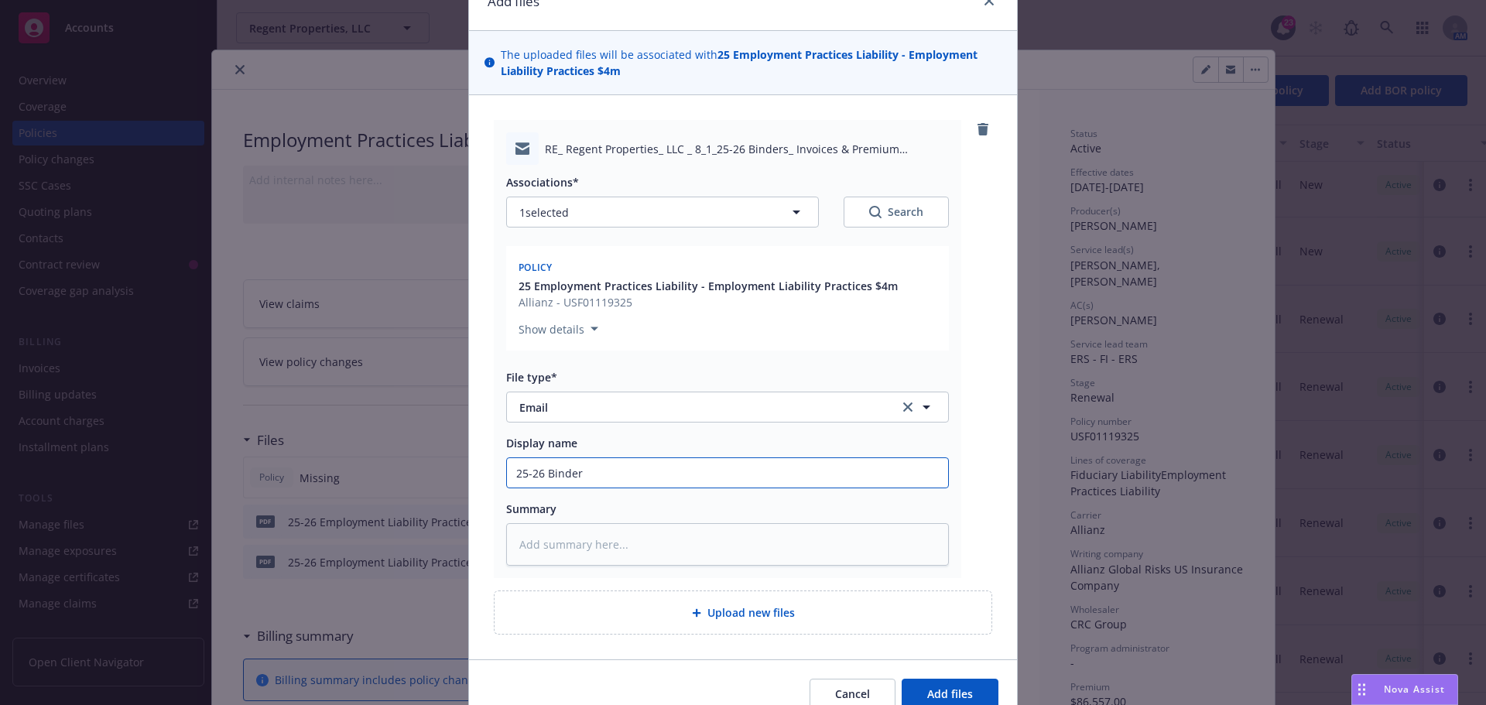
type input "25-26 Binders"
type textarea "x"
type input "25-26 Binders"
type textarea "x"
type input "25-26 Binders a"
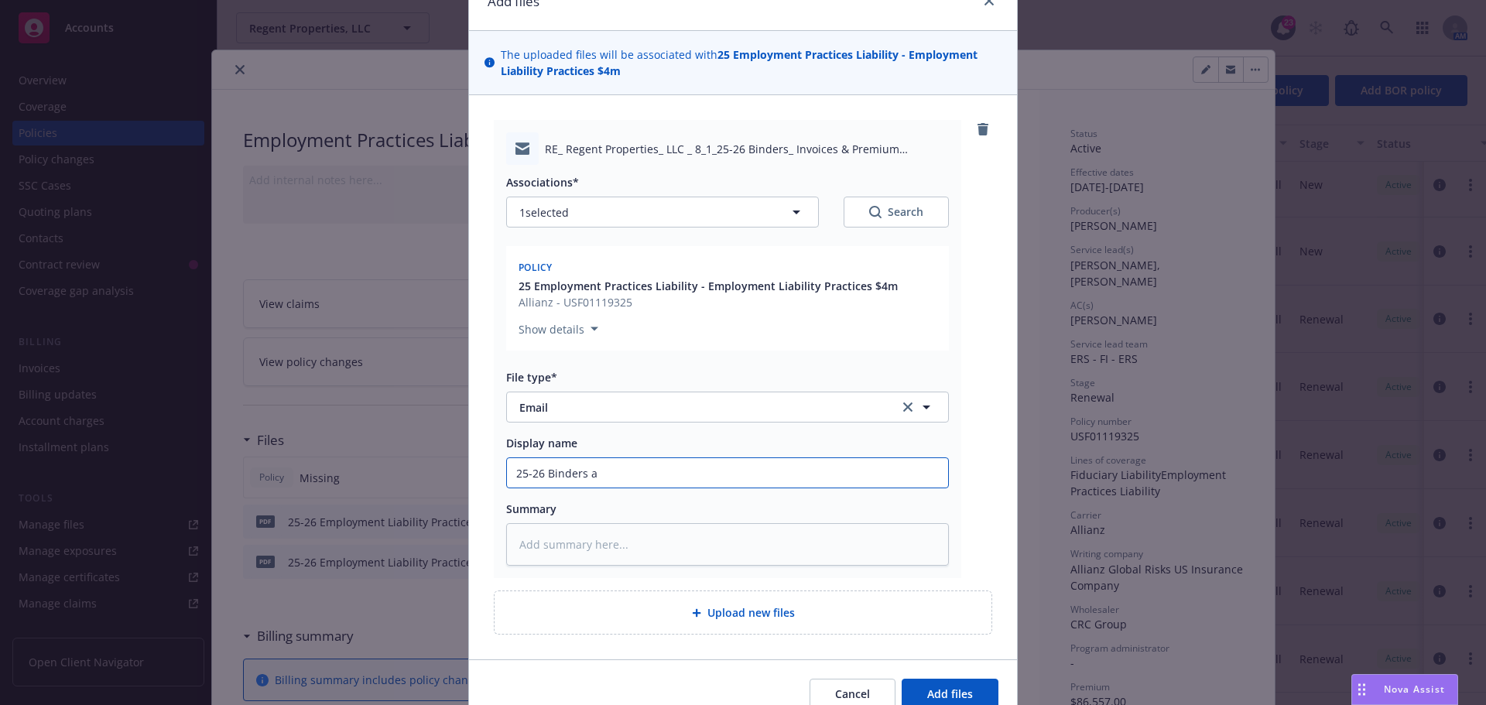
type textarea "x"
type input "25-26 Binders an"
type textarea "x"
type input "25-26 Binders and"
type textarea "x"
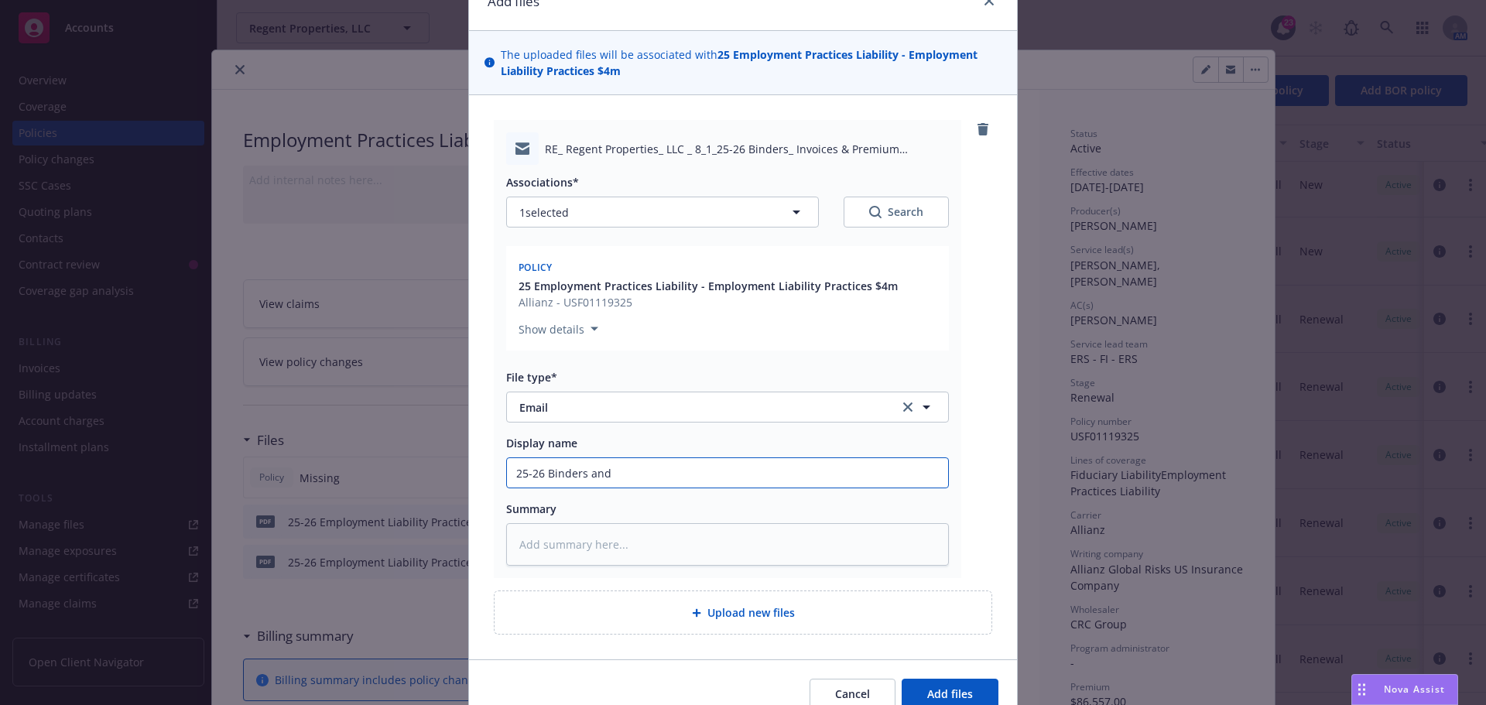
type input "25-26 Binders and I"
type textarea "x"
type input "25-26 Binders and In"
type textarea "x"
type input "25-26 Binders and Inv"
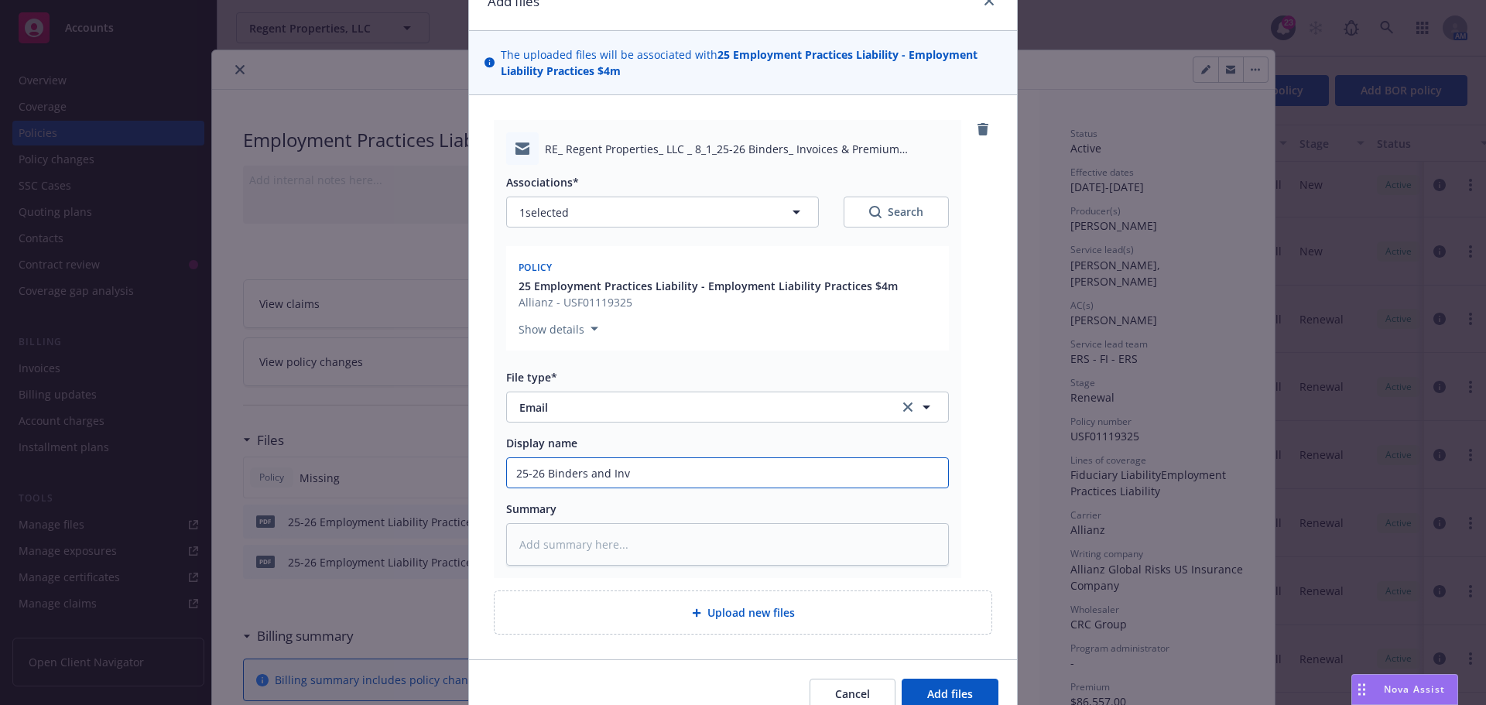
type textarea "x"
type input "25-26 Binders and Invoi"
type textarea "x"
type input "25-26 Binders and Invoic"
type textarea "x"
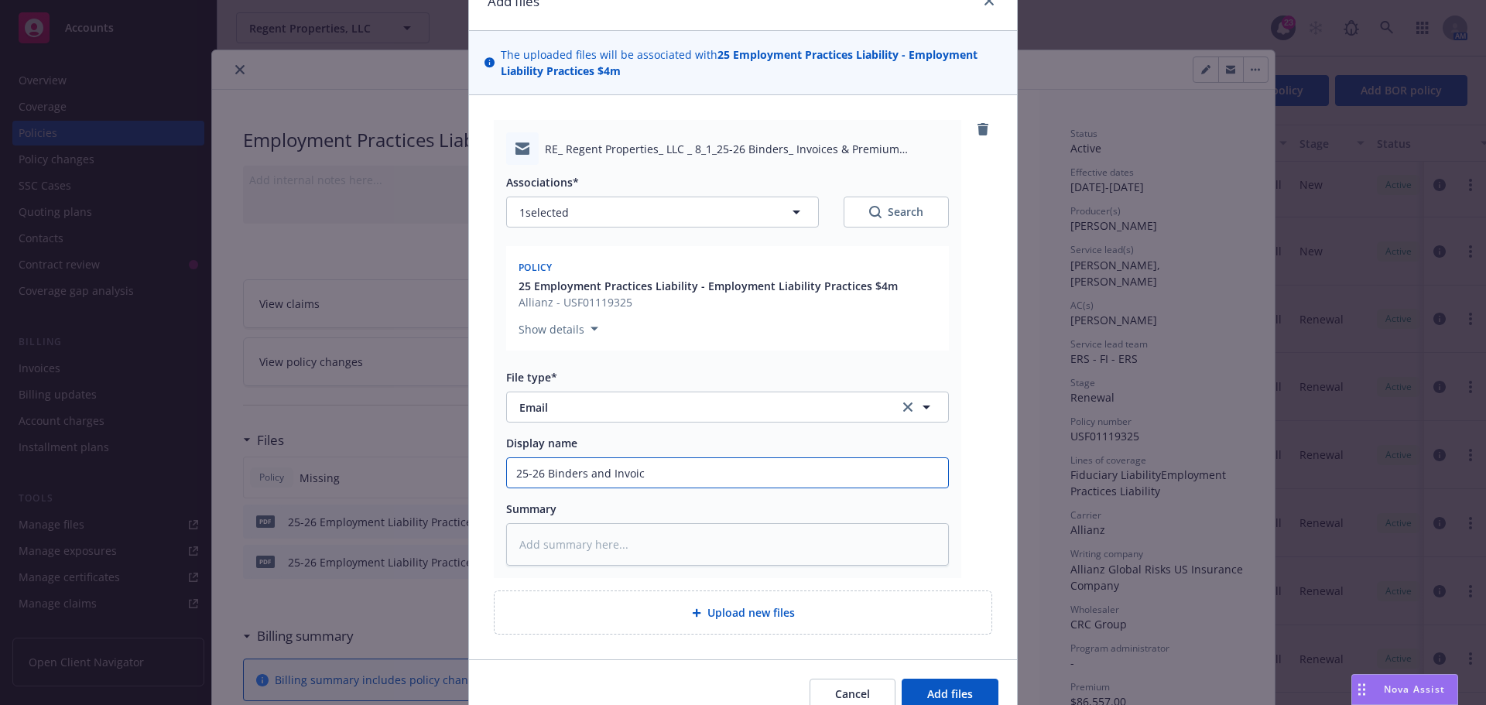
type input "25-26 Binders and Invoice"
type textarea "x"
type input "25-26 Binders and Invoice"
type textarea "x"
type input "25-26 Binders and Invoice t"
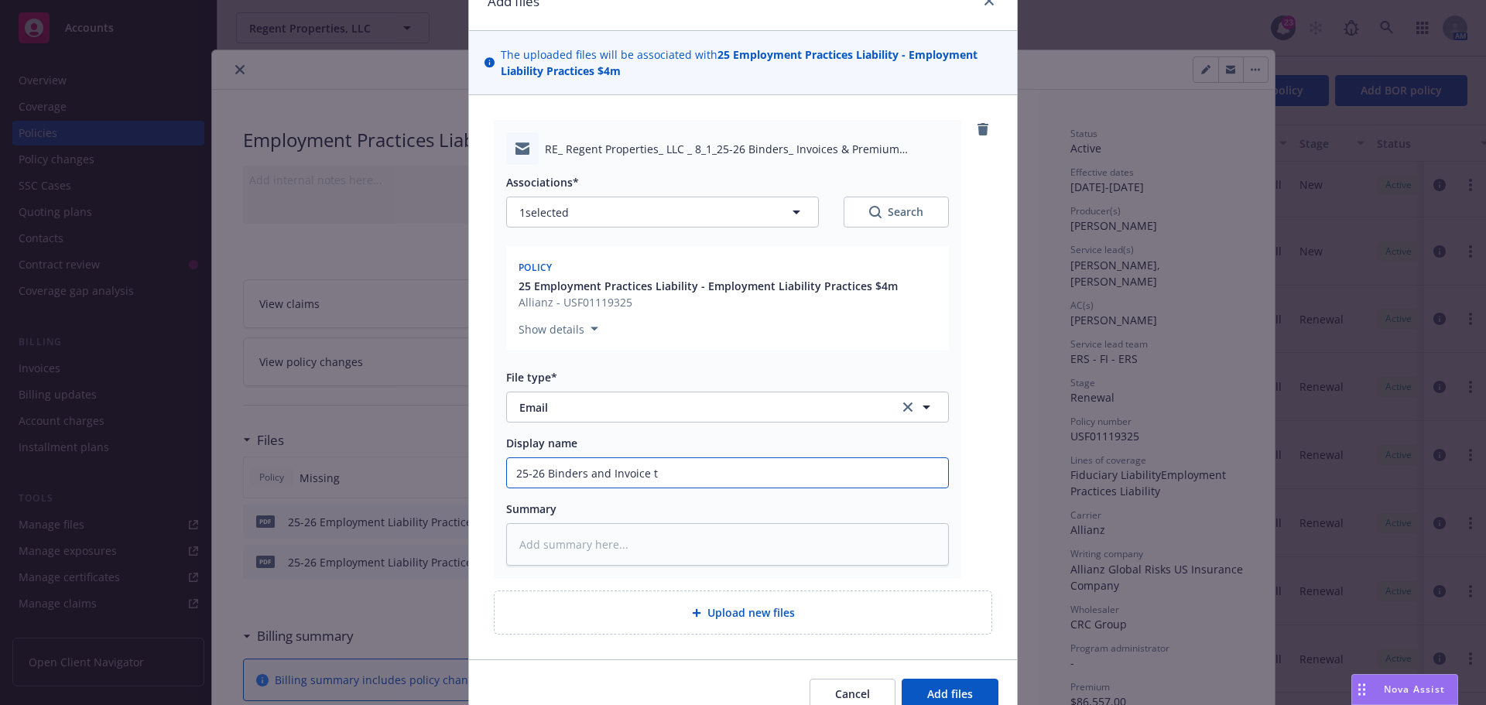
type textarea "x"
type input "25-26 Binders and Invoice to"
type textarea "x"
type input "25-26 Binders and Invoice to"
type textarea "x"
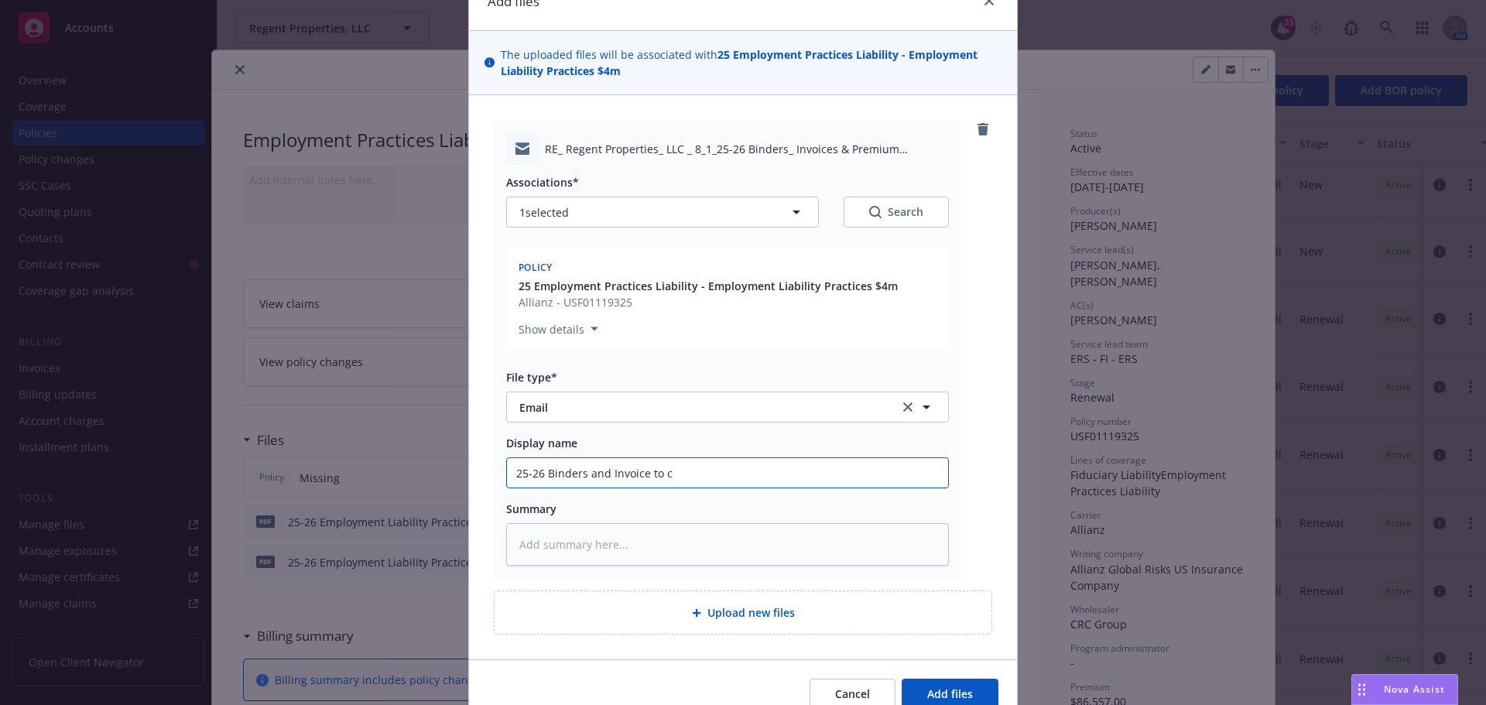
type input "25-26 Binders and Invoice to cl"
type textarea "x"
type input "25-26 Binders and Invoice to cle"
type textarea "x"
type input "25-26 Binders and Invoice to clein"
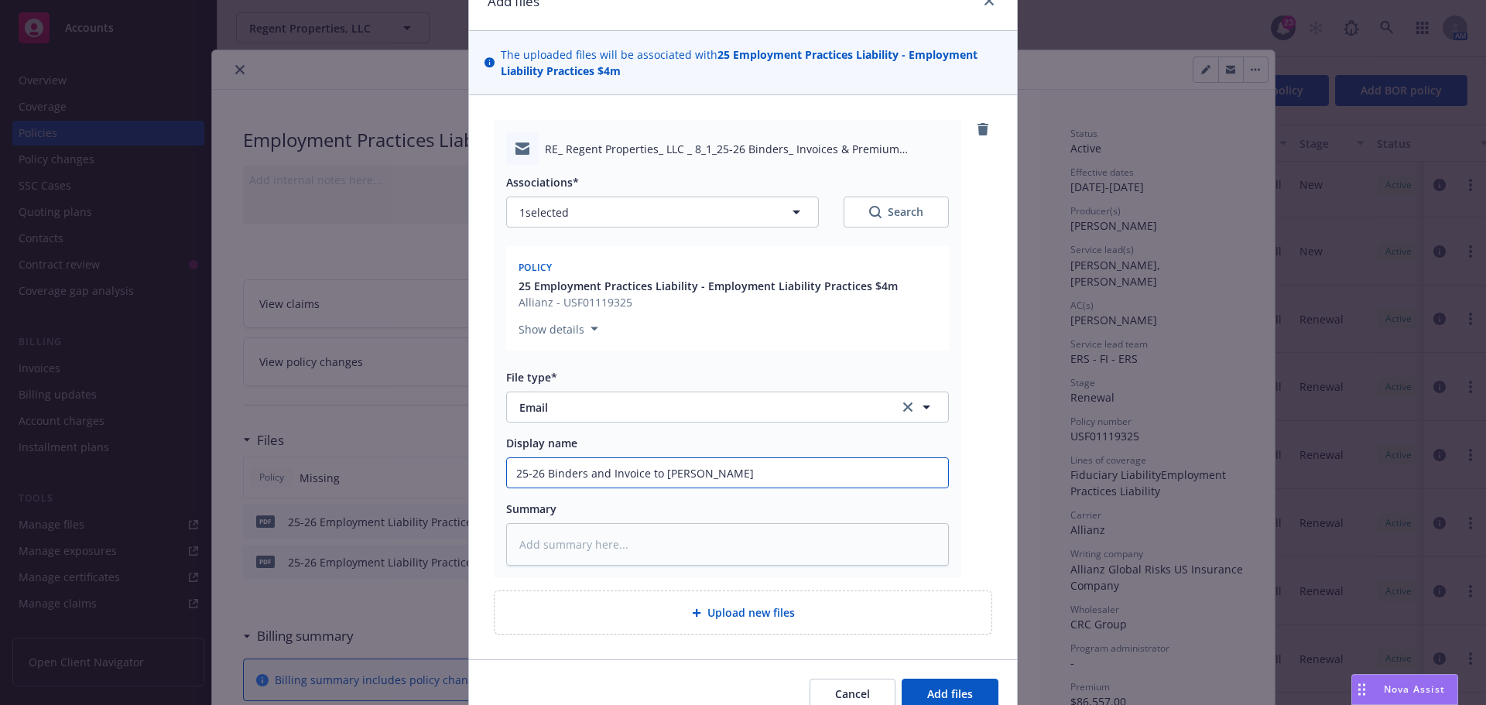
type textarea "x"
paste input "ie"
type input "25-26 Binders and Invoice to client"
type textarea "x"
type input "25-26 Binders and Invoice to client"
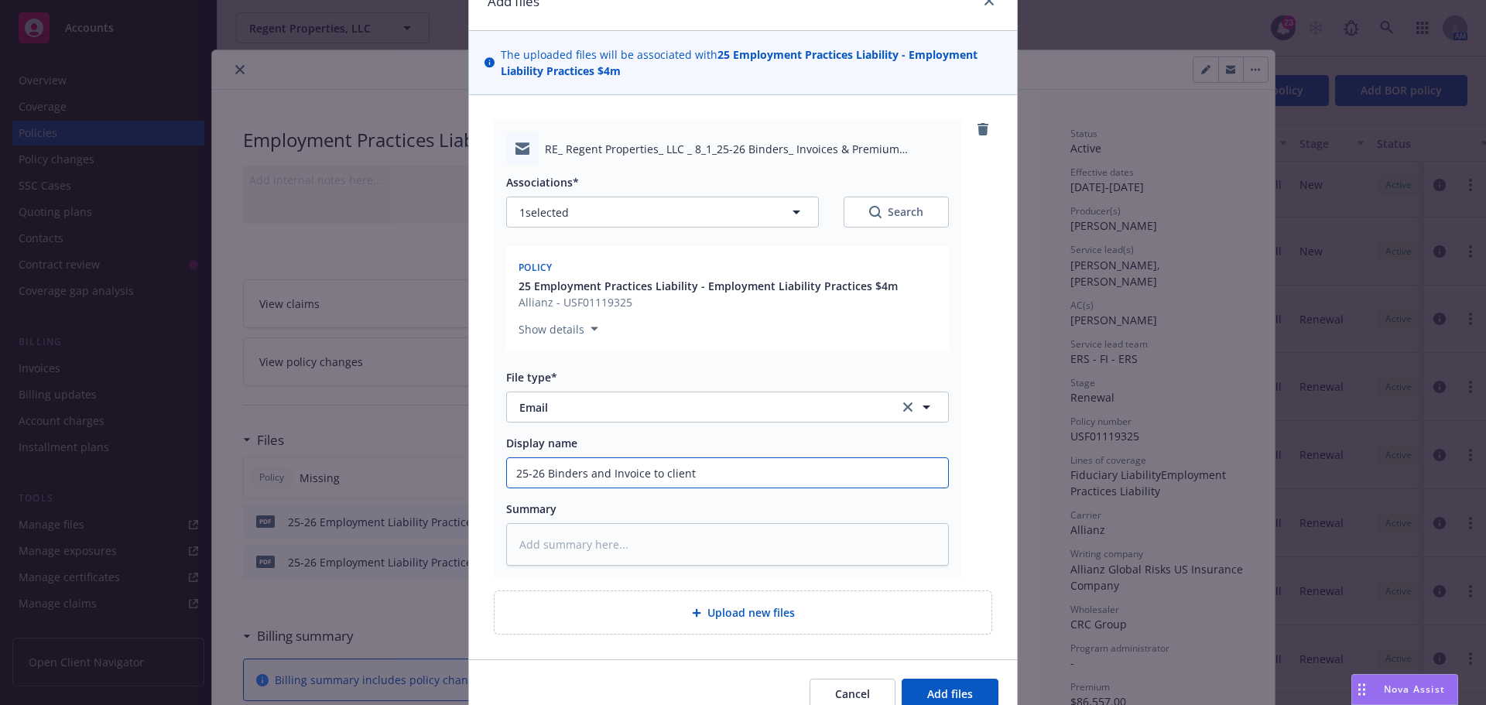
type textarea "x"
type input "25-26 Binders and Invoice to client 8"
type textarea "x"
type input "25-26 Binders and Invoice to client 8."
type textarea "x"
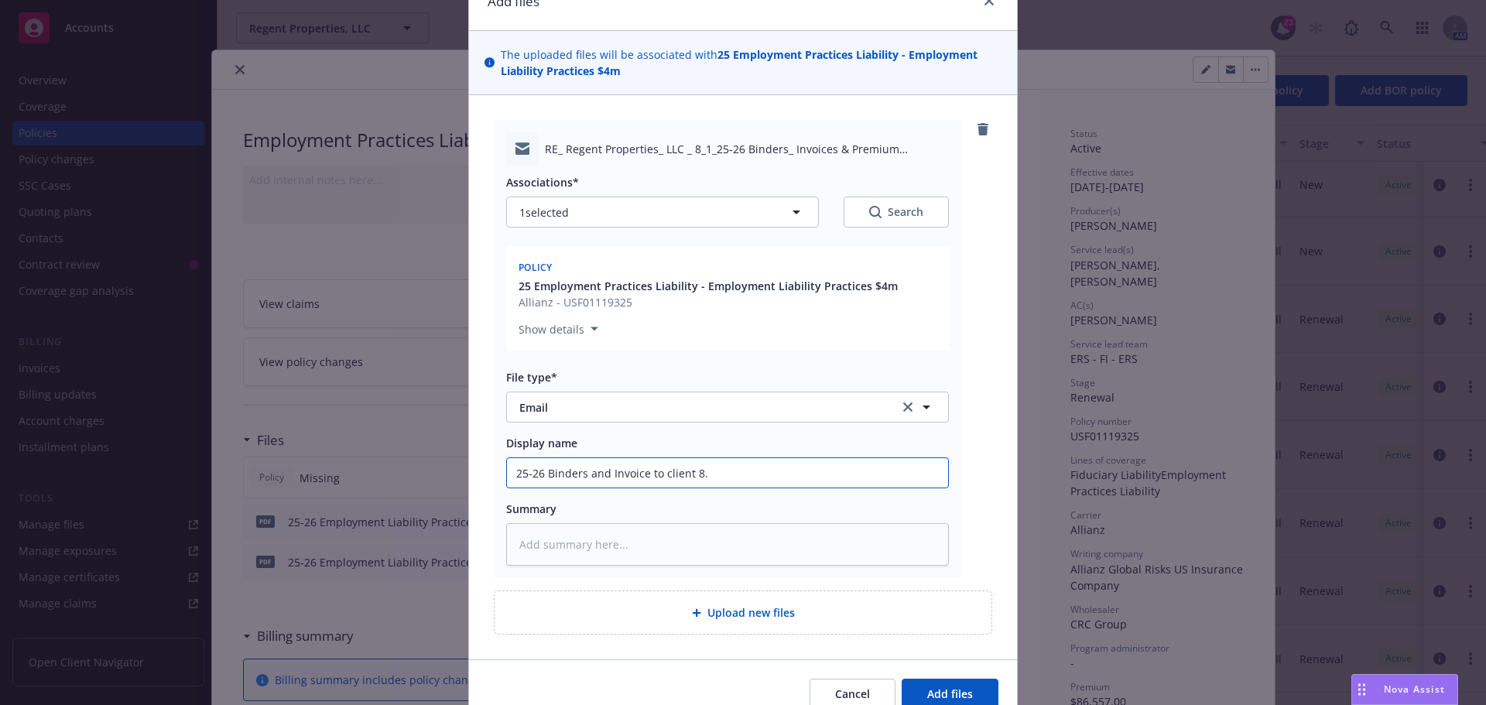
type input "25-26 Binders and Invoice to client 8.1"
type textarea "x"
type input "25-26 Binders and Invoice to client 8.11"
type textarea "x"
type input "25-26 Binders and Invoice to client 8.11."
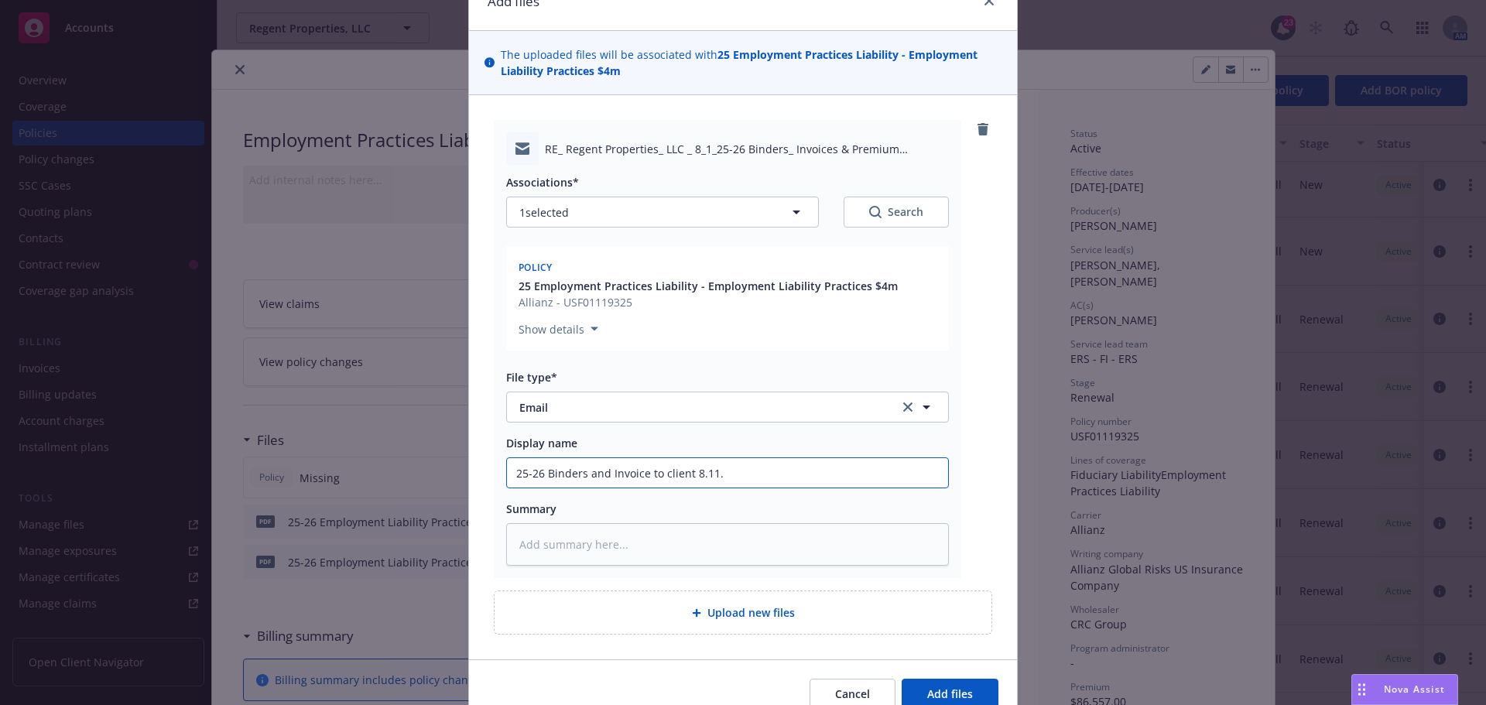
type textarea "x"
type input "25-26 Binders and Invoice to client 8.11.2"
type textarea "x"
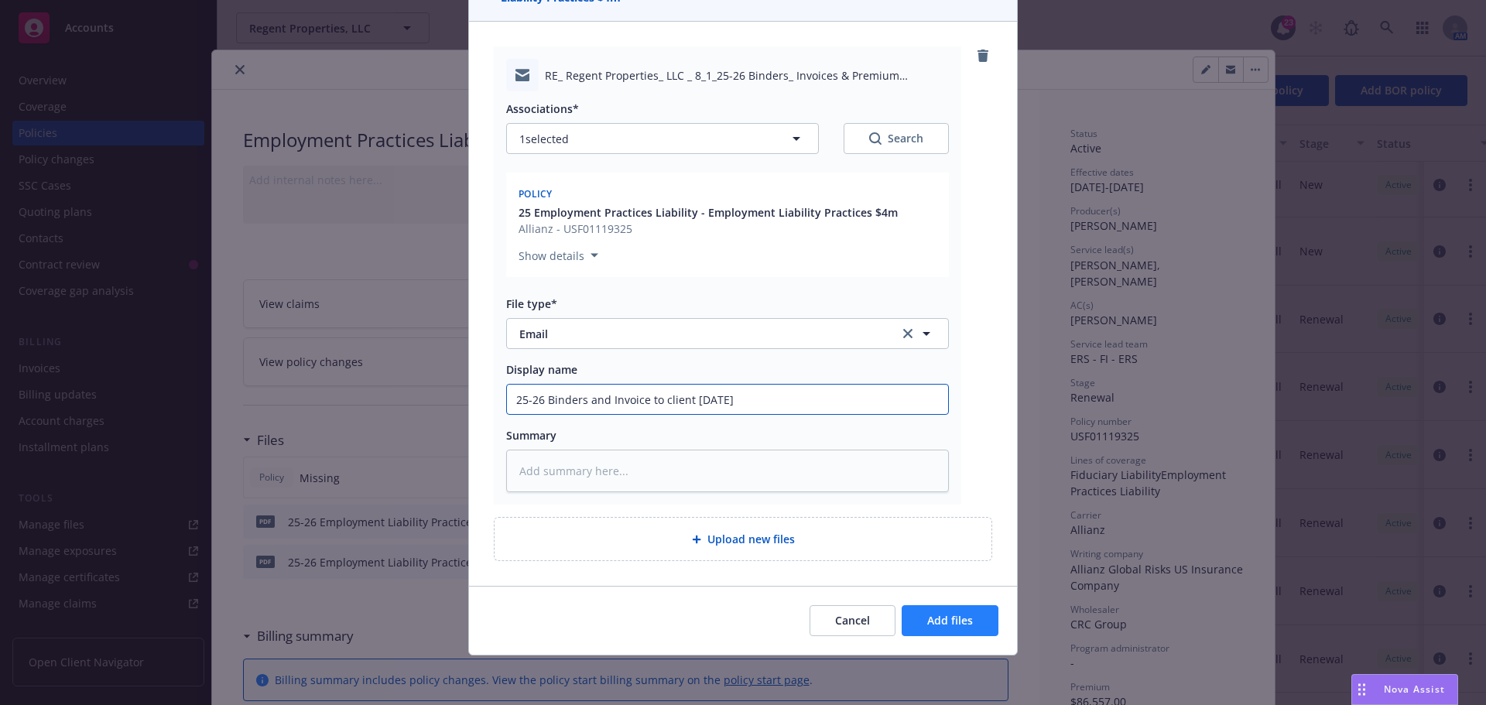
type input "25-26 Binders and Invoice to client 8.11.25"
click at [949, 625] on span "Add files" at bounding box center [950, 620] width 46 height 15
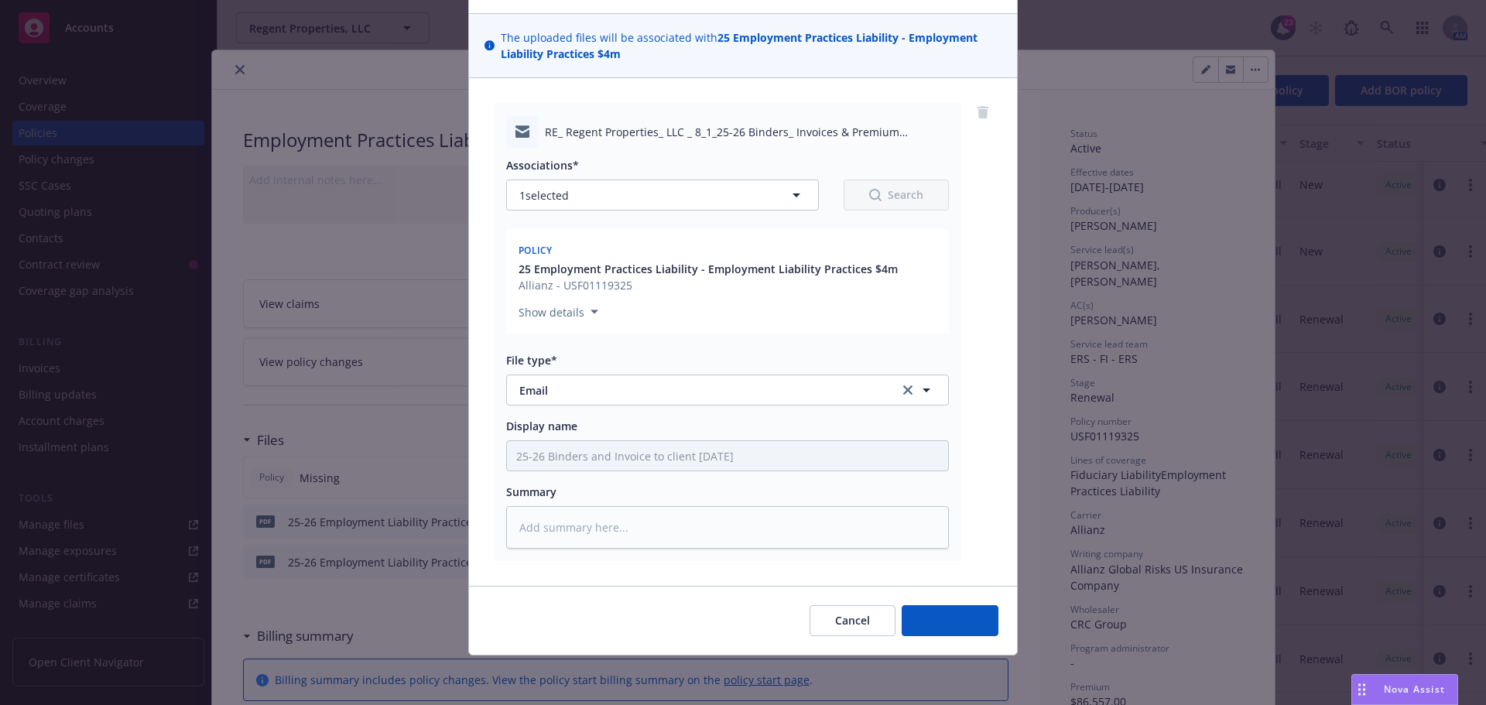
scroll to position [94, 0]
type textarea "x"
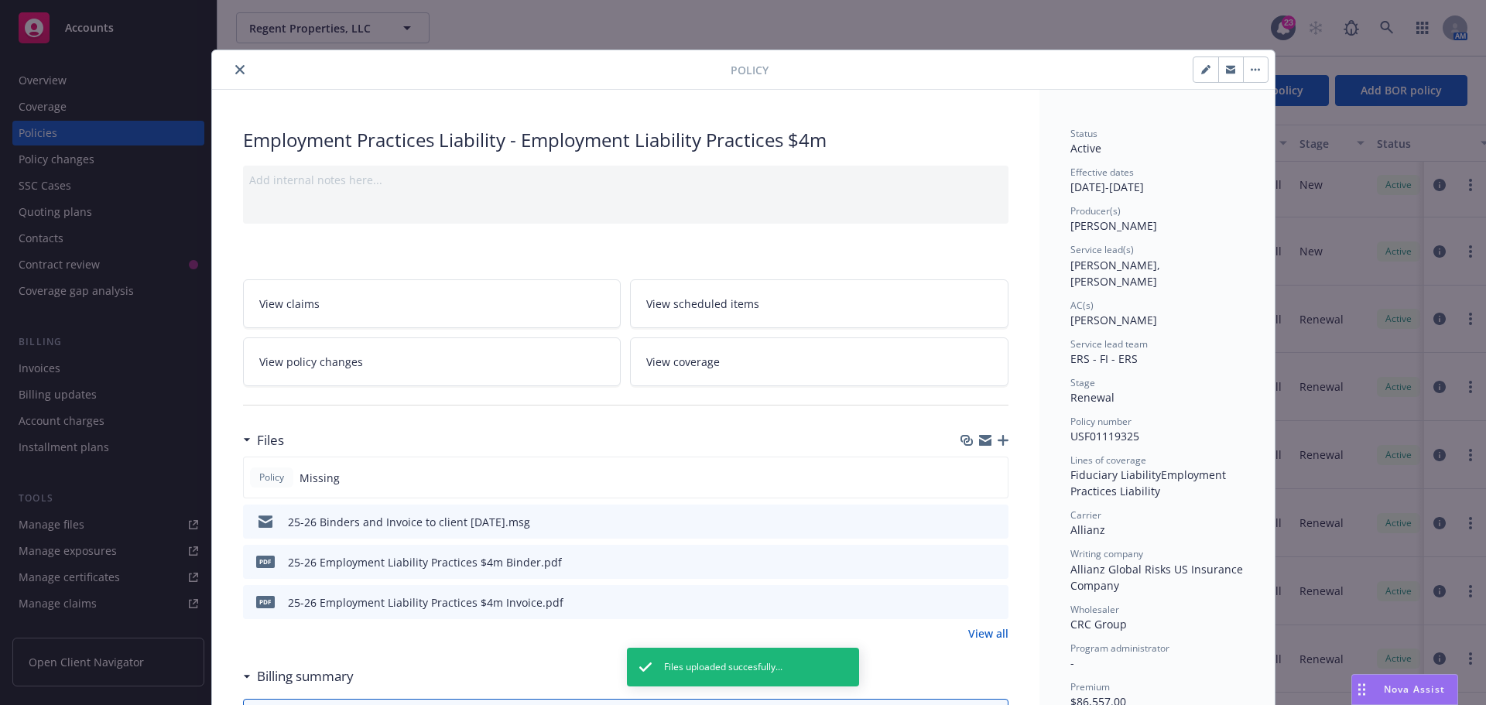
click at [235, 72] on icon "close" at bounding box center [239, 69] width 9 height 9
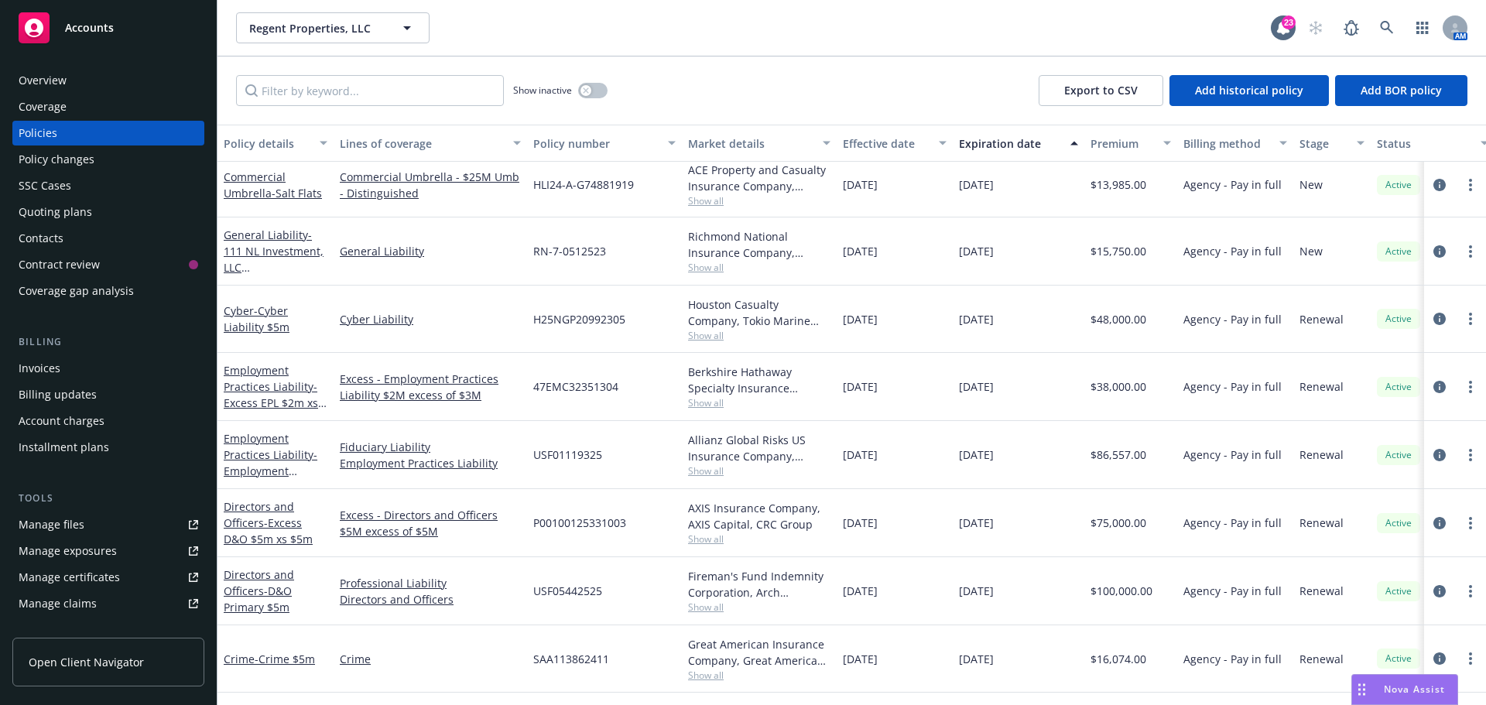
click at [581, 53] on div "Regent Properties, LLC Regent Properties, LLC 23 AM" at bounding box center [851, 28] width 1268 height 56
click at [1391, 24] on icon at bounding box center [1387, 28] width 14 height 14
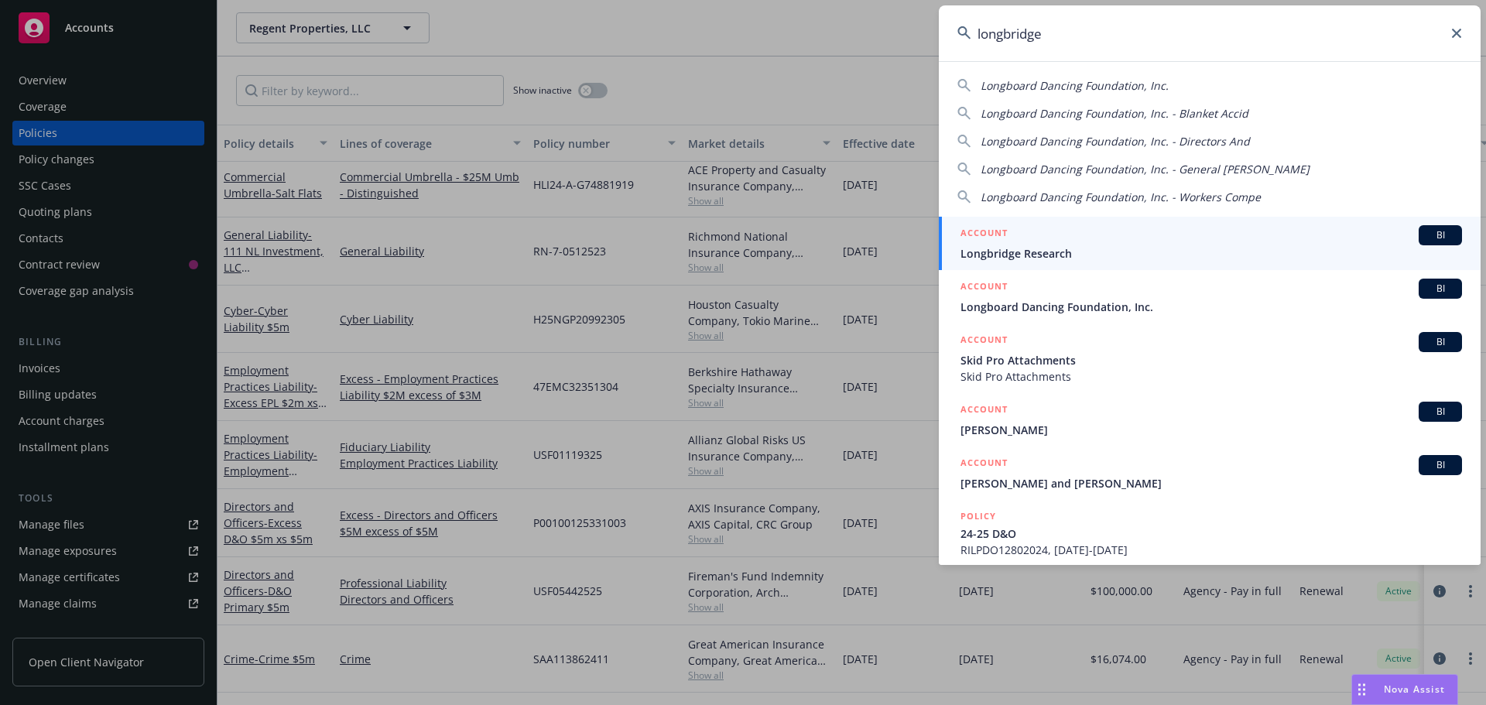
type input "longbridge"
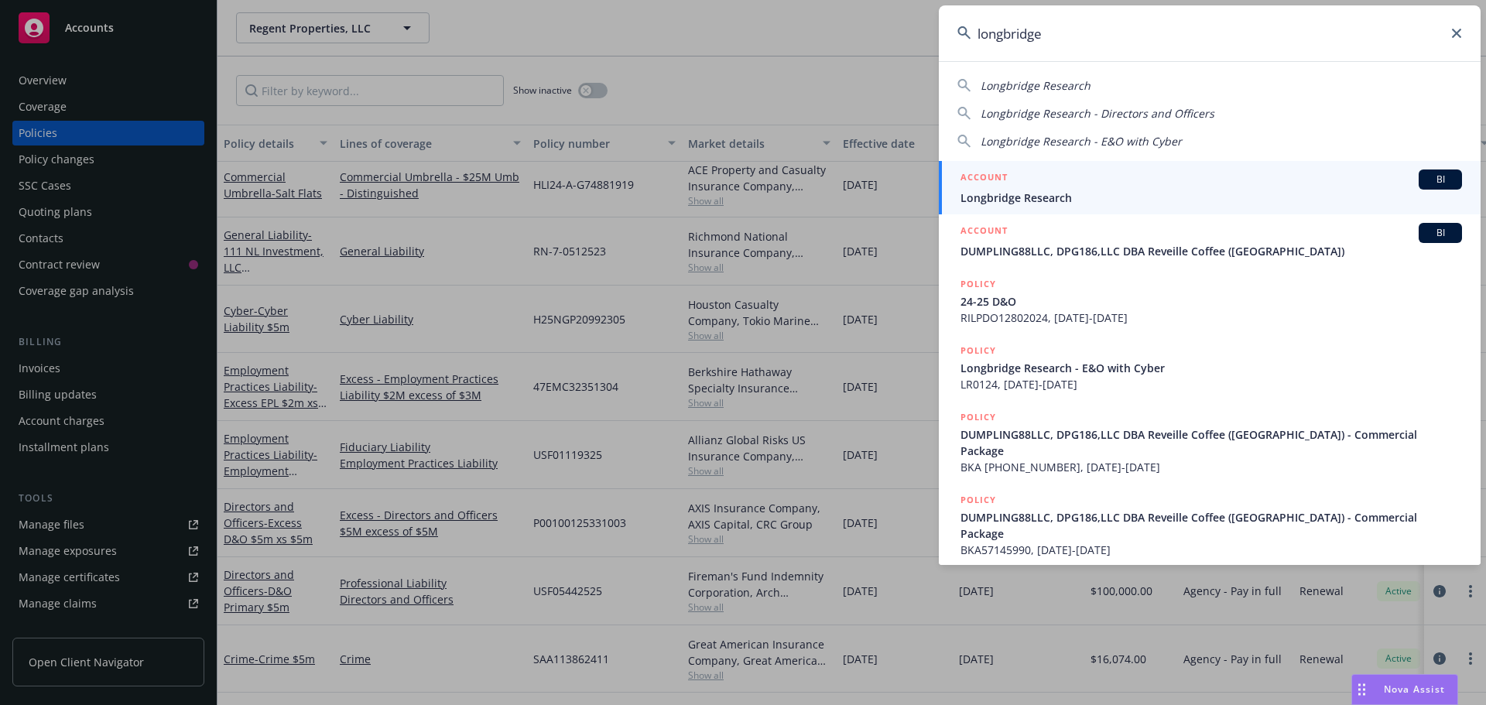
click at [1418, 172] on div "BI" at bounding box center [1439, 179] width 43 height 20
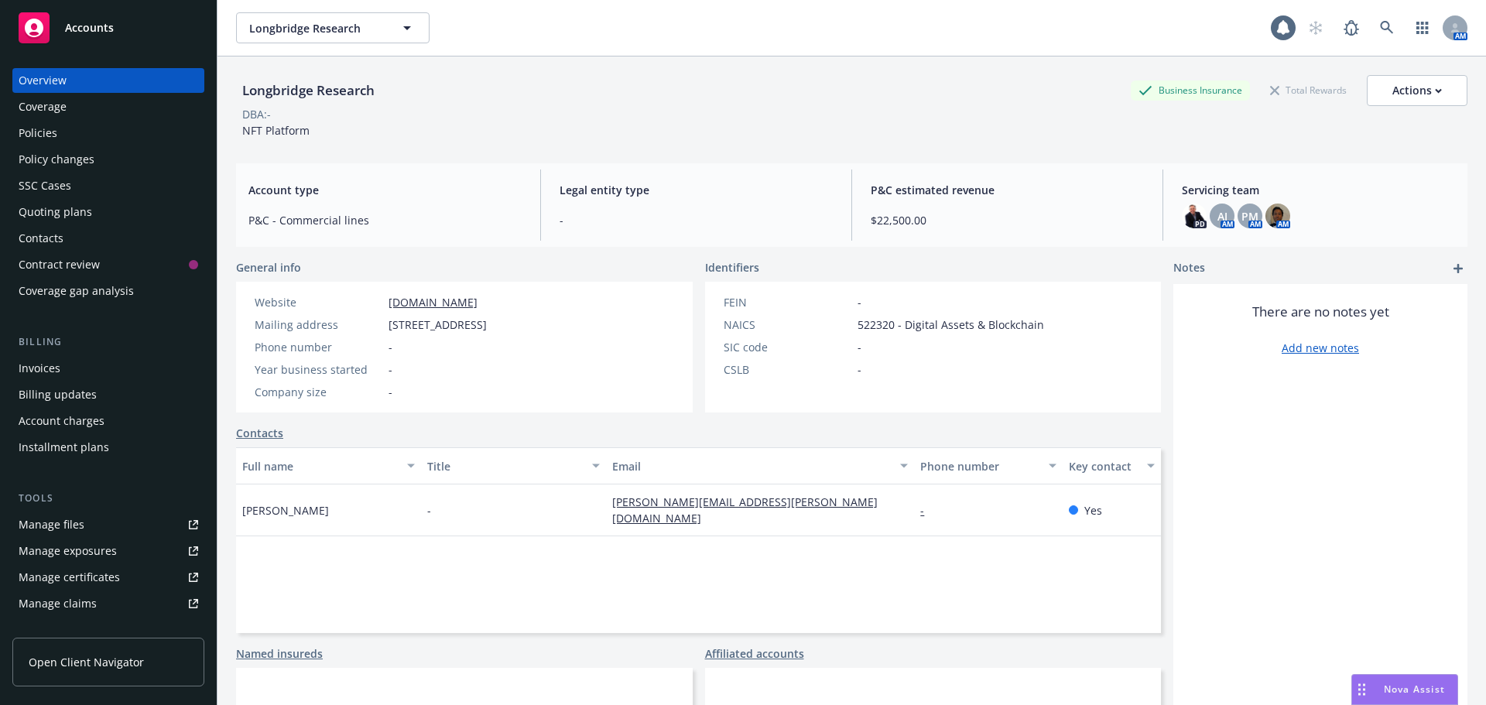
click at [542, 54] on div "Longbridge Research Longbridge Research AM" at bounding box center [851, 28] width 1268 height 56
click at [94, 135] on div "Policies" at bounding box center [109, 133] width 180 height 25
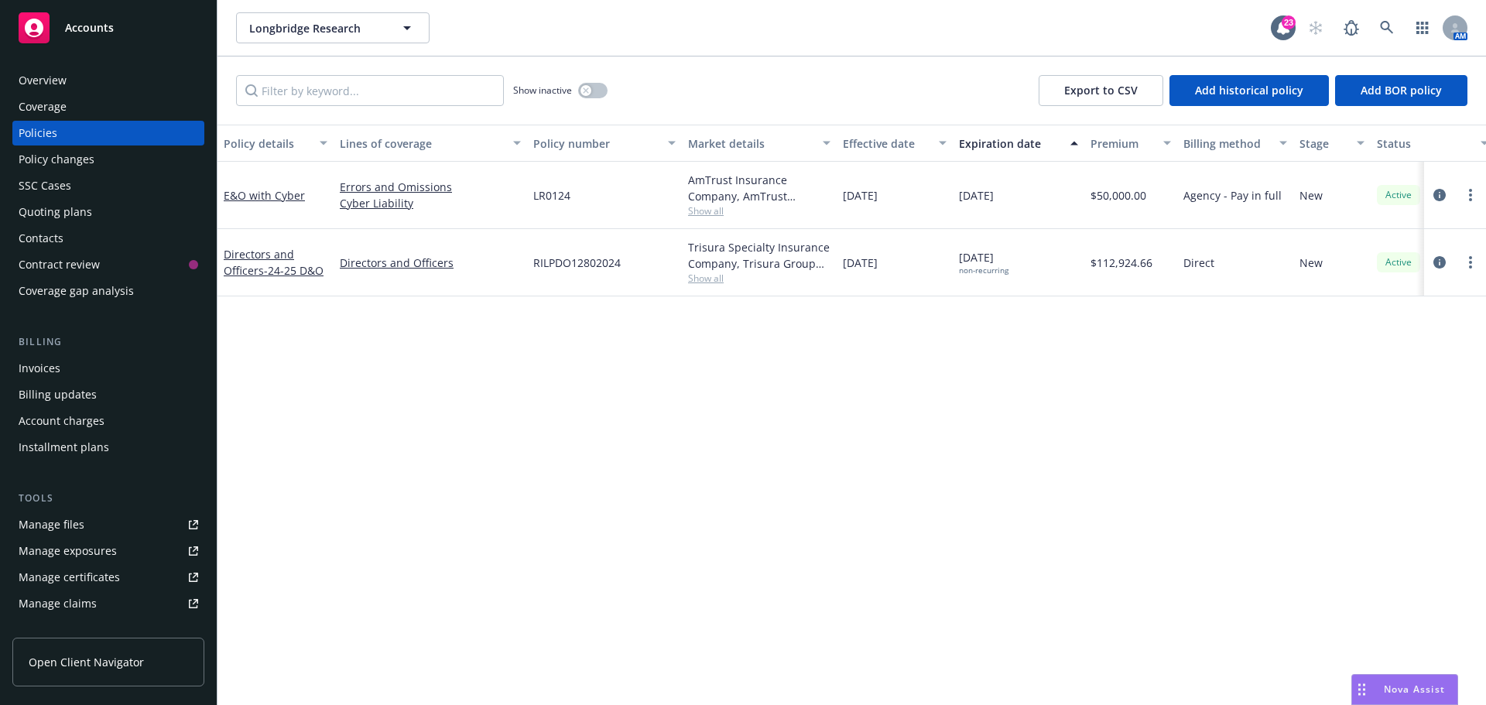
click at [895, 386] on div "Policy details Lines of coverage Policy number Market details Effective date Ex…" at bounding box center [851, 415] width 1268 height 580
click at [1018, 382] on div "Policy details Lines of coverage Policy number Market details Effective date Ex…" at bounding box center [851, 415] width 1268 height 580
click at [795, 71] on div "Show inactive Export to CSV Add historical policy Add BOR policy" at bounding box center [851, 90] width 1268 height 68
